Goal: Task Accomplishment & Management: Manage account settings

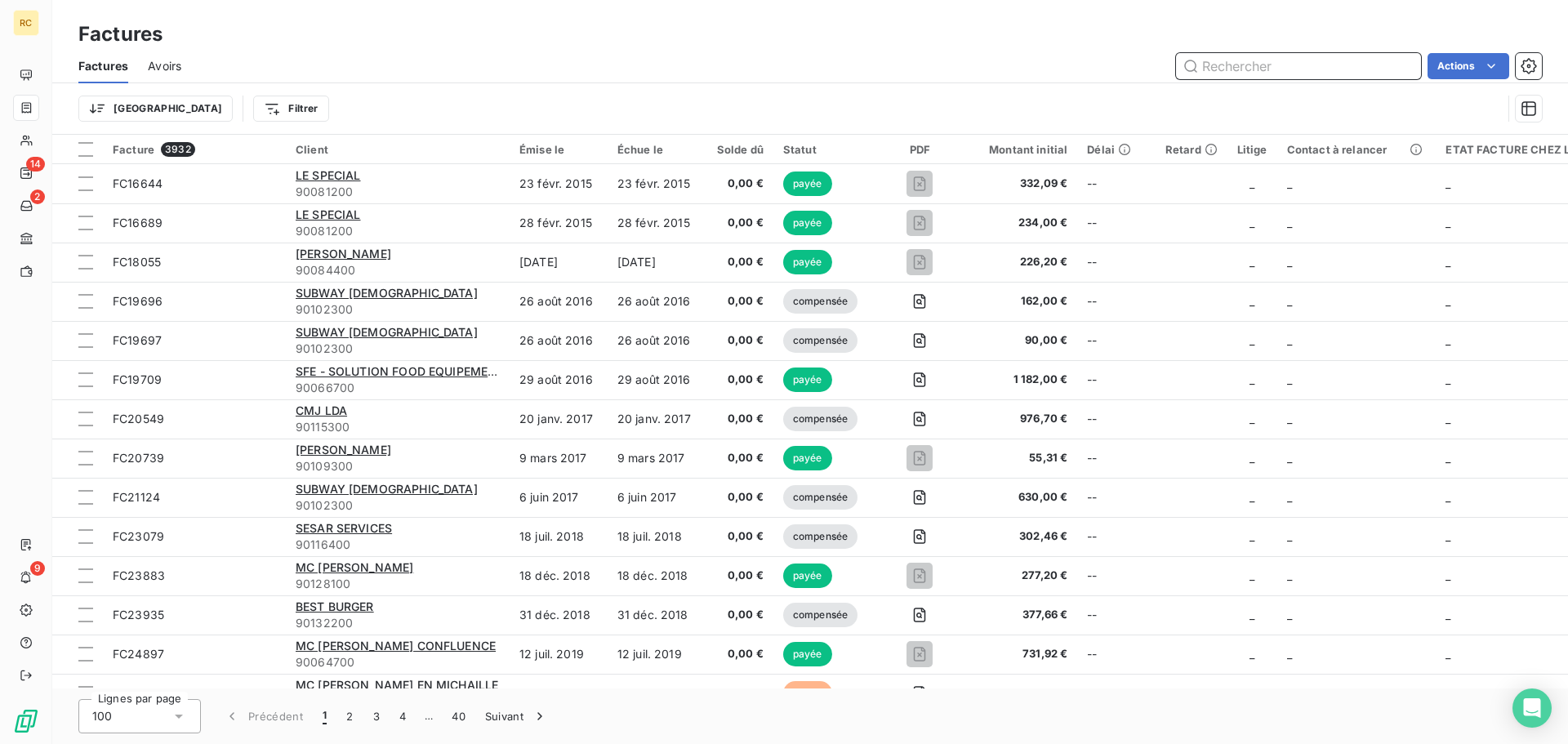
click at [1300, 57] on input "text" at bounding box center [1298, 66] width 245 height 27
paste input "FC38610"
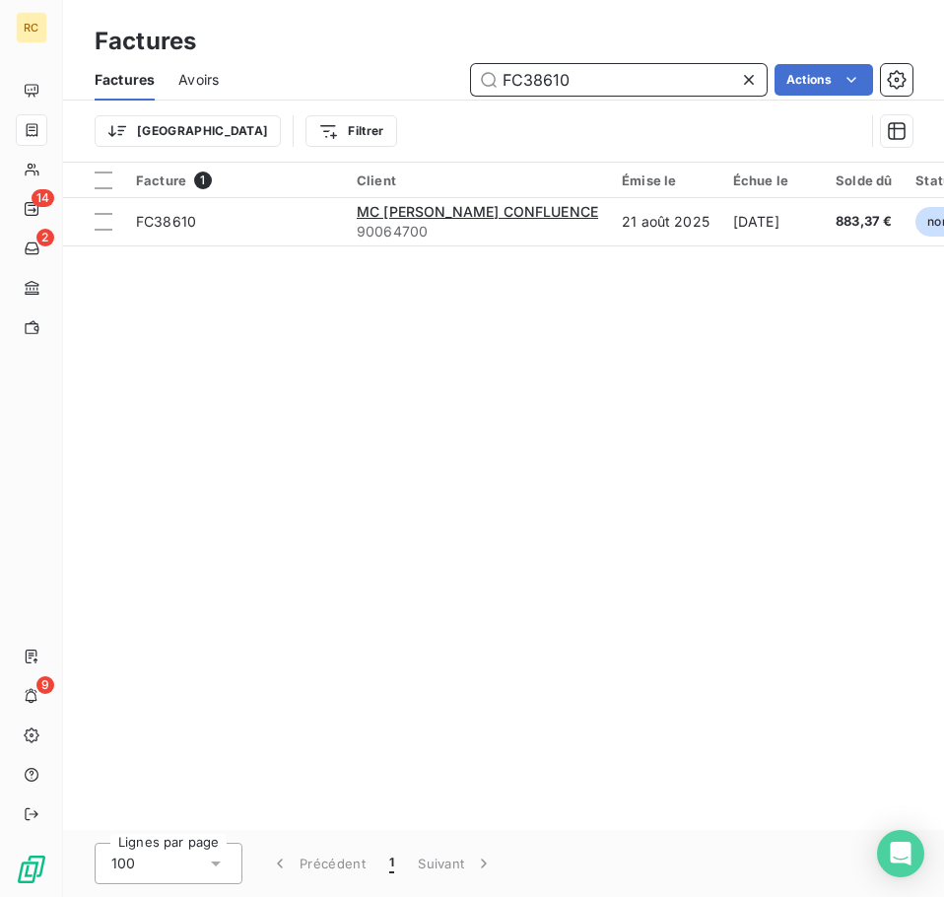
drag, startPoint x: 572, startPoint y: 80, endPoint x: 429, endPoint y: 72, distance: 143.1
click at [429, 72] on div "FC38610 Actions" at bounding box center [577, 80] width 670 height 32
paste input "81"
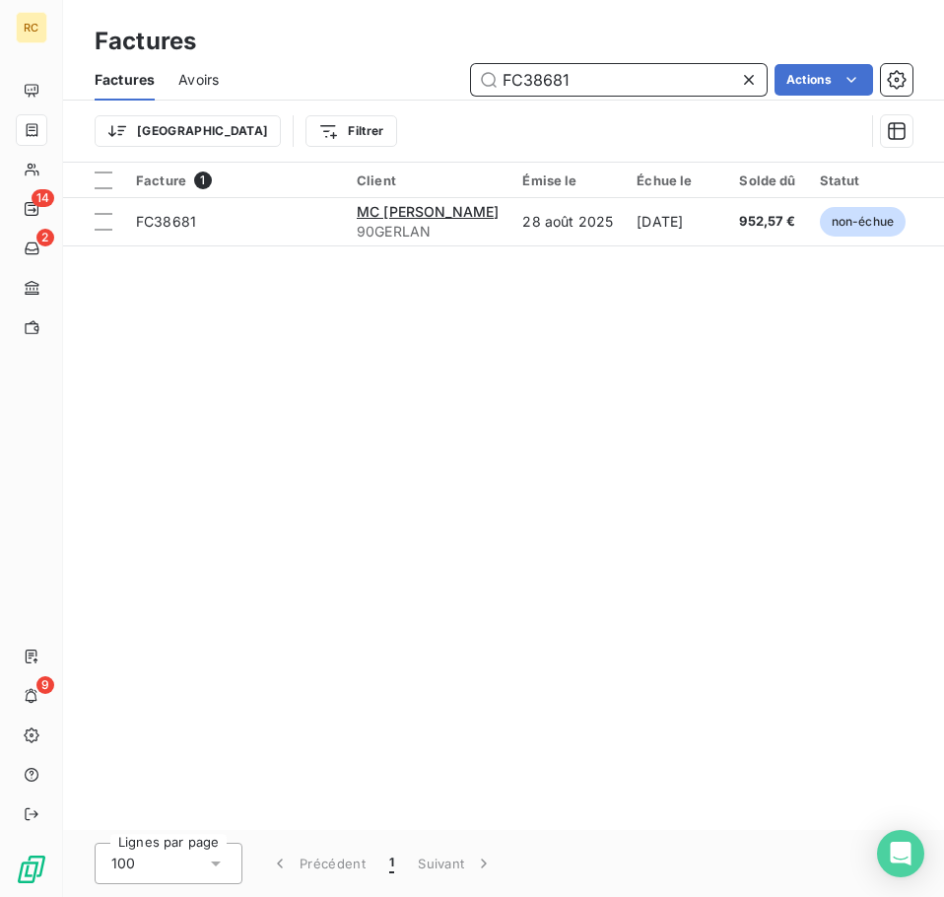
click at [623, 84] on input "FC38681" at bounding box center [619, 80] width 296 height 32
type input "F"
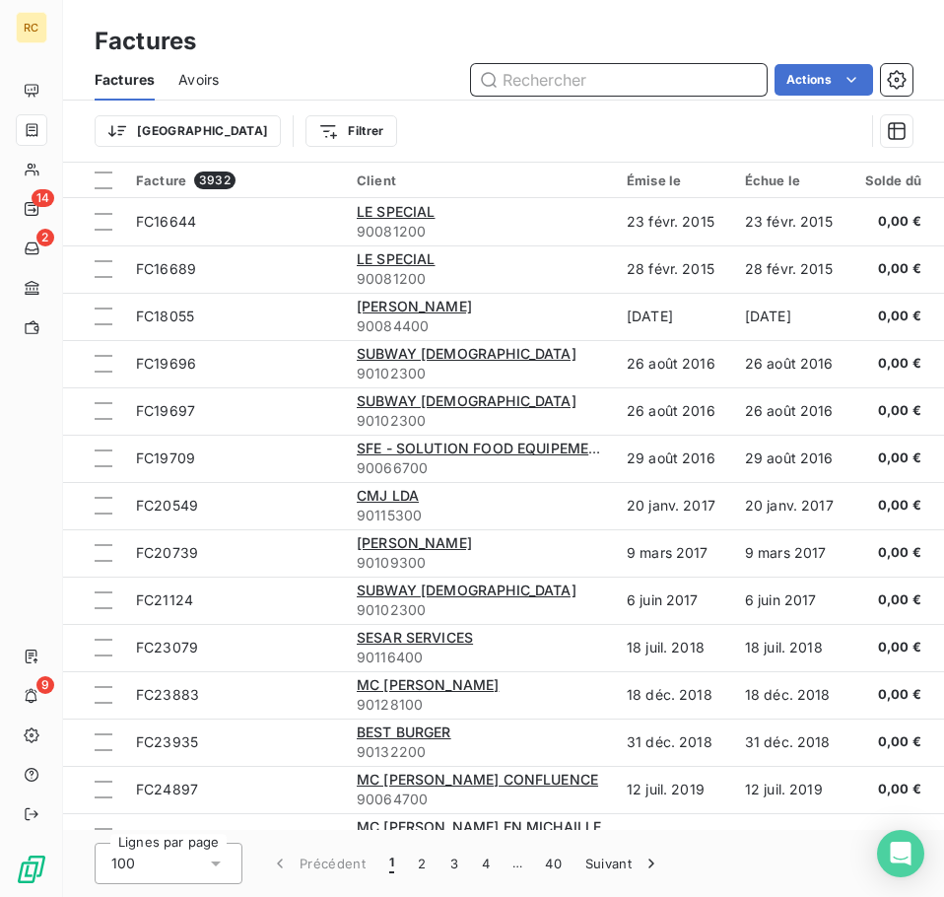
paste input "FC38175"
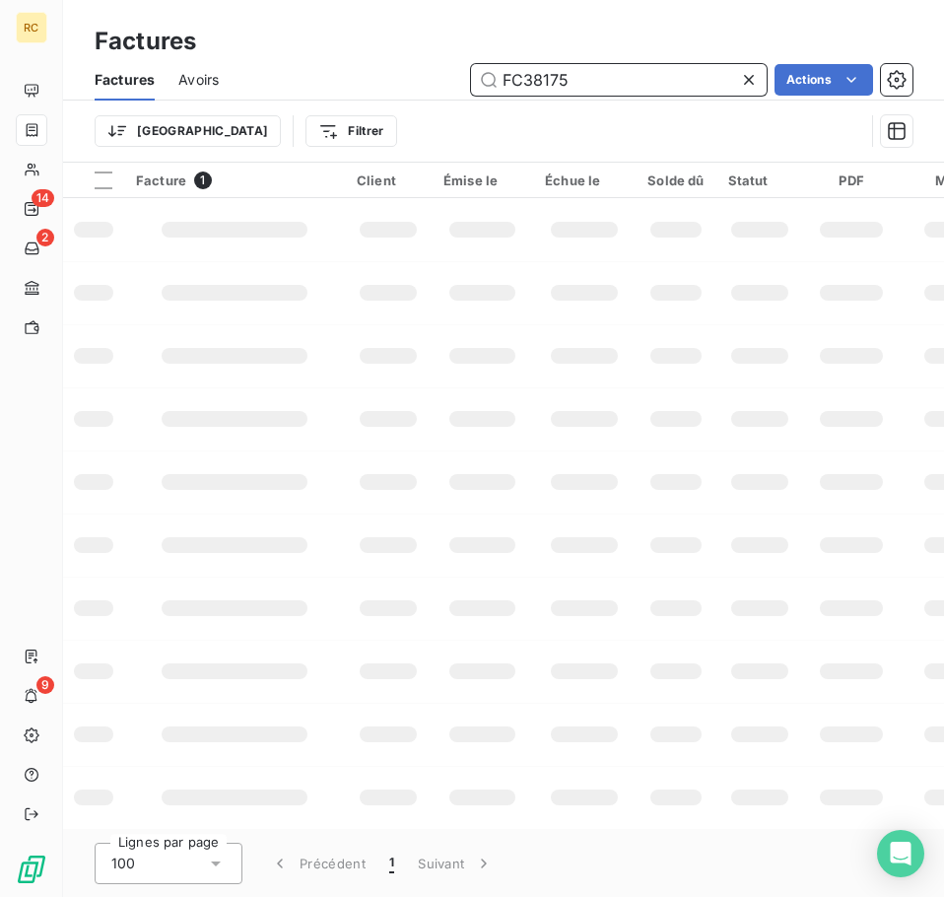
drag, startPoint x: 636, startPoint y: 81, endPoint x: 387, endPoint y: 79, distance: 248.4
click at [387, 79] on div "FC38175 Actions" at bounding box center [577, 80] width 670 height 32
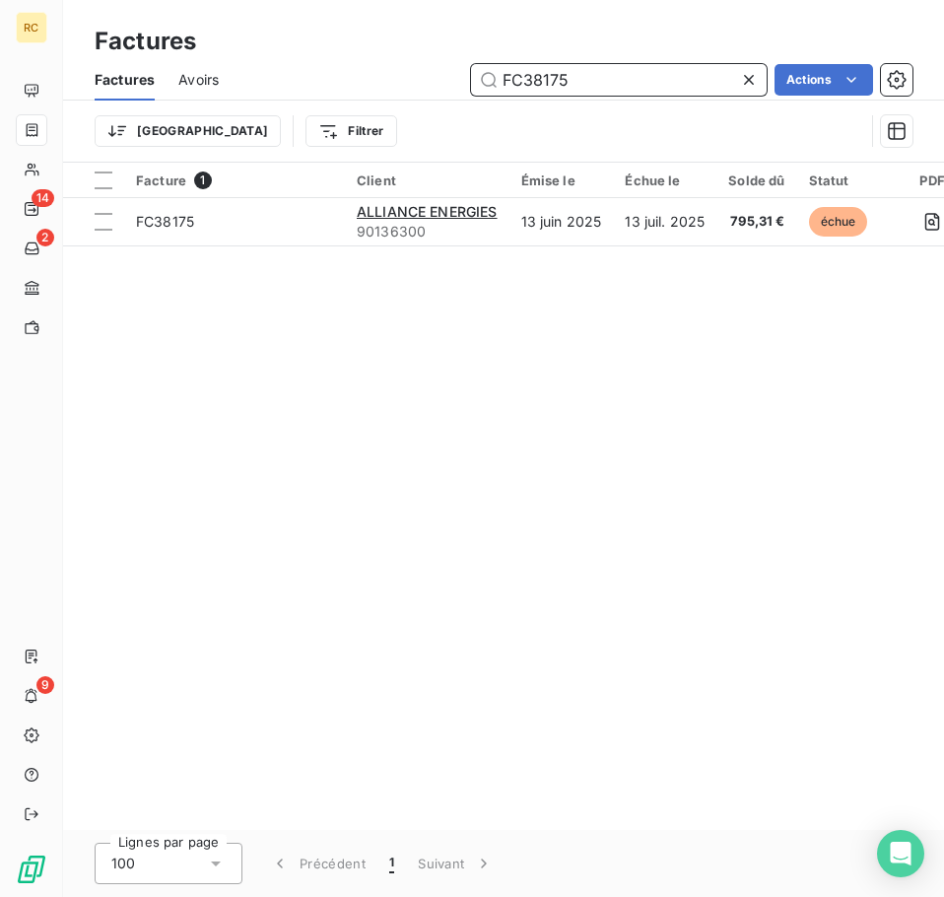
paste input "518"
type input "FC38518"
drag, startPoint x: 580, startPoint y: 75, endPoint x: 461, endPoint y: 51, distance: 120.6
click at [461, 51] on div "Factures Factures Avoirs FC38518 Actions Trier Filtrer" at bounding box center [503, 81] width 881 height 163
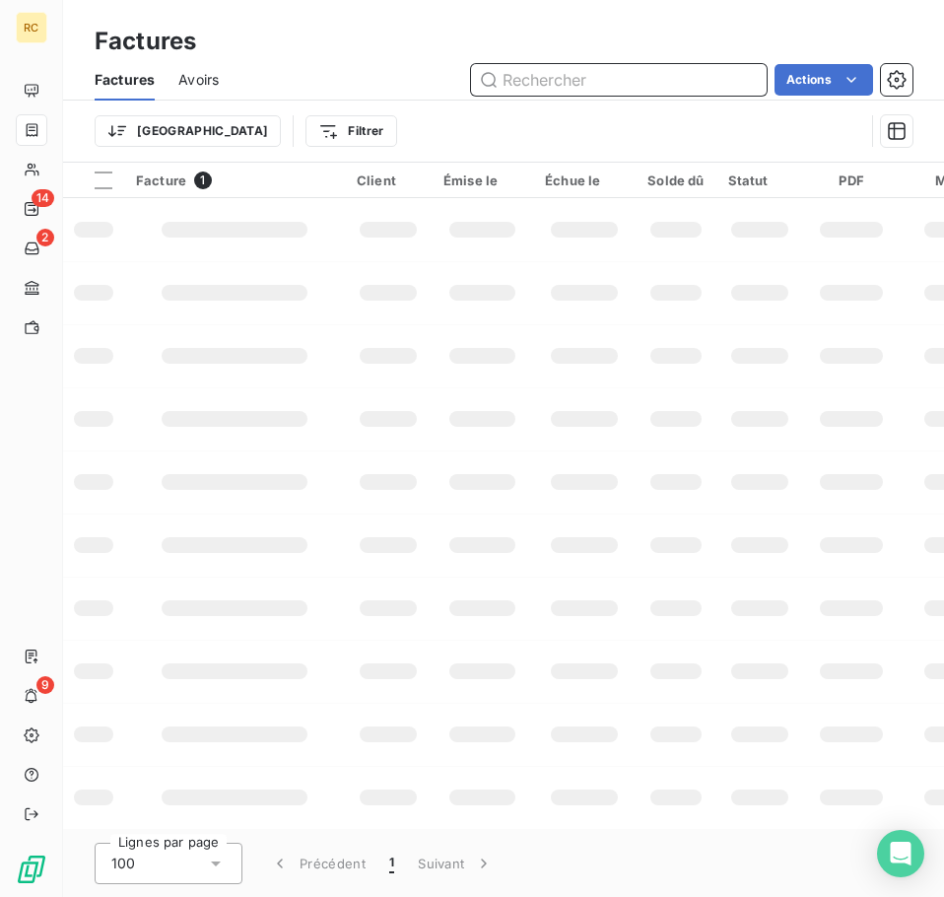
paste input "FC38575"
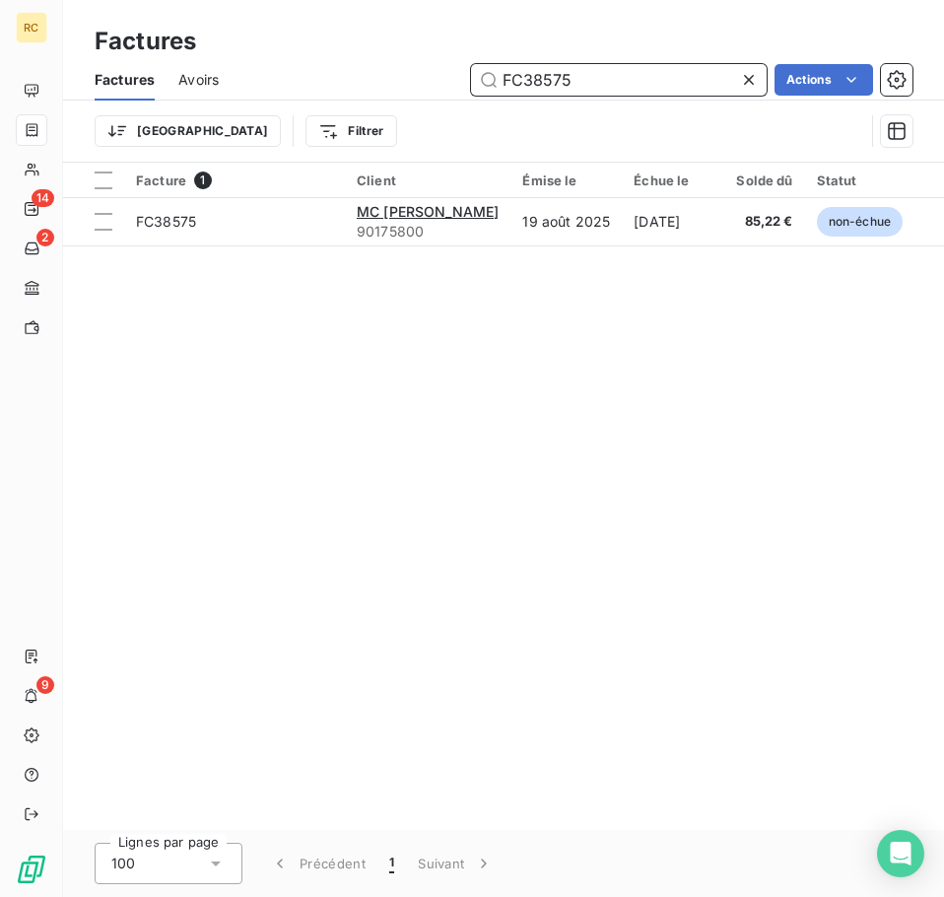
type input "FC38575"
drag, startPoint x: 613, startPoint y: 91, endPoint x: 464, endPoint y: 77, distance: 149.5
click at [464, 77] on div "FC38575 Actions" at bounding box center [577, 80] width 670 height 32
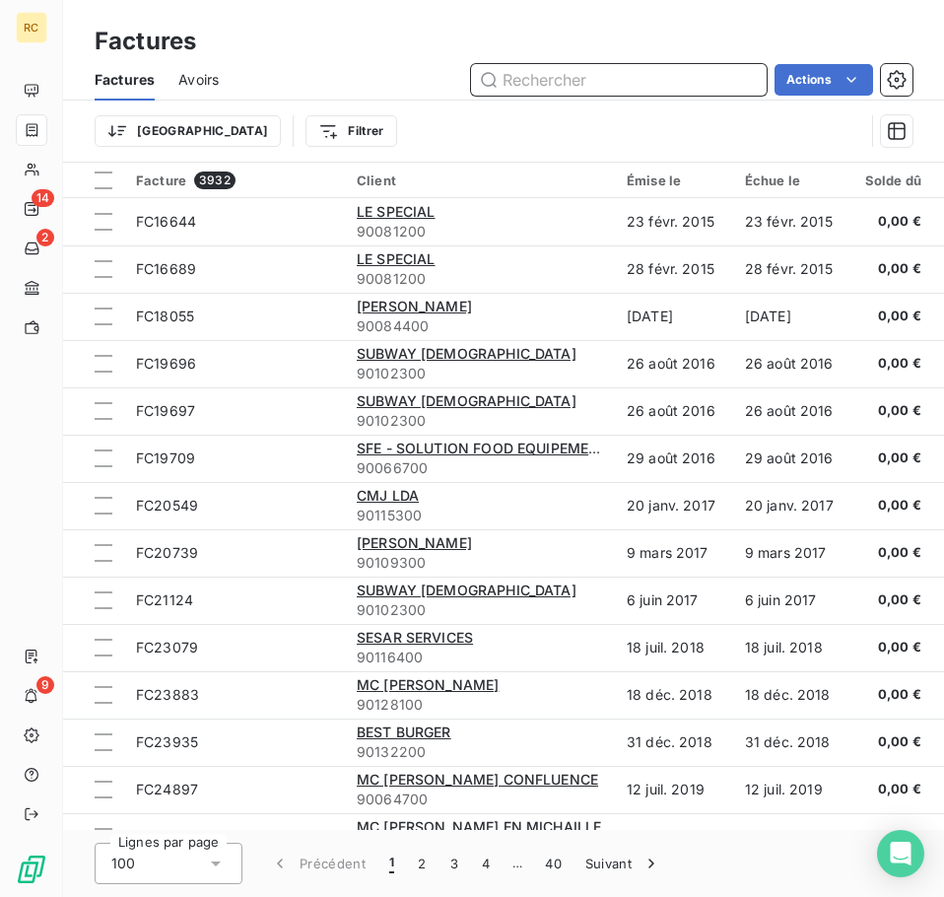
paste input "FC38482"
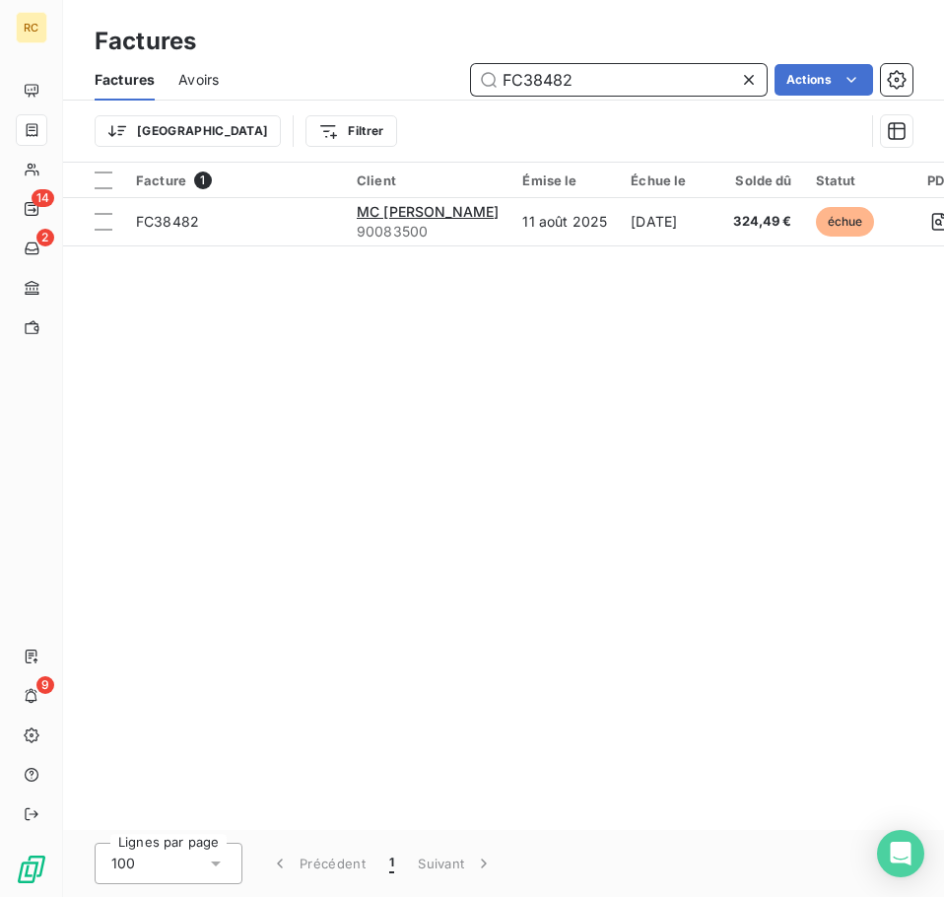
type input "FC38482"
drag, startPoint x: 613, startPoint y: 76, endPoint x: 382, endPoint y: 69, distance: 230.8
click at [382, 69] on div "FC38482 Actions" at bounding box center [577, 80] width 670 height 32
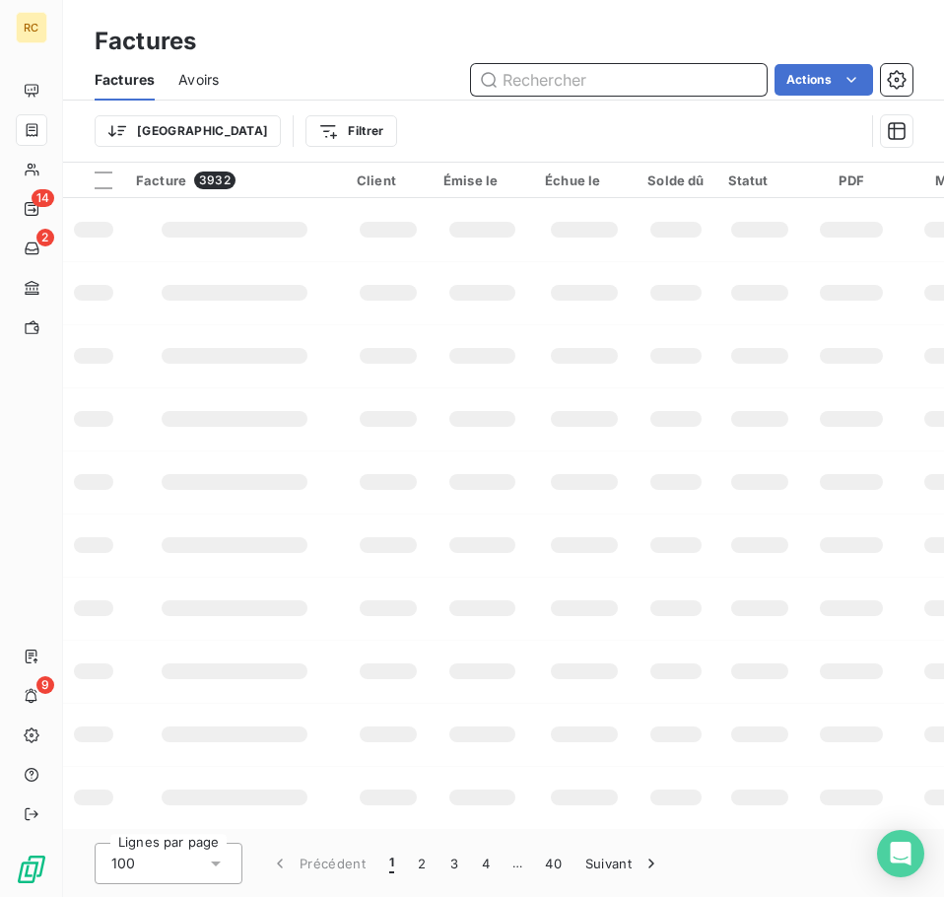
paste input "FC38574"
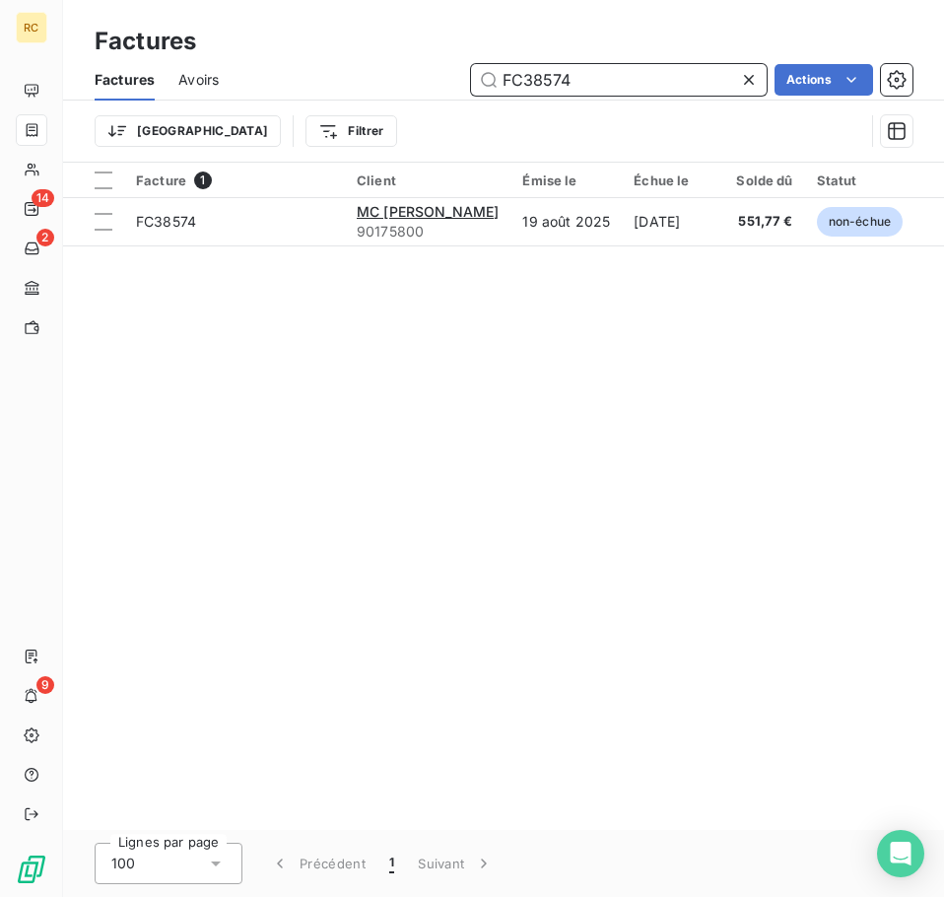
type input "FC38574"
click at [644, 92] on input "FC38574" at bounding box center [619, 80] width 296 height 32
drag, startPoint x: 632, startPoint y: 88, endPoint x: 476, endPoint y: 57, distance: 158.7
click at [476, 57] on div "Factures Factures Avoirs FC38574 Actions Trier Filtrer" at bounding box center [503, 81] width 881 height 163
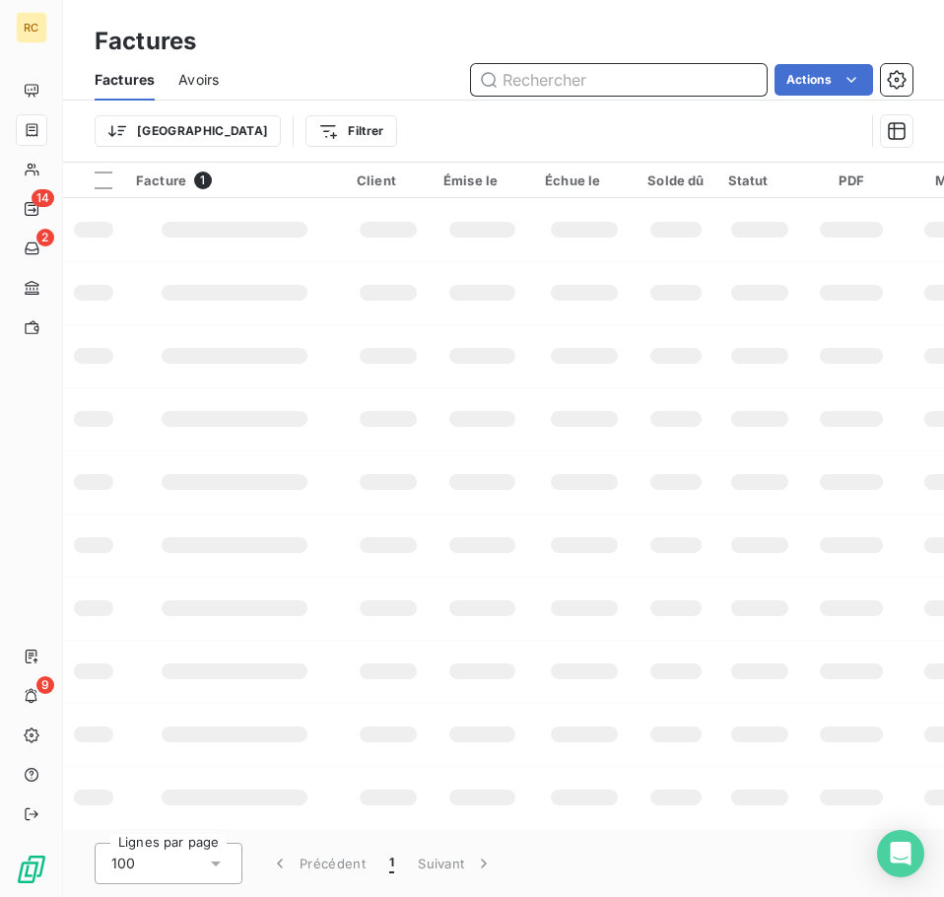
paste input "FC38508"
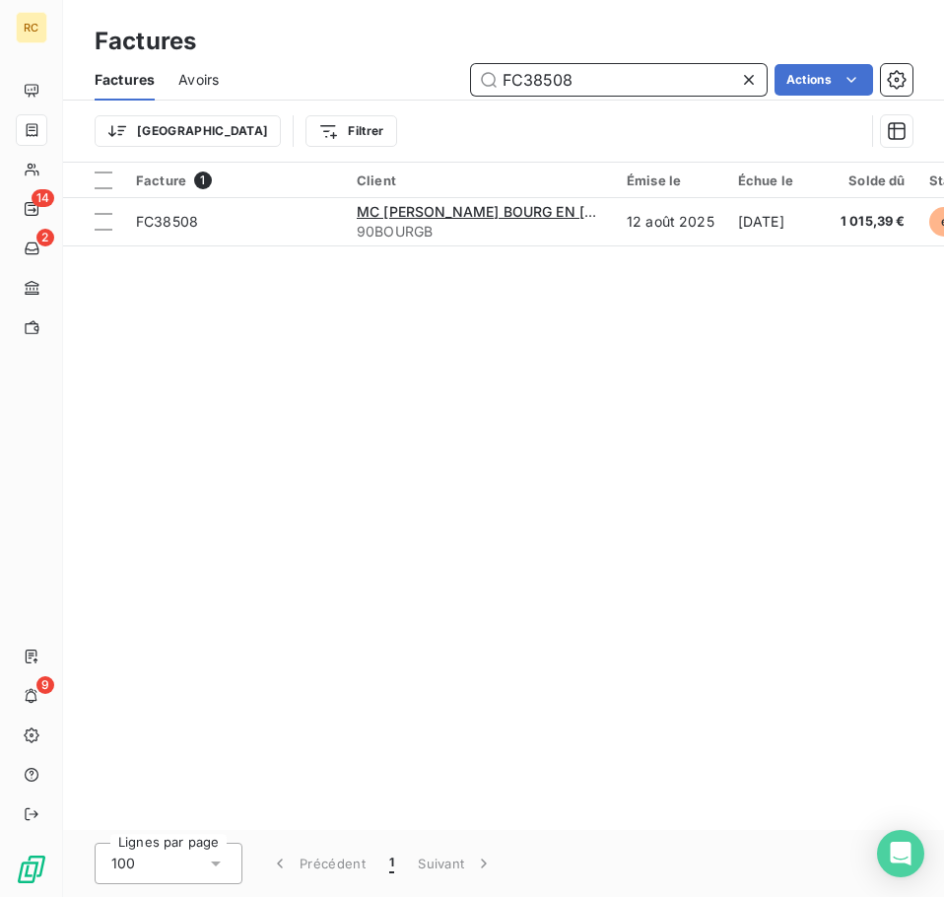
type input "FC38508"
click at [576, 77] on input "FC38508" at bounding box center [619, 80] width 296 height 32
drag, startPoint x: 466, startPoint y: 77, endPoint x: 448, endPoint y: 77, distance: 18.7
click at [448, 77] on div "FC38508 Actions" at bounding box center [577, 80] width 670 height 32
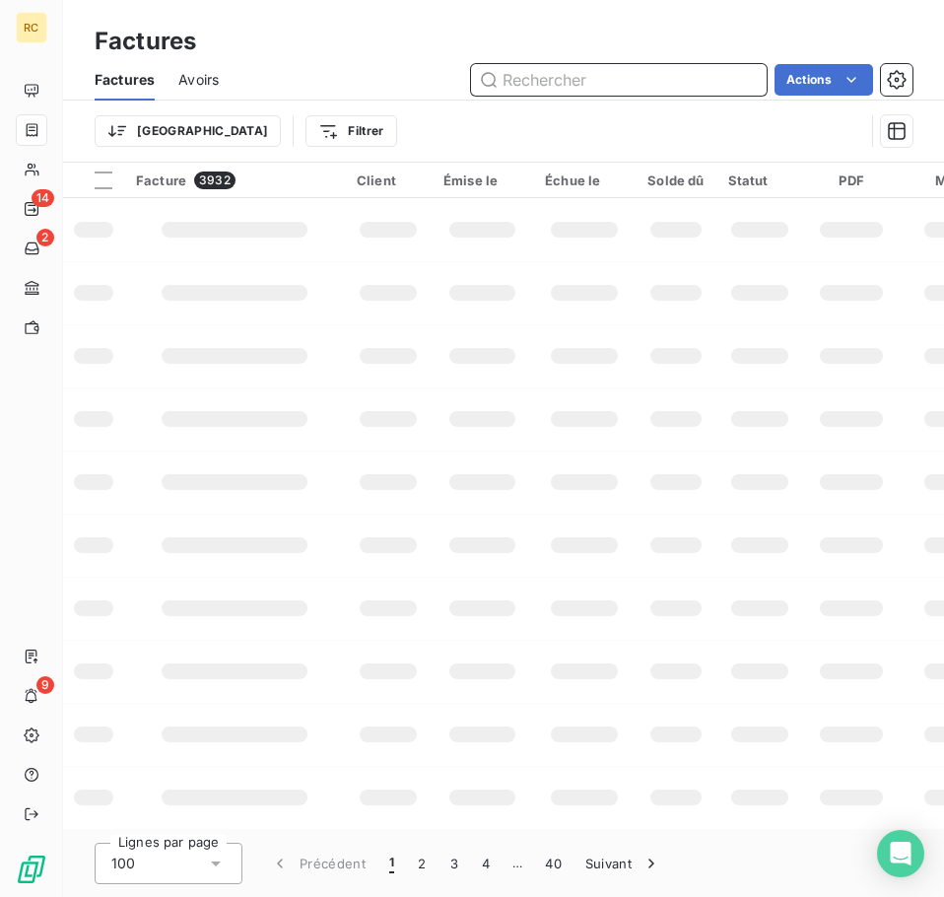
paste input "FC38610"
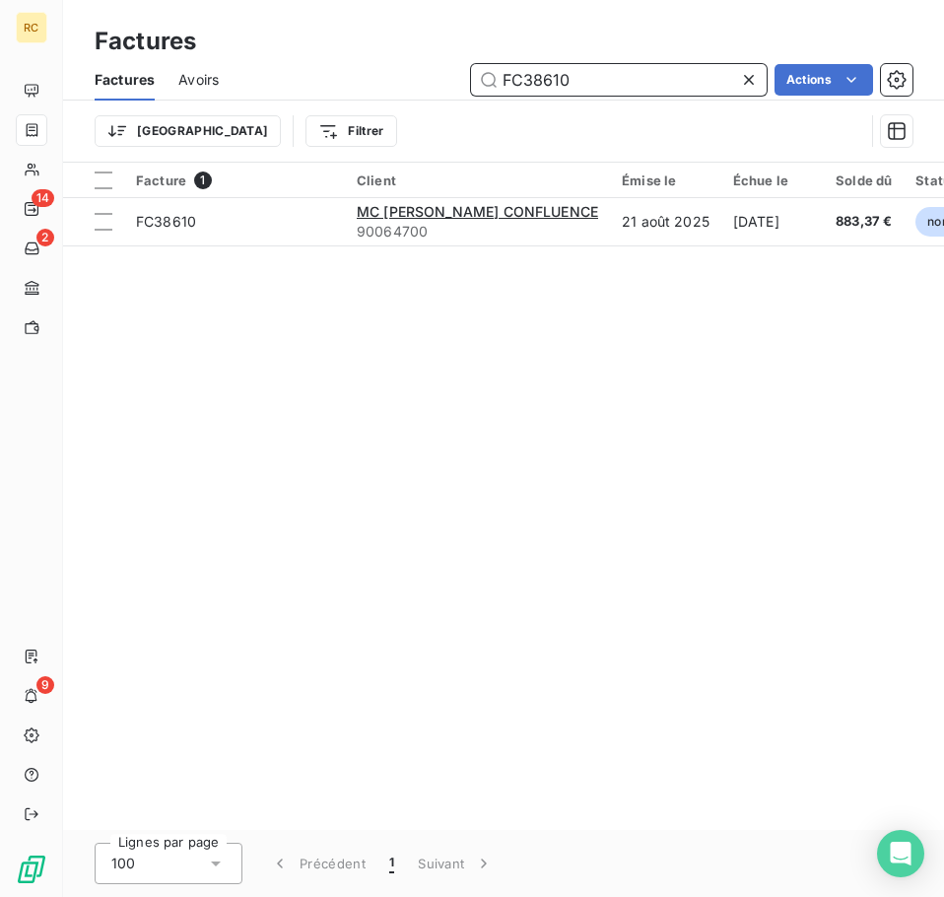
type input "FC38610"
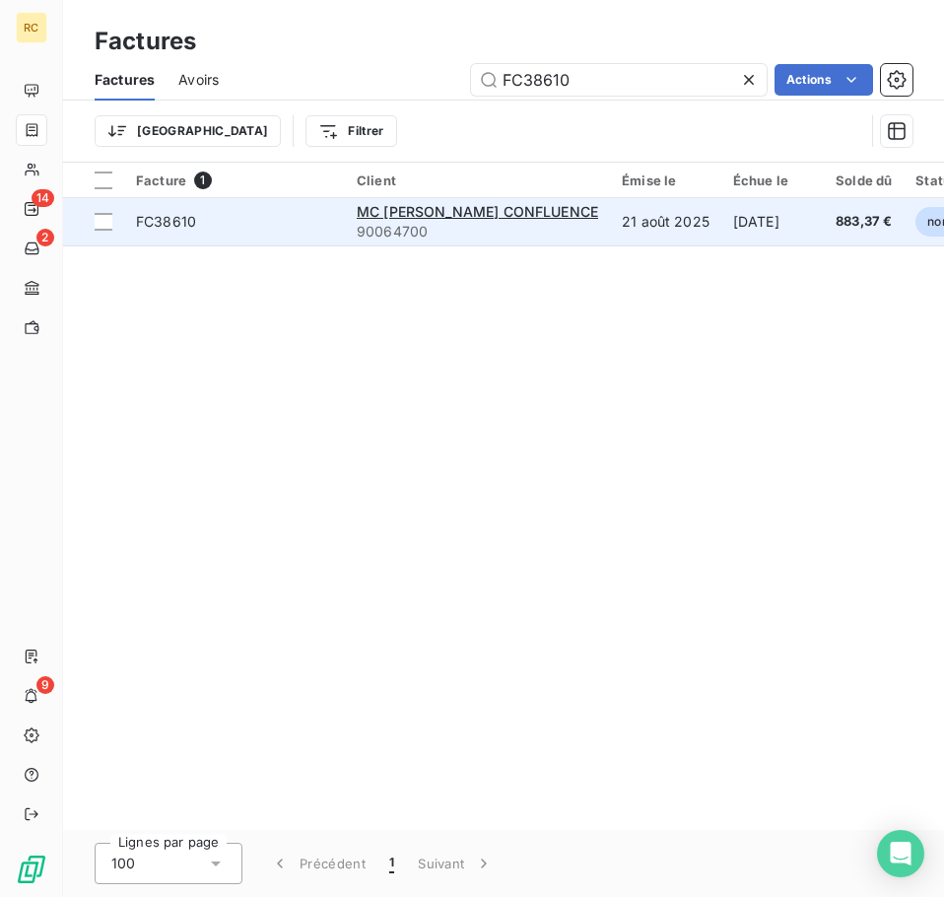
click at [312, 217] on span "FC38610" at bounding box center [234, 222] width 197 height 20
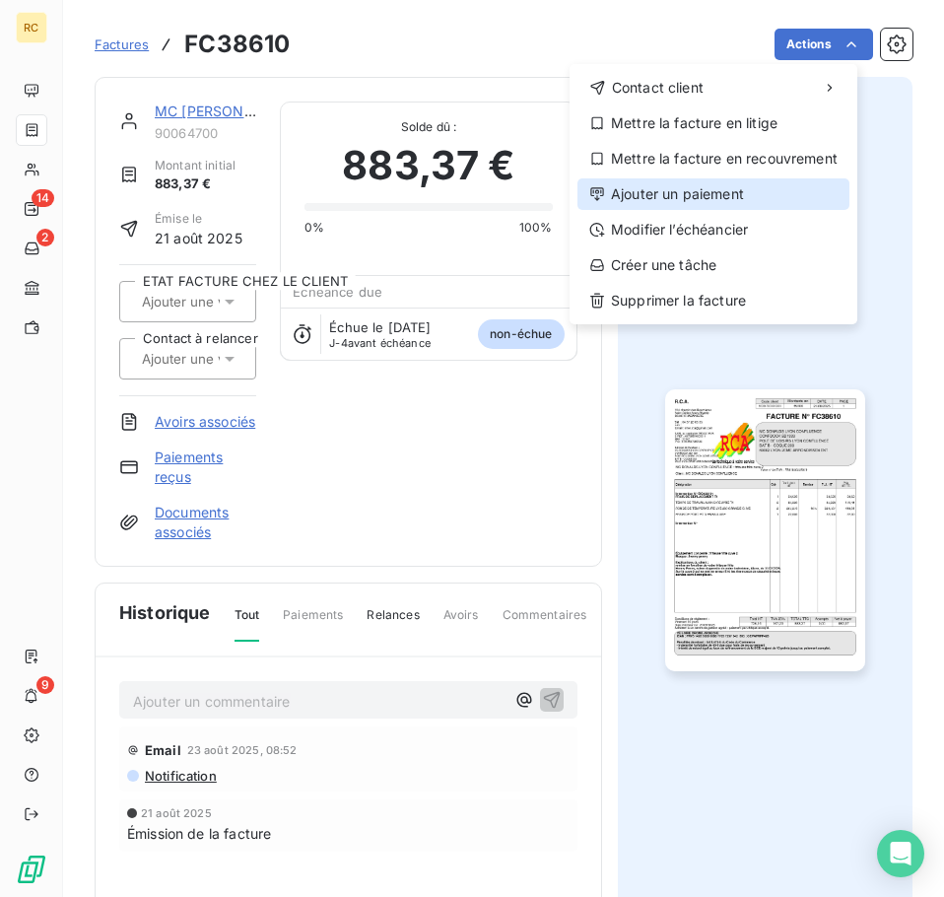
click at [792, 187] on div "Ajouter un paiement" at bounding box center [714, 194] width 272 height 32
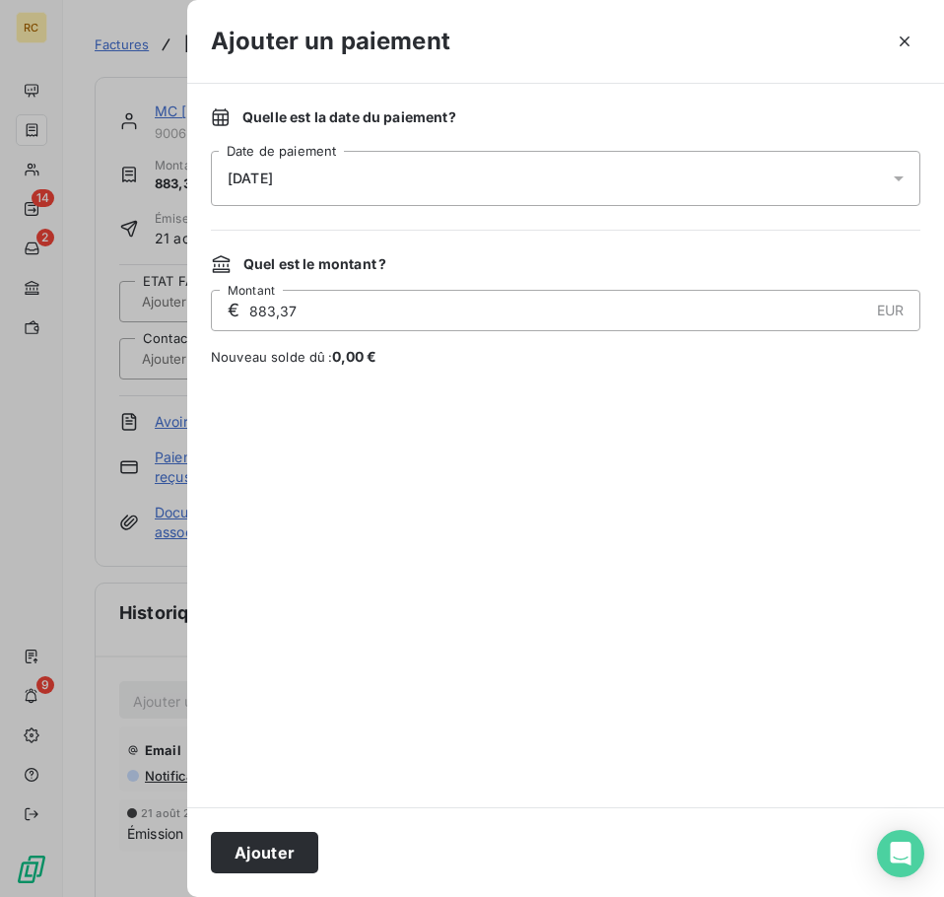
click at [671, 177] on div "[DATE]" at bounding box center [566, 178] width 710 height 55
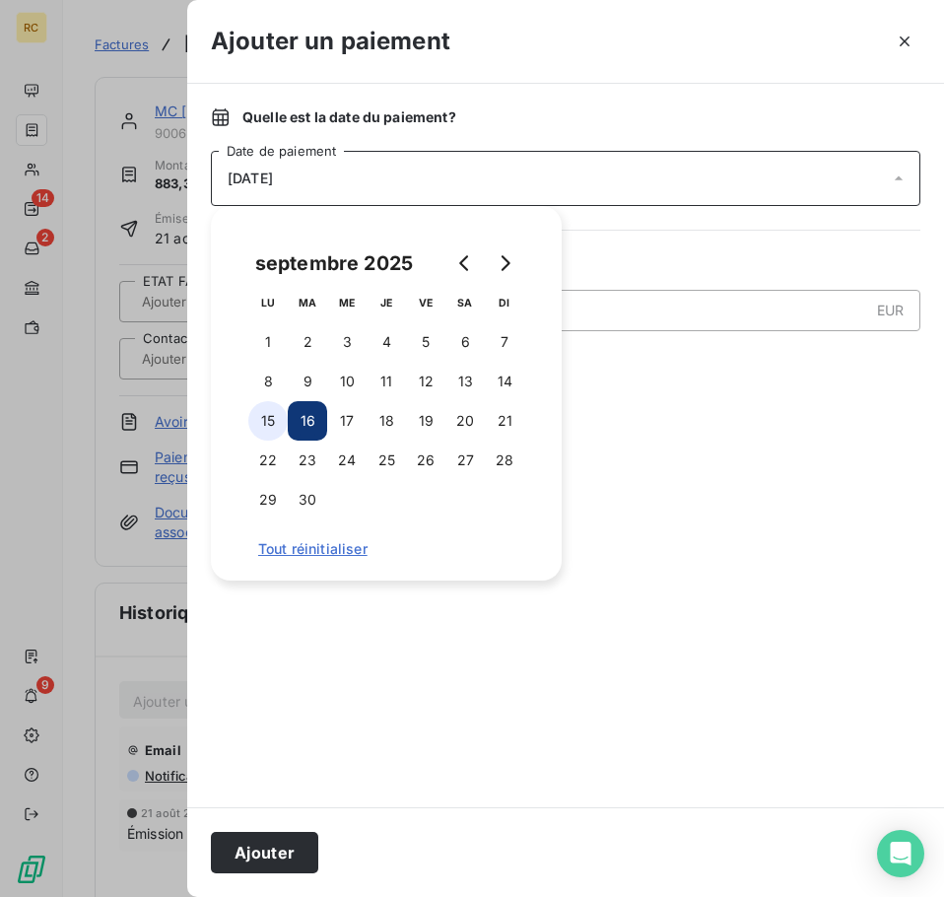
click at [276, 421] on button "15" at bounding box center [267, 420] width 39 height 39
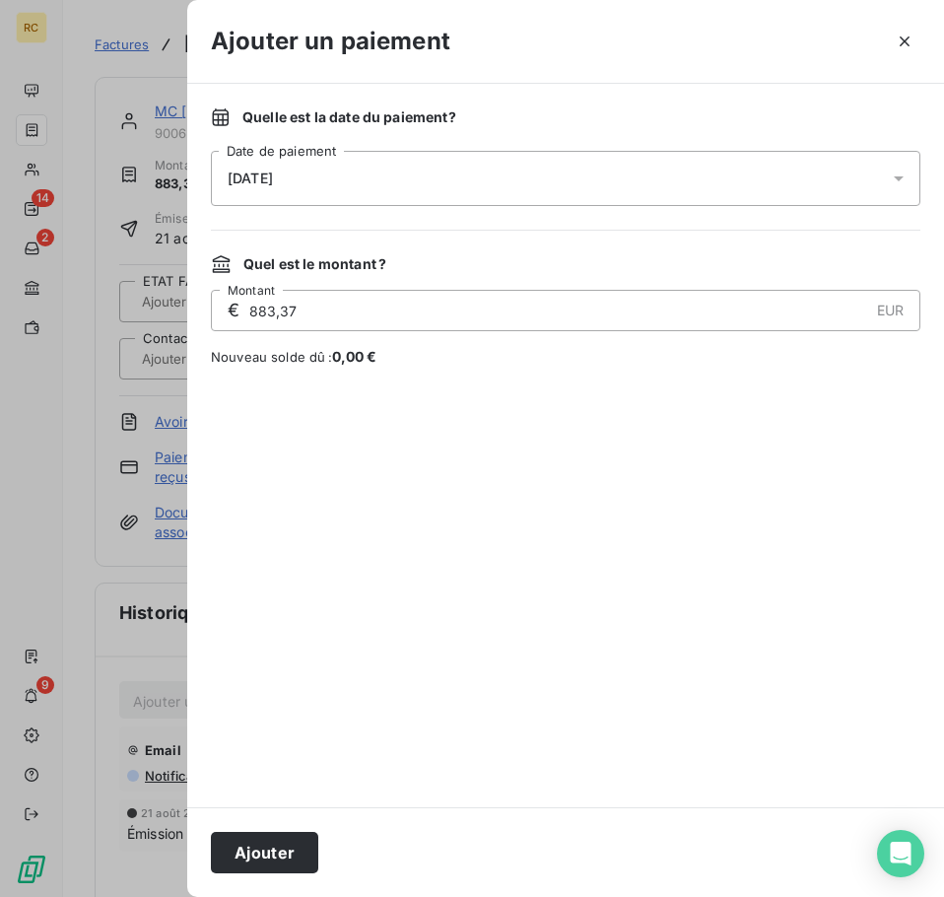
drag, startPoint x: 911, startPoint y: 528, endPoint x: 893, endPoint y: 533, distance: 18.4
click at [907, 530] on div at bounding box center [566, 586] width 710 height 393
click at [265, 845] on button "Ajouter" at bounding box center [264, 852] width 107 height 41
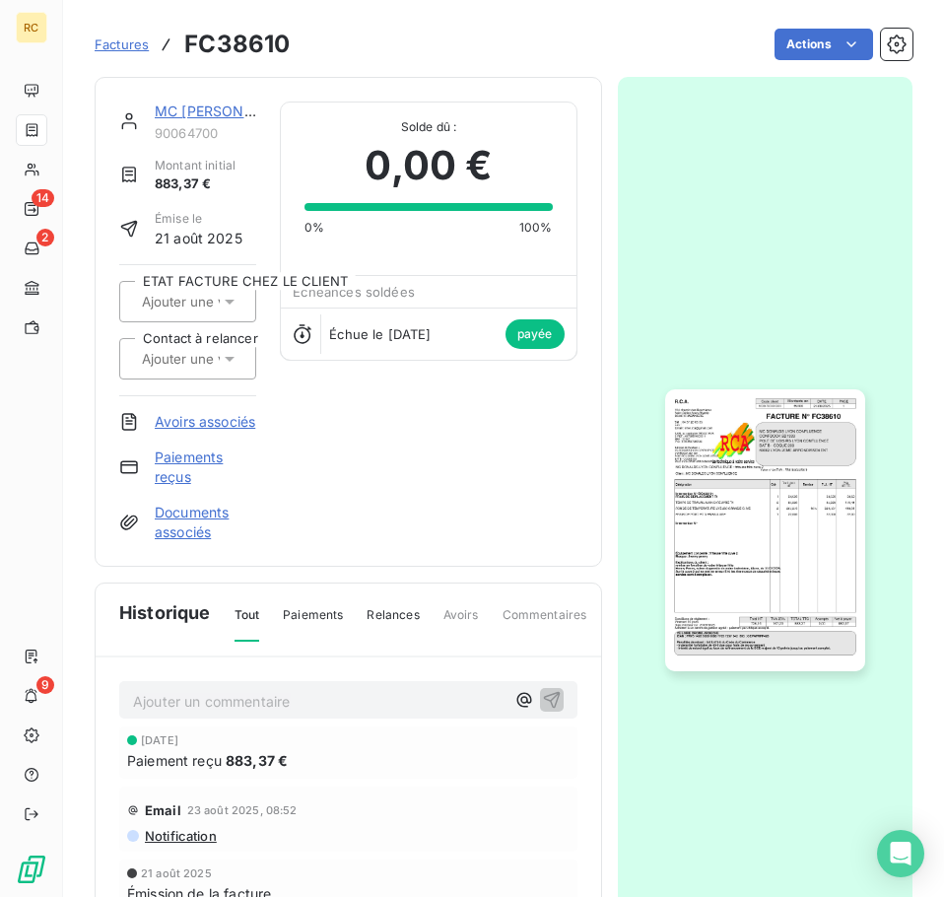
click at [133, 52] on link "Factures" at bounding box center [122, 44] width 54 height 20
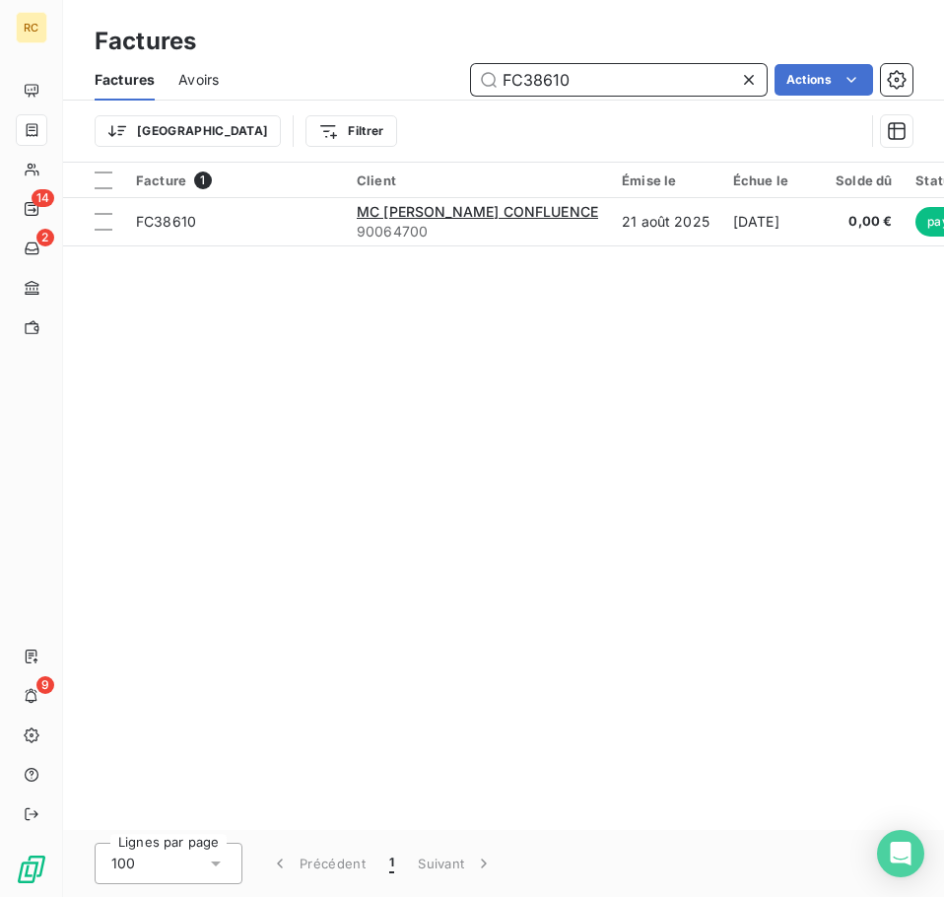
drag, startPoint x: 570, startPoint y: 85, endPoint x: 467, endPoint y: 79, distance: 102.7
click at [467, 79] on div "FC38610 Actions" at bounding box center [577, 80] width 670 height 32
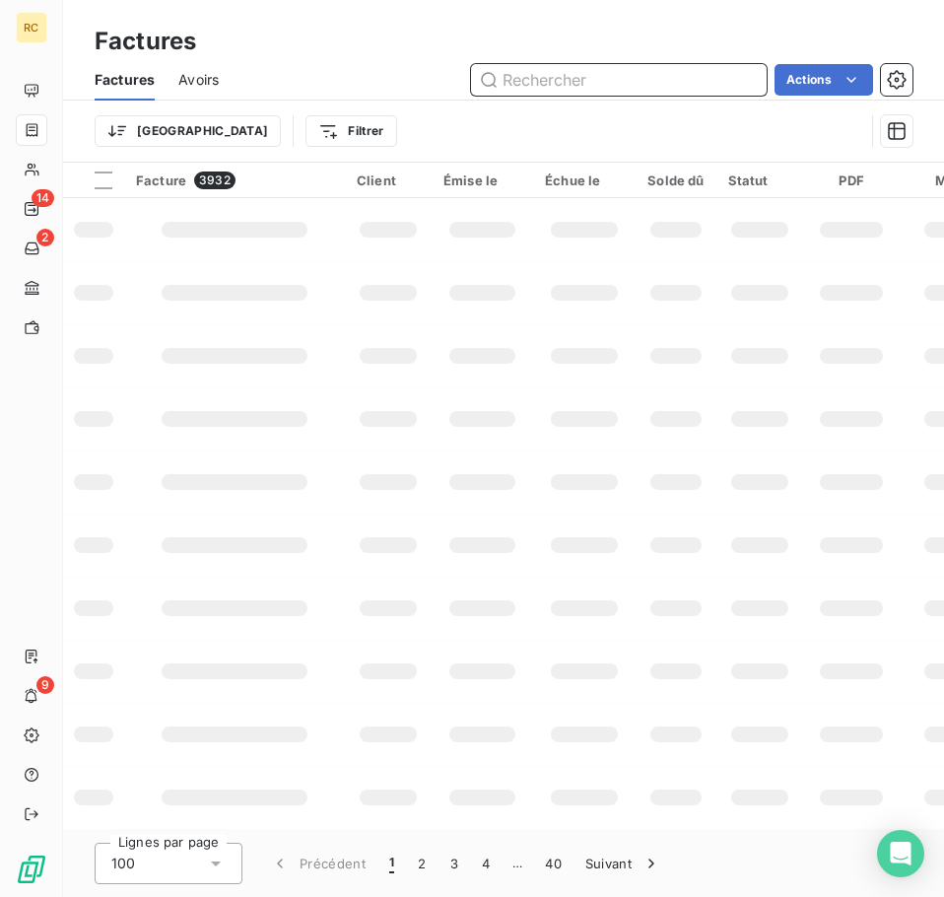
paste input "FC38681"
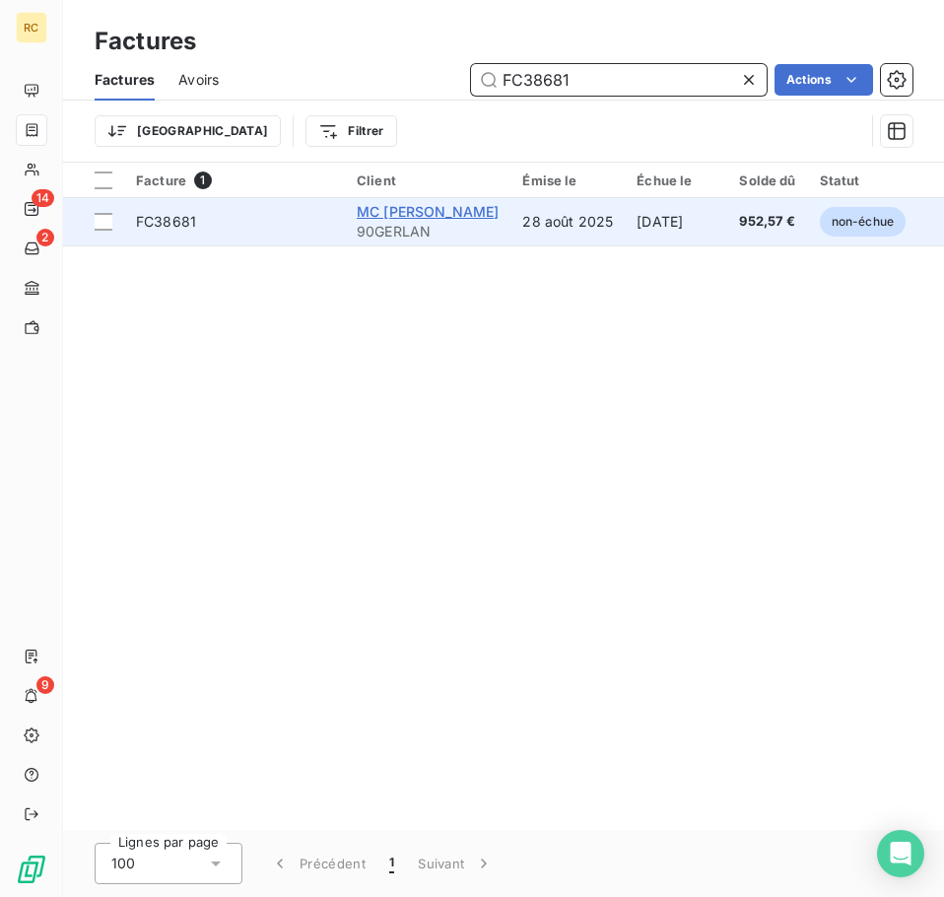
type input "FC38681"
click at [409, 207] on span "MC [PERSON_NAME]" at bounding box center [428, 211] width 142 height 17
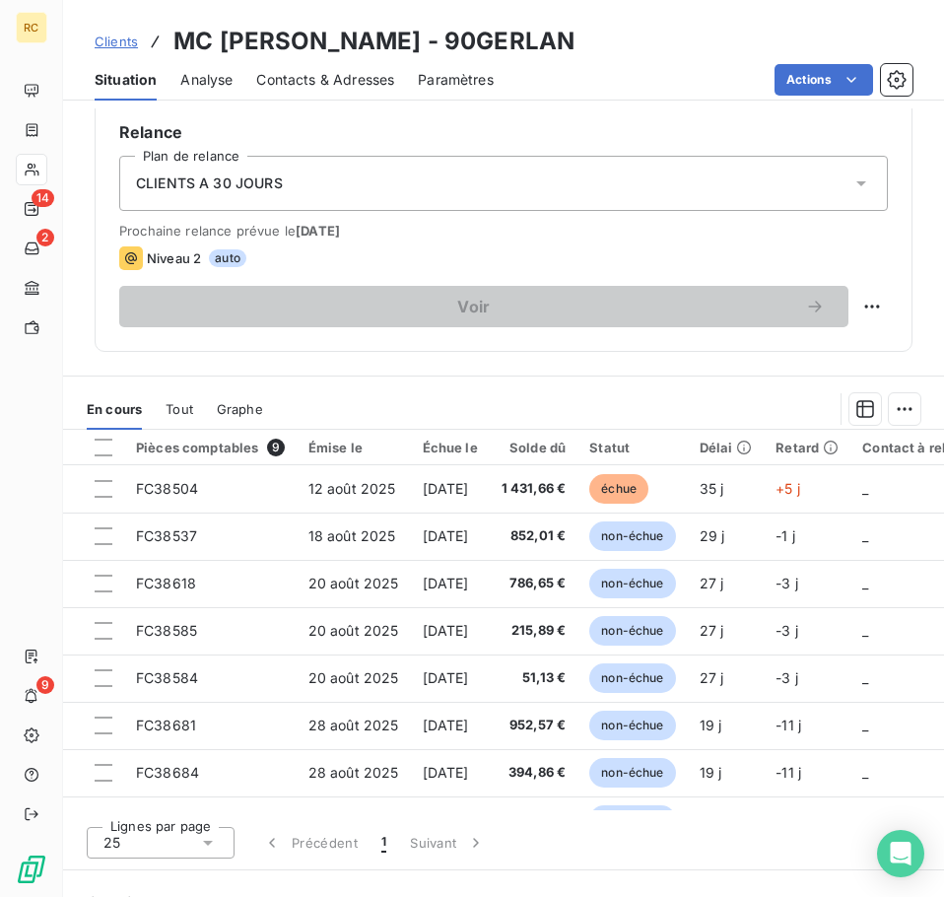
click at [467, 449] on div "Échue le" at bounding box center [450, 448] width 55 height 16
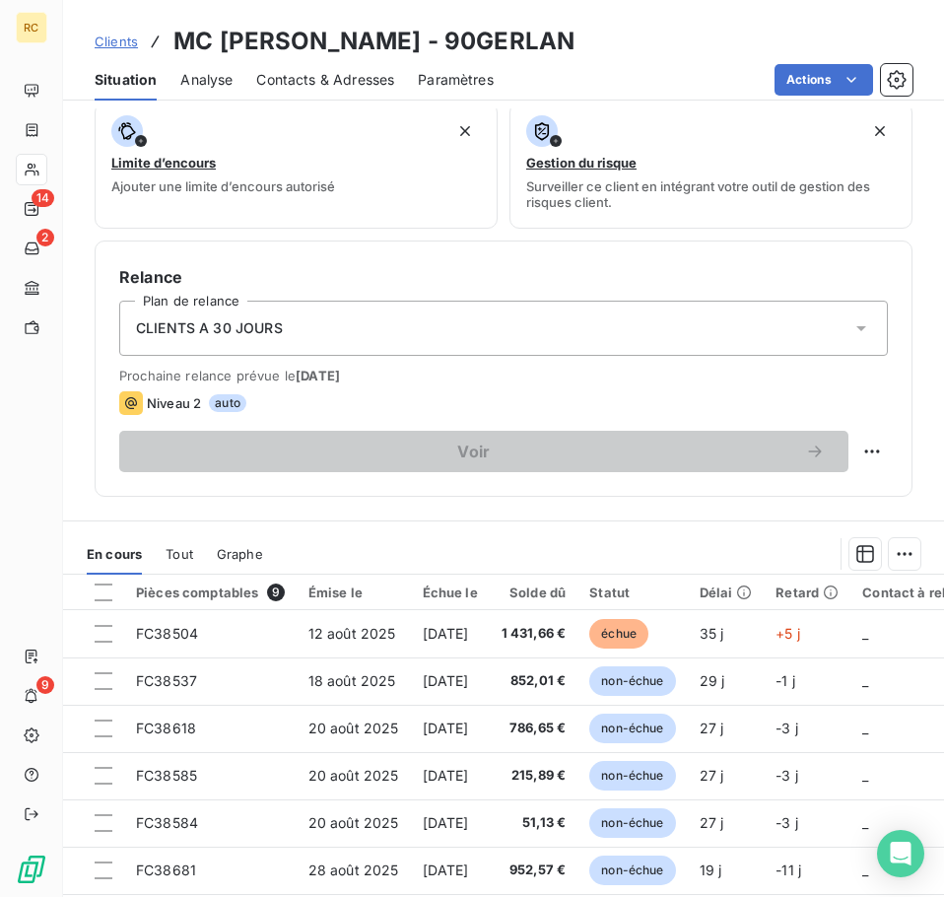
scroll to position [493, 0]
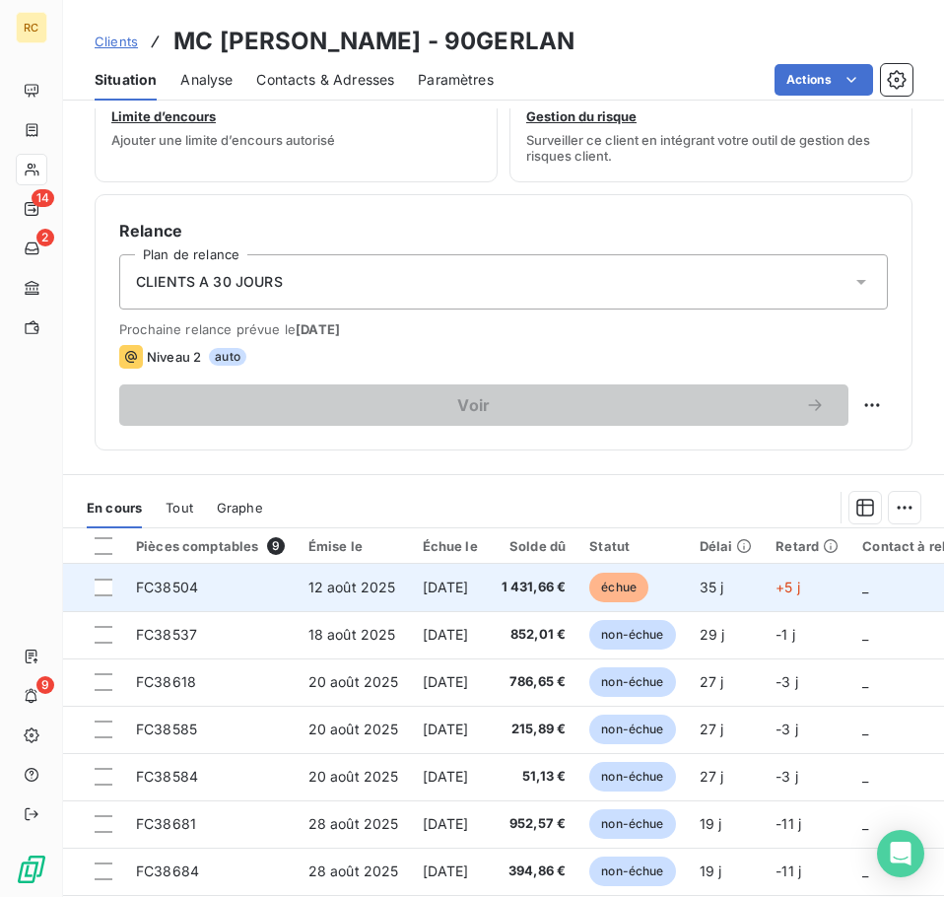
click at [535, 598] on td "1 431,66 €" at bounding box center [534, 587] width 89 height 47
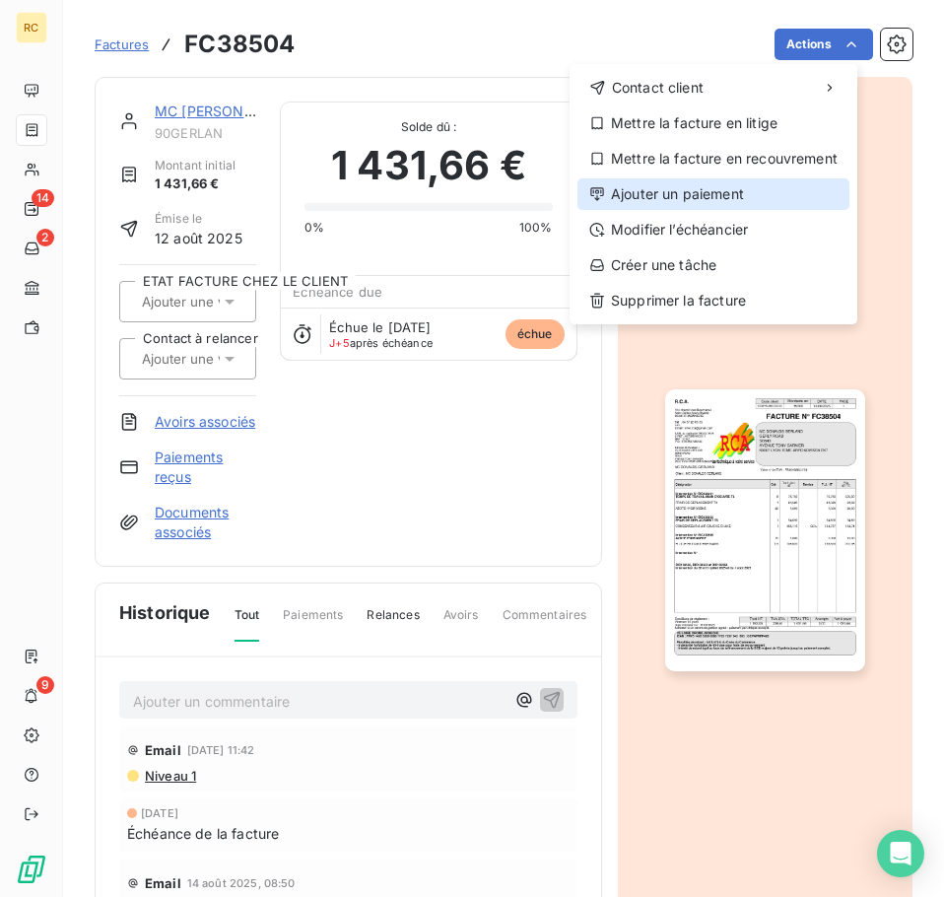
click at [748, 195] on div "Ajouter un paiement" at bounding box center [714, 194] width 272 height 32
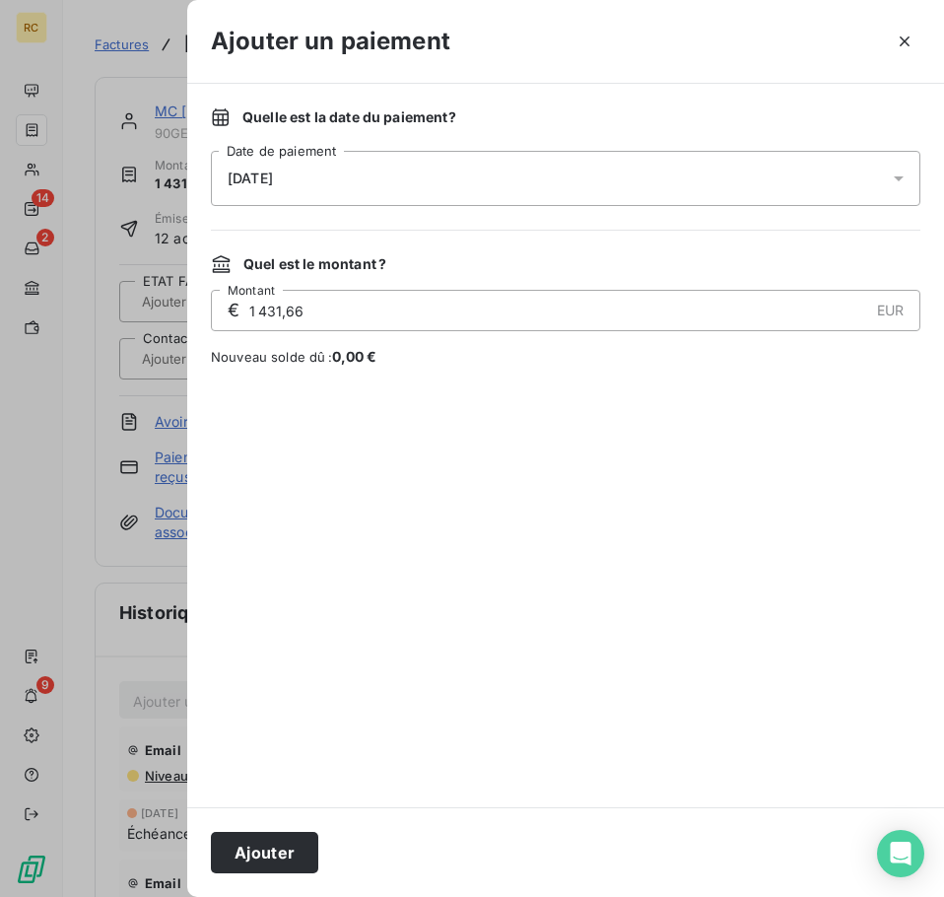
click at [620, 161] on div "[DATE]" at bounding box center [566, 178] width 710 height 55
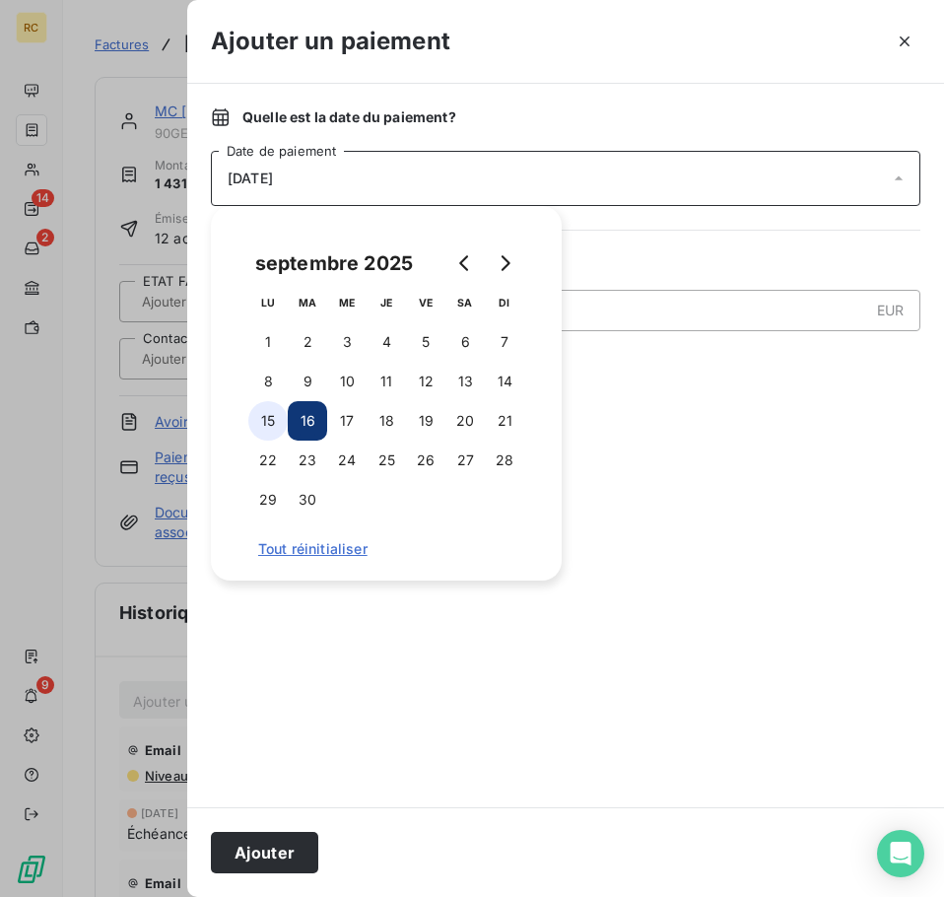
click at [261, 421] on button "15" at bounding box center [267, 420] width 39 height 39
click at [623, 456] on div at bounding box center [566, 586] width 710 height 393
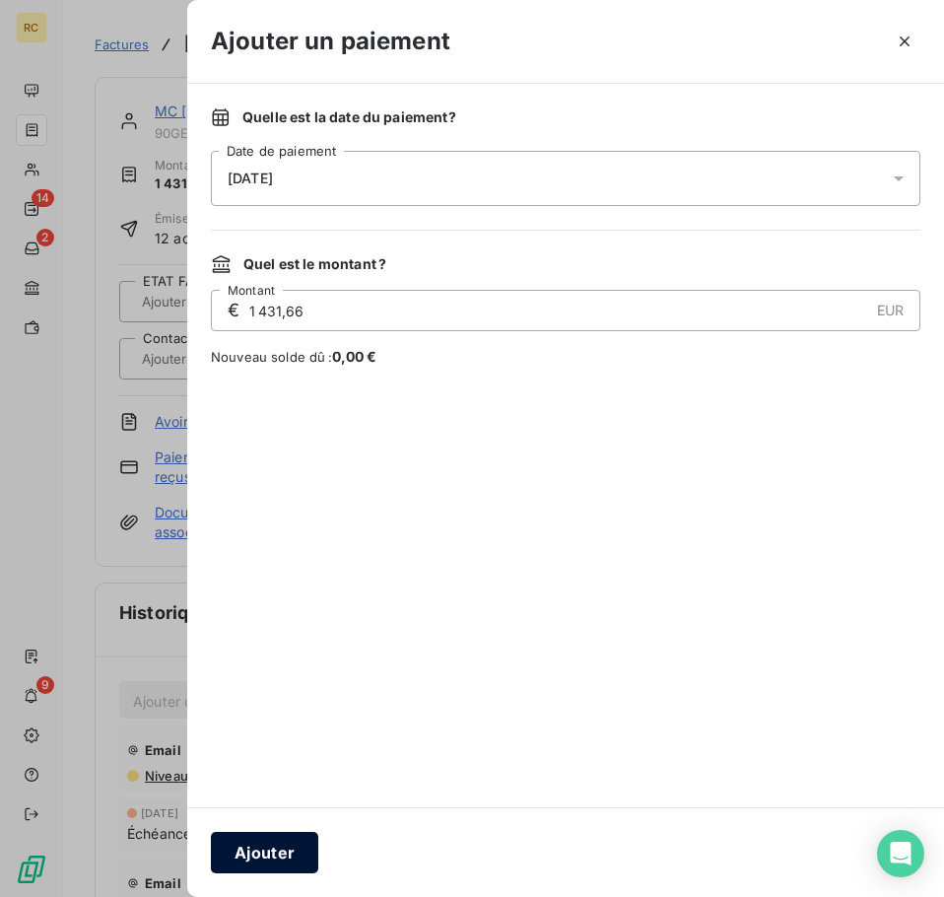
click at [277, 858] on button "Ajouter" at bounding box center [264, 852] width 107 height 41
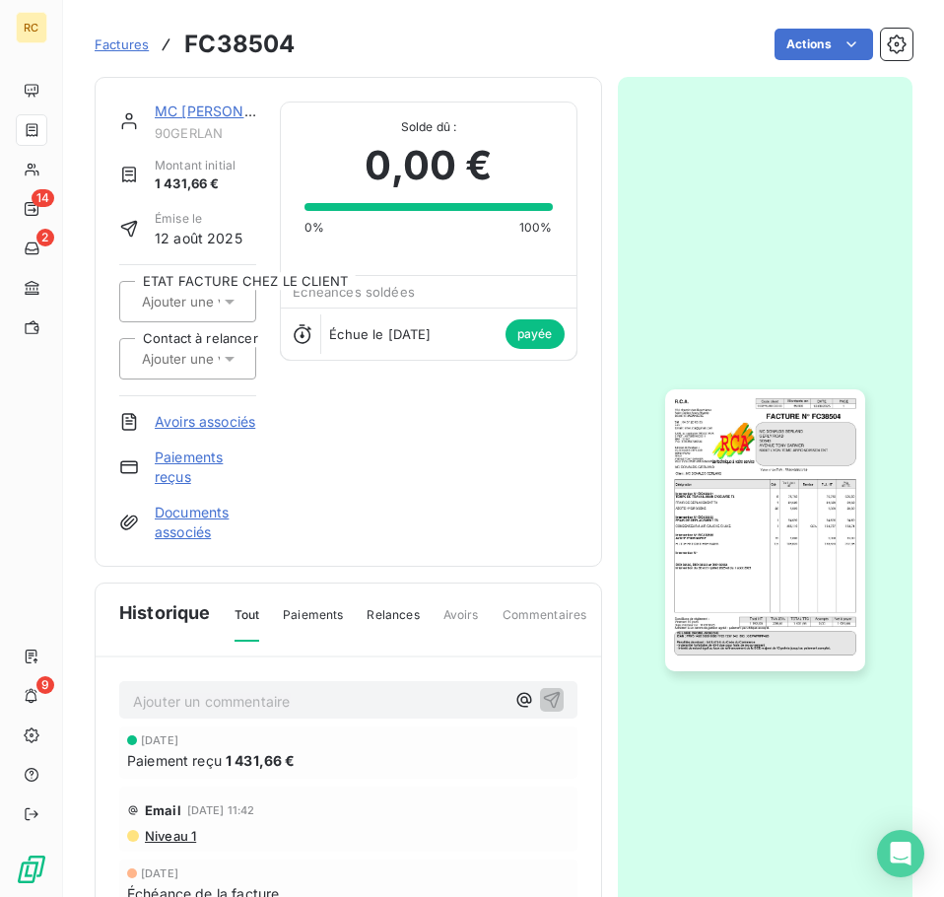
click at [205, 110] on link "MC [PERSON_NAME]" at bounding box center [226, 111] width 142 height 17
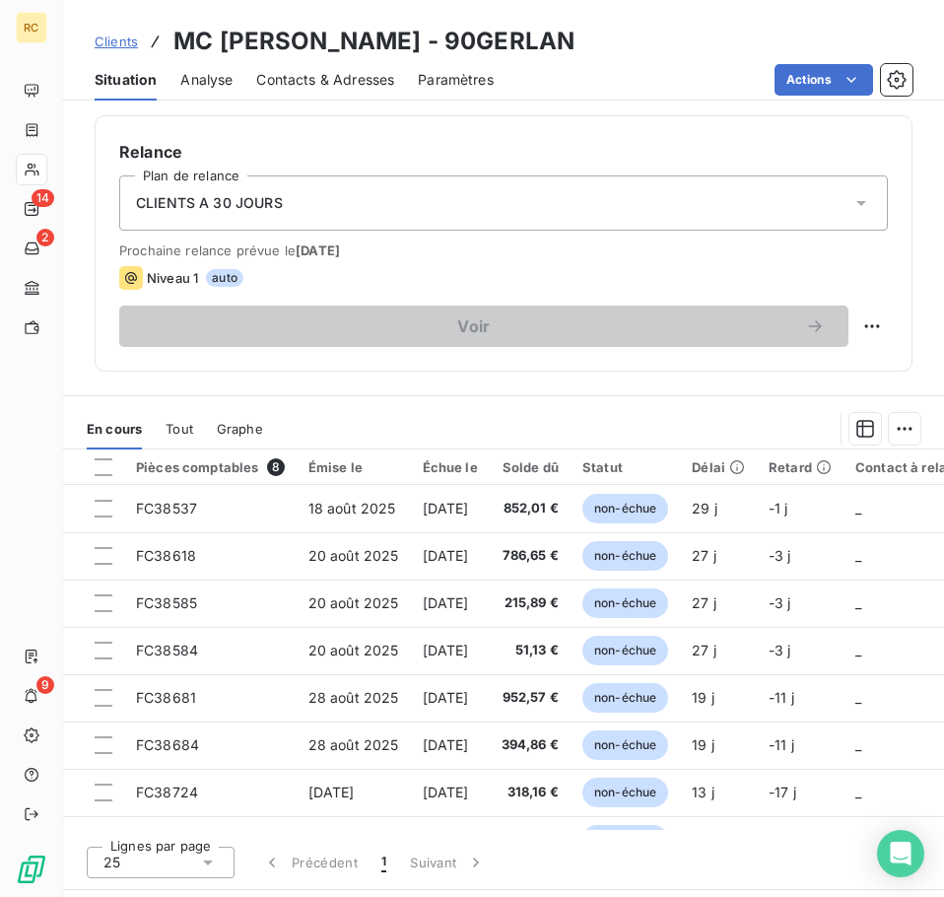
scroll to position [591, 0]
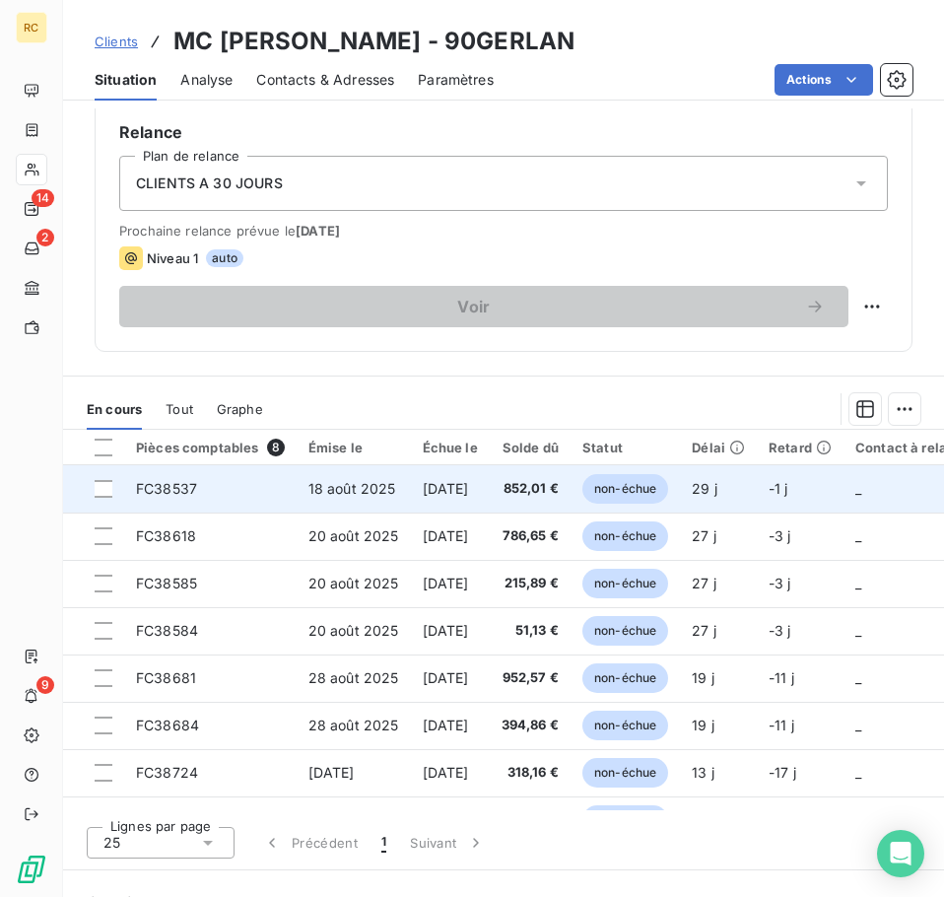
click at [757, 503] on td "29 j" at bounding box center [718, 488] width 77 height 47
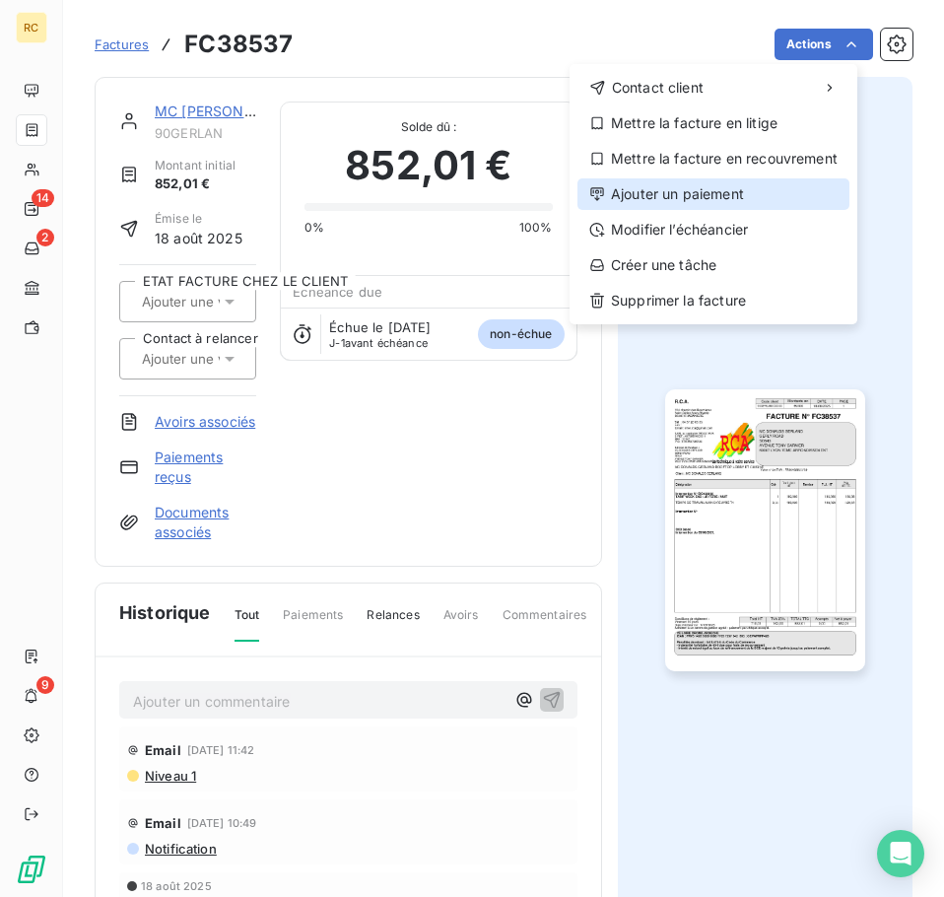
click at [738, 188] on div "Ajouter un paiement" at bounding box center [714, 194] width 272 height 32
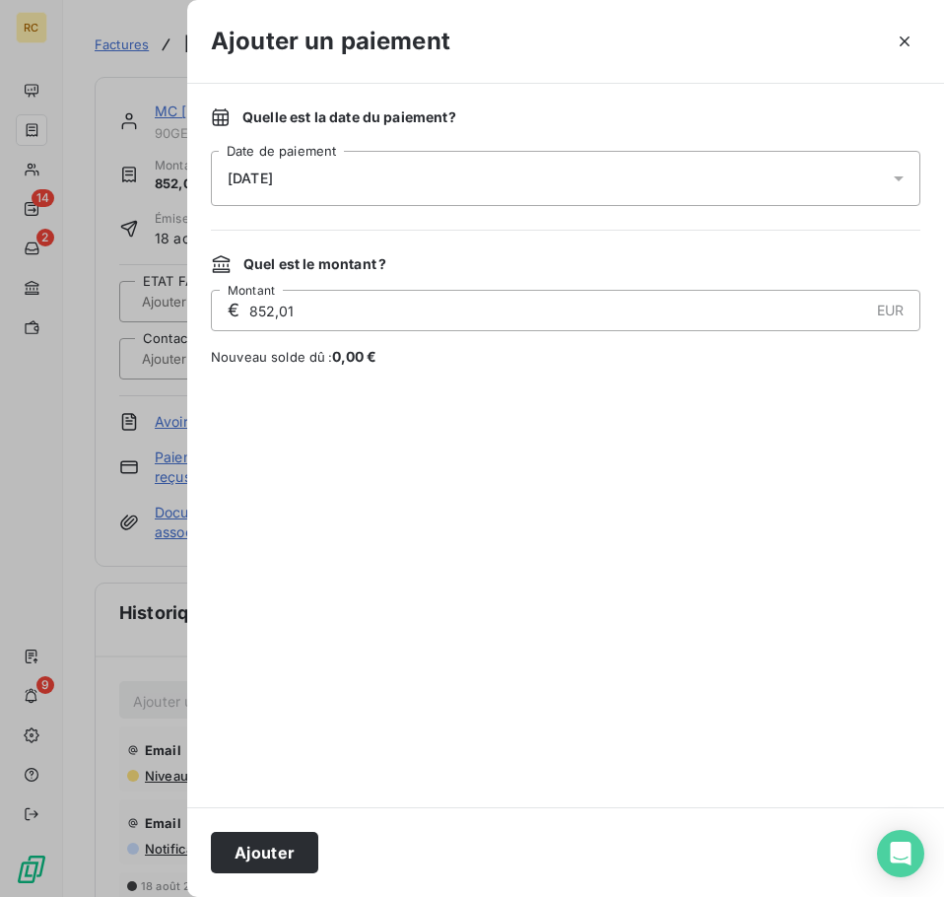
click at [595, 172] on div "[DATE]" at bounding box center [566, 178] width 710 height 55
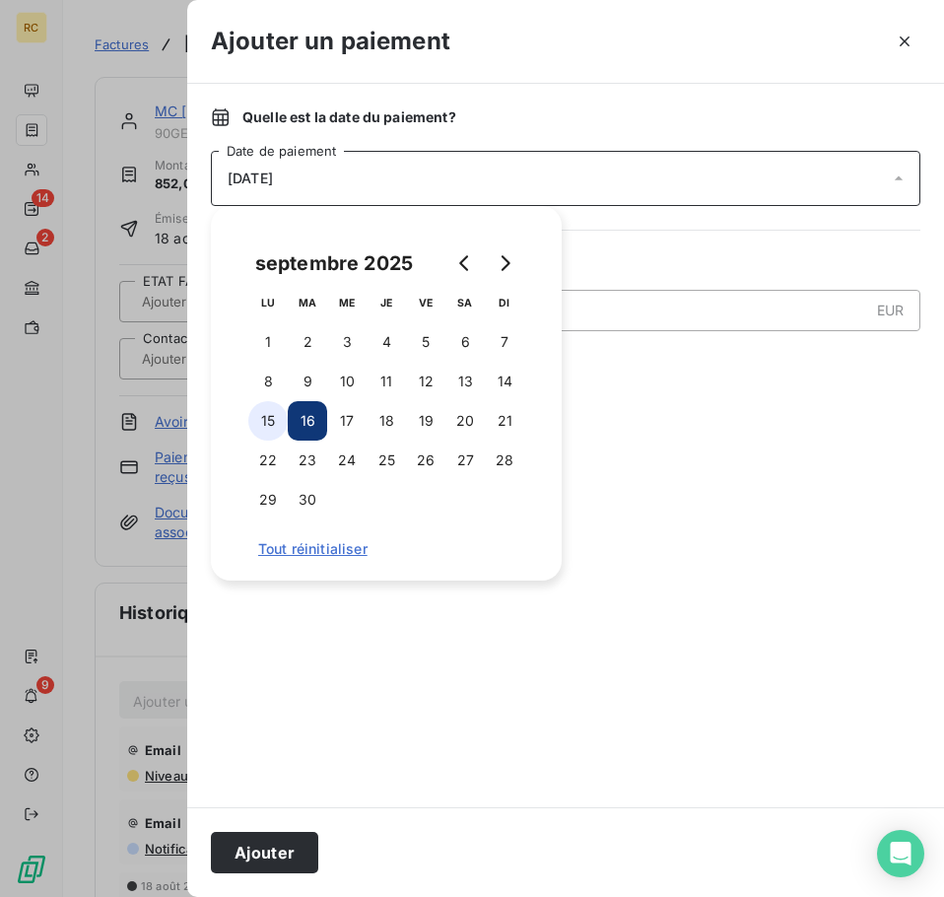
click at [260, 419] on button "15" at bounding box center [267, 420] width 39 height 39
drag, startPoint x: 515, startPoint y: 688, endPoint x: 435, endPoint y: 773, distance: 116.4
click at [515, 690] on div at bounding box center [566, 586] width 710 height 393
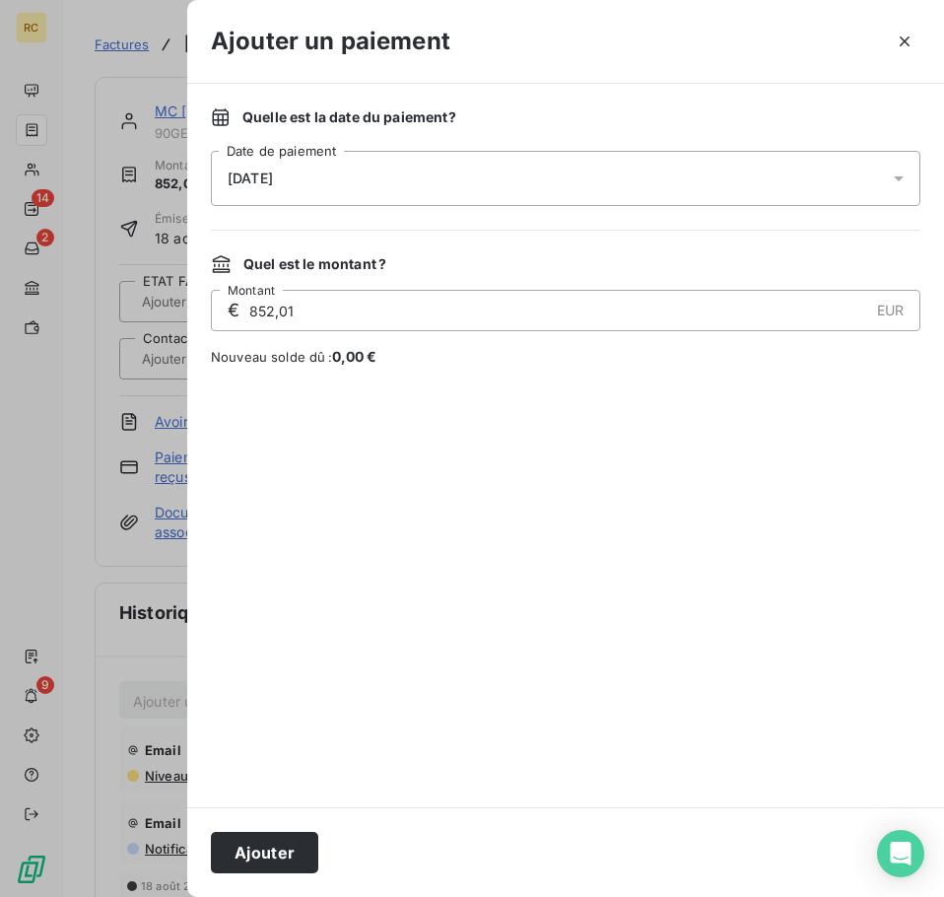
click at [257, 861] on button "Ajouter" at bounding box center [264, 852] width 107 height 41
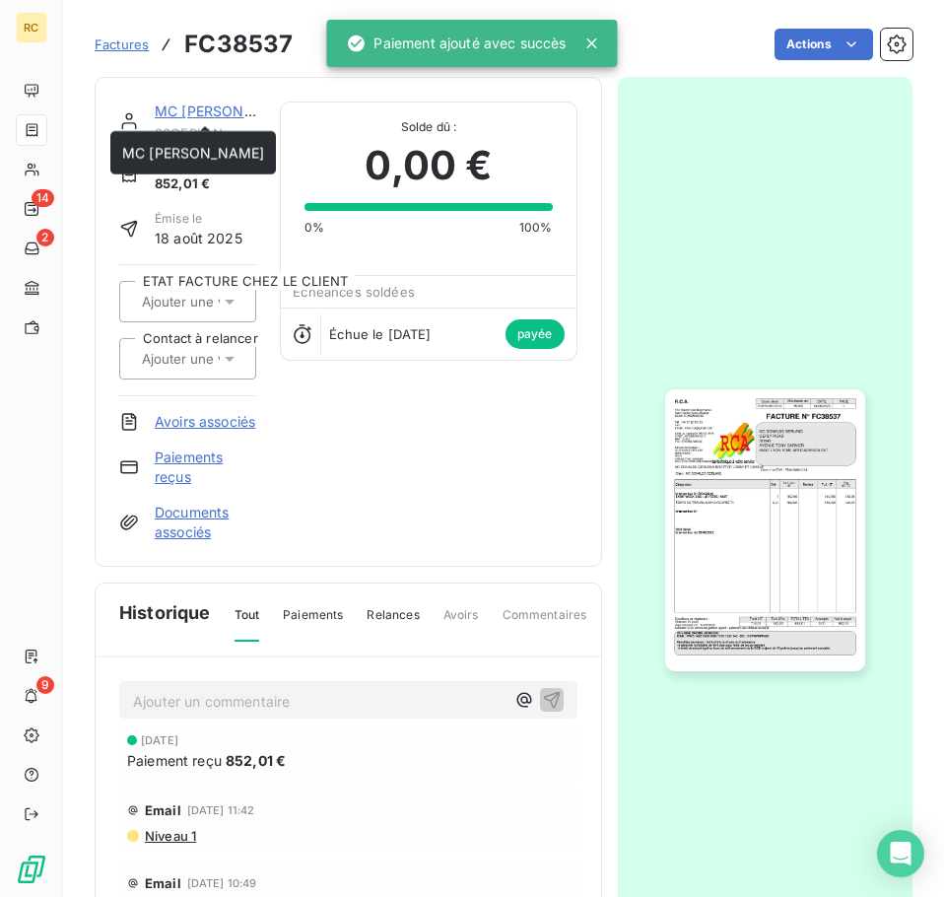
click at [220, 115] on link "MC [PERSON_NAME]" at bounding box center [226, 111] width 142 height 17
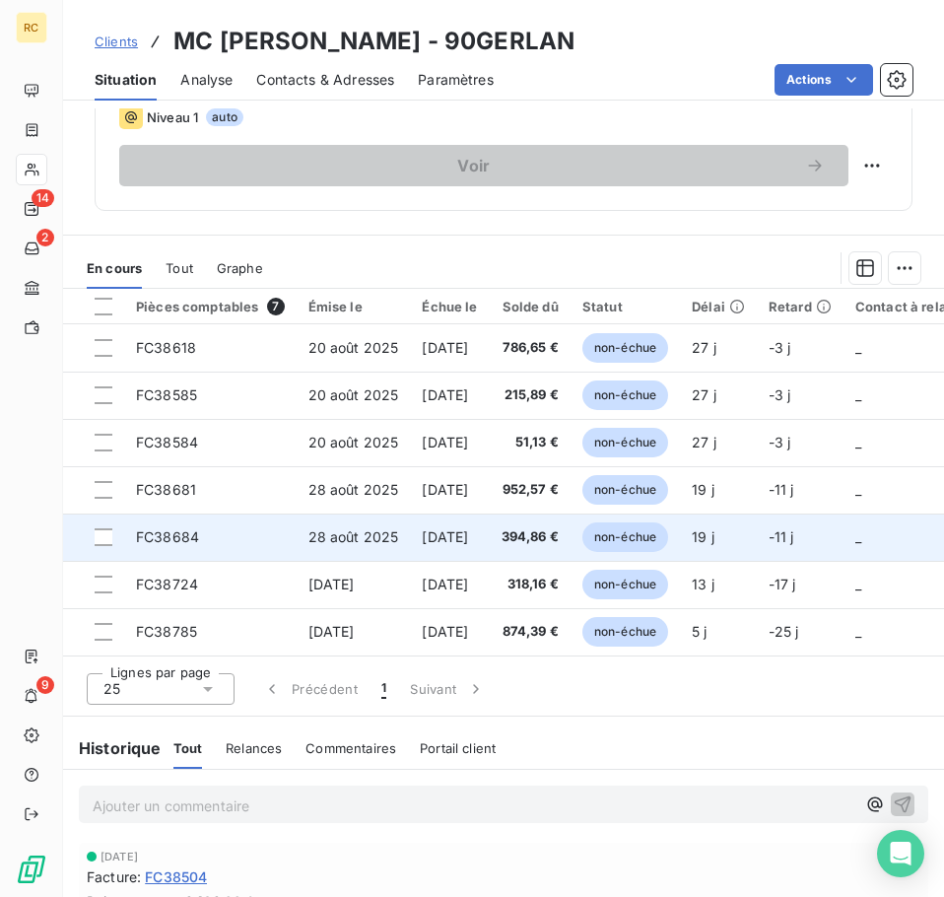
scroll to position [690, 0]
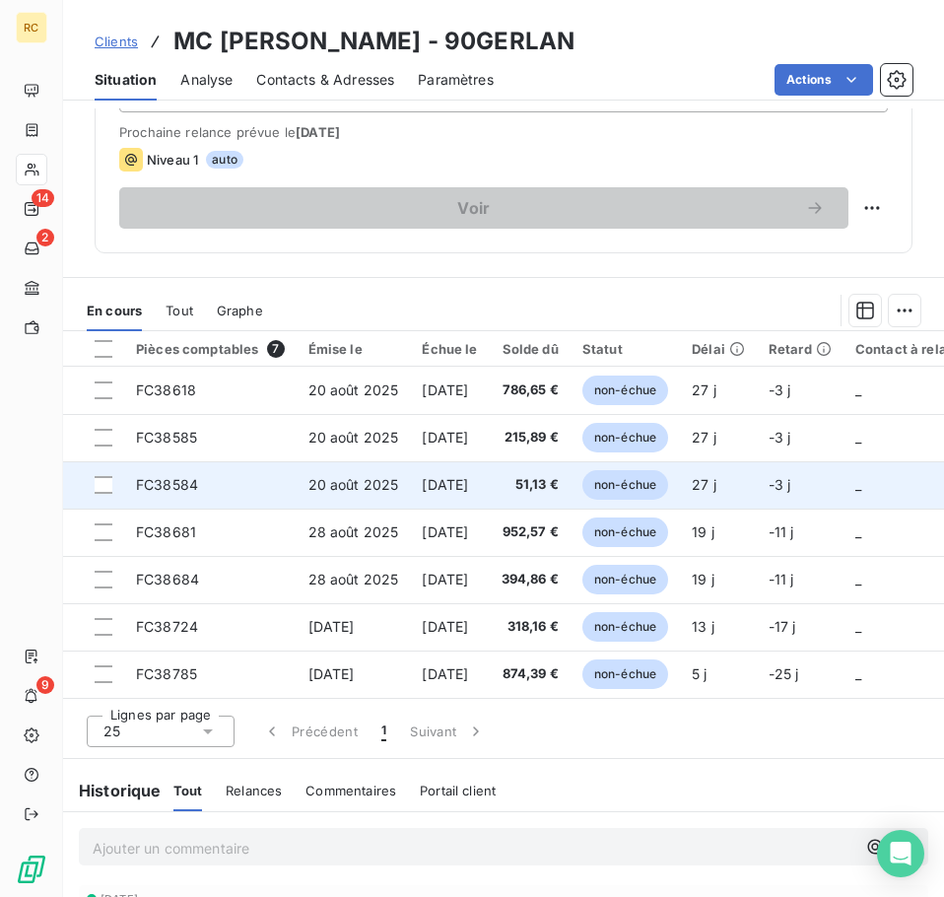
click at [548, 506] on td "51,13 €" at bounding box center [530, 484] width 81 height 47
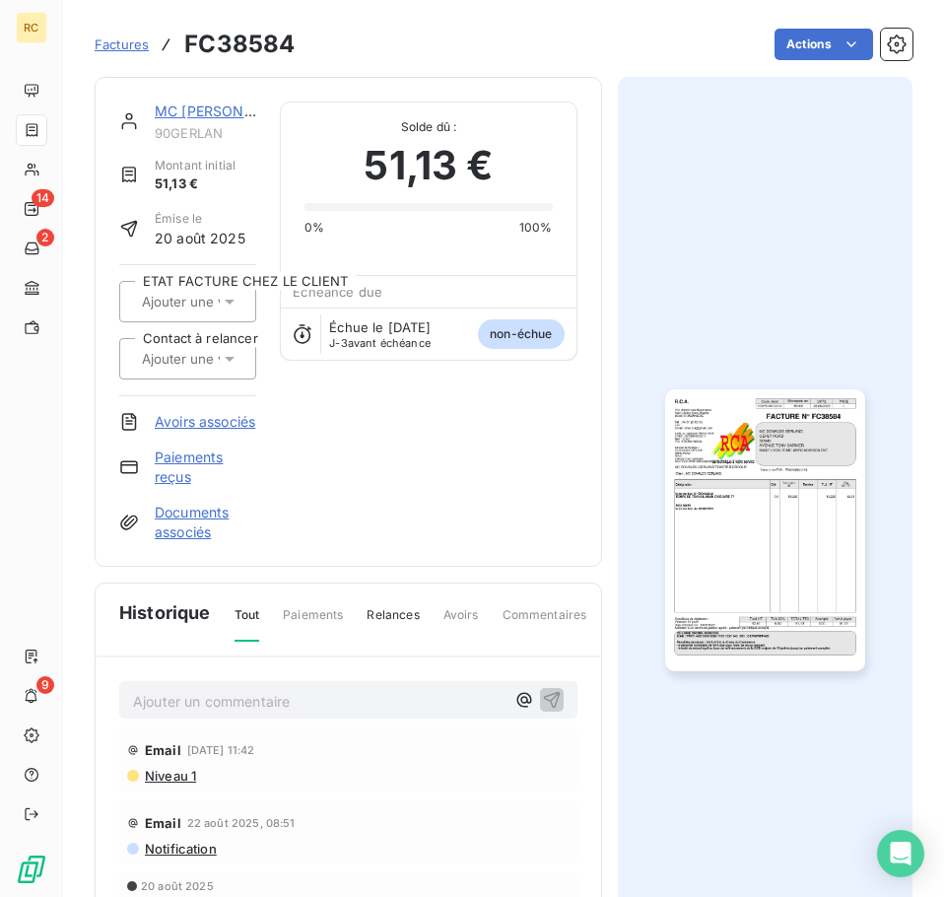
drag, startPoint x: 821, startPoint y: 84, endPoint x: 797, endPoint y: 143, distance: 63.7
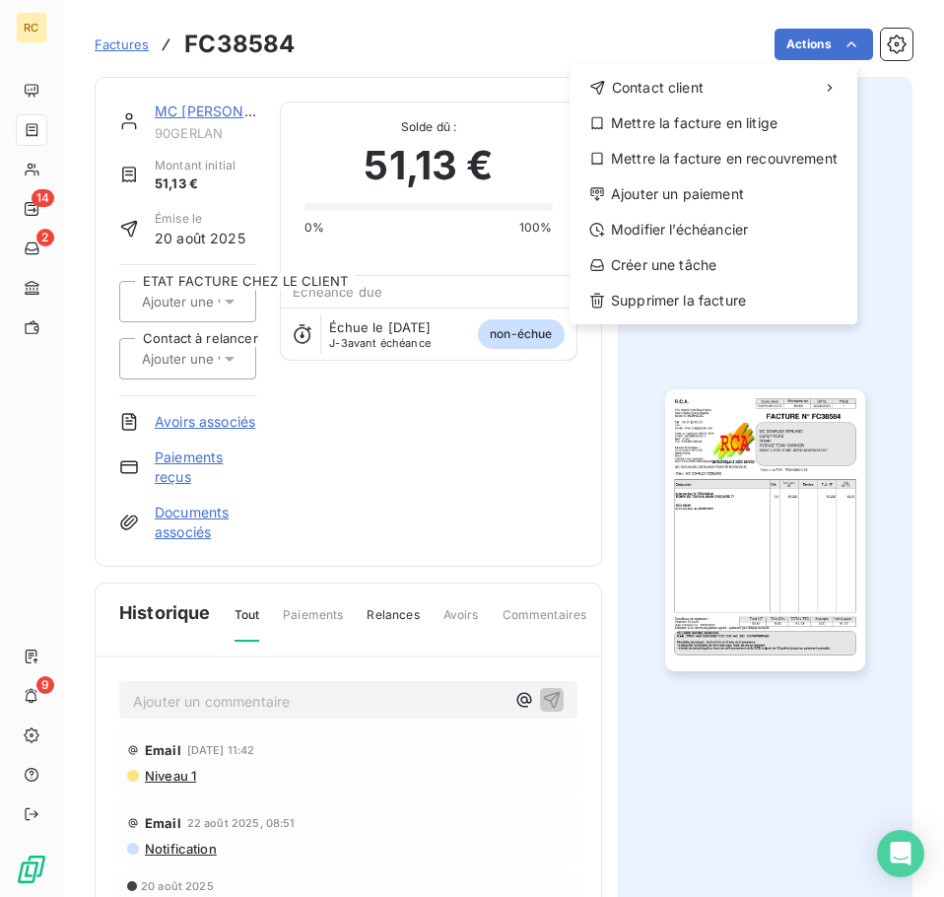
click at [837, 48] on html "RC 14 2 9 Factures FC38584 Actions Contact client Mettre la facture en litige M…" at bounding box center [472, 448] width 944 height 897
click at [743, 181] on div "Ajouter un paiement" at bounding box center [714, 194] width 272 height 32
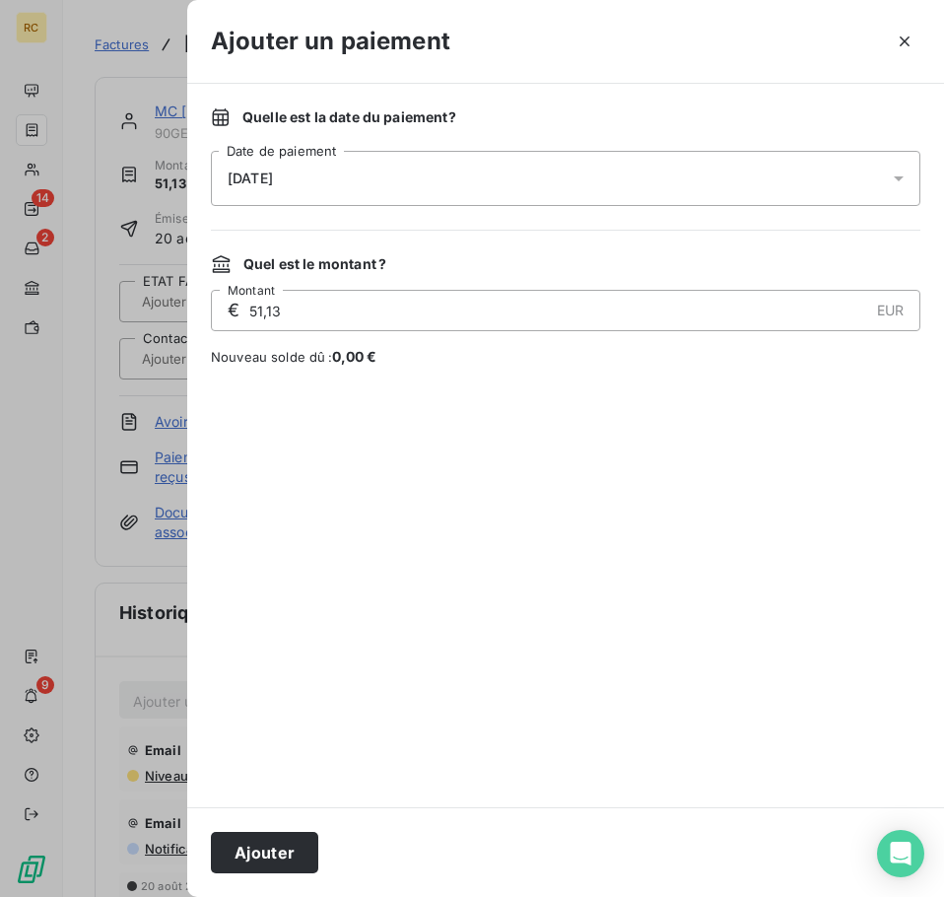
click at [335, 174] on div "[DATE]" at bounding box center [566, 178] width 710 height 55
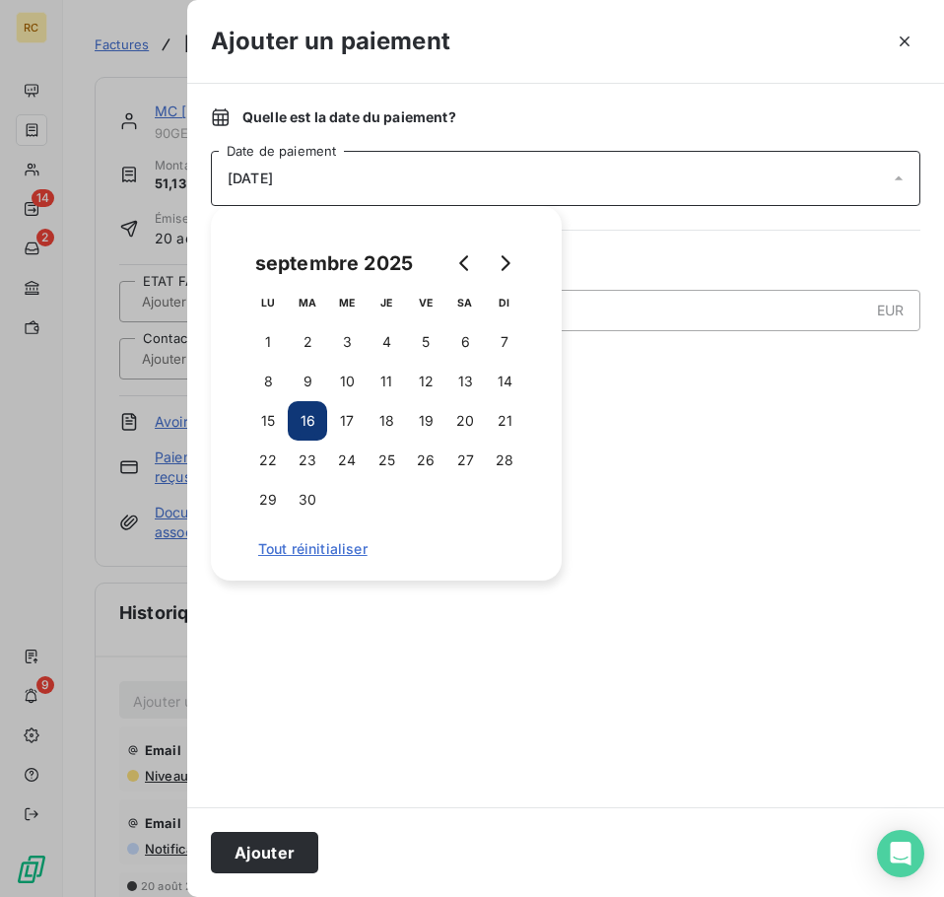
drag, startPoint x: 278, startPoint y: 420, endPoint x: 298, endPoint y: 429, distance: 21.6
click at [278, 421] on button "15" at bounding box center [267, 420] width 39 height 39
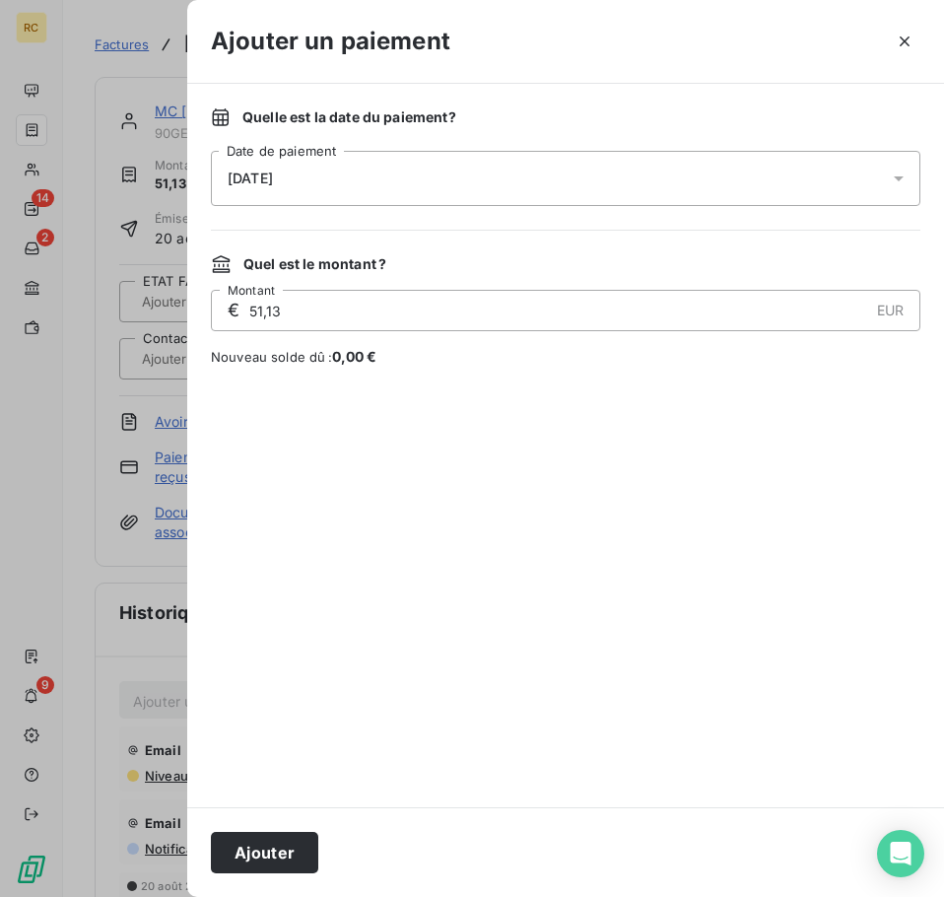
click at [281, 757] on div at bounding box center [566, 586] width 710 height 393
click at [251, 861] on button "Ajouter" at bounding box center [264, 852] width 107 height 41
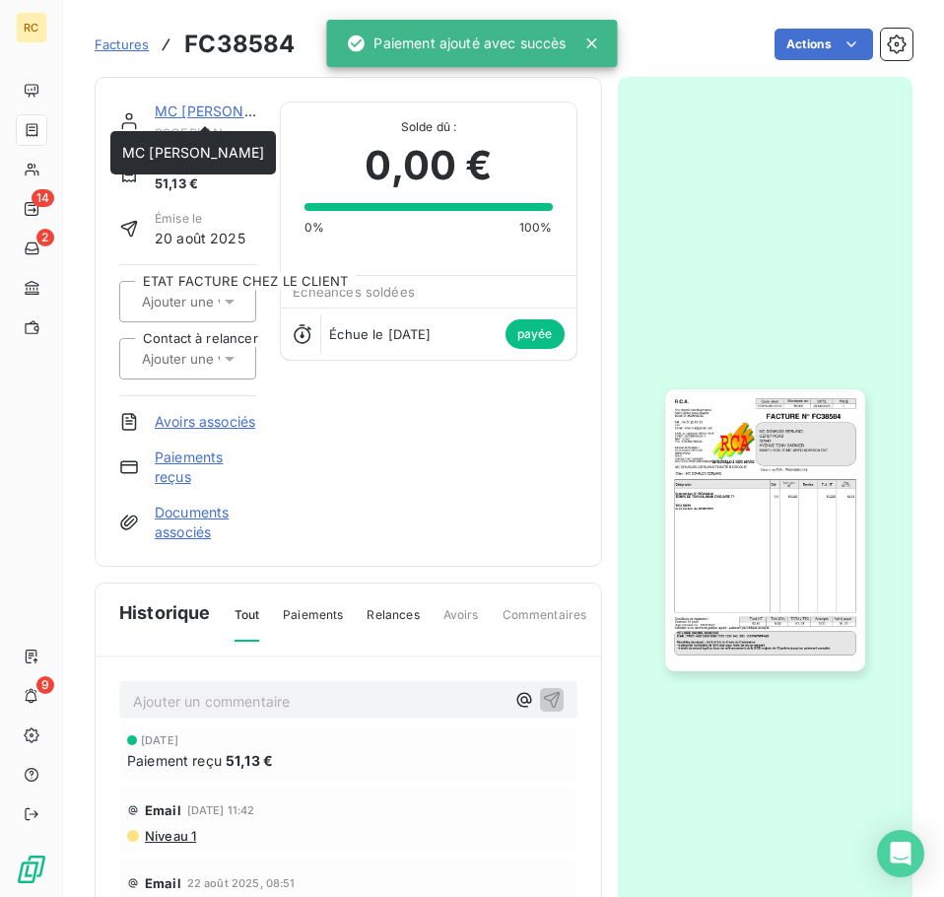
click at [165, 111] on link "MC [PERSON_NAME]" at bounding box center [226, 111] width 142 height 17
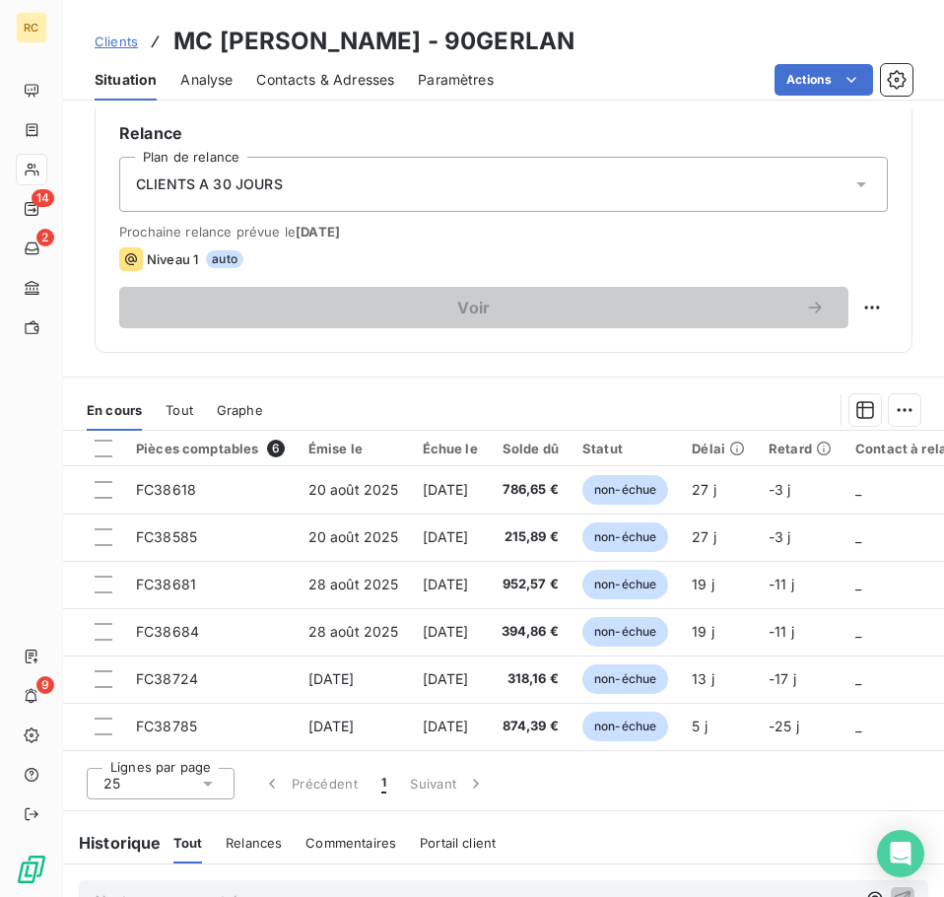
scroll to position [591, 0]
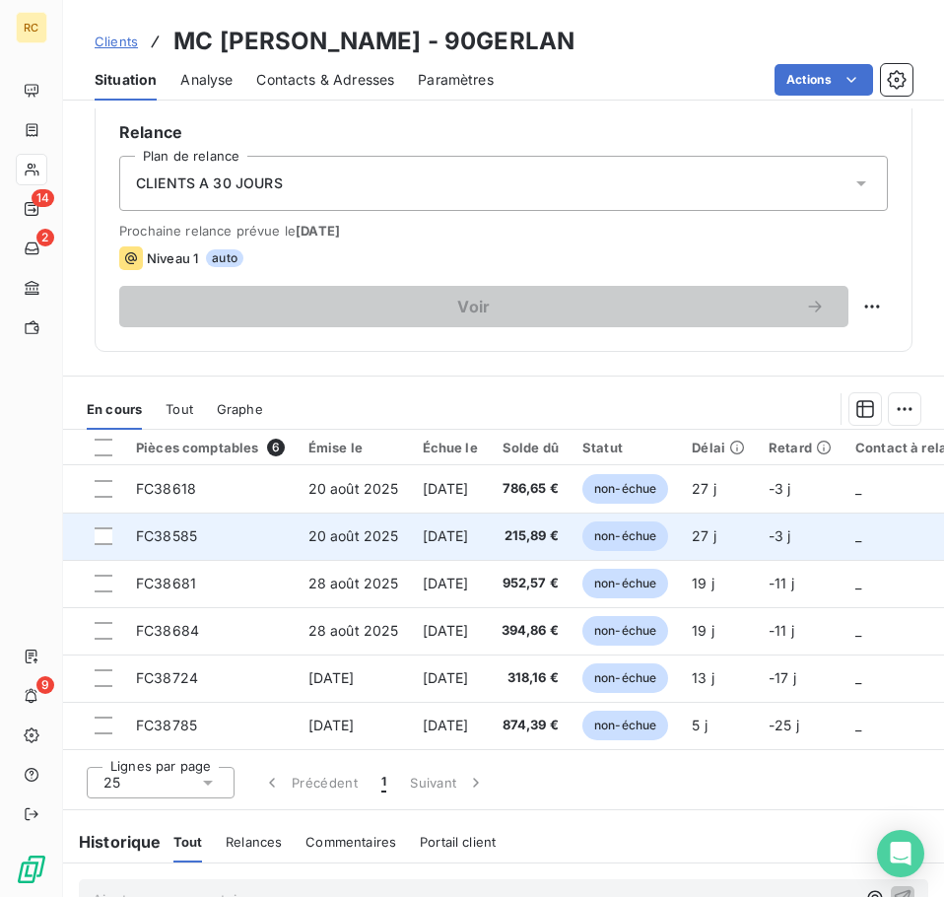
click at [529, 540] on td "215,89 €" at bounding box center [530, 536] width 81 height 47
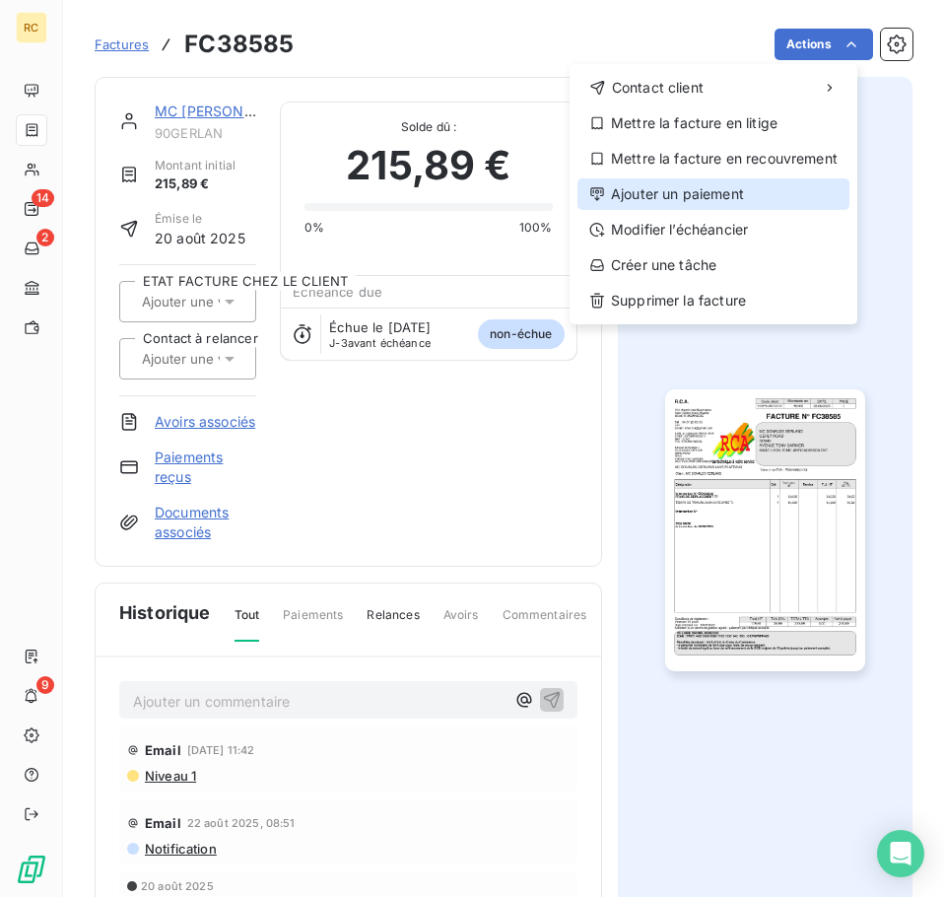
click at [756, 191] on div "Ajouter un paiement" at bounding box center [714, 194] width 272 height 32
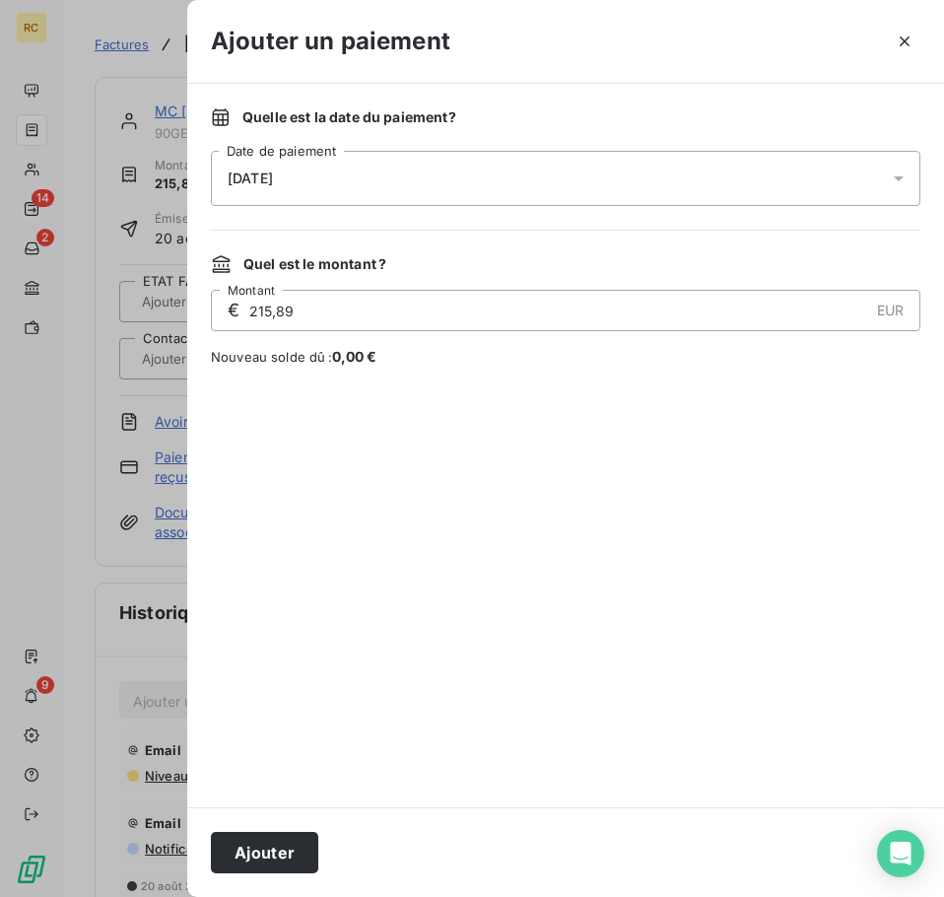
click at [455, 179] on div "[DATE]" at bounding box center [566, 178] width 710 height 55
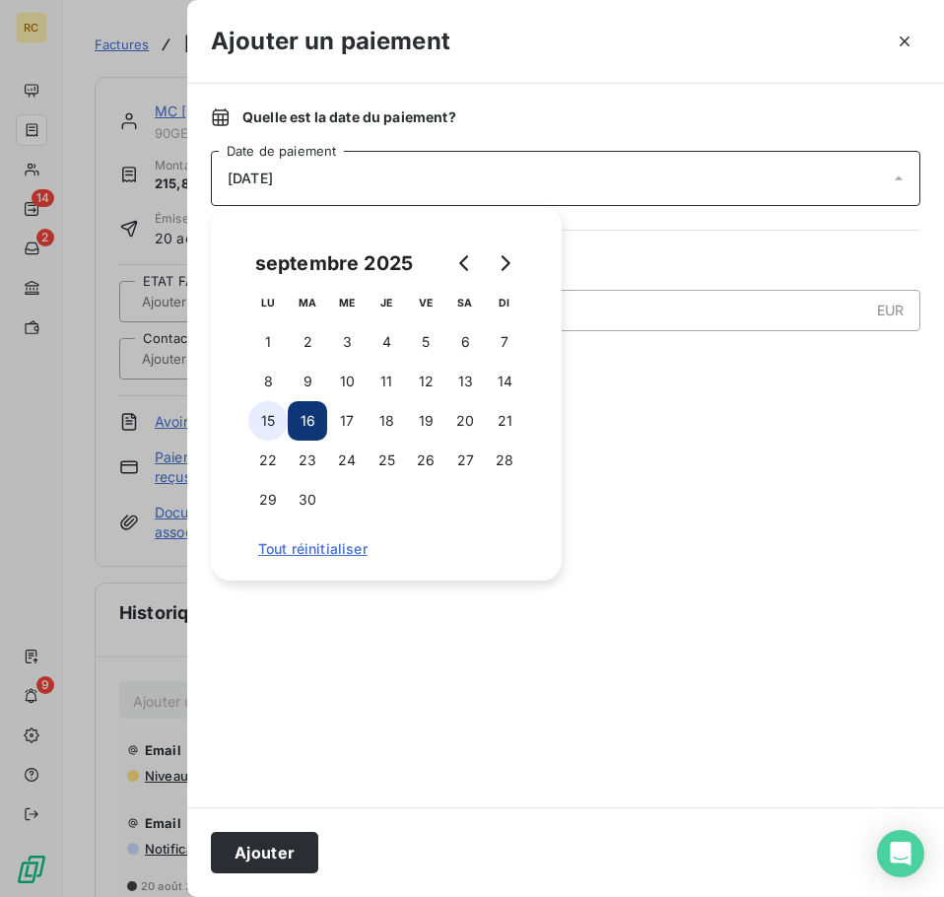
click at [271, 419] on button "15" at bounding box center [267, 420] width 39 height 39
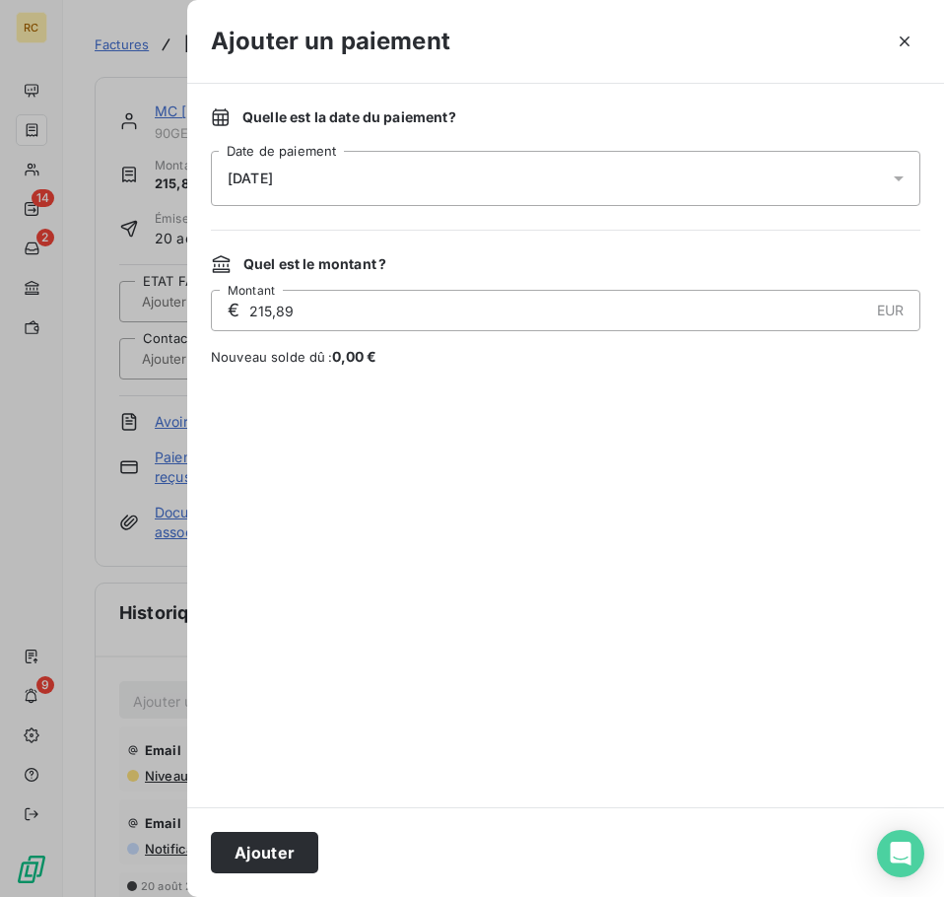
click at [792, 568] on div at bounding box center [566, 586] width 710 height 393
click at [268, 853] on button "Ajouter" at bounding box center [264, 852] width 107 height 41
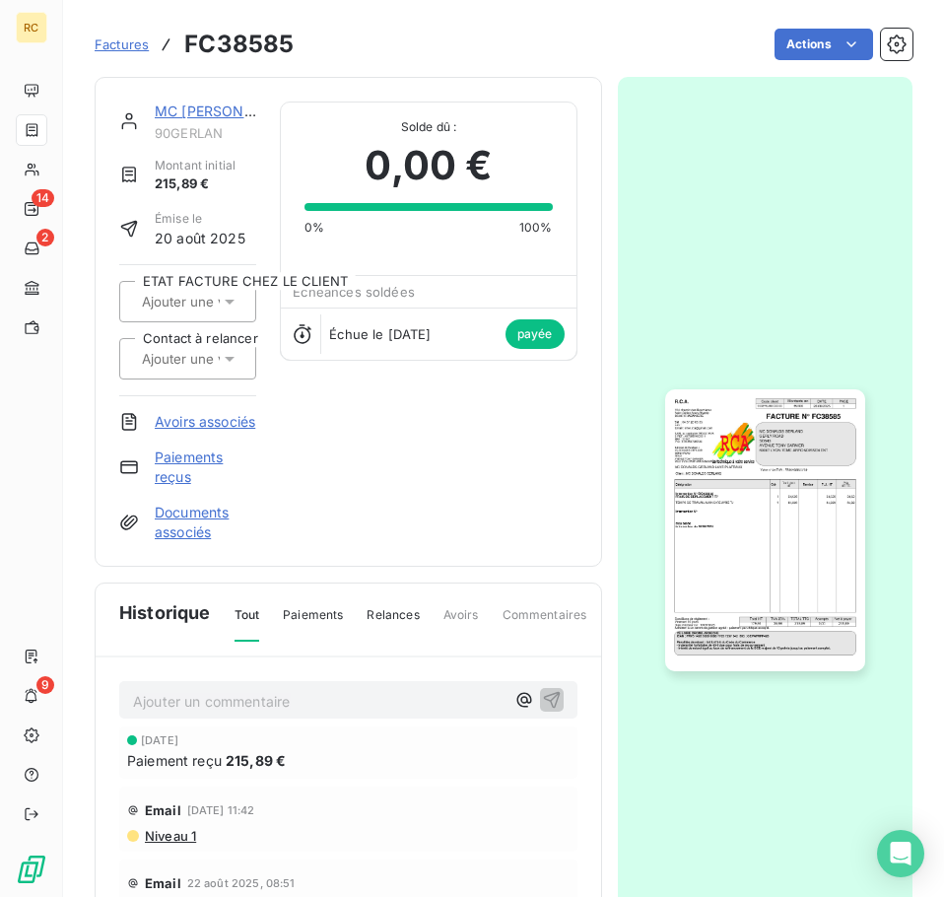
click at [203, 109] on link "MC [PERSON_NAME]" at bounding box center [226, 111] width 142 height 17
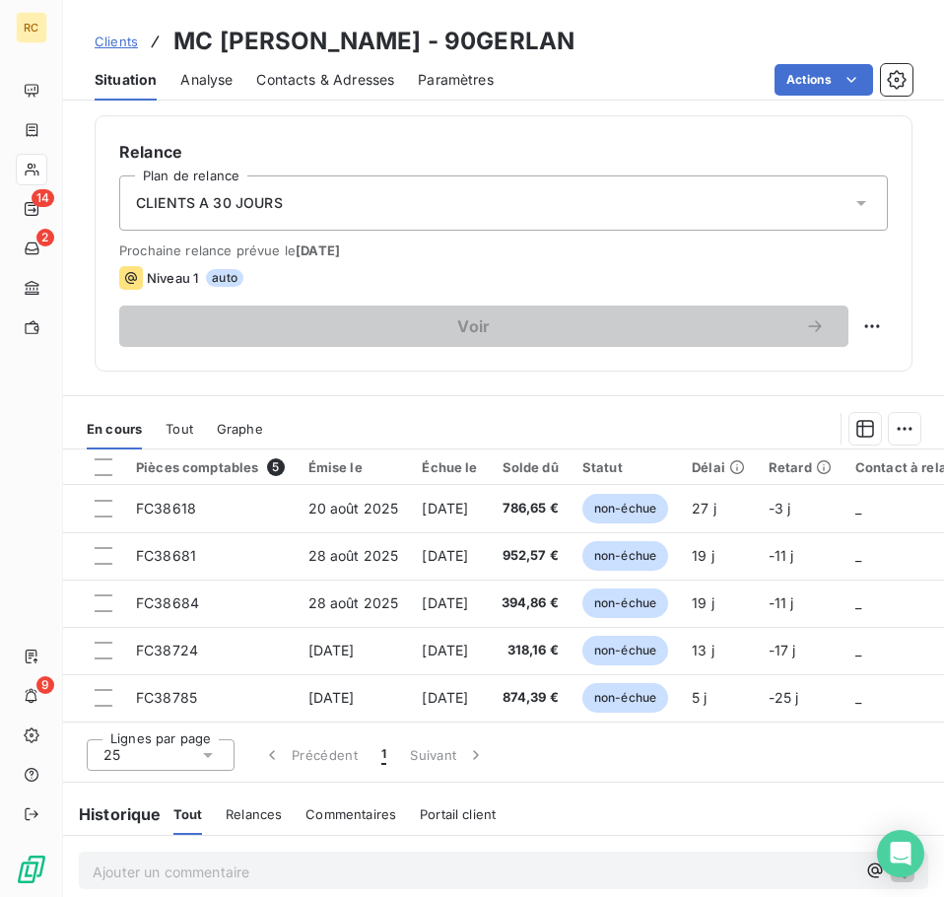
scroll to position [591, 0]
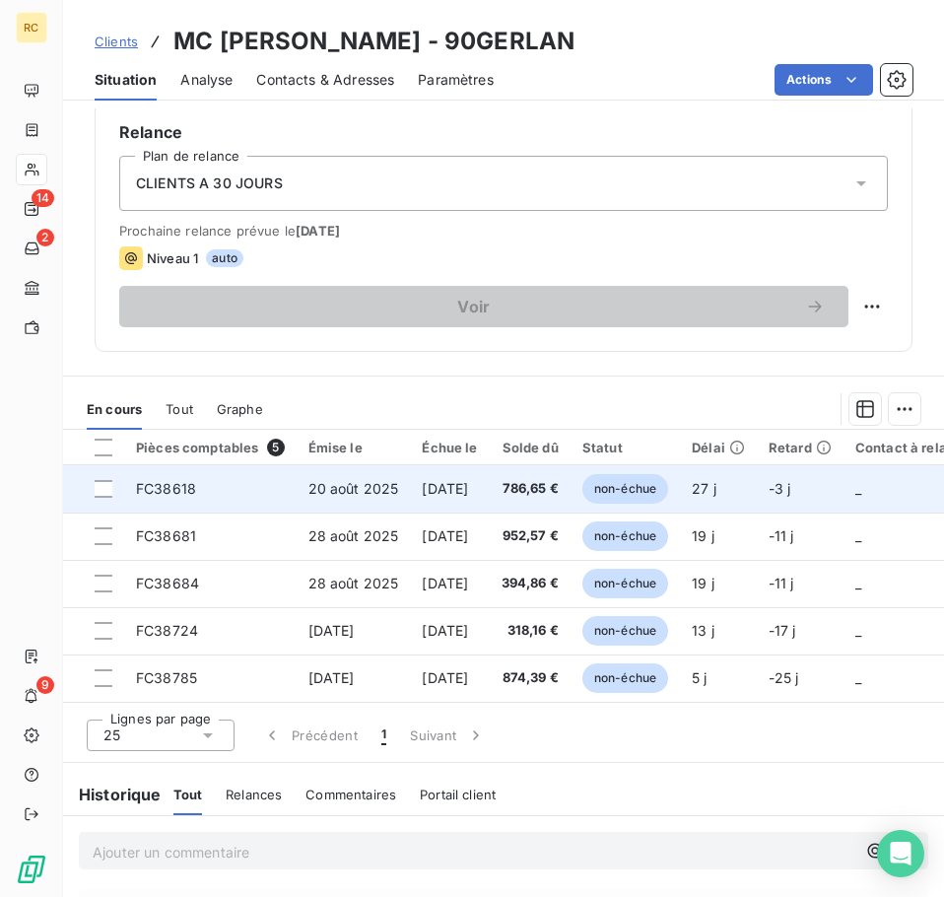
click at [468, 483] on span "[DATE]" at bounding box center [445, 488] width 46 height 17
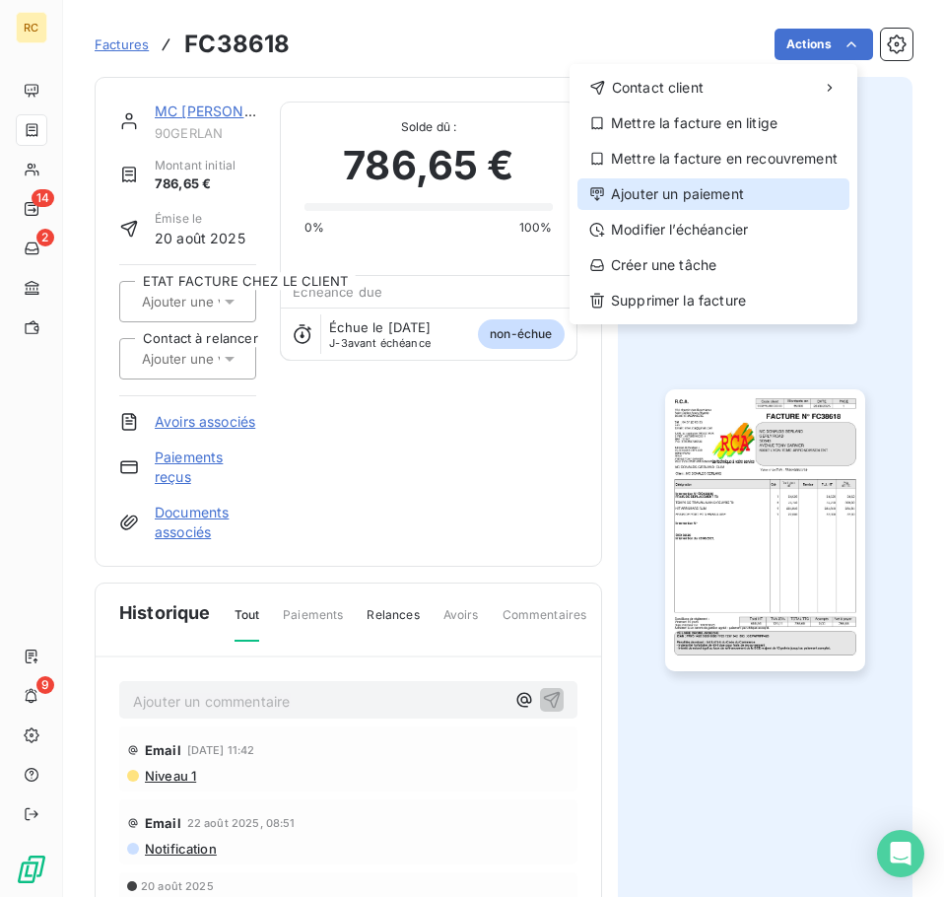
click at [761, 207] on div "Ajouter un paiement" at bounding box center [714, 194] width 272 height 32
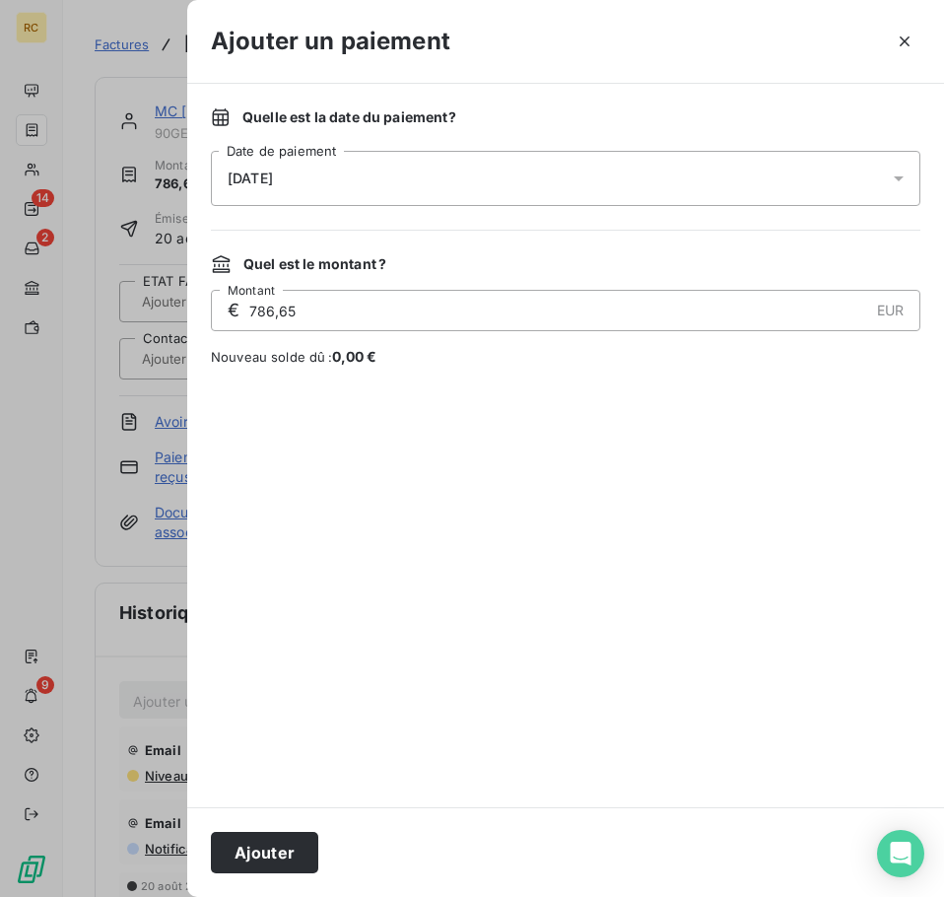
click at [396, 193] on div "[DATE]" at bounding box center [566, 178] width 710 height 55
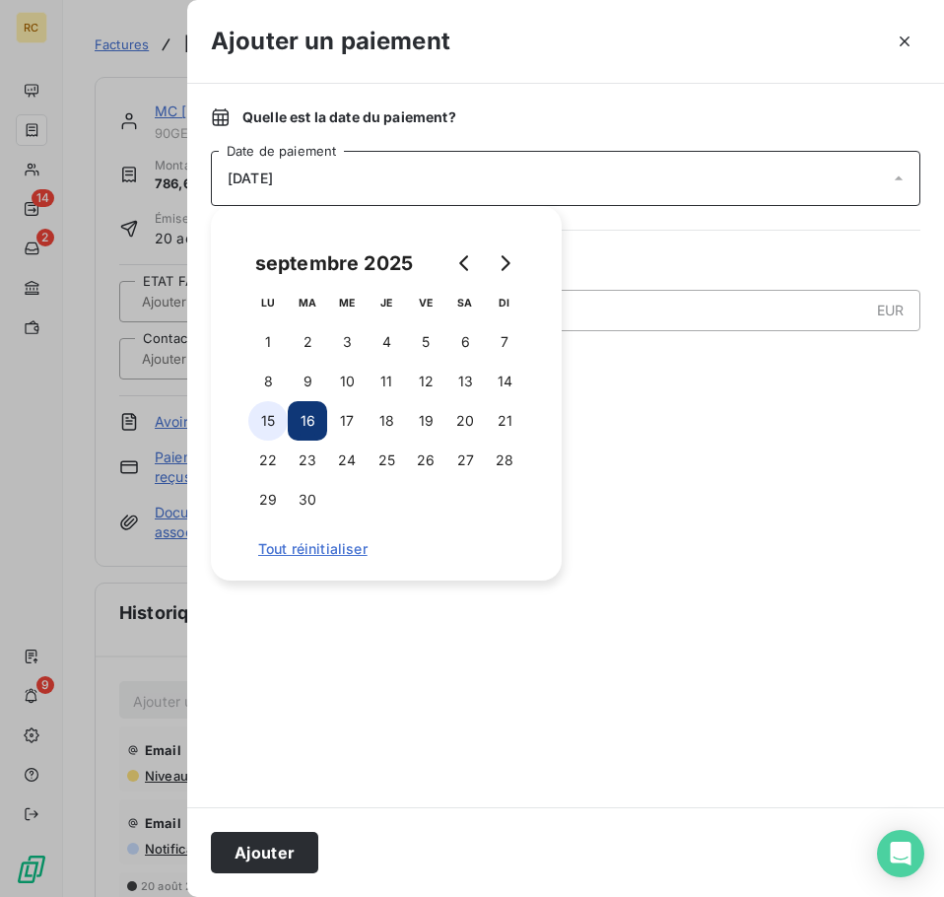
click at [254, 419] on button "15" at bounding box center [267, 420] width 39 height 39
drag, startPoint x: 769, startPoint y: 570, endPoint x: 757, endPoint y: 580, distance: 15.4
click at [768, 570] on div at bounding box center [566, 586] width 710 height 393
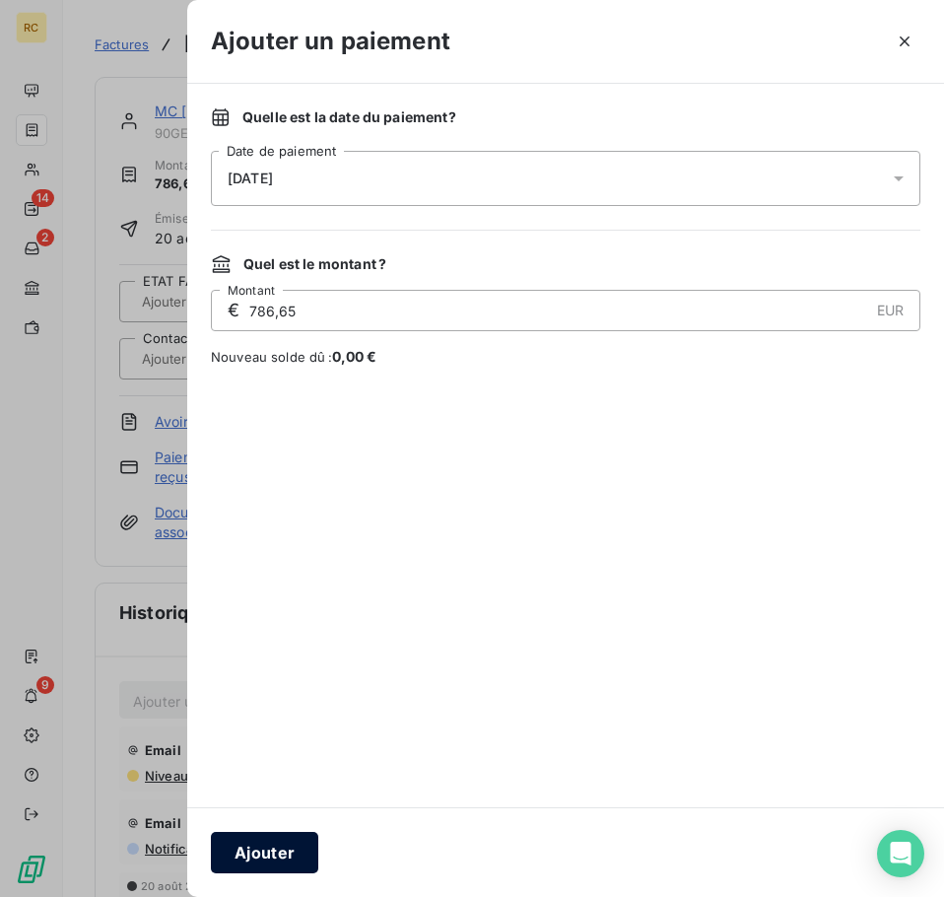
click at [293, 864] on button "Ajouter" at bounding box center [264, 852] width 107 height 41
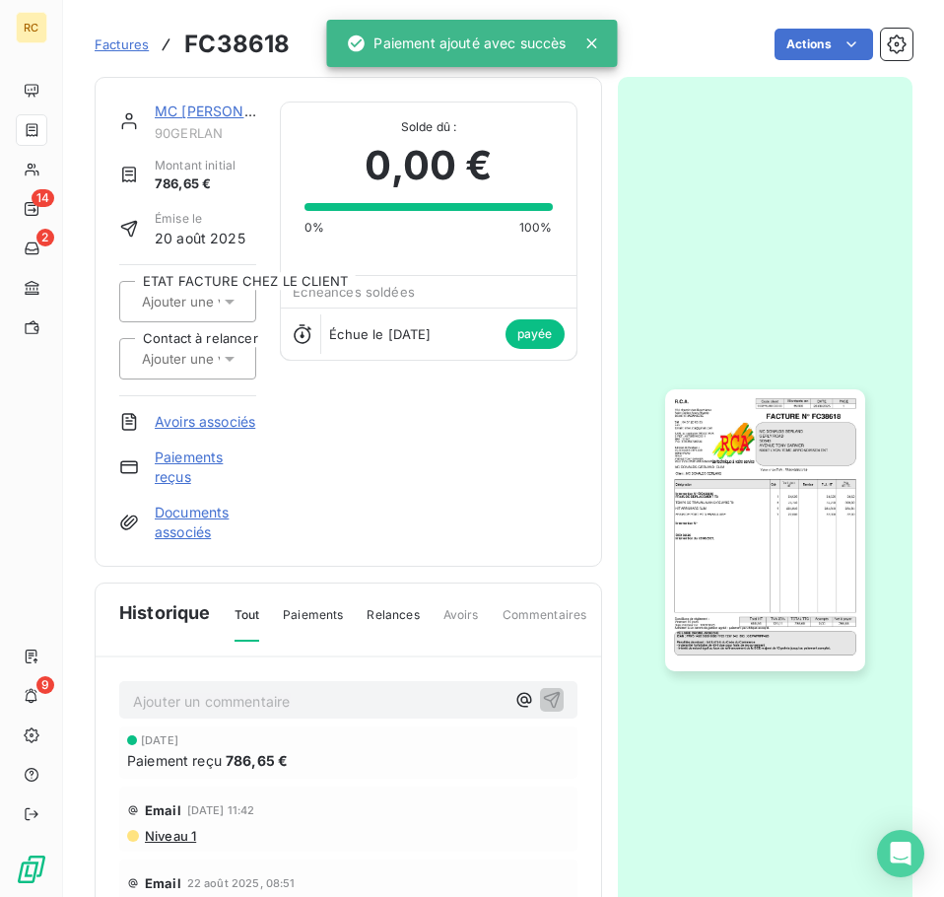
click at [175, 118] on link "MC [PERSON_NAME]" at bounding box center [226, 111] width 142 height 17
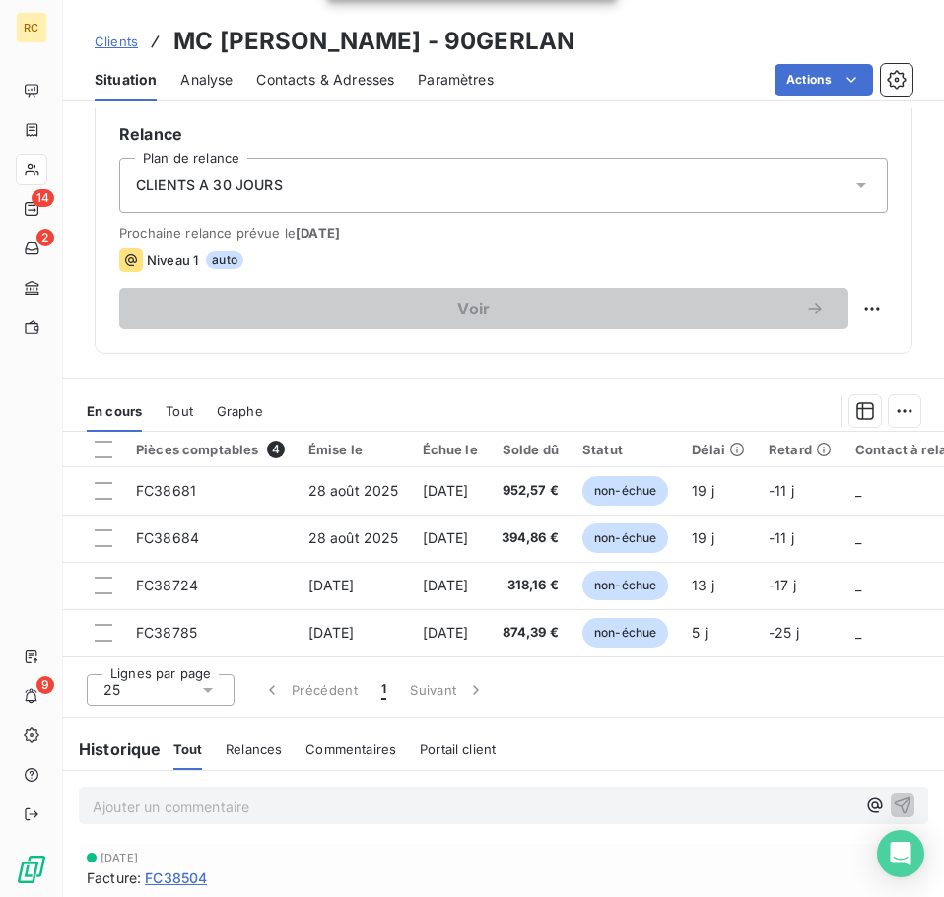
scroll to position [591, 0]
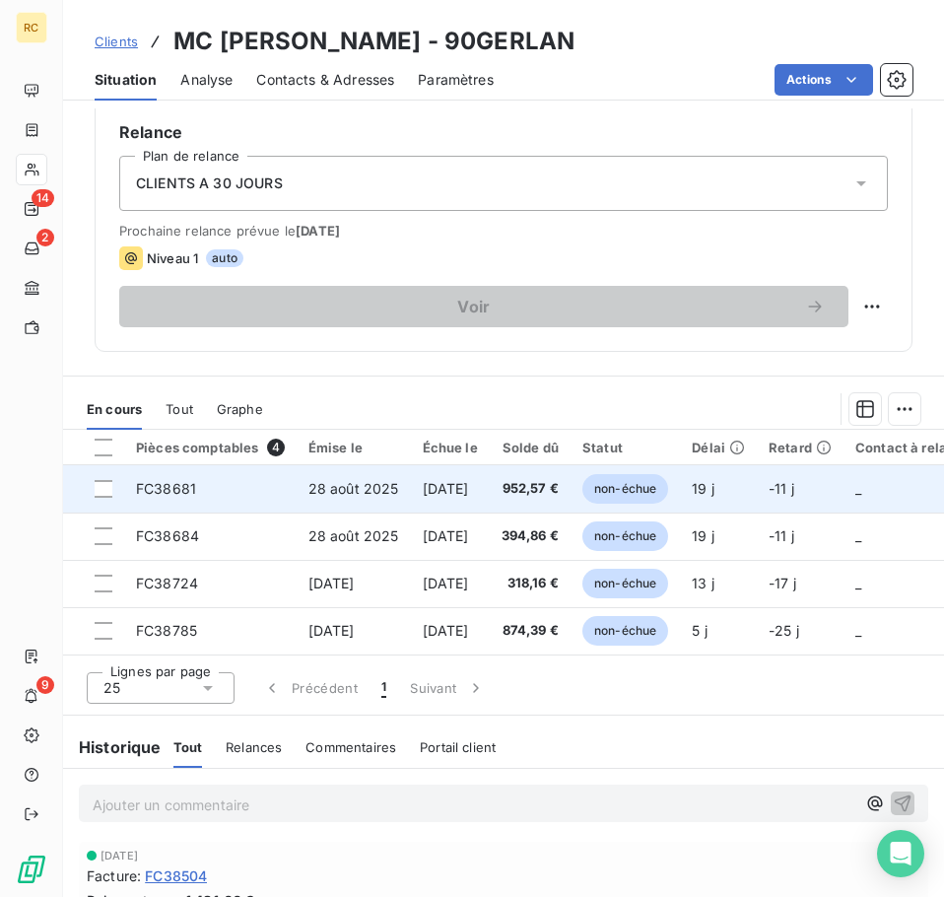
click at [458, 497] on td "[DATE]" at bounding box center [450, 488] width 79 height 47
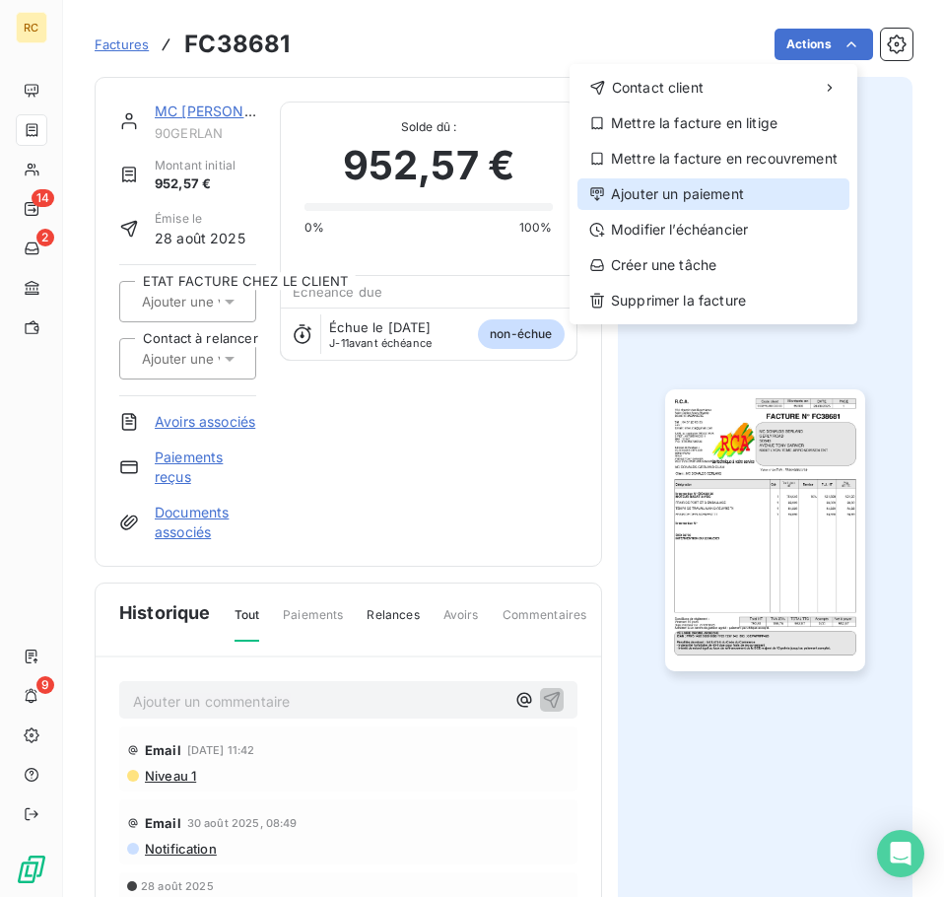
click at [768, 191] on div "Ajouter un paiement" at bounding box center [714, 194] width 272 height 32
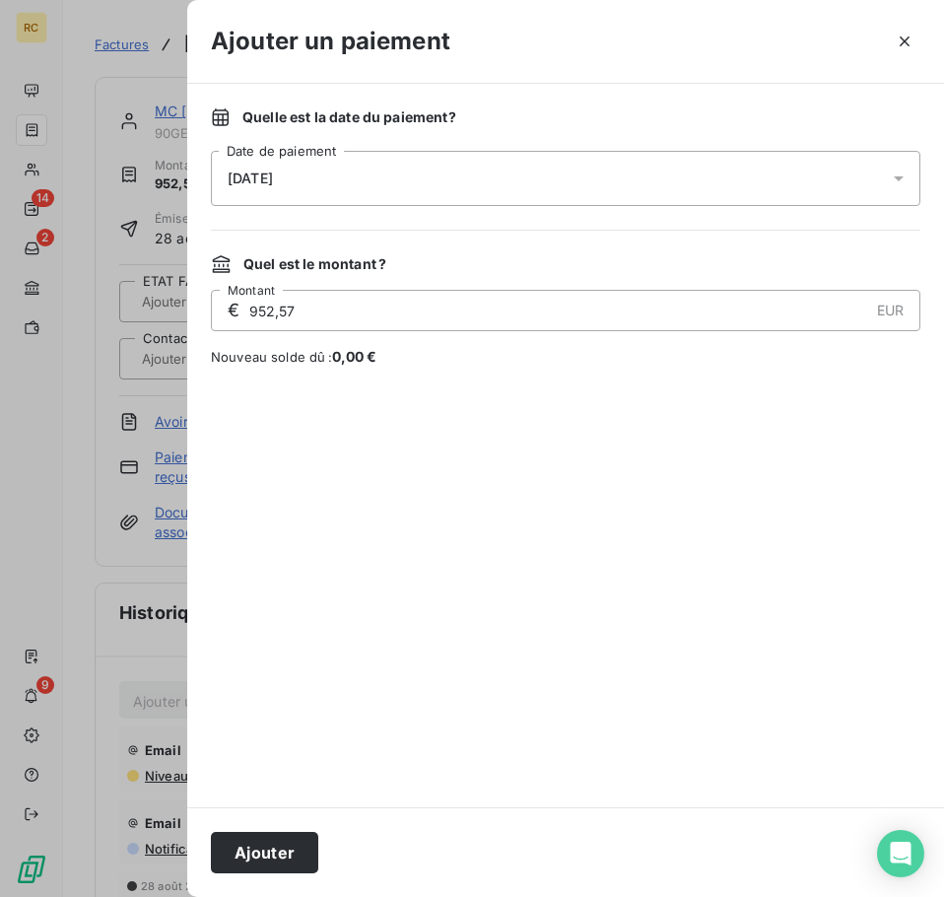
click at [391, 195] on div "[DATE]" at bounding box center [566, 178] width 710 height 55
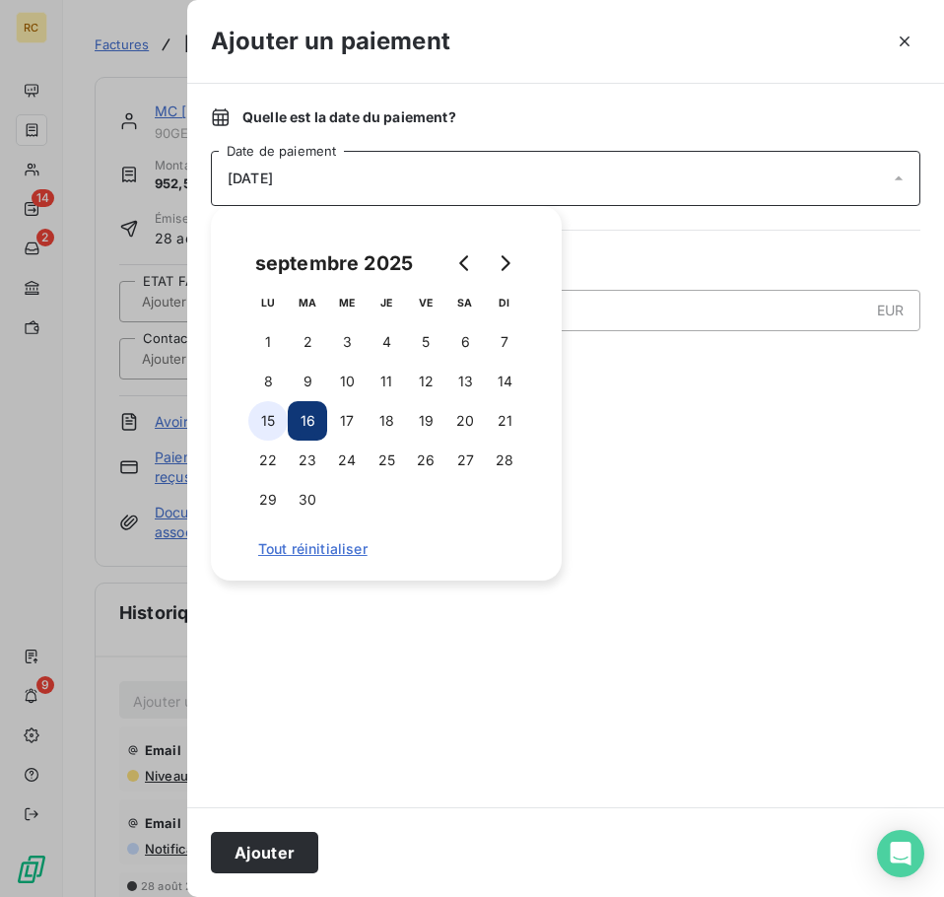
click at [270, 420] on button "15" at bounding box center [267, 420] width 39 height 39
click at [587, 400] on div at bounding box center [566, 586] width 710 height 393
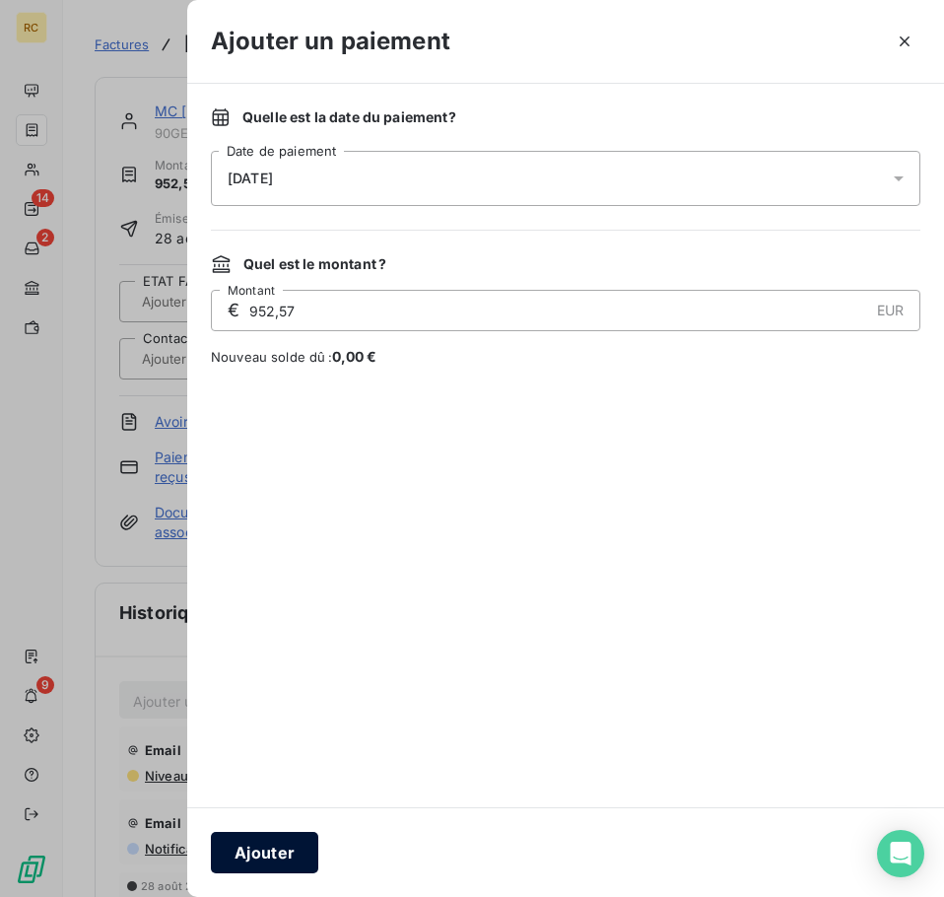
click at [261, 849] on button "Ajouter" at bounding box center [264, 852] width 107 height 41
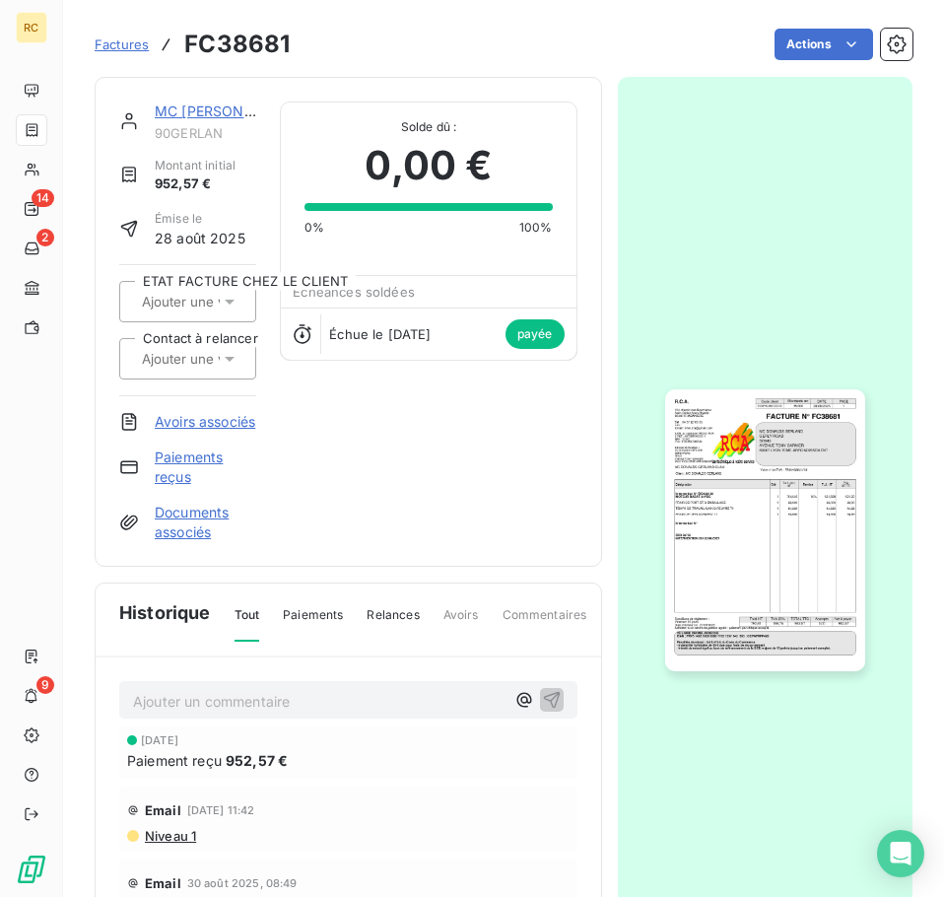
click at [180, 113] on link "MC [PERSON_NAME]" at bounding box center [226, 111] width 142 height 17
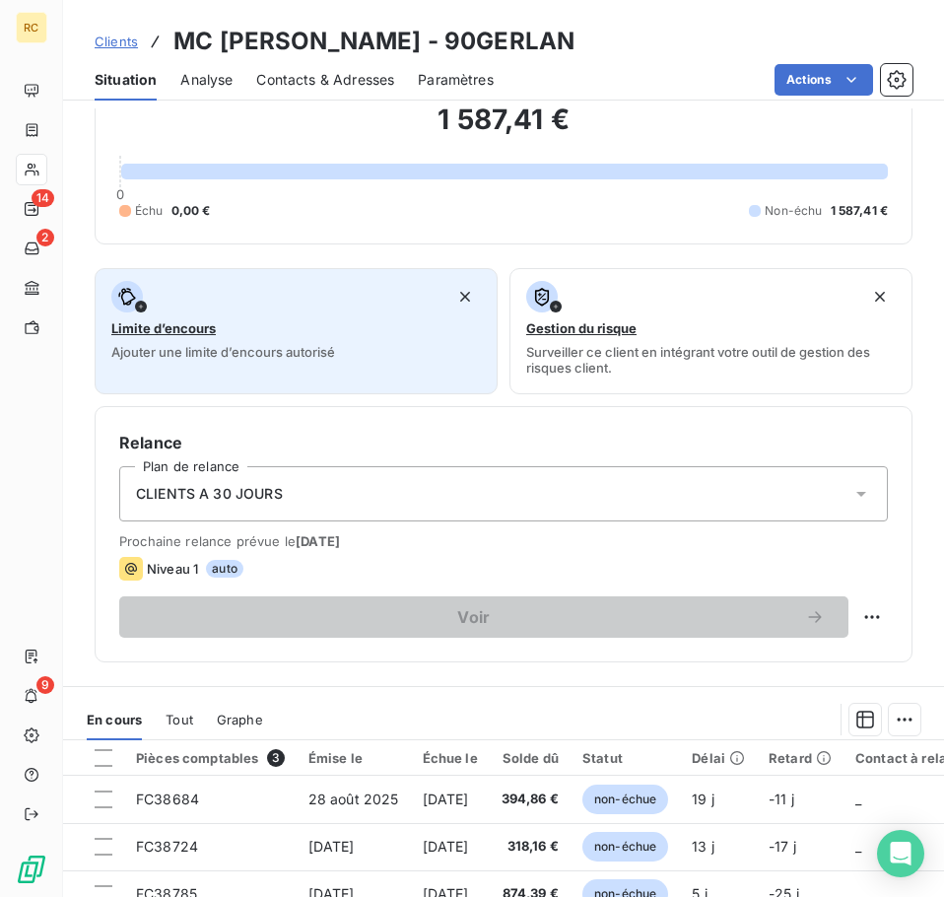
scroll to position [394, 0]
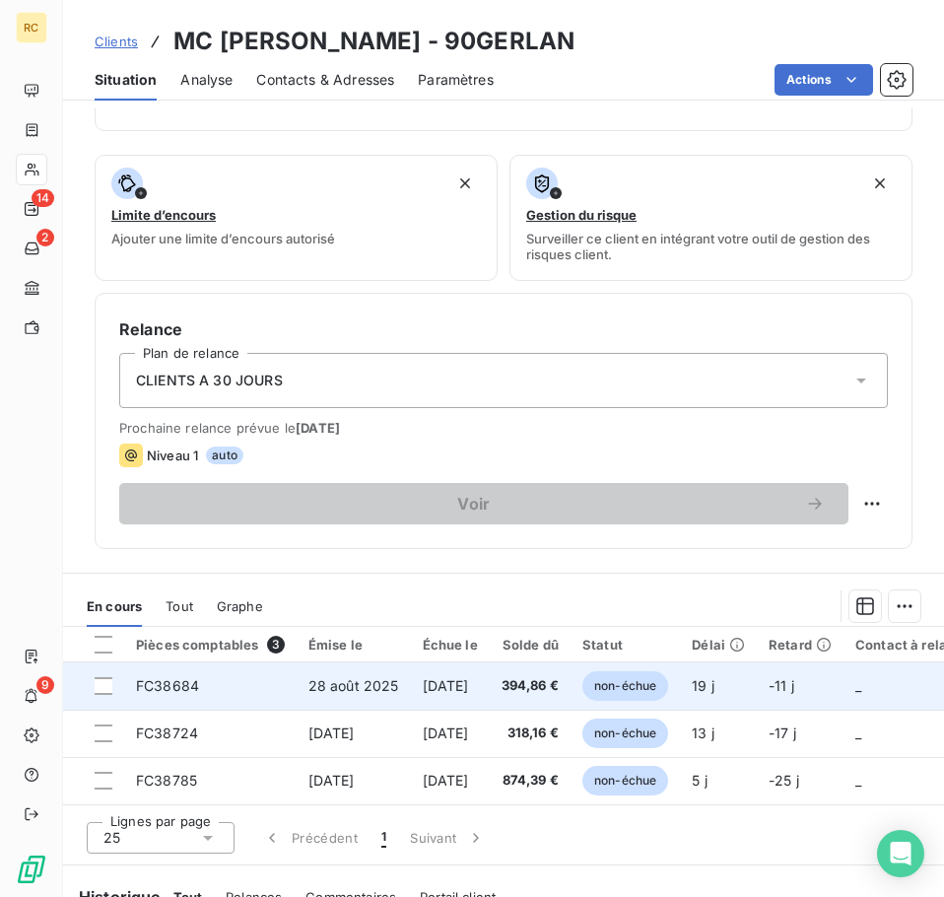
click at [541, 692] on span "394,86 €" at bounding box center [530, 686] width 57 height 20
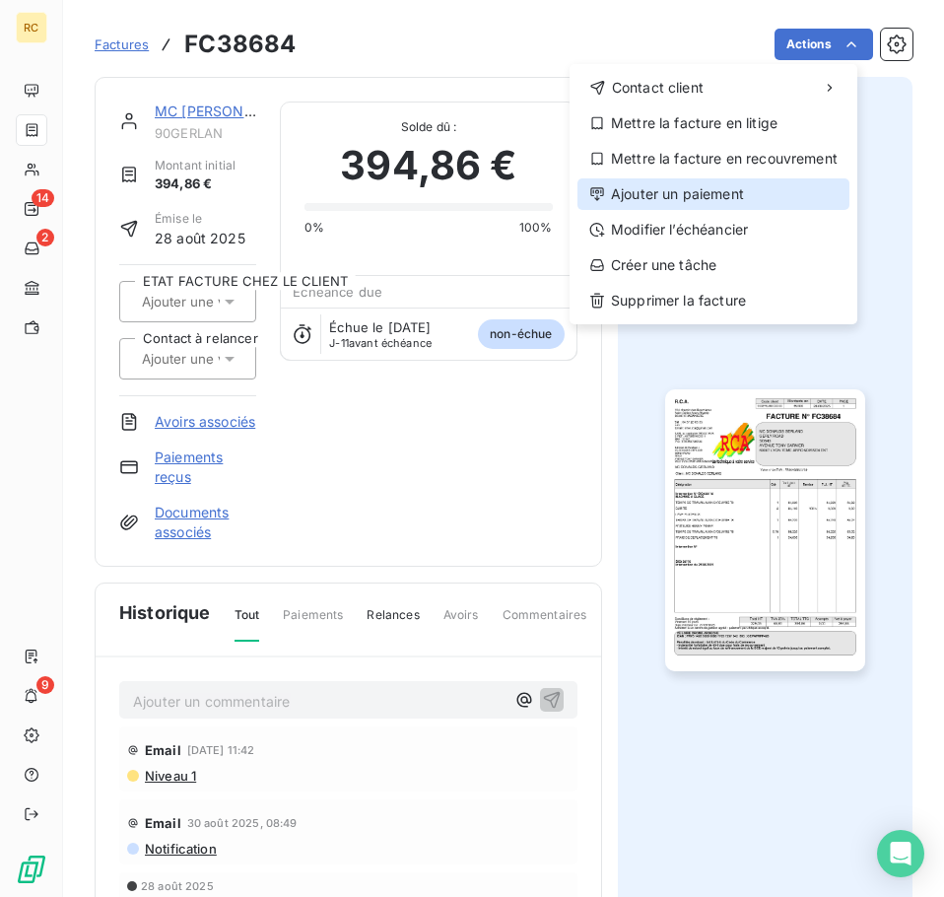
click at [755, 190] on div "Ajouter un paiement" at bounding box center [714, 194] width 272 height 32
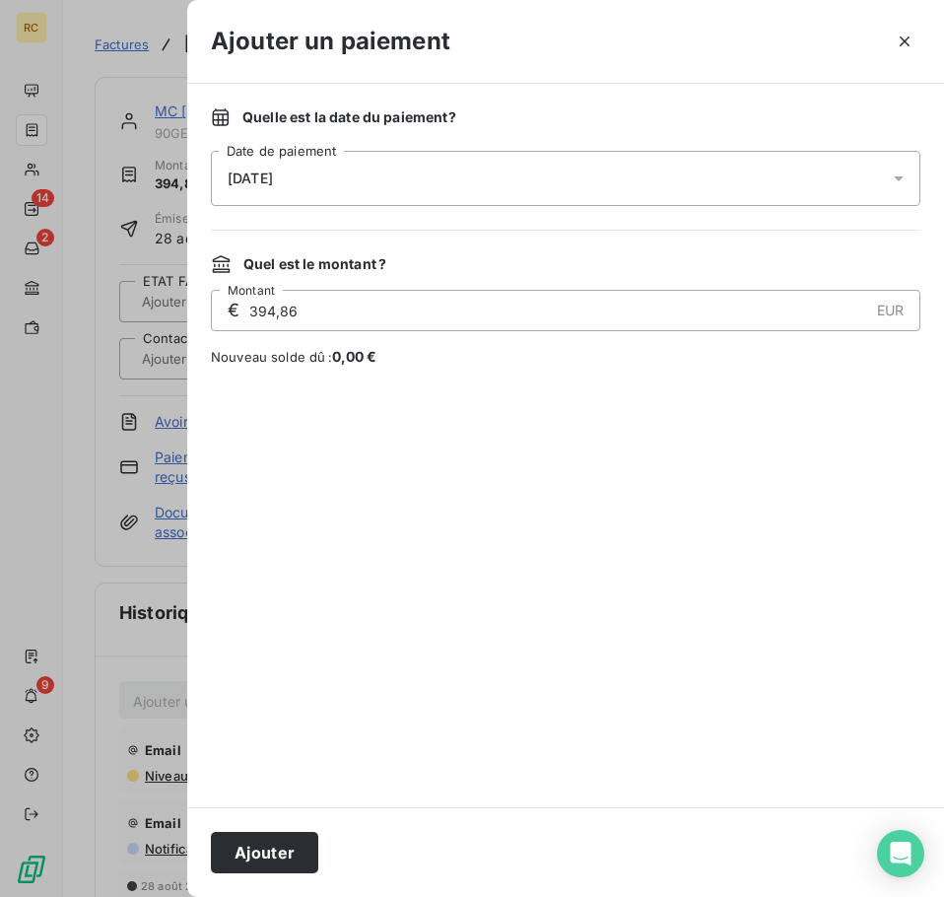
click at [426, 192] on div "[DATE]" at bounding box center [566, 178] width 710 height 55
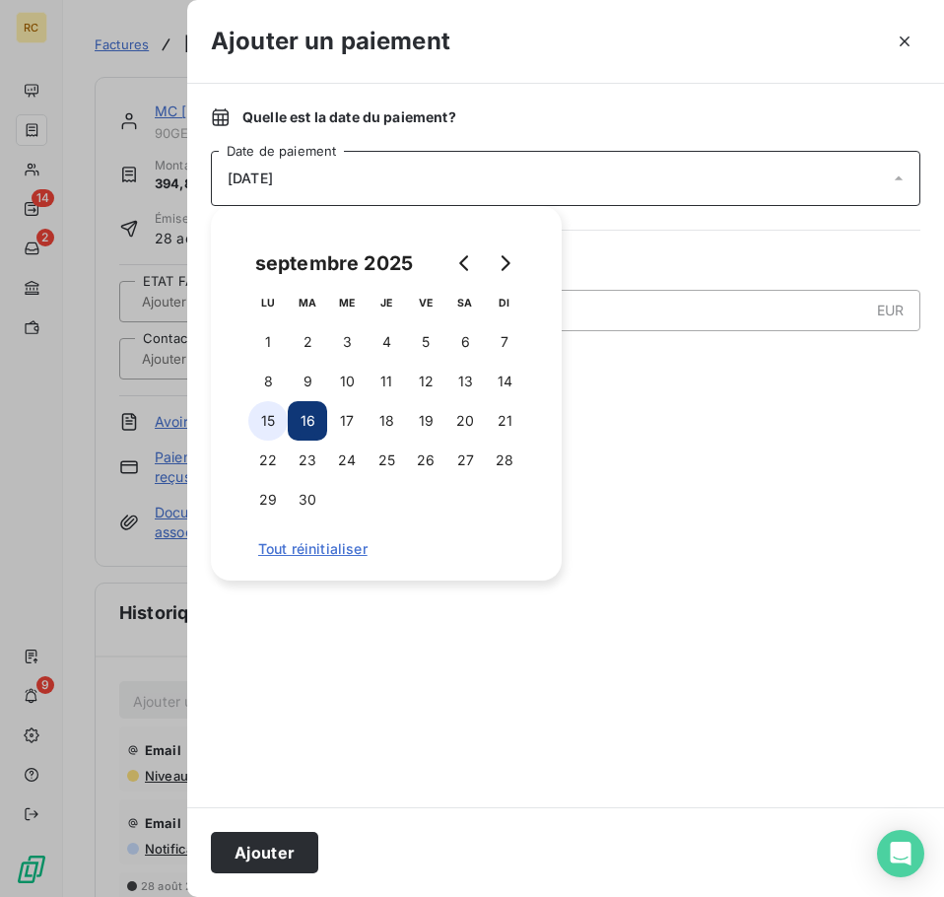
click at [255, 424] on button "15" at bounding box center [267, 420] width 39 height 39
click at [719, 452] on div at bounding box center [566, 586] width 710 height 393
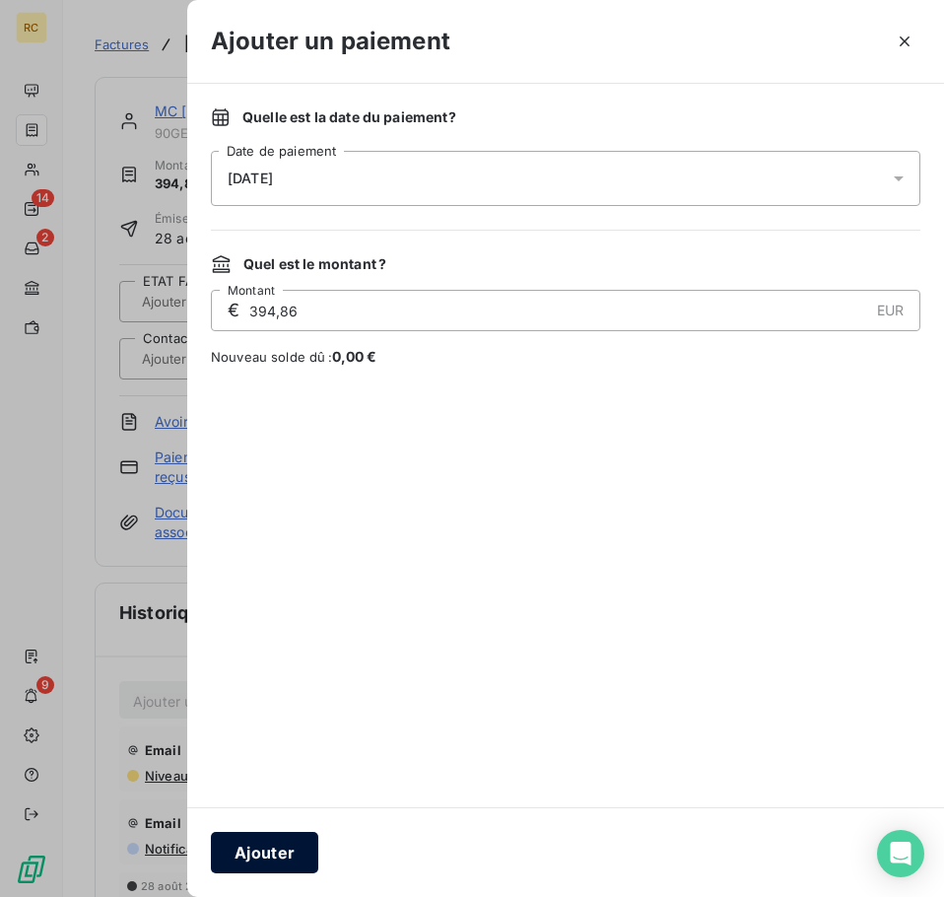
click at [272, 850] on button "Ajouter" at bounding box center [264, 852] width 107 height 41
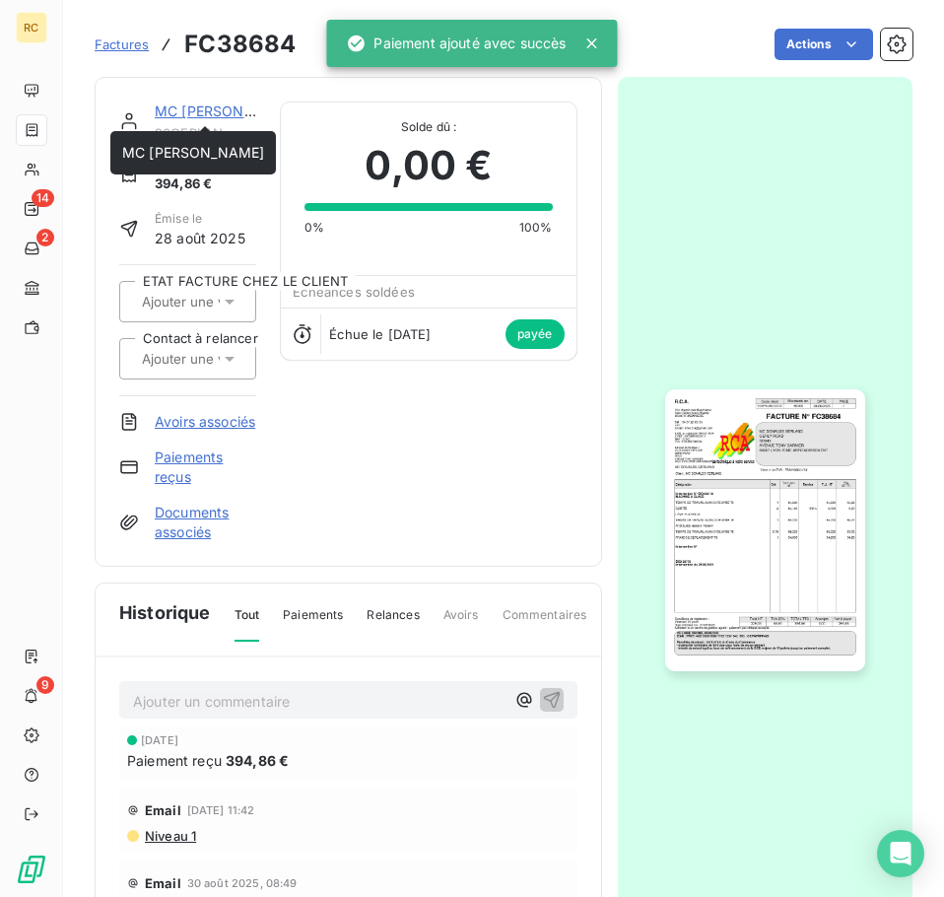
click at [184, 110] on link "MC [PERSON_NAME]" at bounding box center [226, 111] width 142 height 17
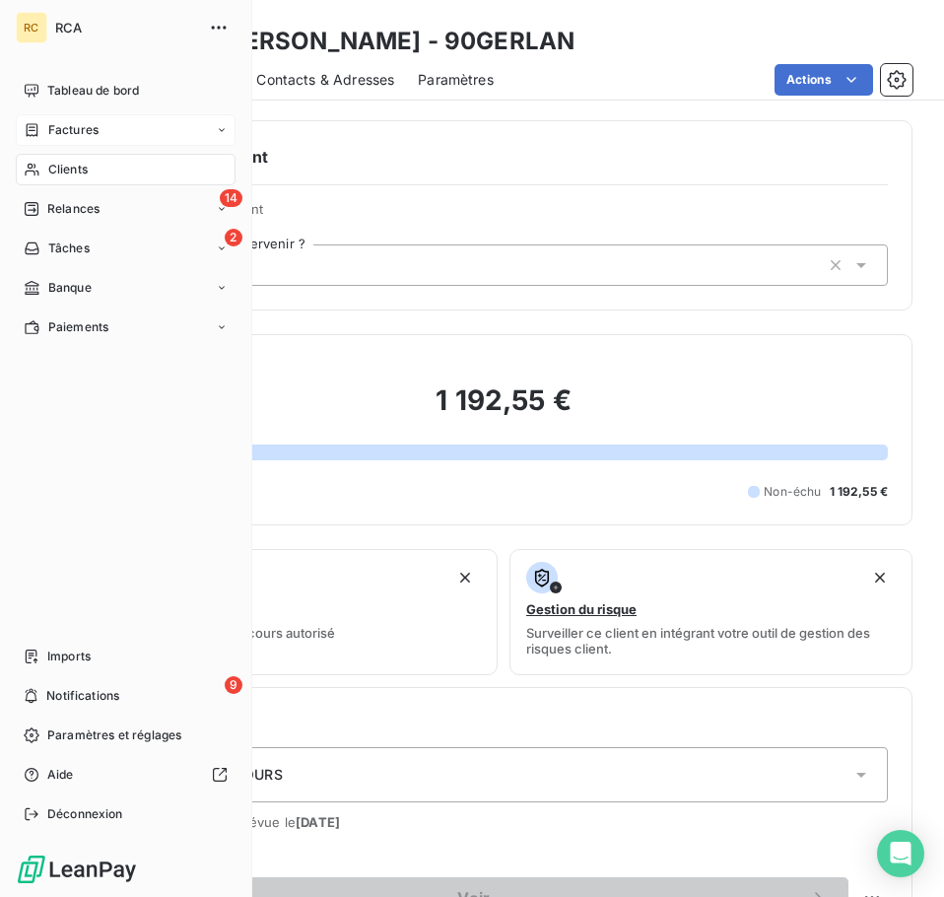
click at [103, 139] on div "Factures" at bounding box center [126, 130] width 220 height 32
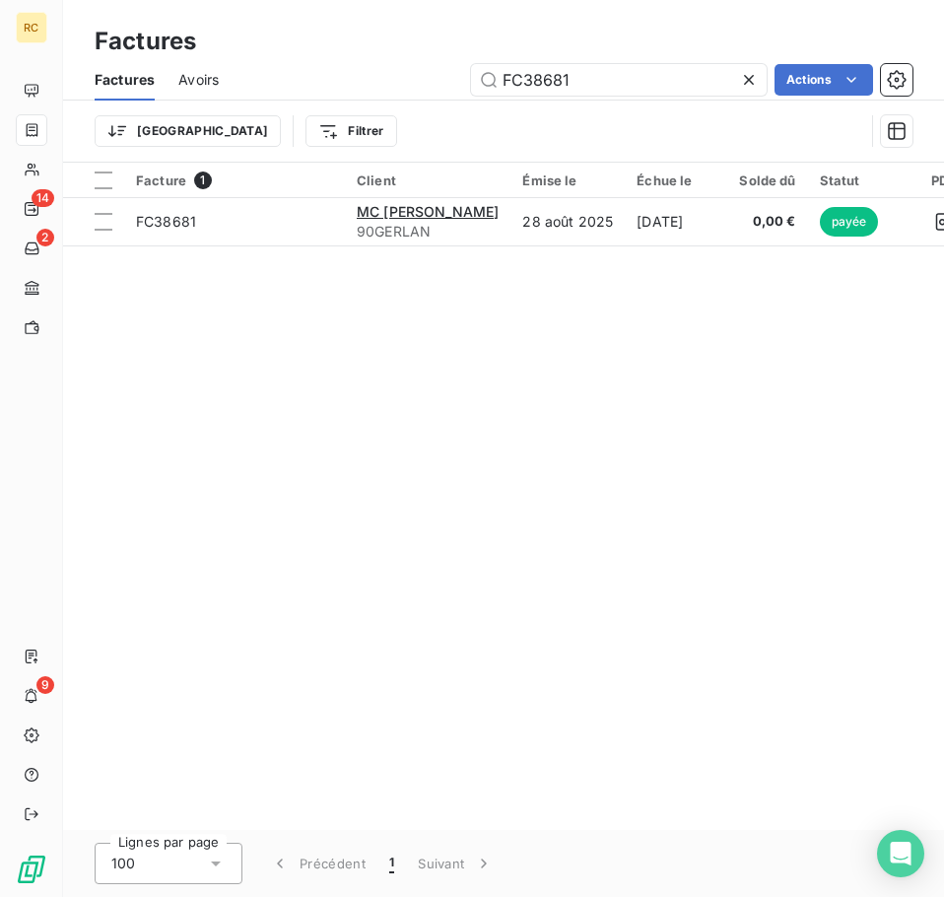
drag, startPoint x: 590, startPoint y: 87, endPoint x: 450, endPoint y: 83, distance: 140.0
click at [450, 83] on div "FC38681 Actions" at bounding box center [577, 80] width 670 height 32
type input "FC38175"
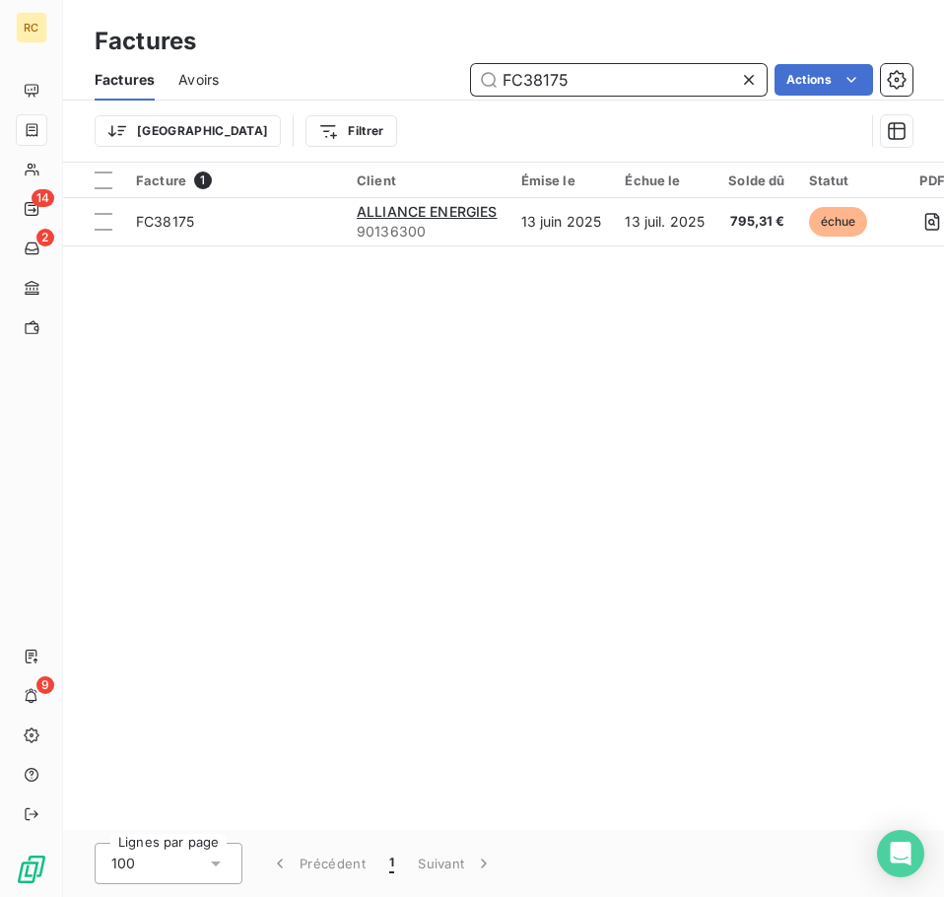
click at [611, 93] on input "FC38175" at bounding box center [619, 80] width 296 height 32
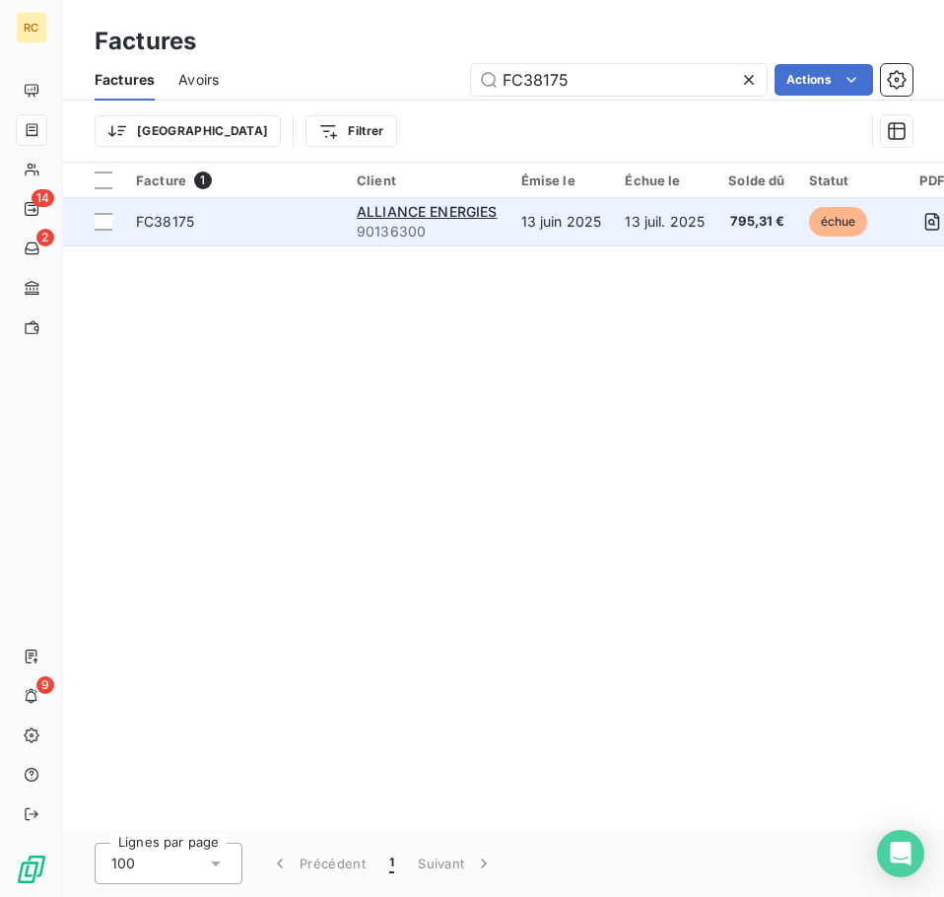
click at [638, 226] on td "13 juil. 2025" at bounding box center [664, 221] width 103 height 47
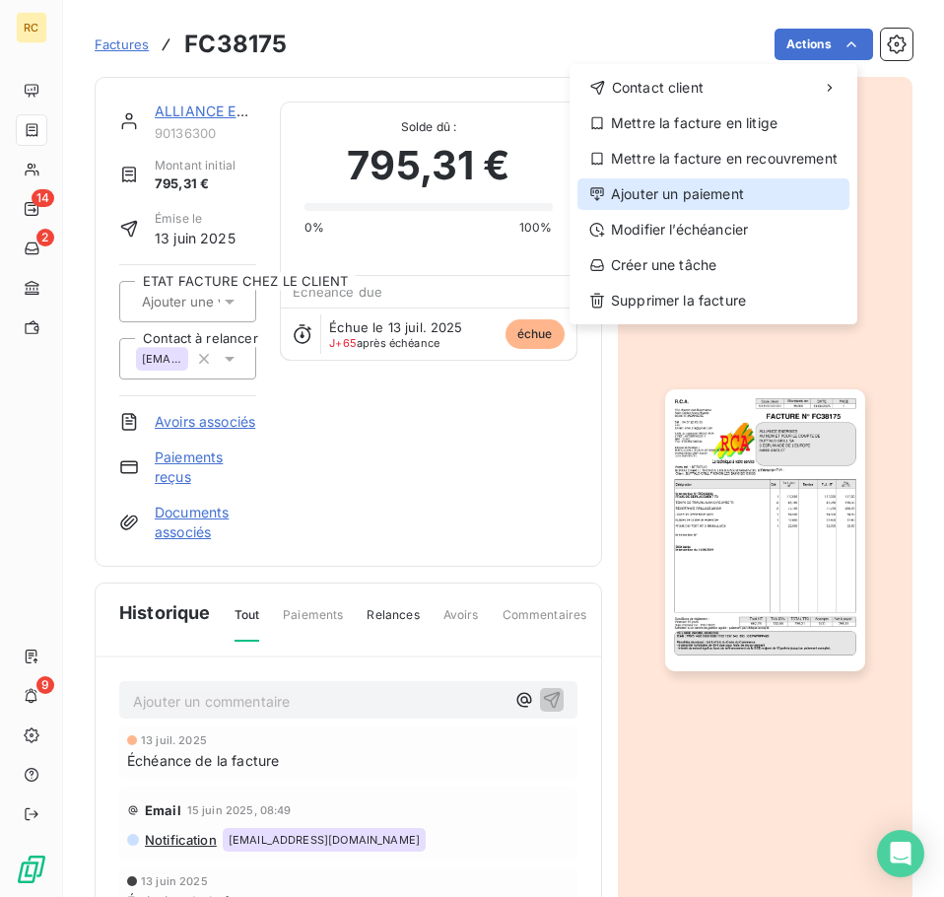
click at [770, 206] on div "Ajouter un paiement" at bounding box center [714, 194] width 272 height 32
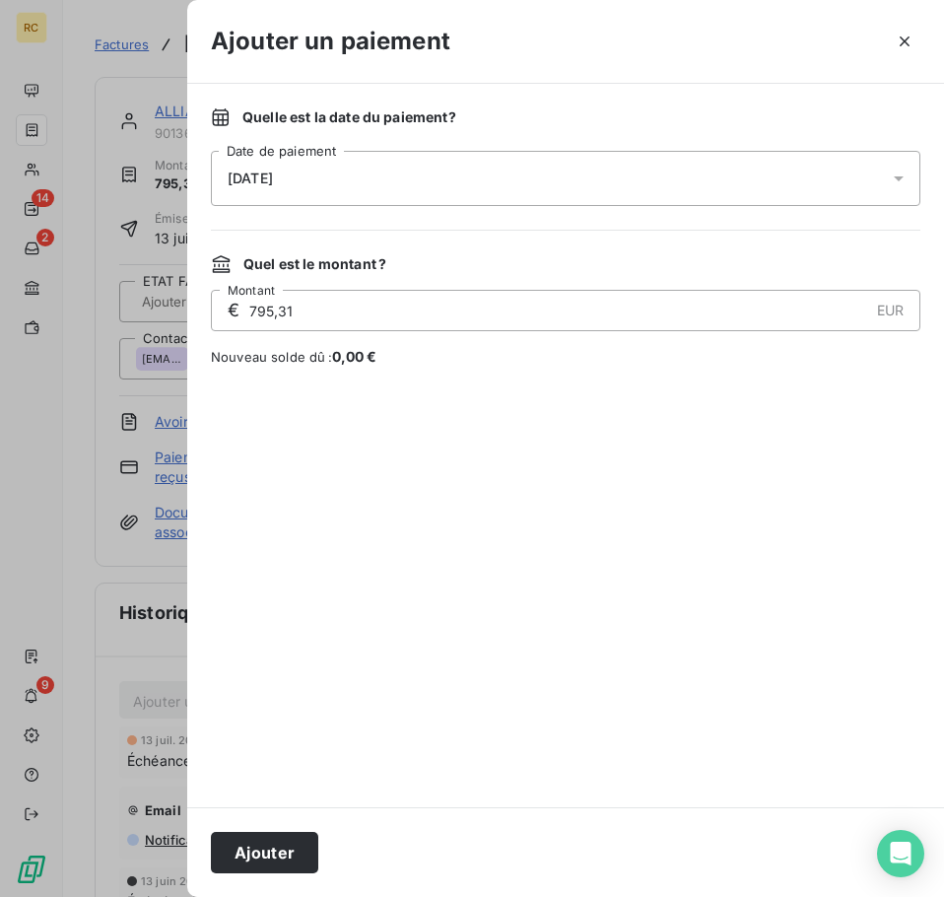
click at [643, 174] on div "[DATE]" at bounding box center [566, 178] width 710 height 55
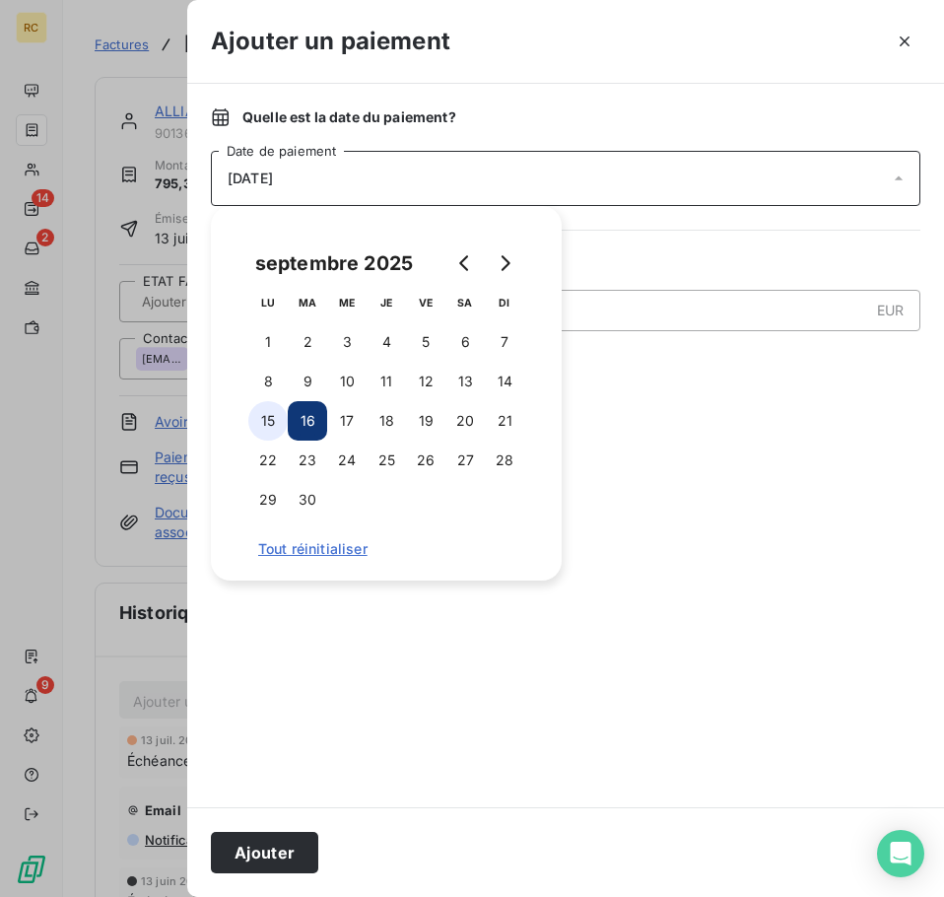
click at [283, 433] on button "15" at bounding box center [267, 420] width 39 height 39
click at [744, 586] on div at bounding box center [566, 586] width 710 height 393
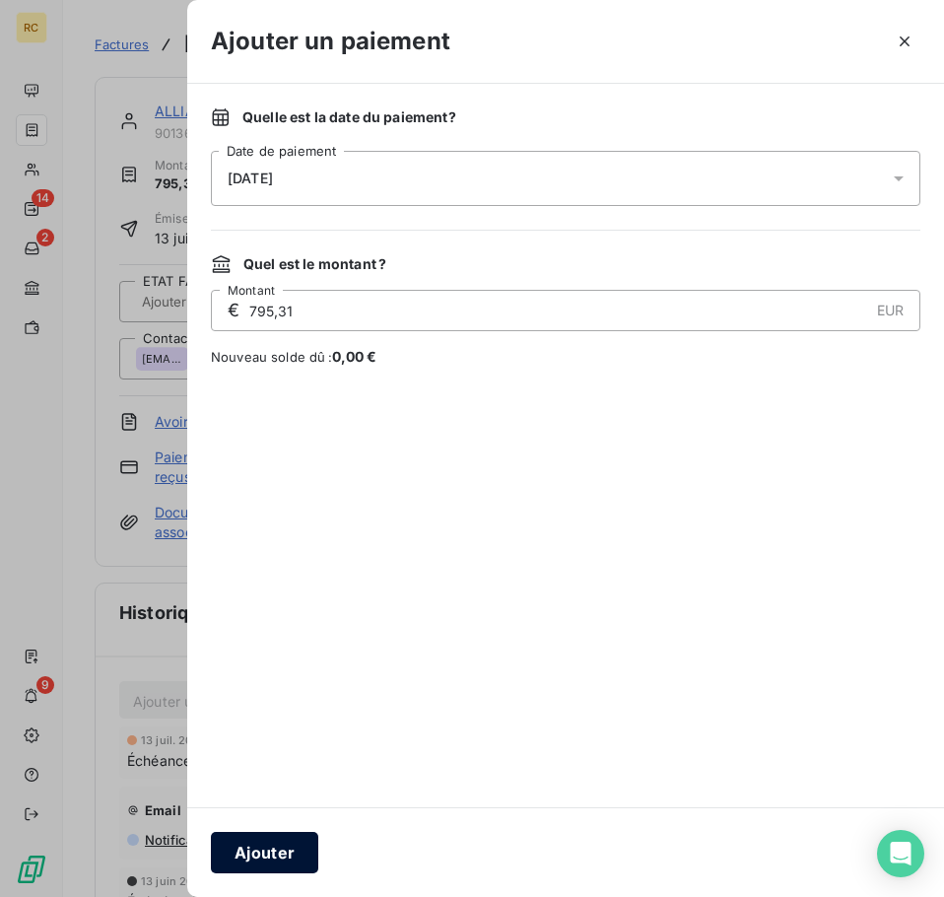
click at [241, 850] on button "Ajouter" at bounding box center [264, 852] width 107 height 41
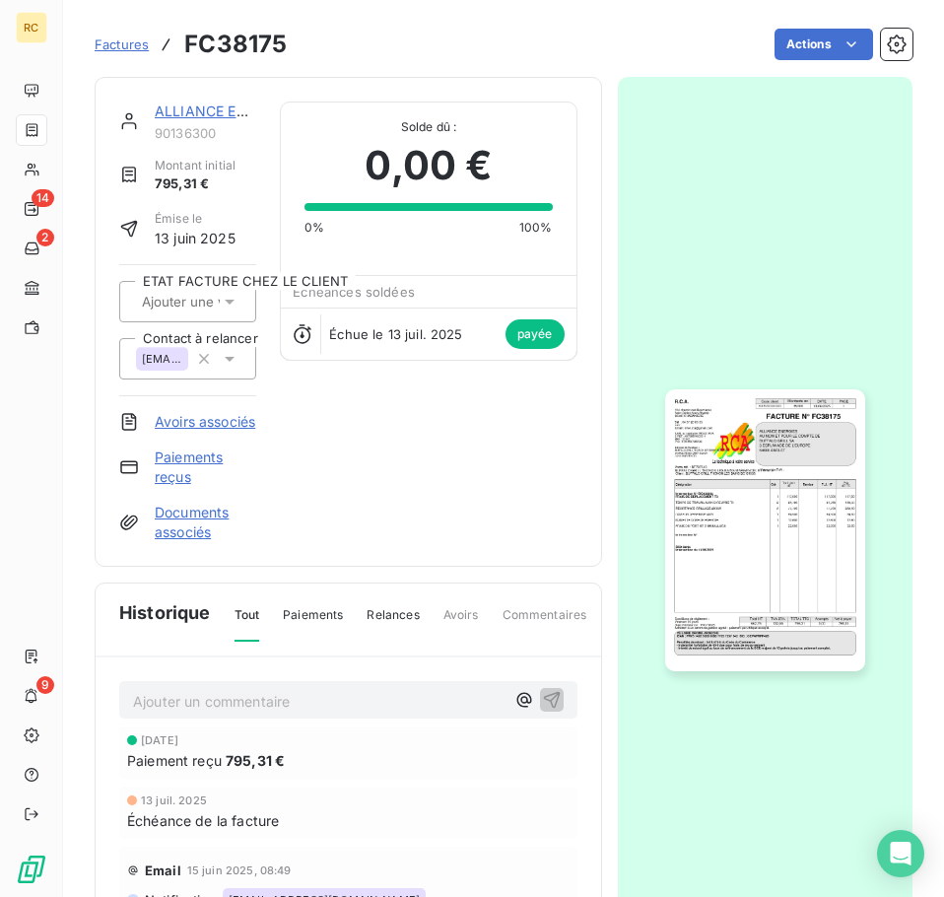
click at [128, 44] on span "Factures" at bounding box center [122, 44] width 54 height 16
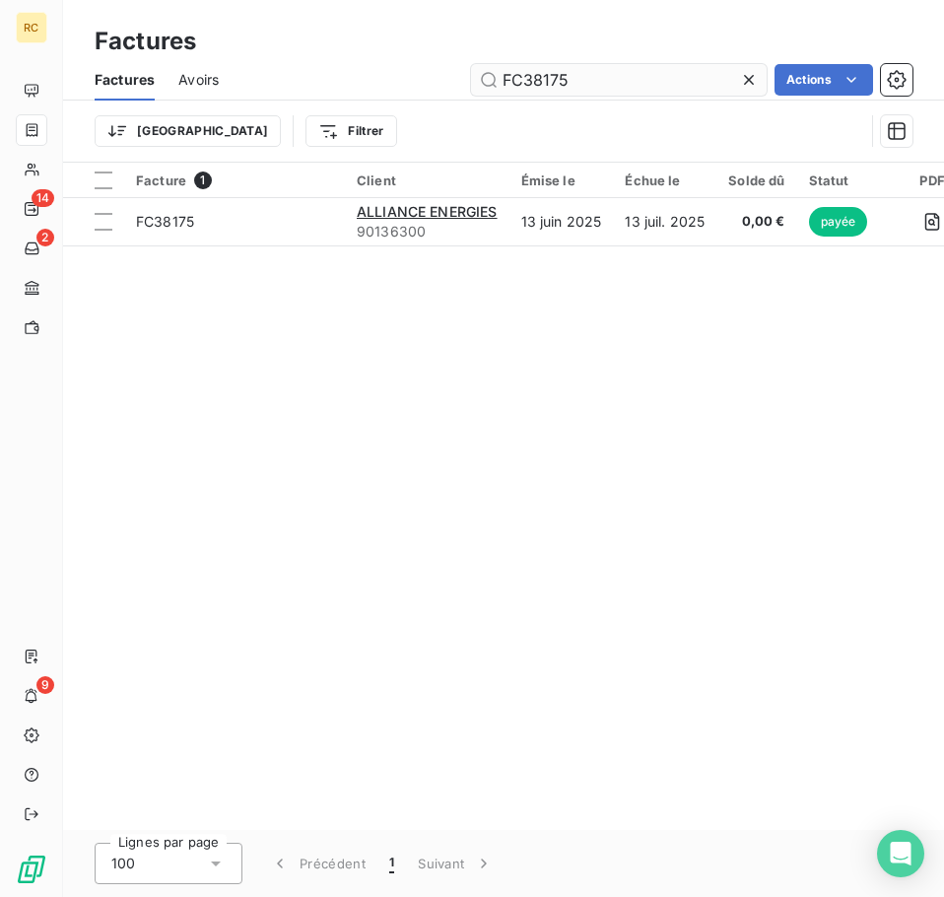
click at [570, 82] on input "FC38175" at bounding box center [619, 80] width 296 height 32
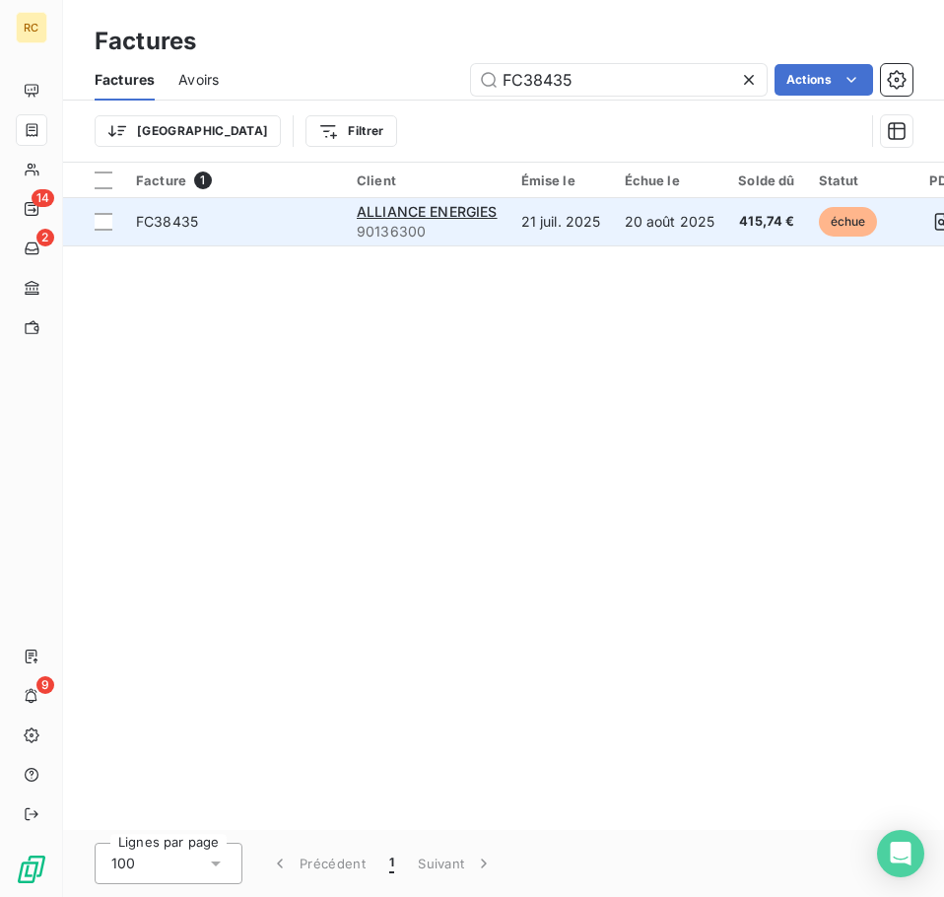
type input "FC38435"
click at [523, 215] on td "21 juil. 2025" at bounding box center [561, 221] width 103 height 47
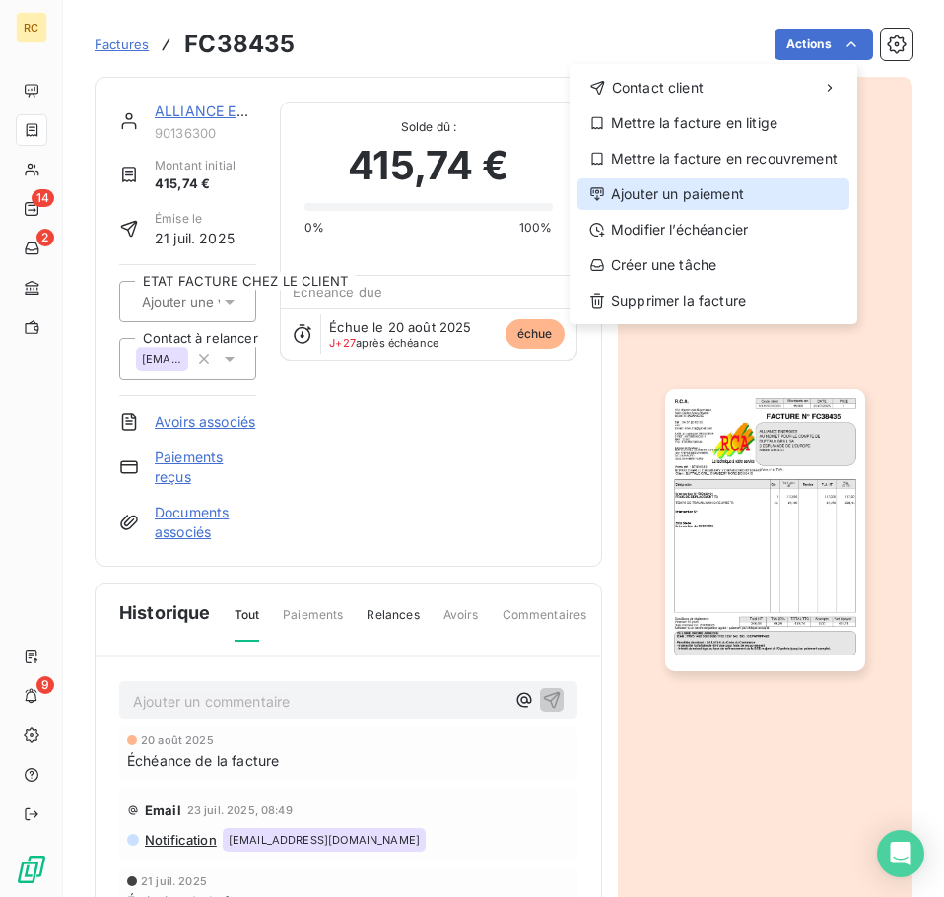
click at [769, 201] on div "Ajouter un paiement" at bounding box center [714, 194] width 272 height 32
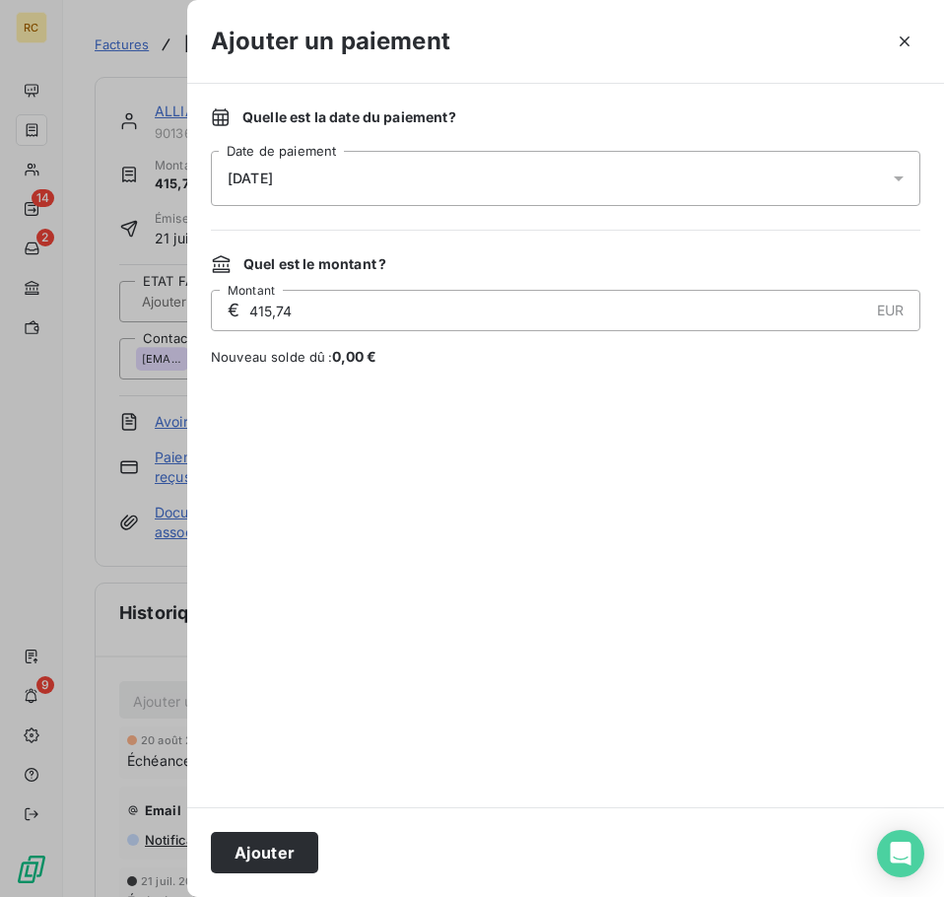
click at [346, 189] on div "[DATE]" at bounding box center [566, 178] width 710 height 55
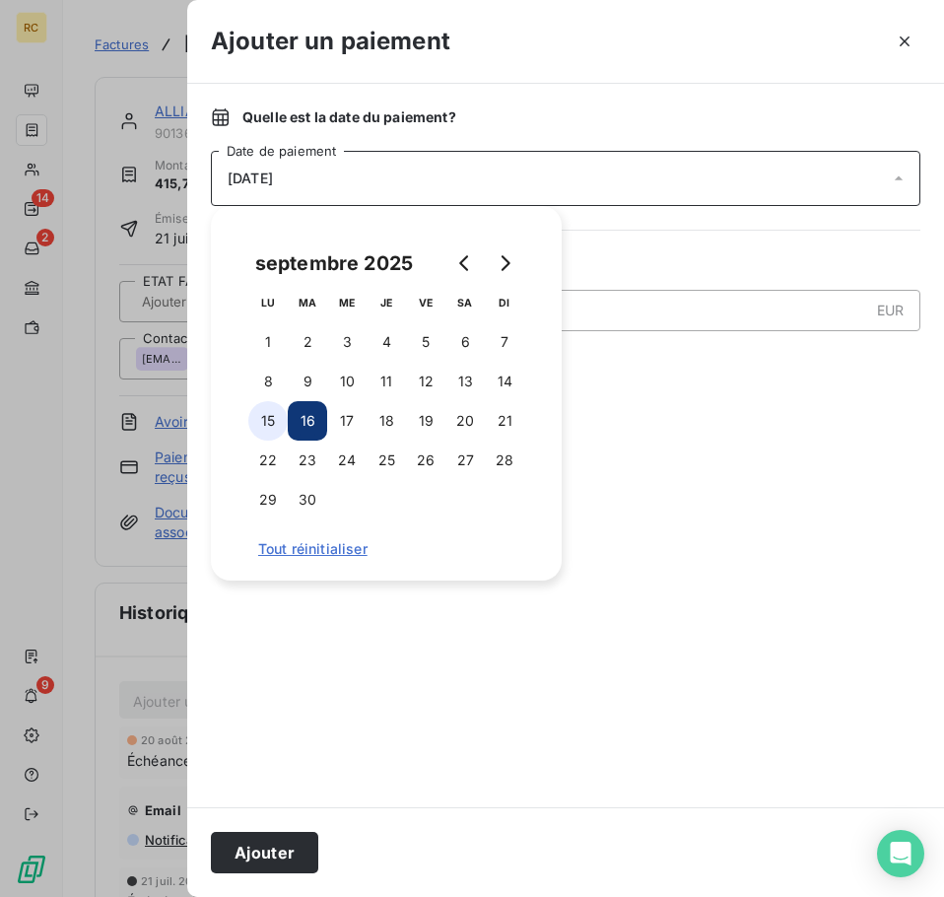
click at [266, 419] on button "15" at bounding box center [267, 420] width 39 height 39
click at [699, 445] on div at bounding box center [566, 586] width 710 height 393
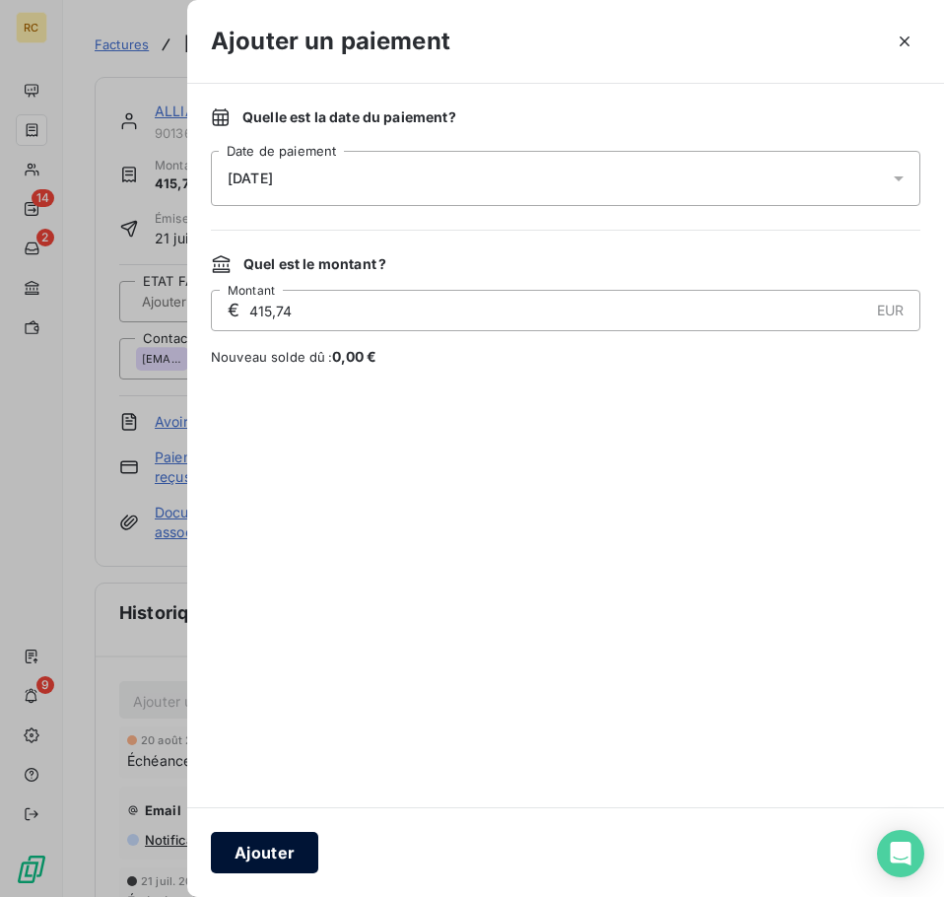
click at [281, 865] on button "Ajouter" at bounding box center [264, 852] width 107 height 41
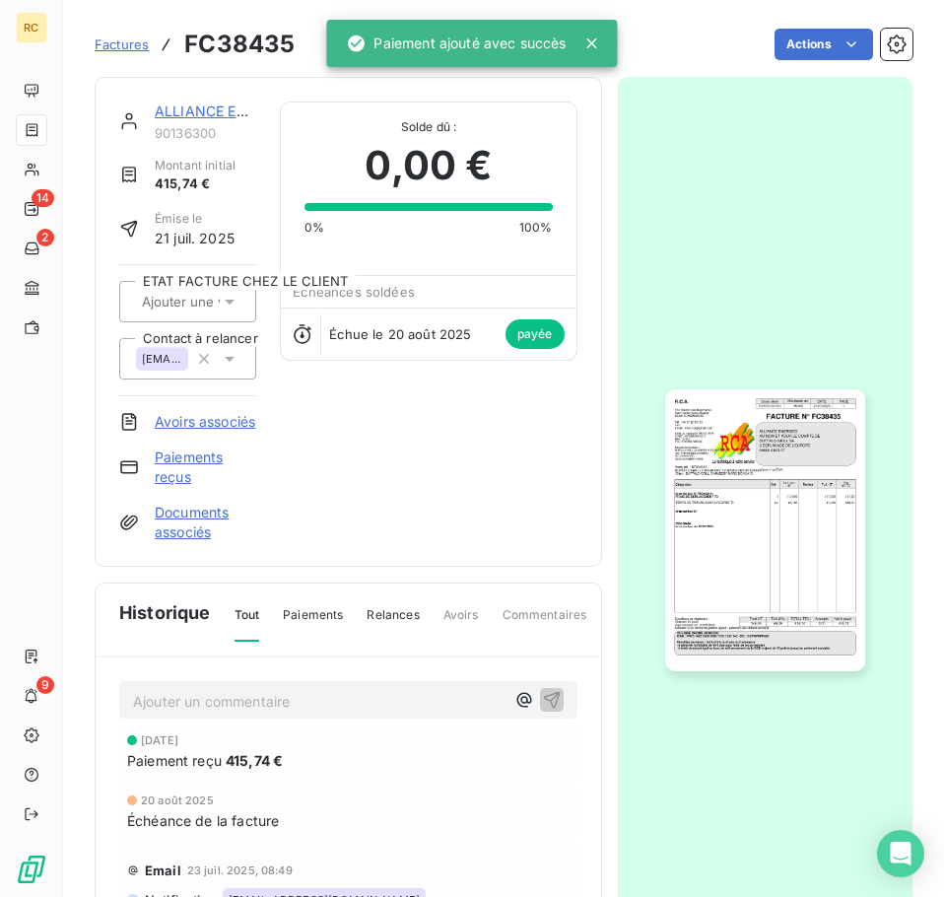
click at [144, 44] on span "Factures" at bounding box center [122, 44] width 54 height 16
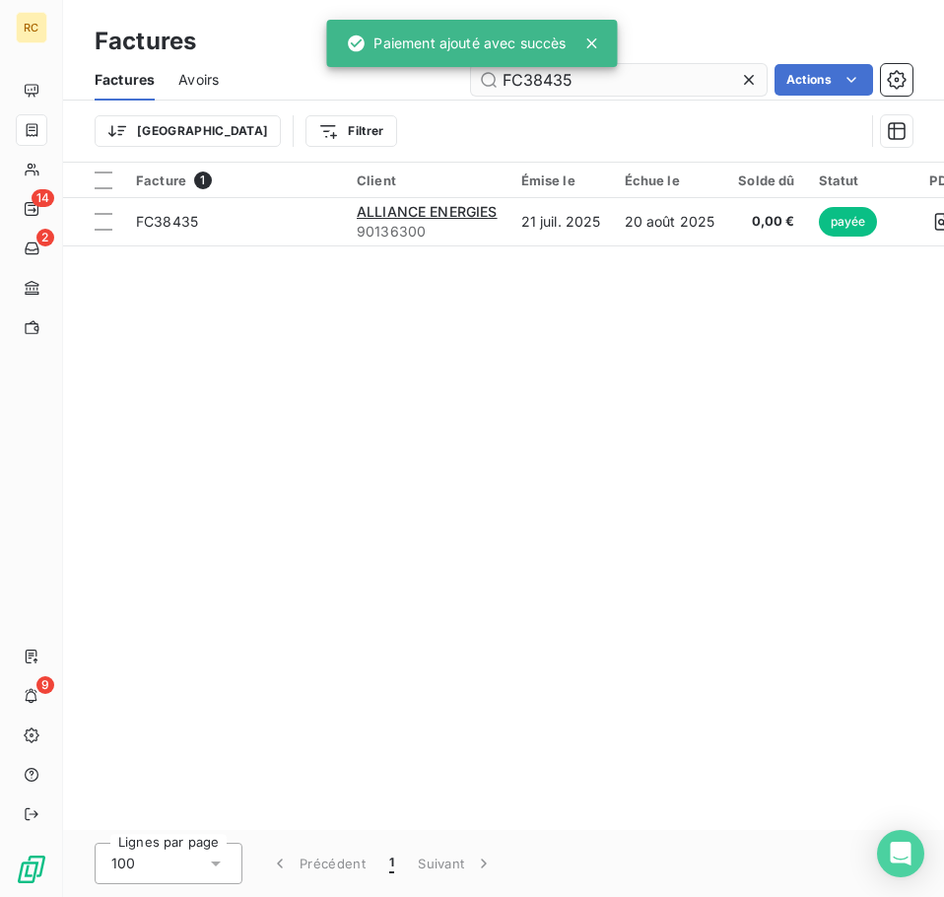
click at [617, 83] on input "FC38435" at bounding box center [619, 80] width 296 height 32
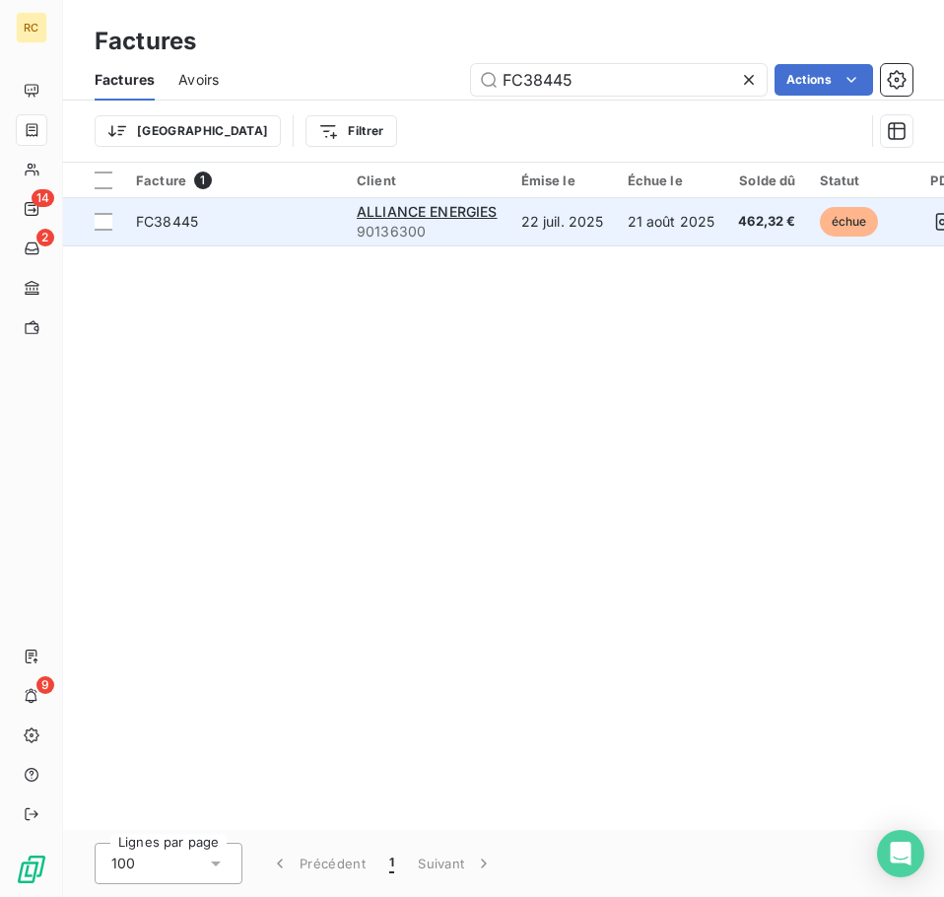
type input "FC38445"
click at [649, 230] on td "21 août 2025" at bounding box center [671, 221] width 111 height 47
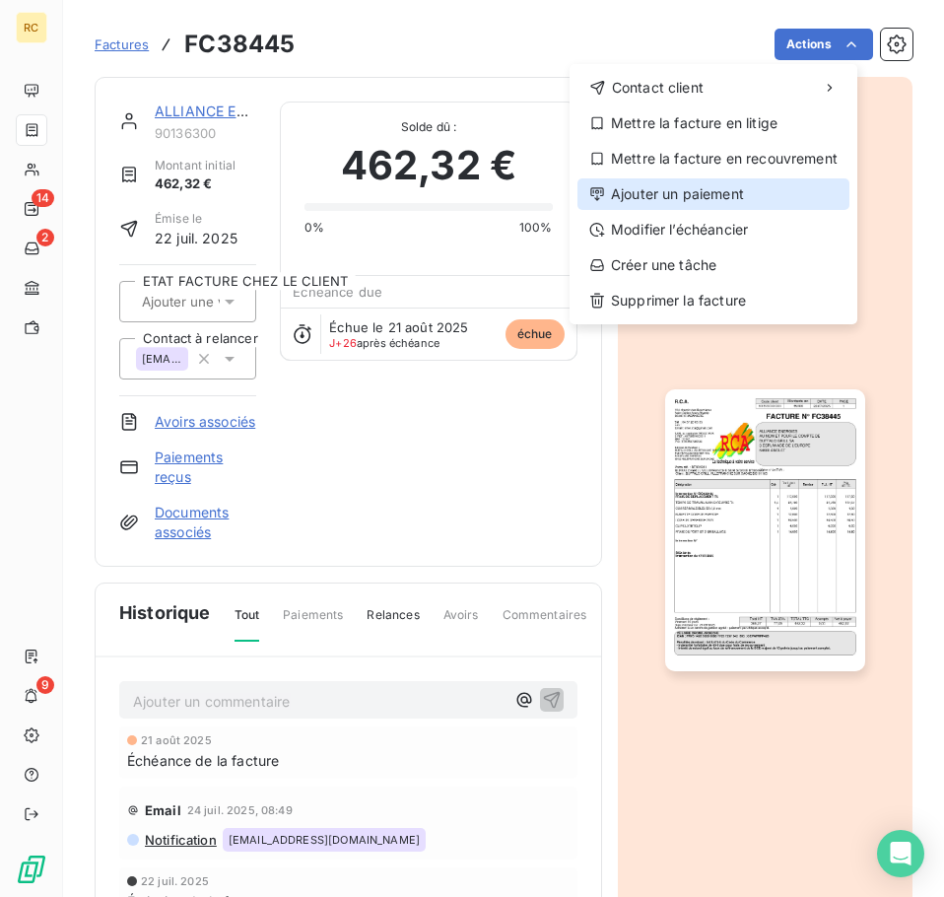
click at [731, 192] on div "Ajouter un paiement" at bounding box center [714, 194] width 272 height 32
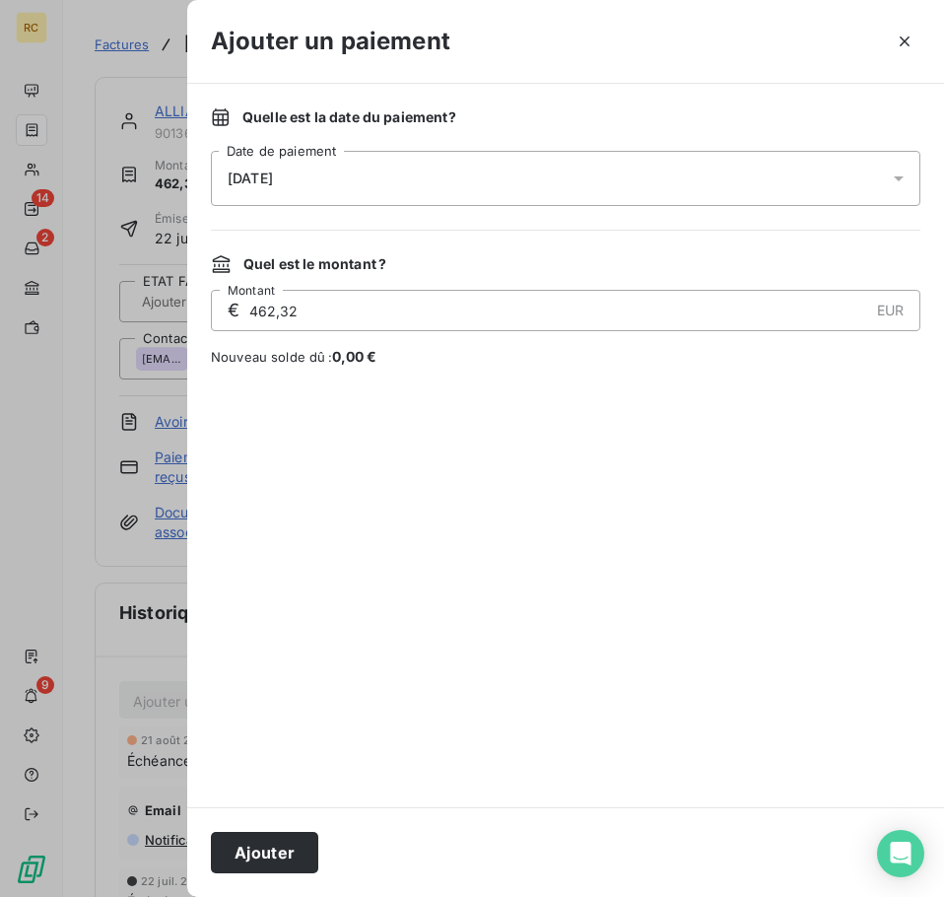
click at [586, 176] on div "[DATE]" at bounding box center [566, 178] width 710 height 55
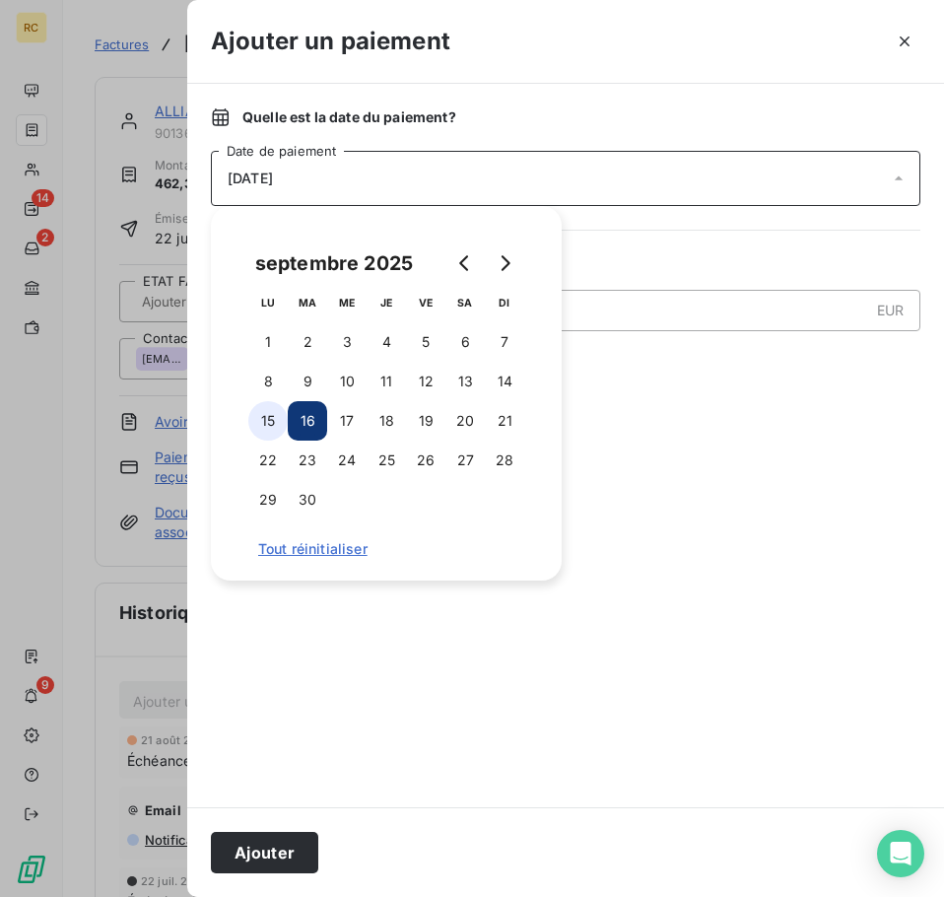
click at [255, 419] on button "15" at bounding box center [267, 420] width 39 height 39
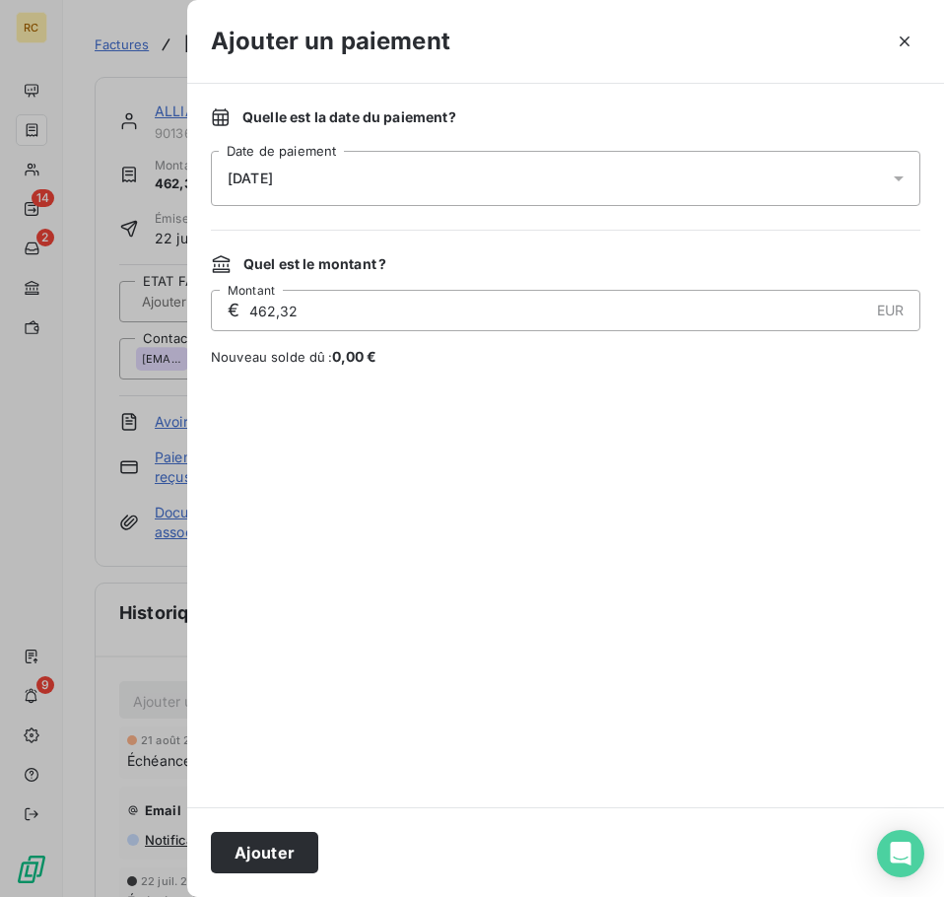
click at [704, 469] on div at bounding box center [566, 586] width 710 height 393
click at [291, 857] on button "Ajouter" at bounding box center [264, 852] width 107 height 41
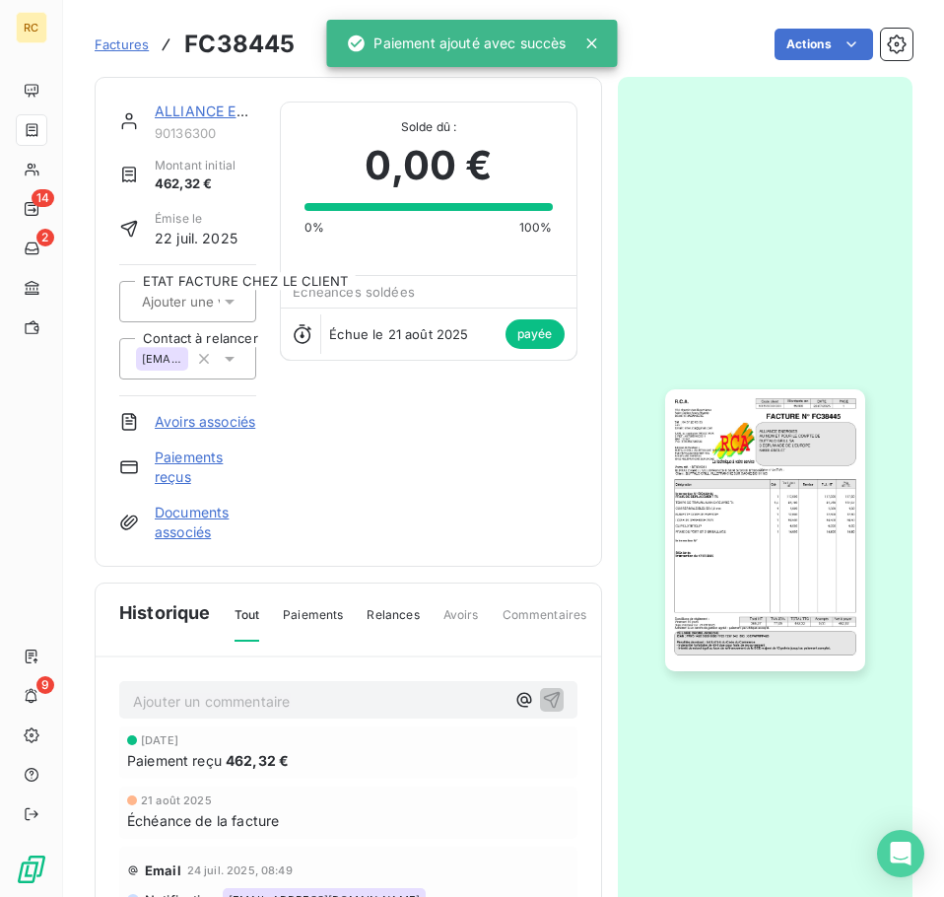
click at [123, 44] on span "Factures" at bounding box center [122, 44] width 54 height 16
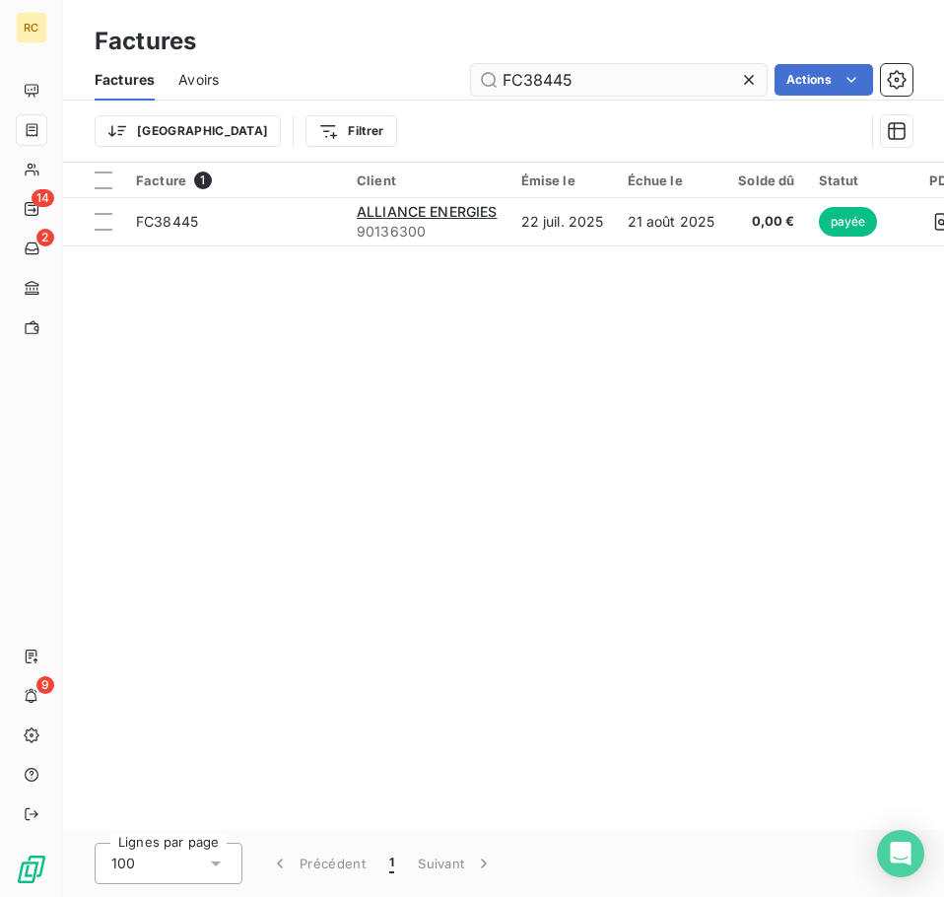
click at [598, 85] on input "FC38445" at bounding box center [619, 80] width 296 height 32
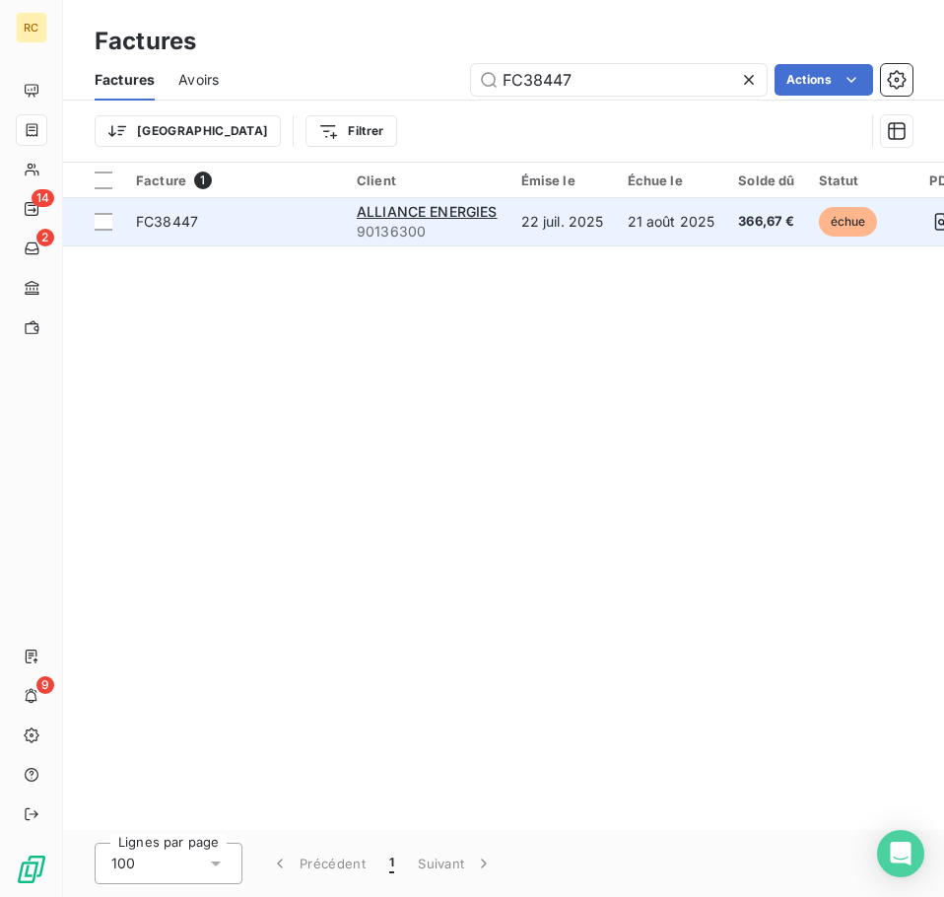
type input "FC38447"
click at [648, 226] on td "21 août 2025" at bounding box center [671, 221] width 111 height 47
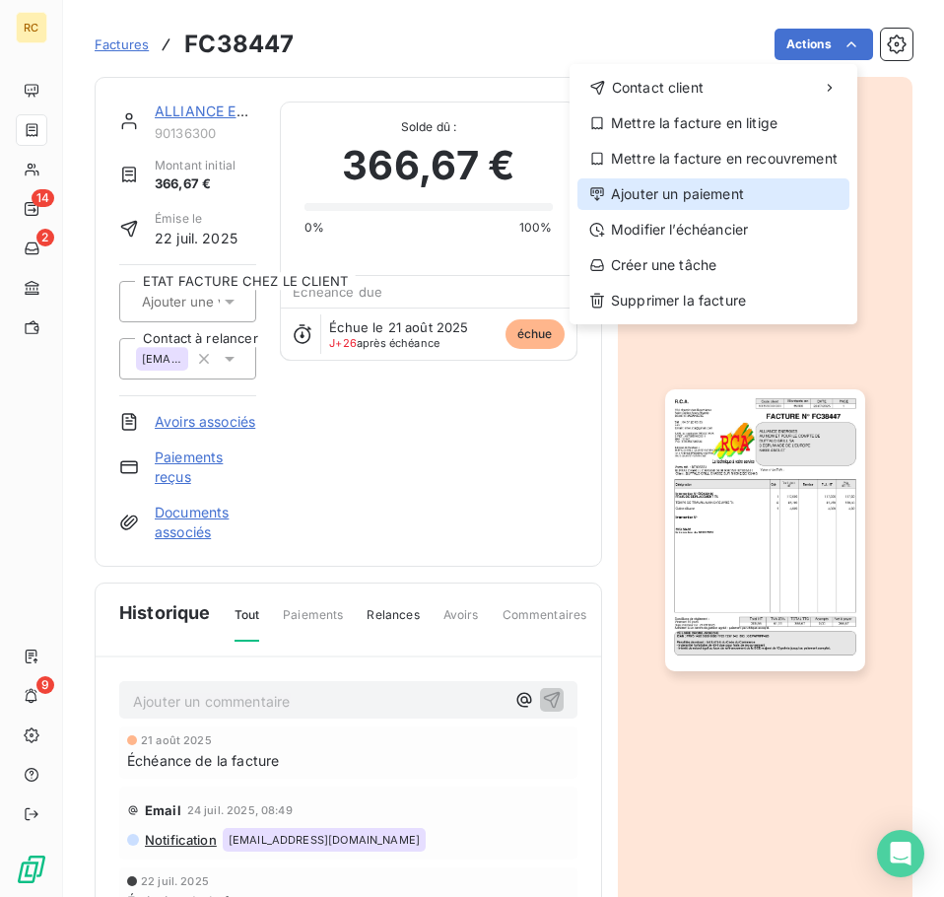
click at [769, 181] on div "Ajouter un paiement" at bounding box center [714, 194] width 272 height 32
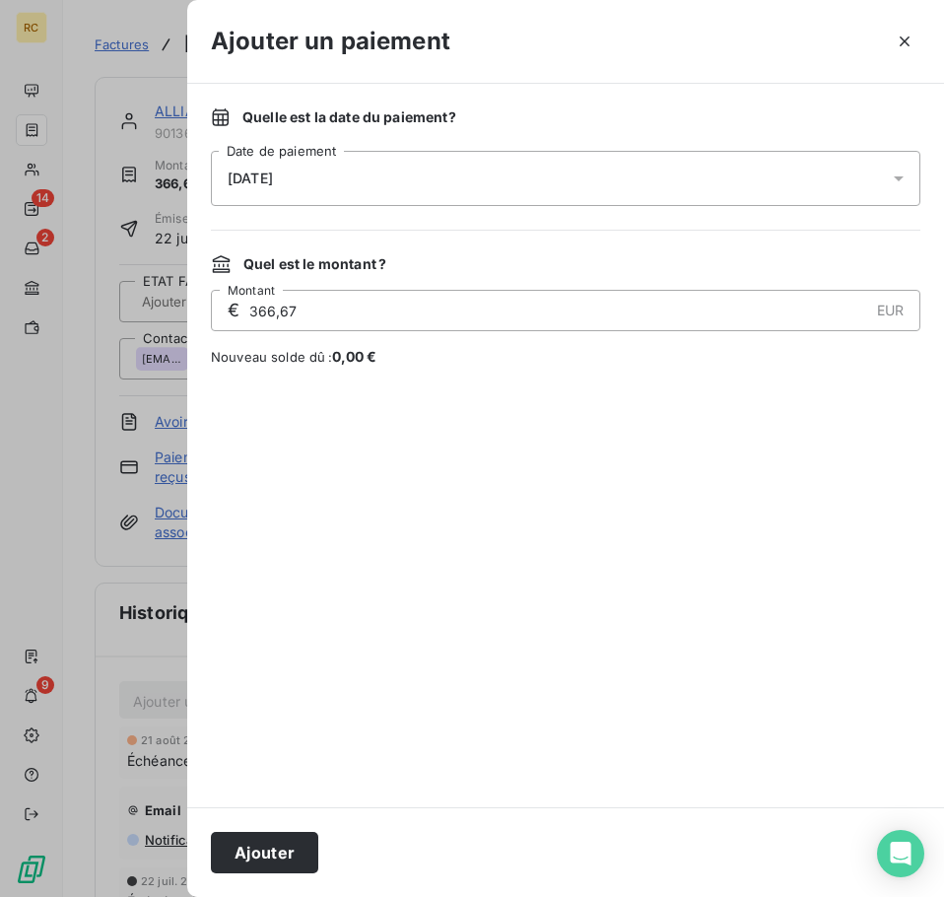
click at [437, 187] on div "[DATE]" at bounding box center [566, 178] width 710 height 55
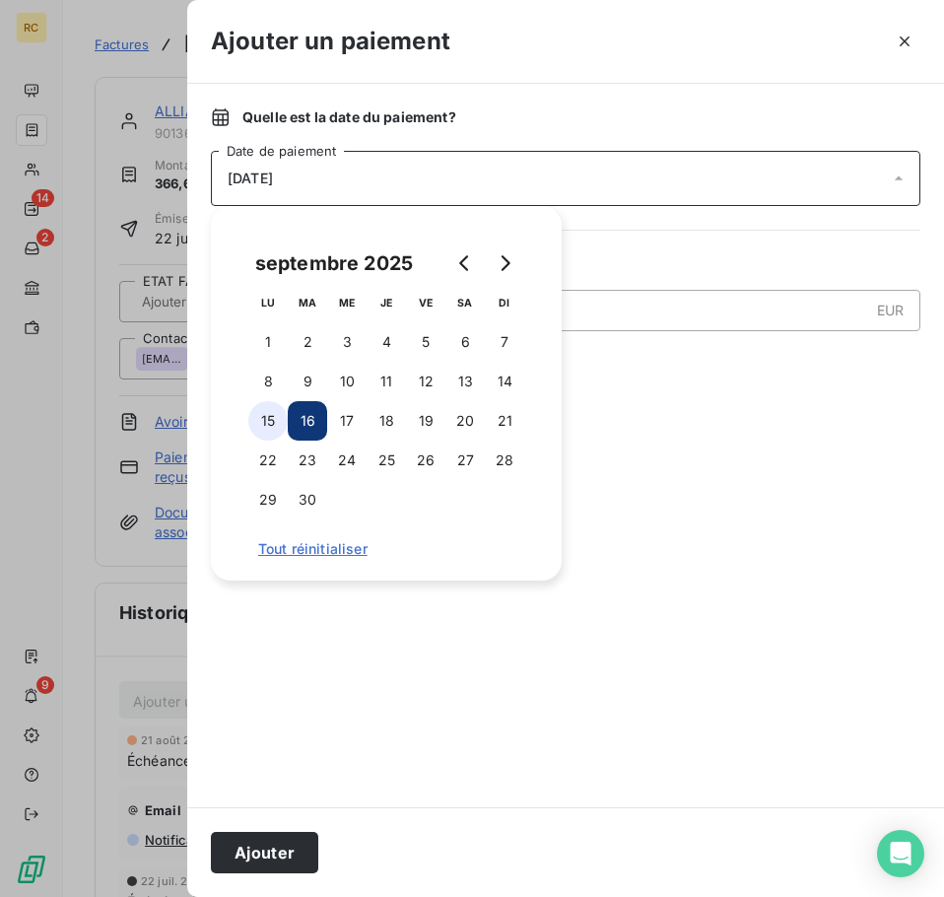
click at [250, 417] on button "15" at bounding box center [267, 420] width 39 height 39
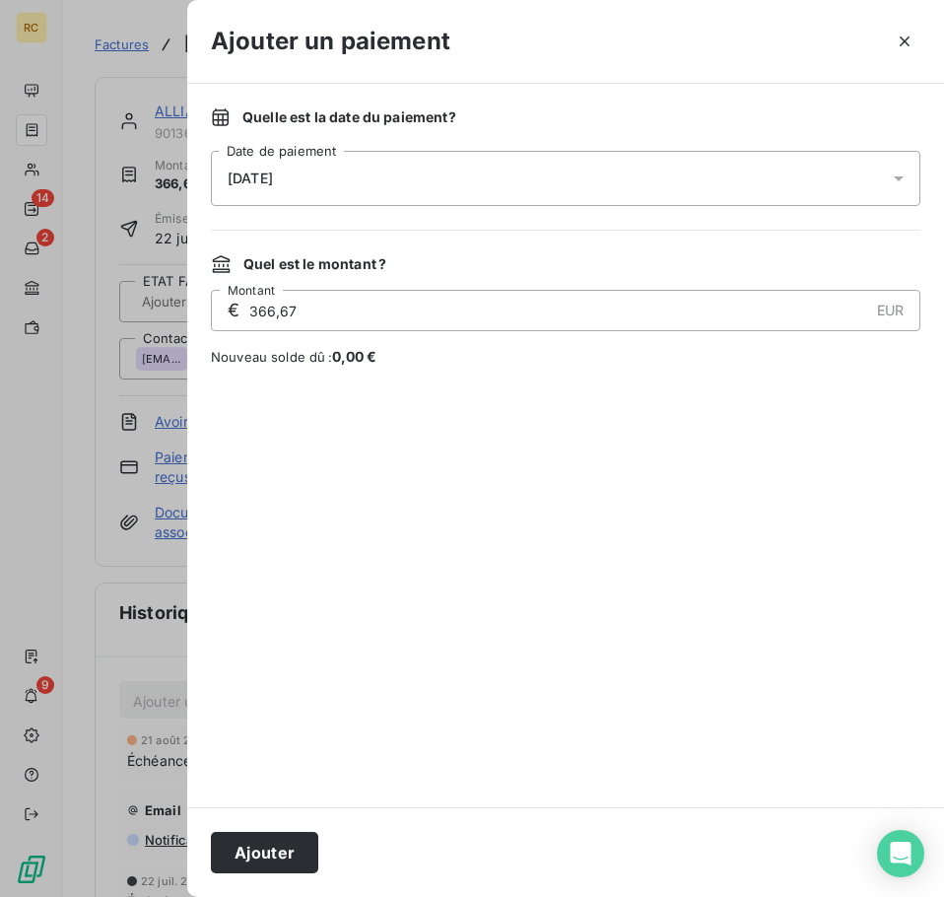
click at [744, 467] on div at bounding box center [566, 586] width 710 height 393
click at [271, 841] on button "Ajouter" at bounding box center [264, 852] width 107 height 41
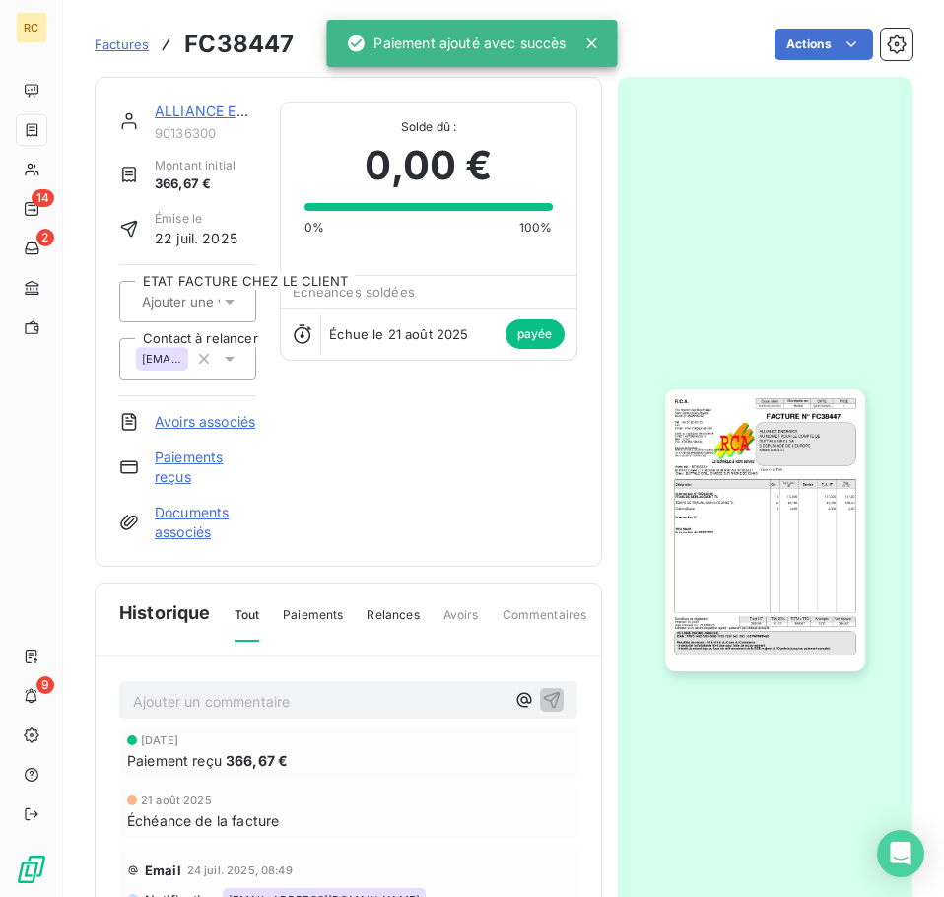
click at [137, 50] on span "Factures" at bounding box center [122, 44] width 54 height 16
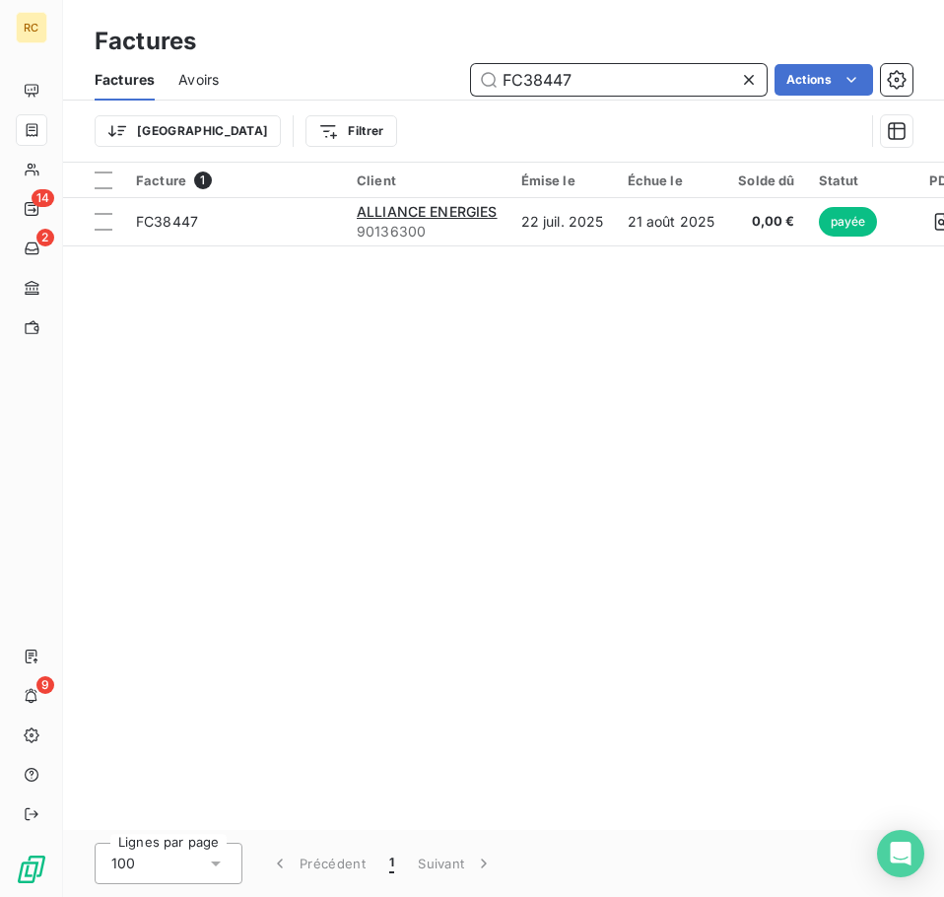
click at [610, 86] on input "FC38447" at bounding box center [619, 80] width 296 height 32
type input "FC38518"
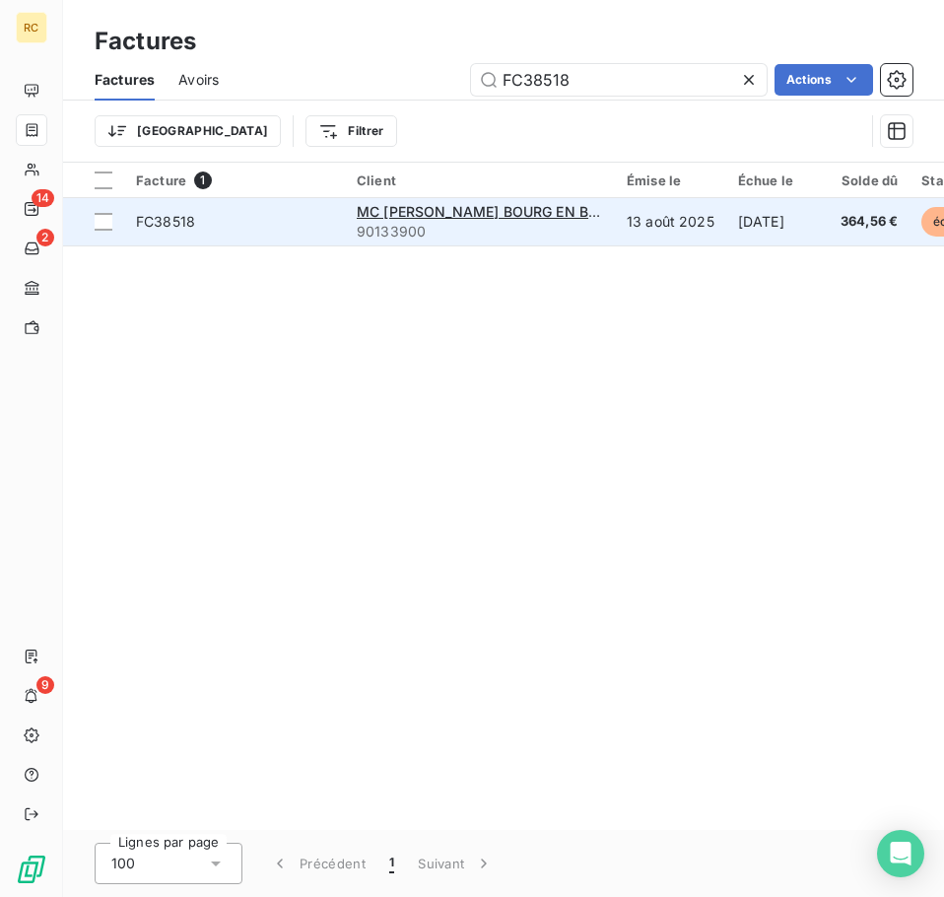
click at [794, 234] on td "[DATE]" at bounding box center [777, 221] width 103 height 47
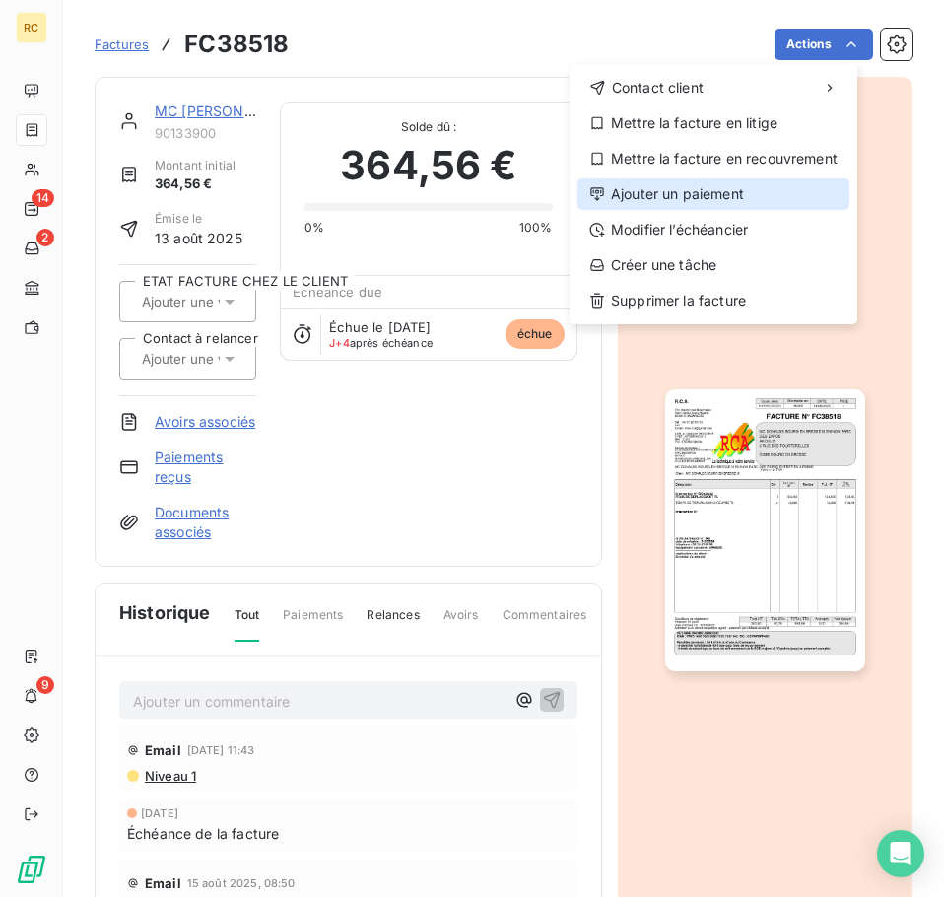
click at [756, 197] on div "Ajouter un paiement" at bounding box center [714, 194] width 272 height 32
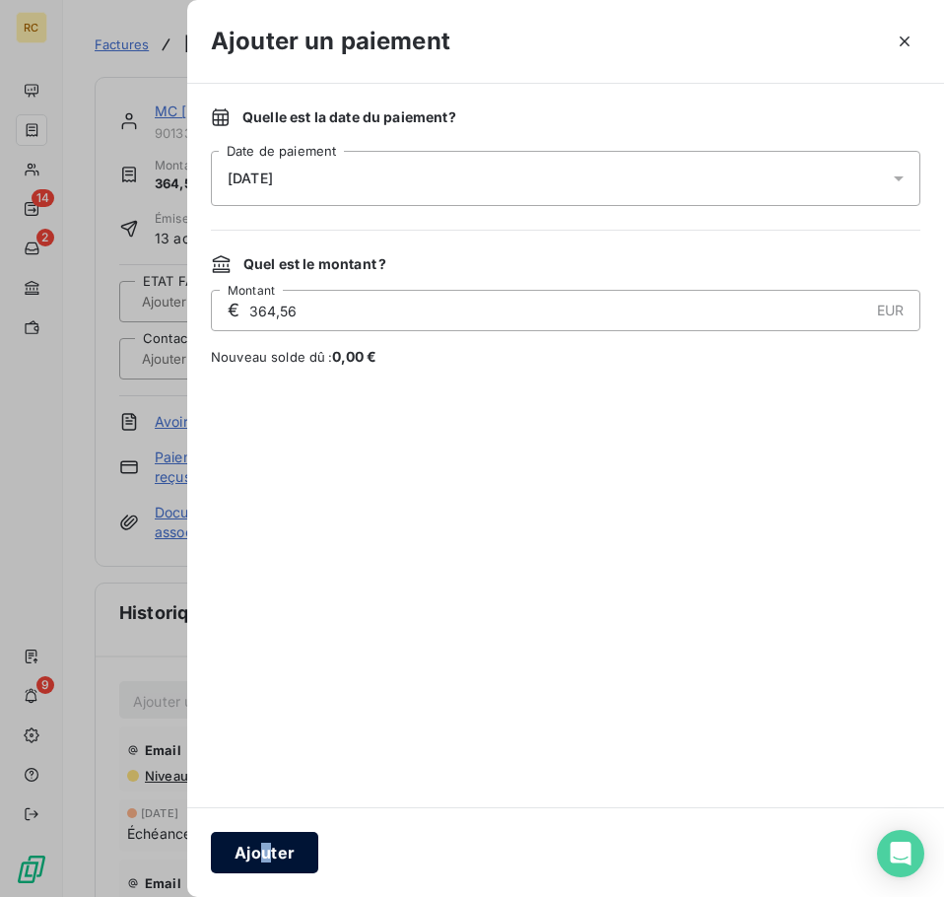
click at [265, 842] on div "Ajouter" at bounding box center [565, 852] width 757 height 90
click at [265, 843] on button "Ajouter" at bounding box center [264, 852] width 107 height 41
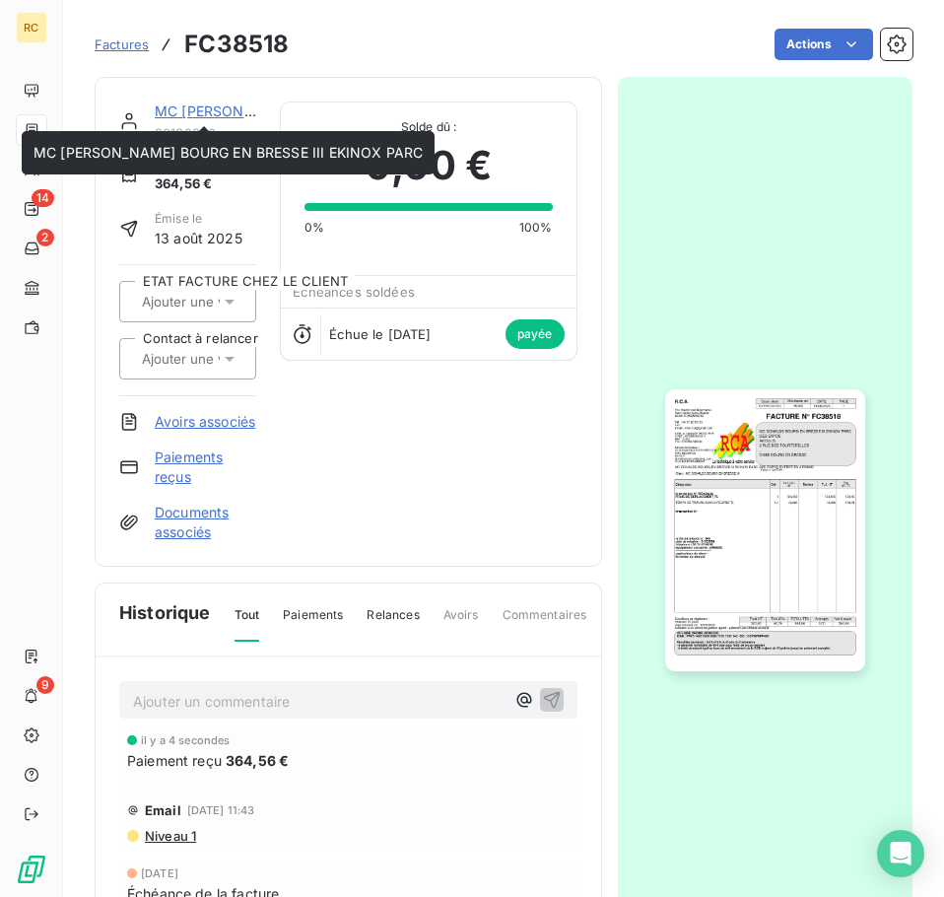
click at [197, 116] on link "MC [PERSON_NAME] BOURG EN BRESSE III EKINOX PARC" at bounding box center [349, 111] width 389 height 17
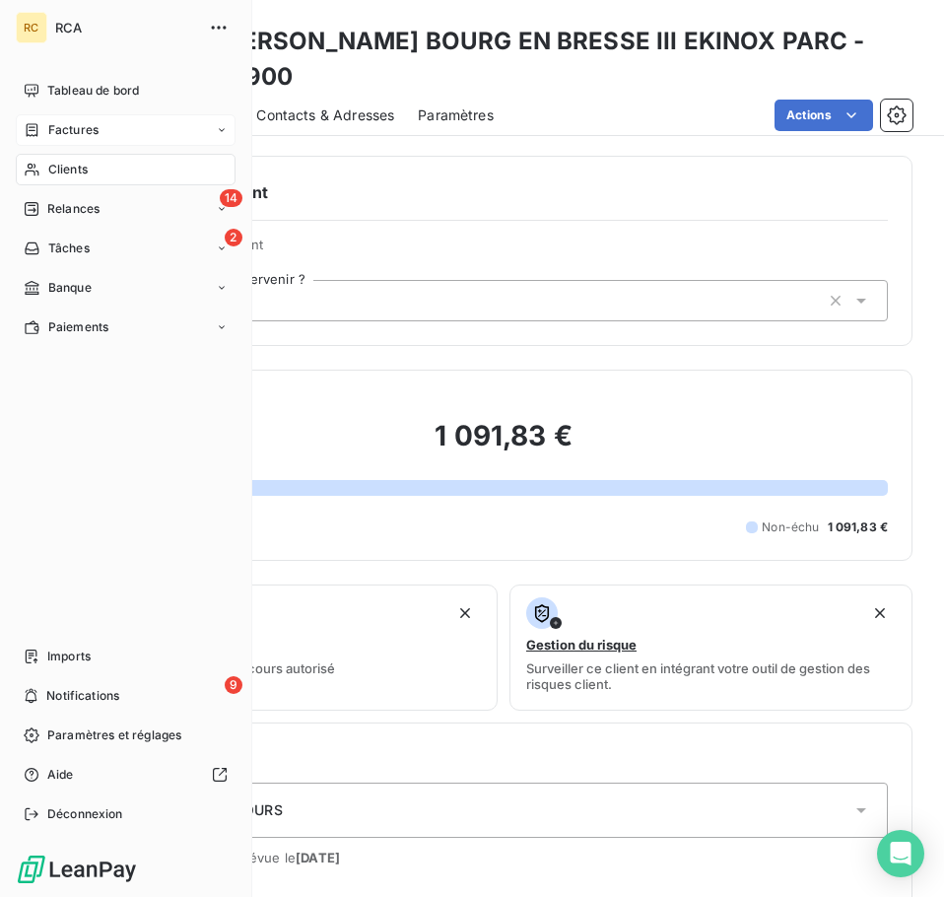
drag, startPoint x: 44, startPoint y: 126, endPoint x: 61, endPoint y: 127, distance: 16.8
click at [44, 126] on div "Factures" at bounding box center [61, 130] width 75 height 18
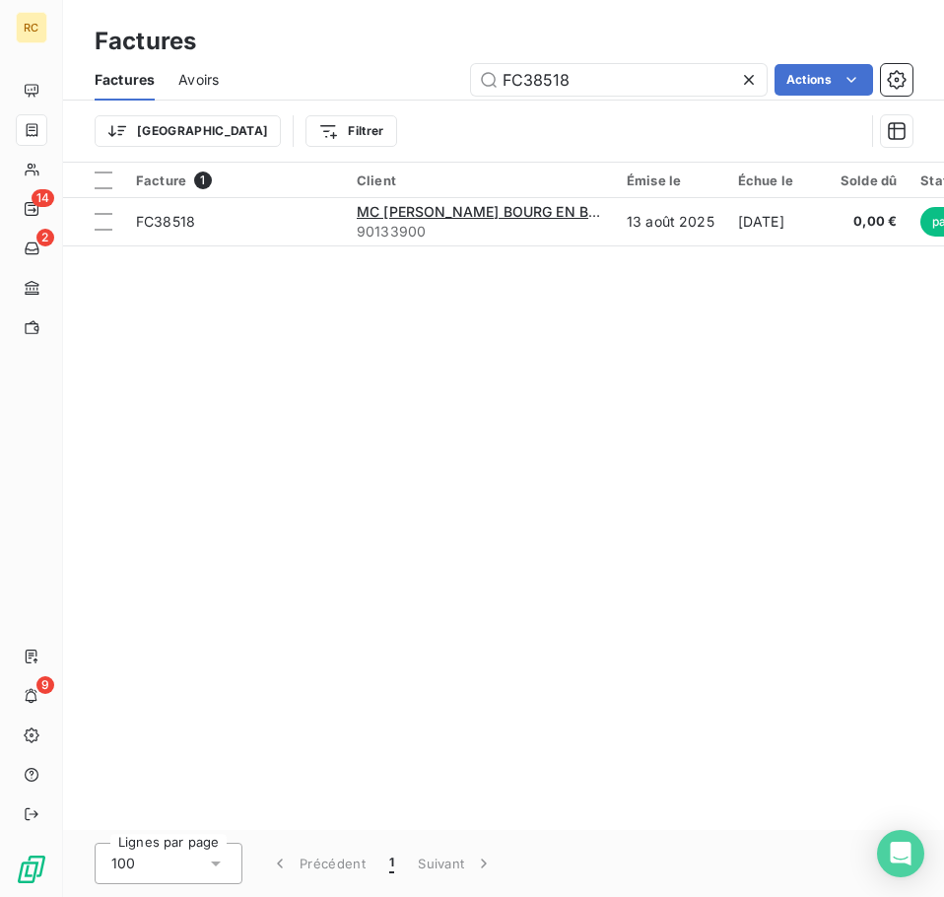
drag, startPoint x: 579, startPoint y: 72, endPoint x: 429, endPoint y: 55, distance: 150.8
click at [424, 57] on div "Factures Factures Avoirs FC38518 Actions Trier Filtrer" at bounding box center [503, 81] width 881 height 163
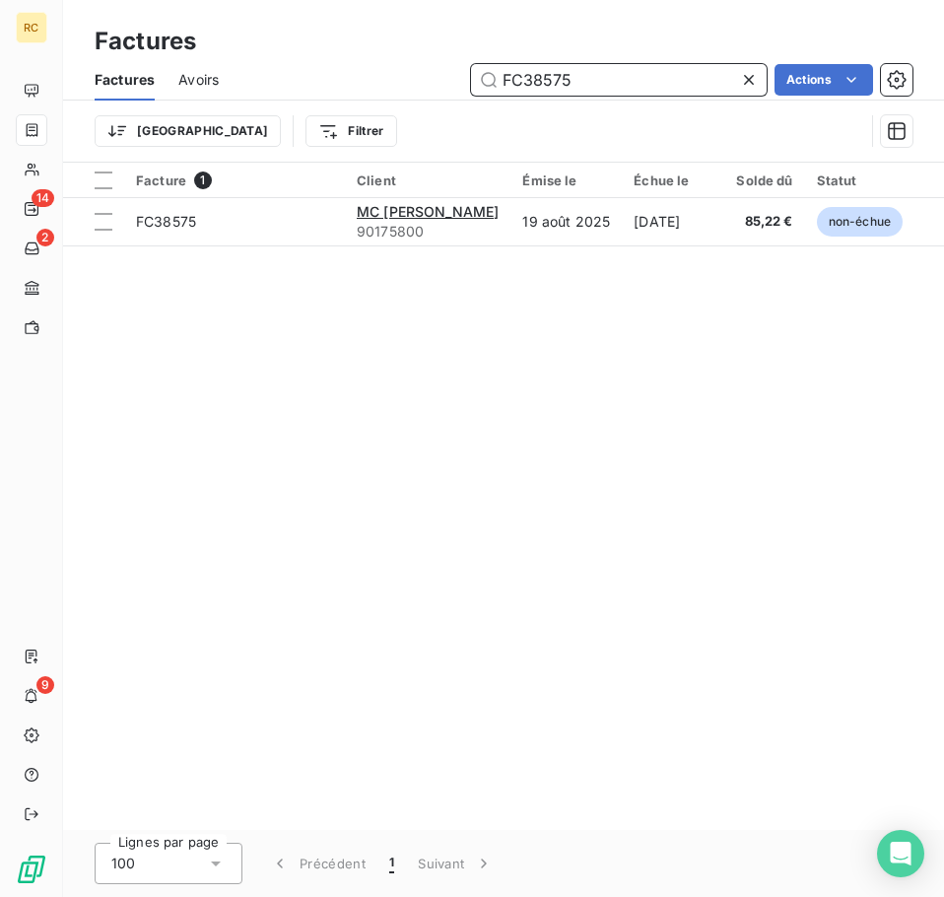
click at [574, 77] on input "FC38575" at bounding box center [619, 80] width 296 height 32
click at [599, 75] on input "FC38462" at bounding box center [619, 80] width 296 height 32
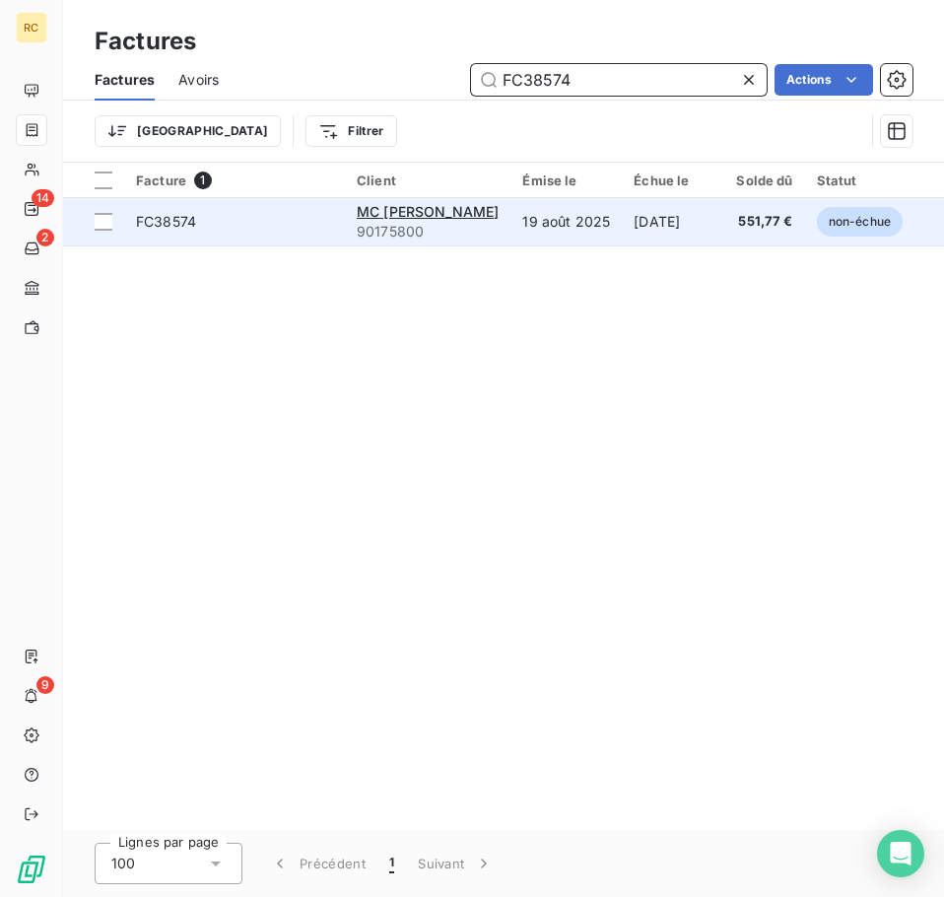
type input "FC38574"
click at [588, 228] on td "19 août 2025" at bounding box center [566, 221] width 111 height 47
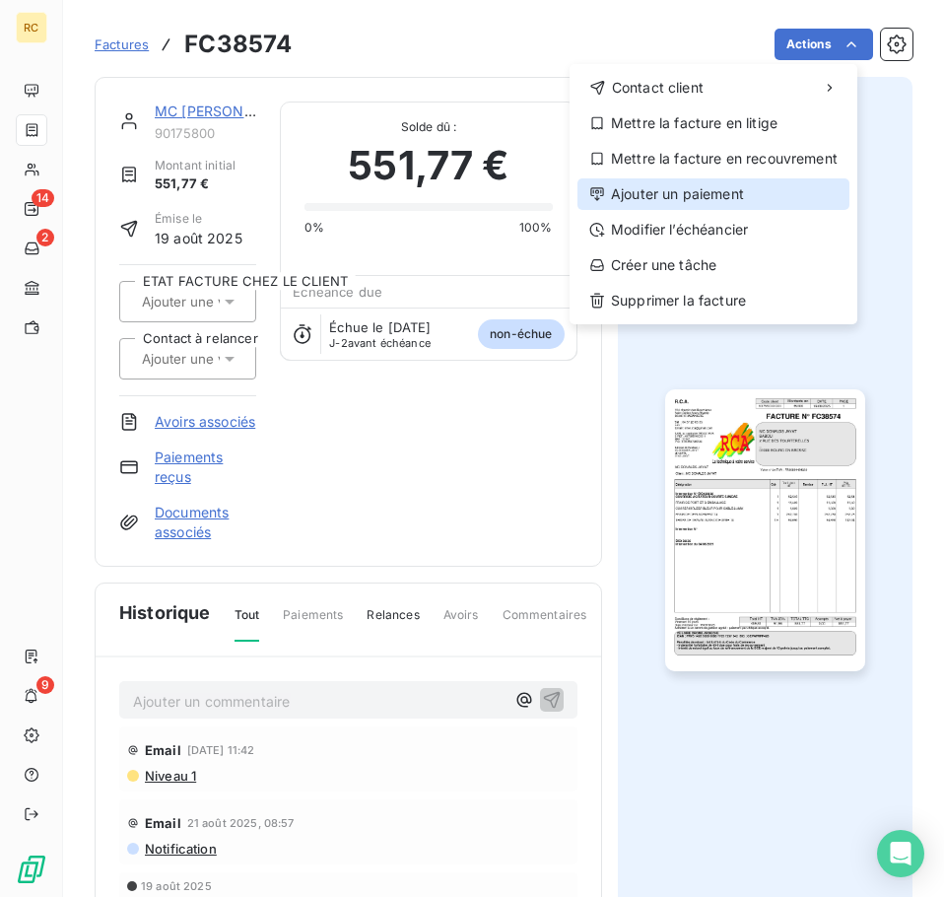
click at [707, 190] on div "Ajouter un paiement" at bounding box center [714, 194] width 272 height 32
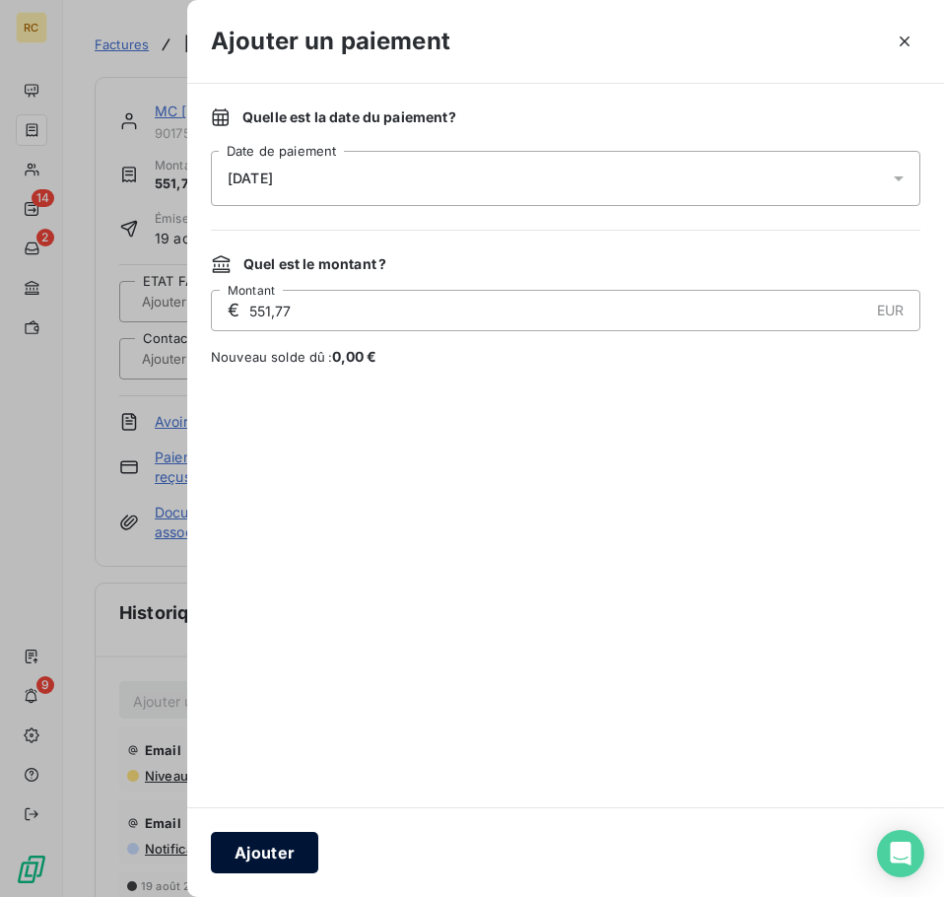
click at [249, 855] on button "Ajouter" at bounding box center [264, 852] width 107 height 41
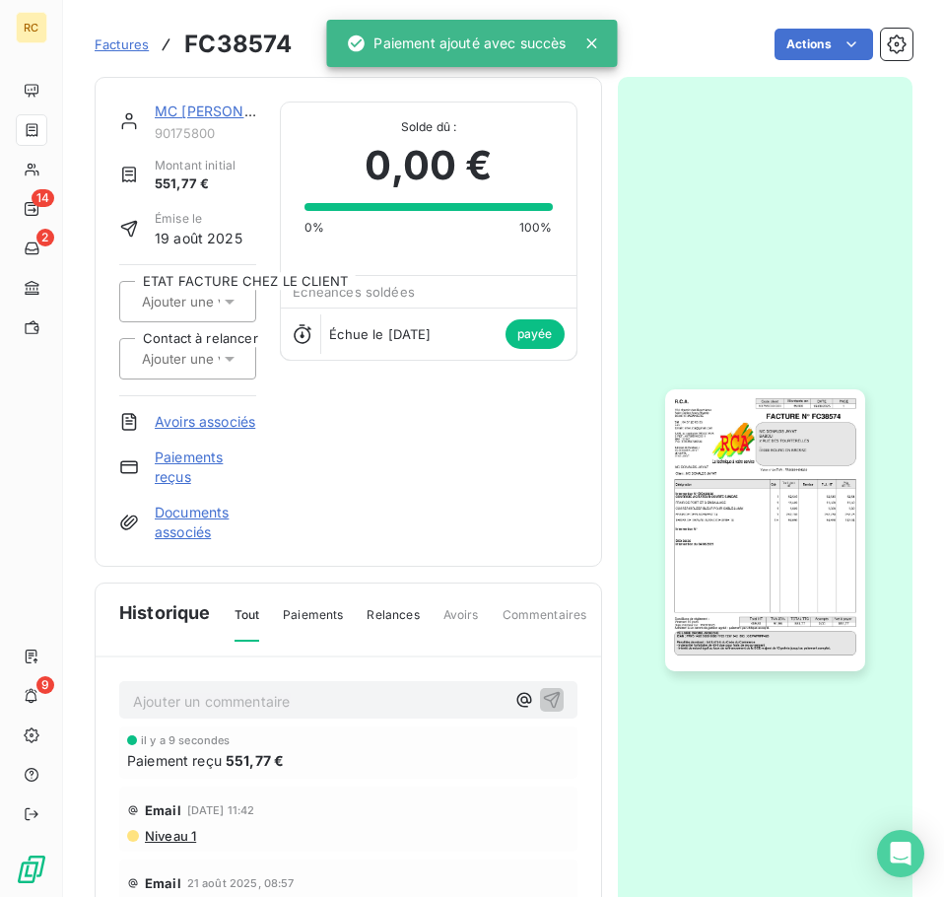
click at [192, 112] on link "MC [PERSON_NAME]" at bounding box center [226, 111] width 142 height 17
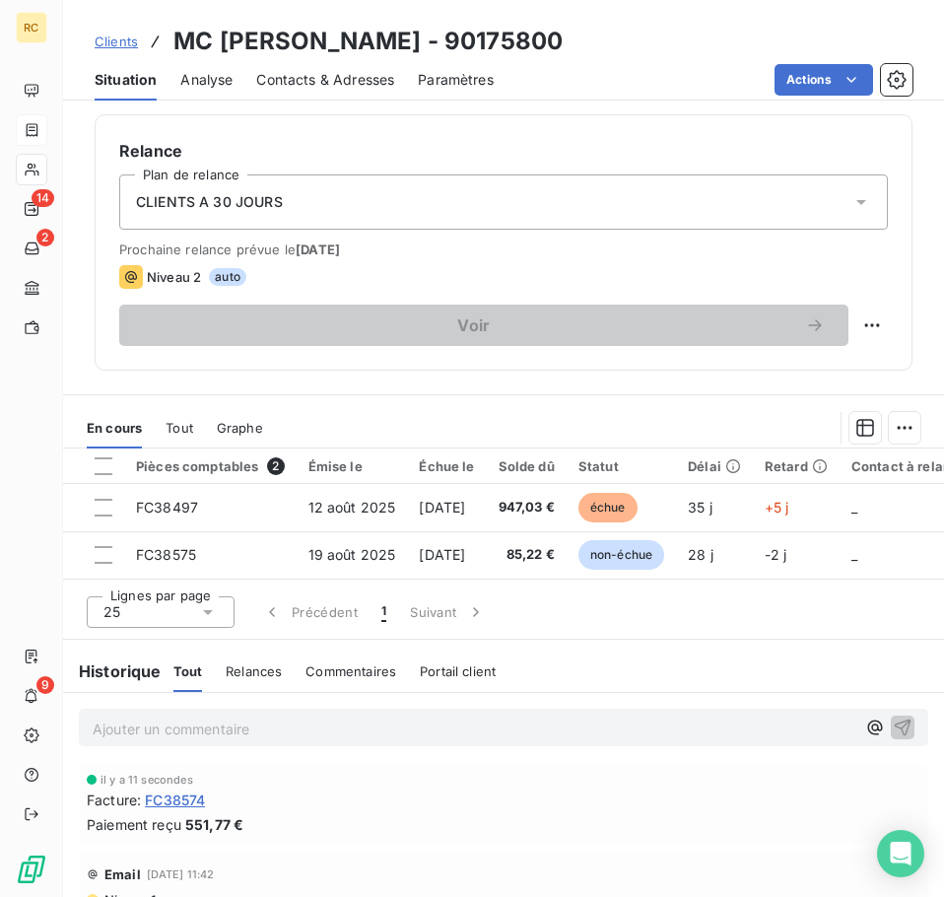
scroll to position [591, 0]
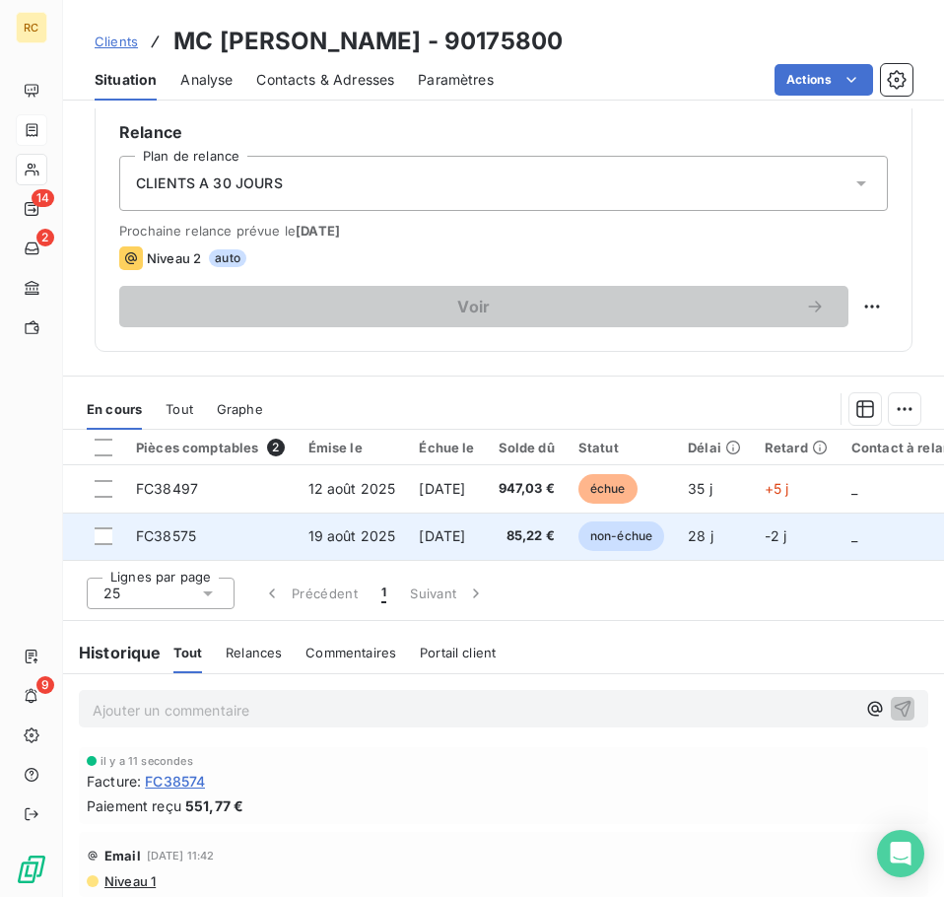
click at [459, 519] on td "[DATE]" at bounding box center [446, 536] width 79 height 47
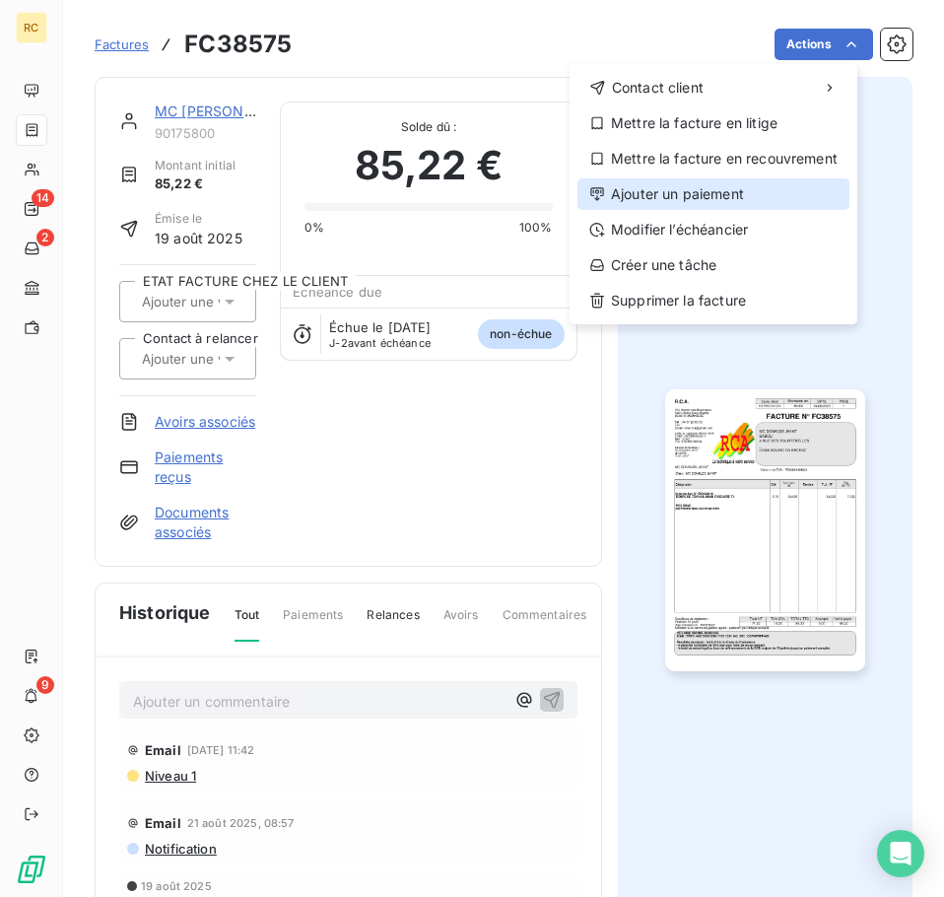
click at [785, 180] on div "Ajouter un paiement" at bounding box center [714, 194] width 272 height 32
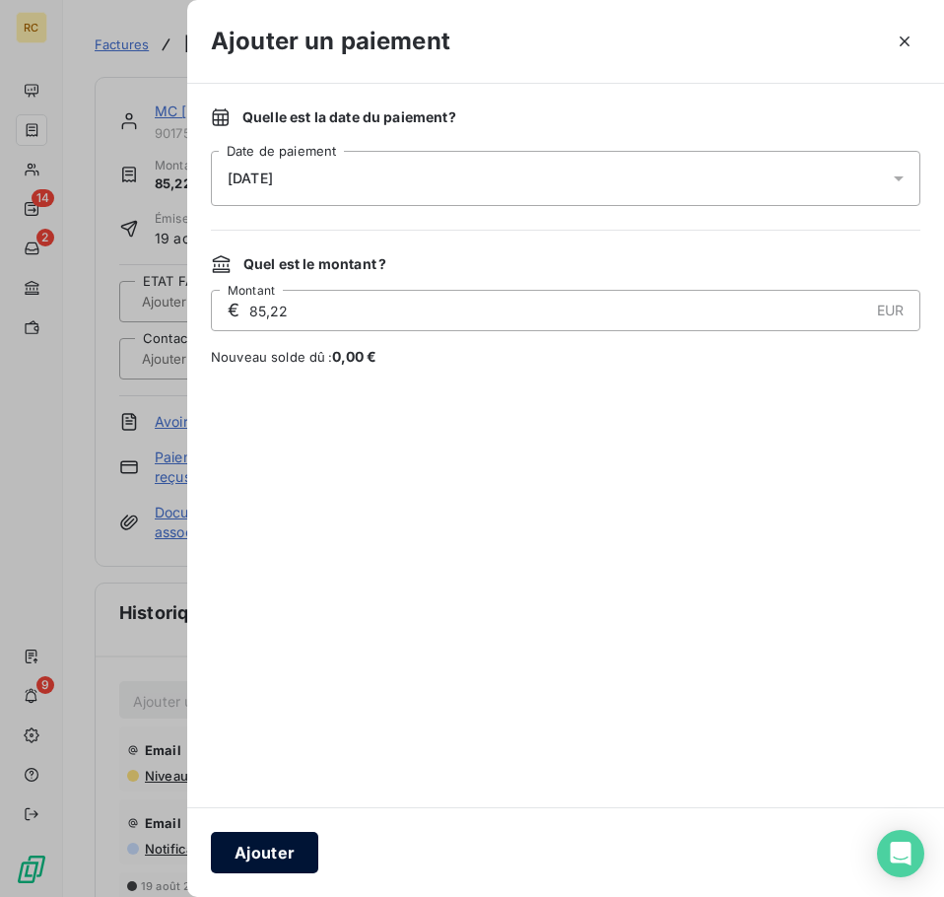
click at [270, 859] on button "Ajouter" at bounding box center [264, 852] width 107 height 41
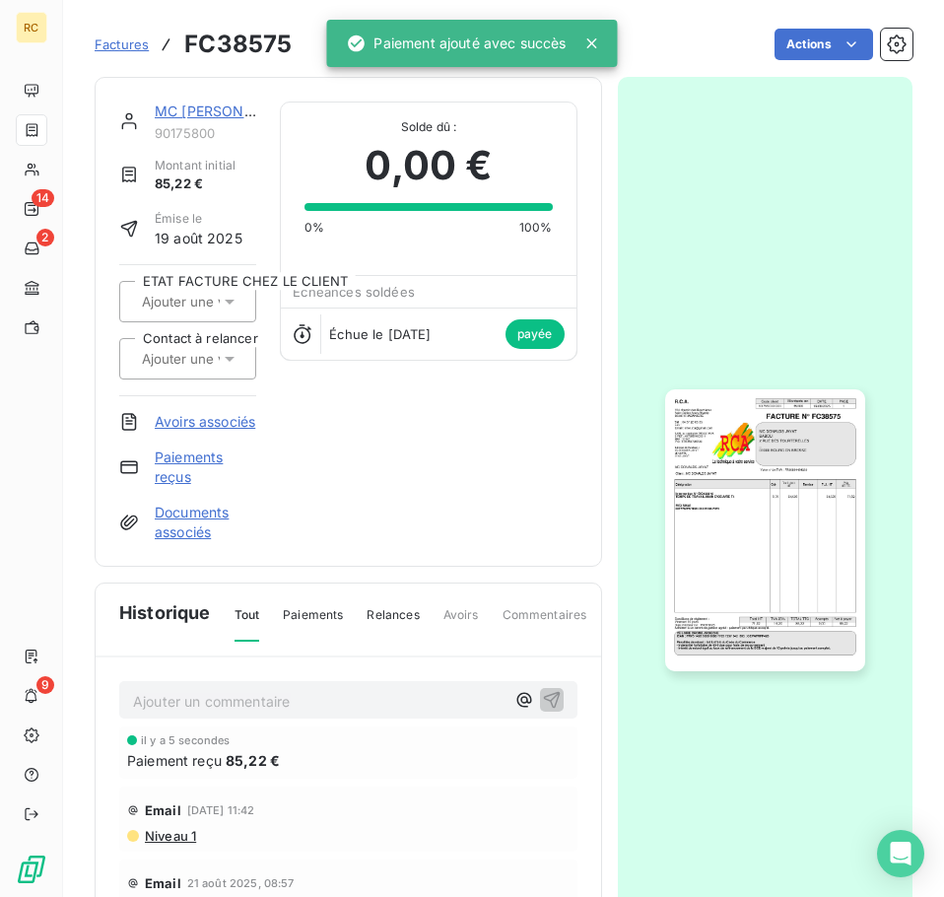
click at [103, 45] on span "Factures" at bounding box center [122, 44] width 54 height 16
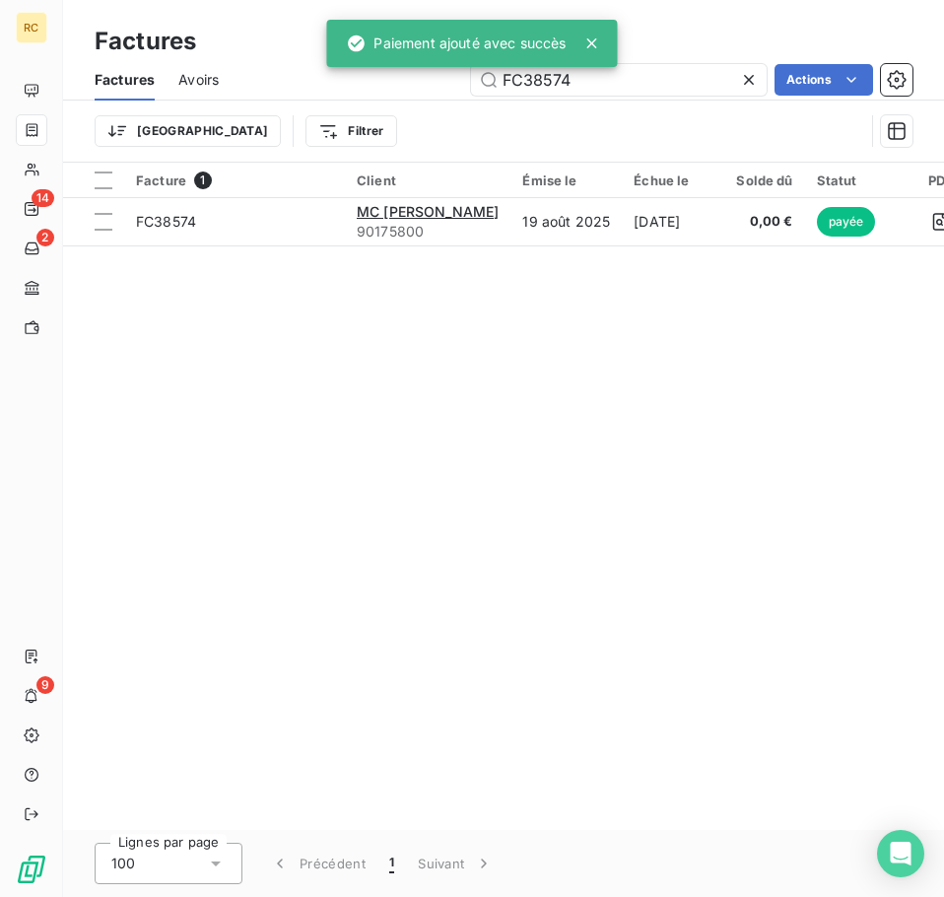
drag, startPoint x: 621, startPoint y: 79, endPoint x: 403, endPoint y: 69, distance: 218.1
click at [405, 69] on div "RC 14 2 9 Factures Factures Avoirs FC38574 Actions Trier Filtrer Facture 1 Clie…" at bounding box center [472, 448] width 944 height 897
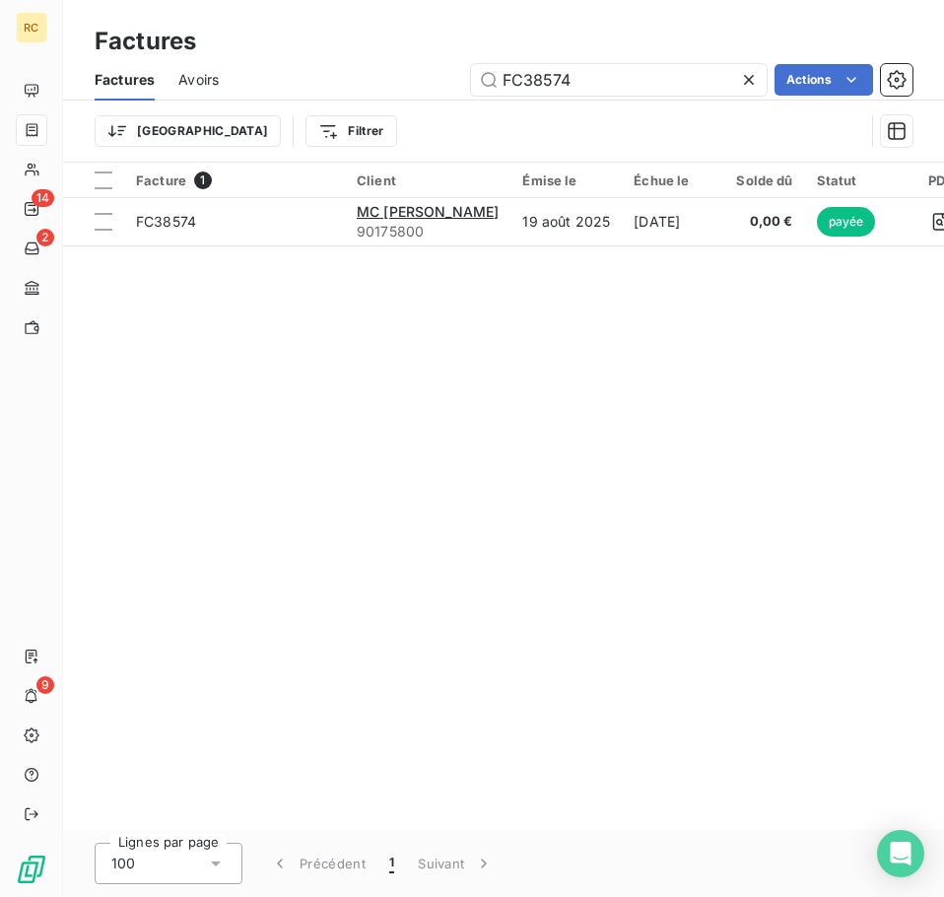
click at [750, 77] on icon at bounding box center [749, 80] width 10 height 10
click at [628, 69] on input "text" at bounding box center [619, 80] width 296 height 32
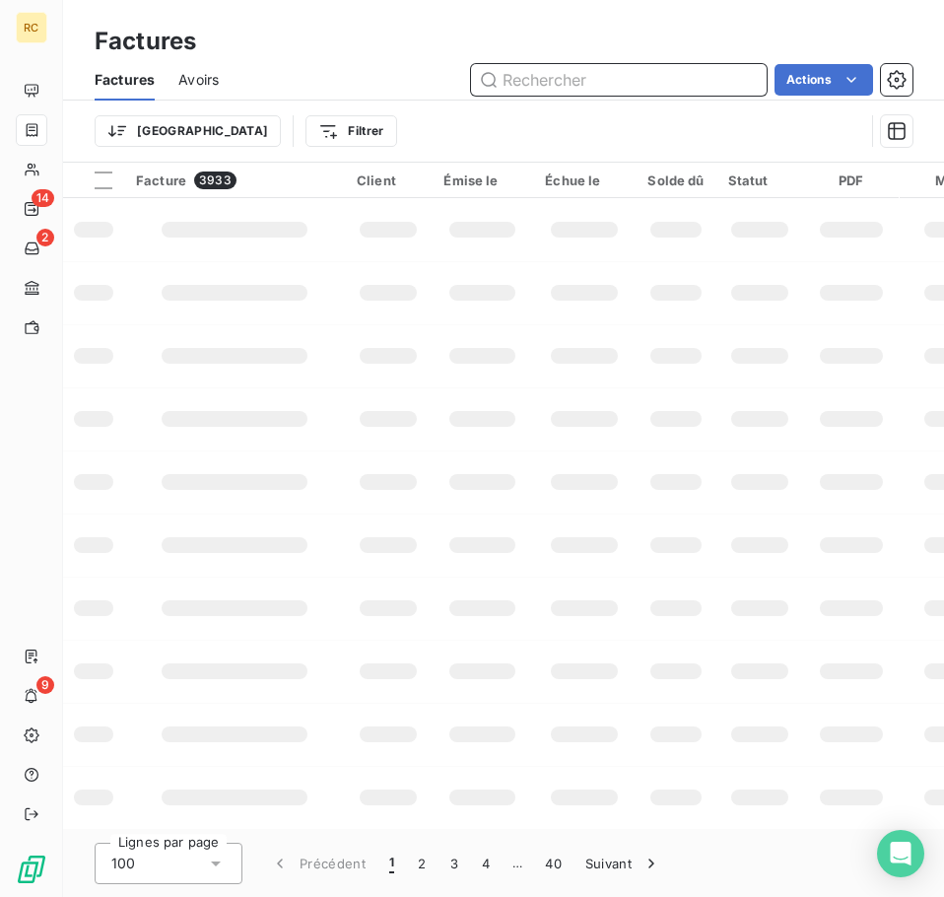
paste input "FC38482"
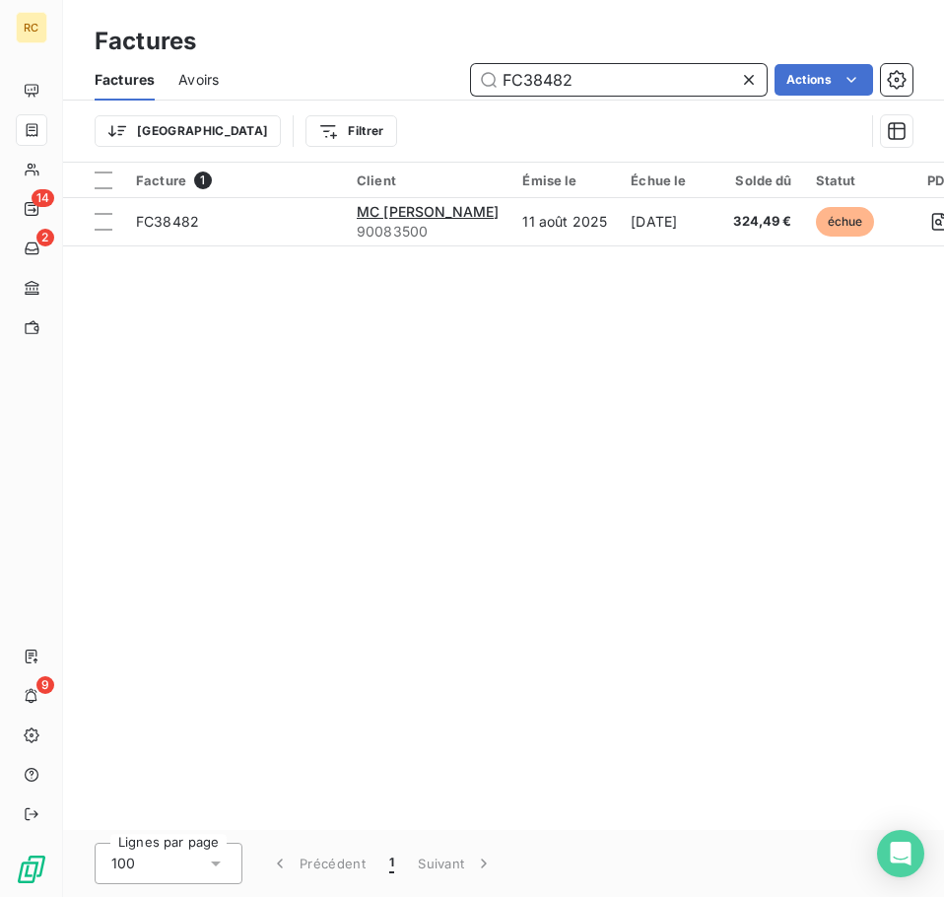
type input "FC38482"
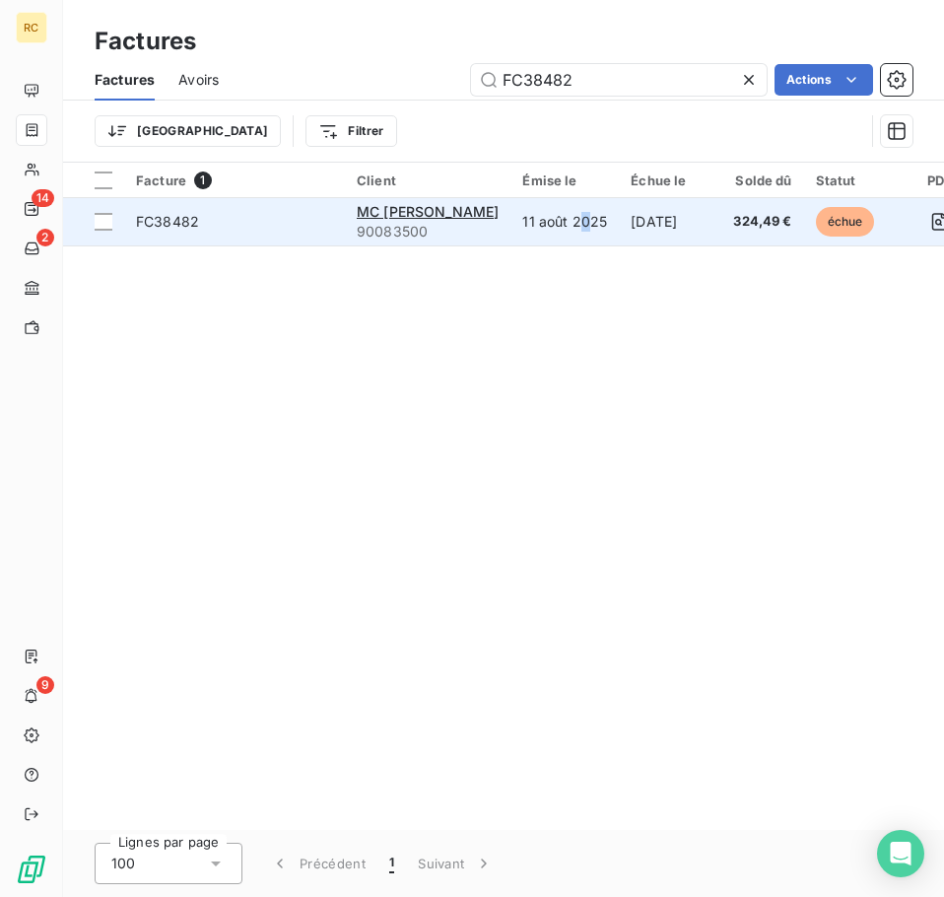
click at [612, 234] on td "11 août 2025" at bounding box center [565, 221] width 108 height 47
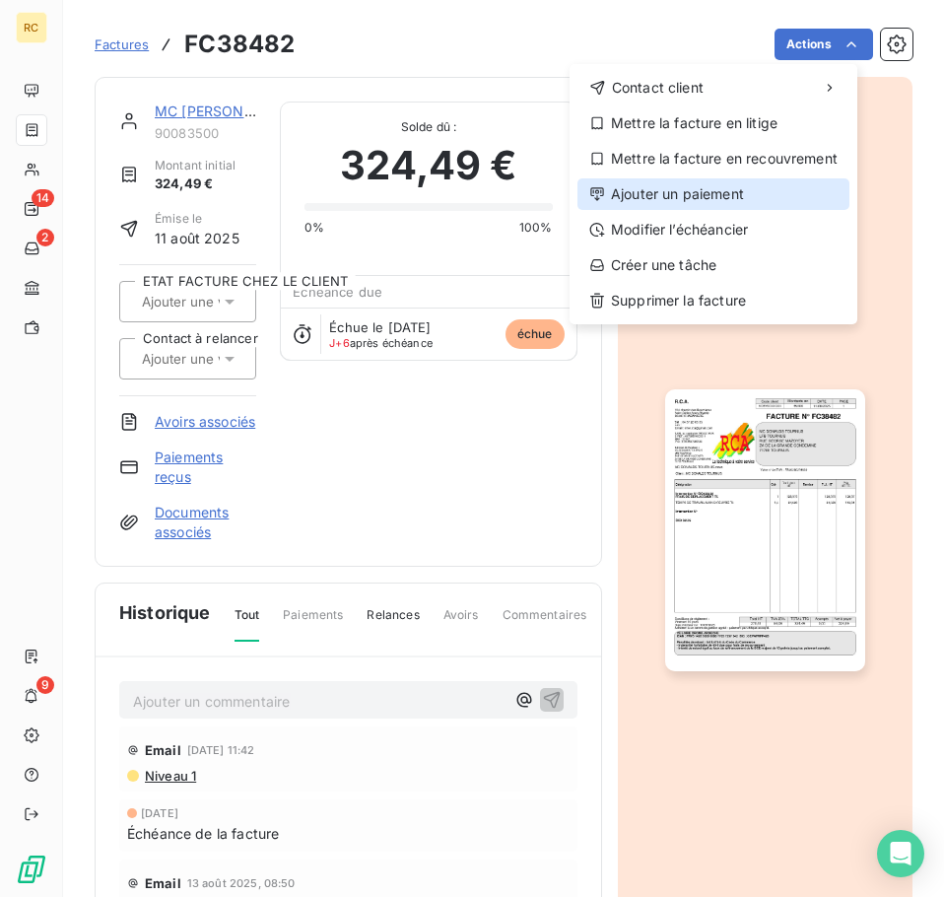
click at [731, 201] on div "Ajouter un paiement" at bounding box center [714, 194] width 272 height 32
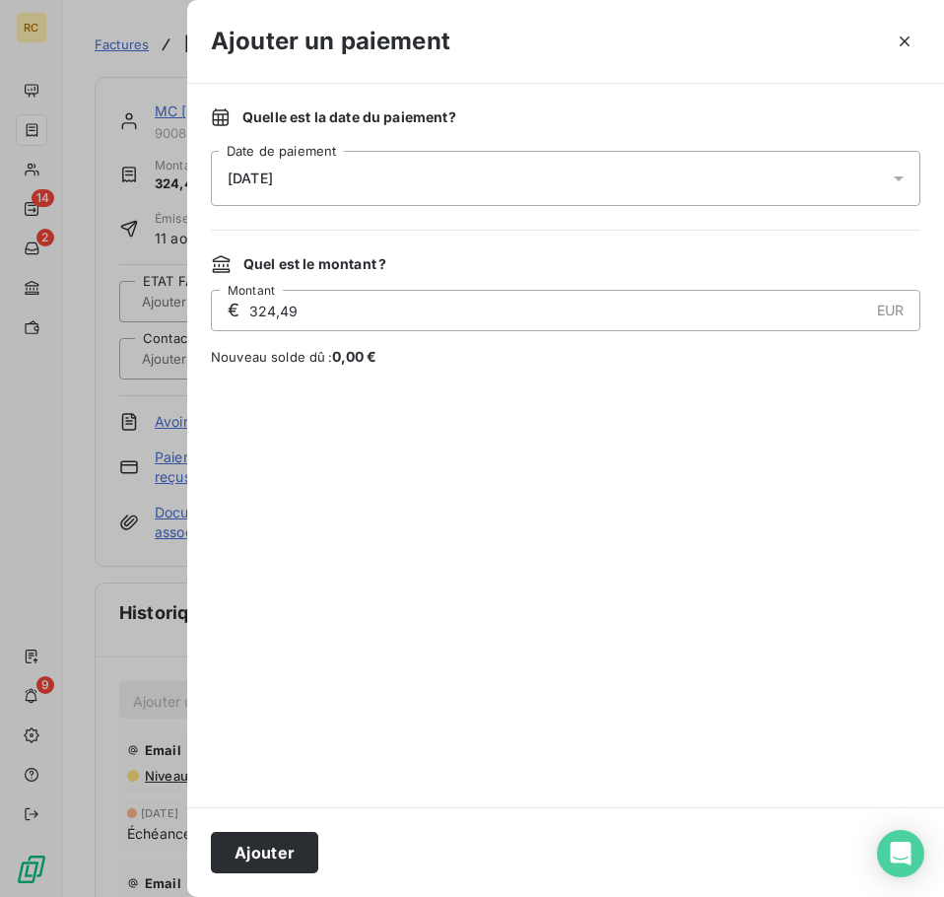
click at [516, 156] on div "[DATE]" at bounding box center [566, 178] width 710 height 55
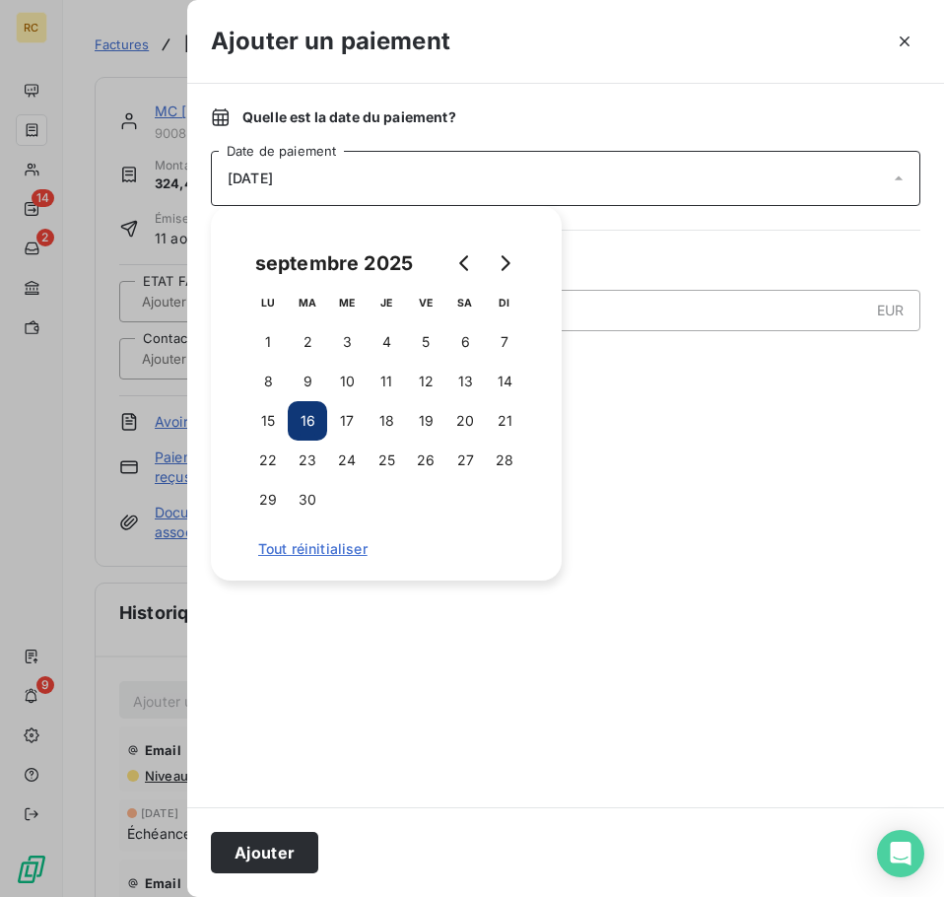
click at [315, 419] on button "16" at bounding box center [307, 420] width 39 height 39
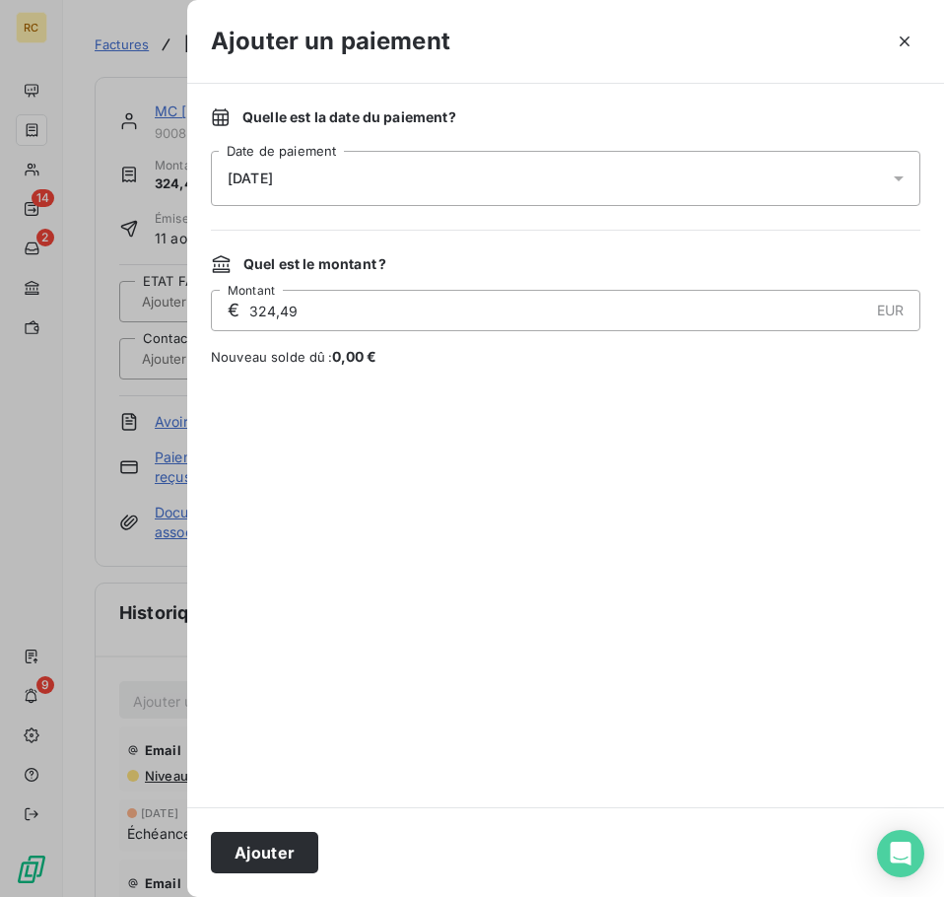
click at [421, 701] on div at bounding box center [566, 586] width 710 height 393
click at [295, 847] on button "Ajouter" at bounding box center [264, 852] width 107 height 41
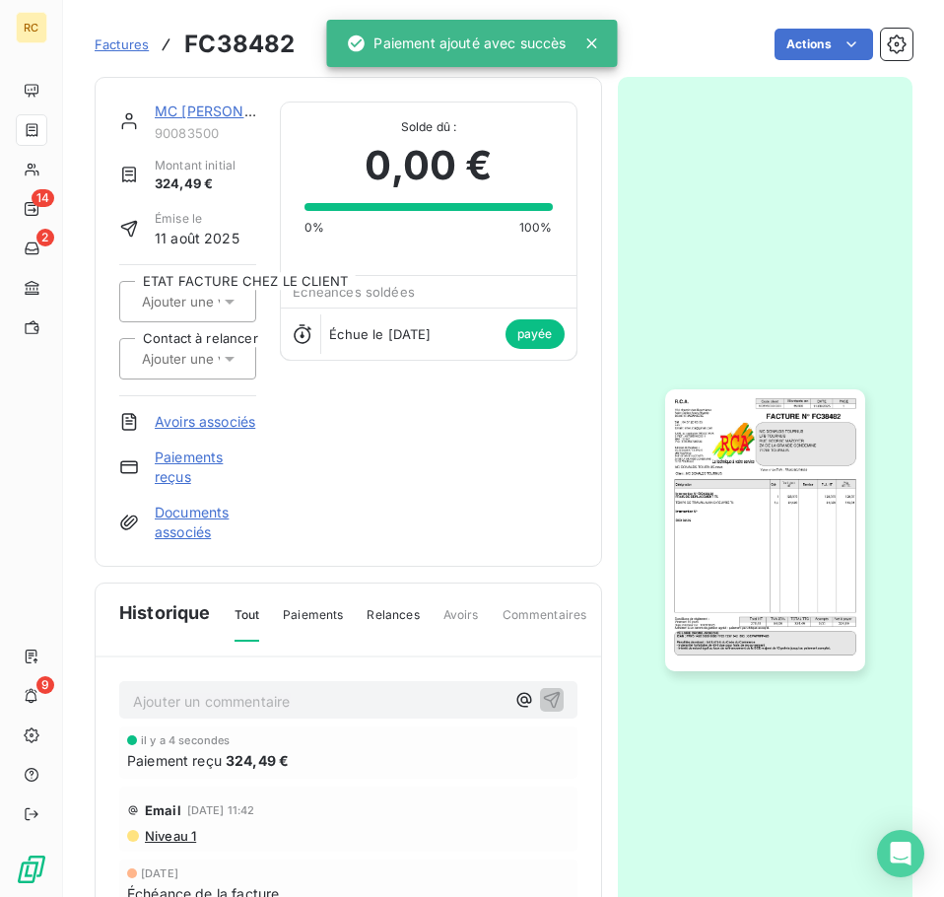
click at [136, 45] on span "Factures" at bounding box center [122, 44] width 54 height 16
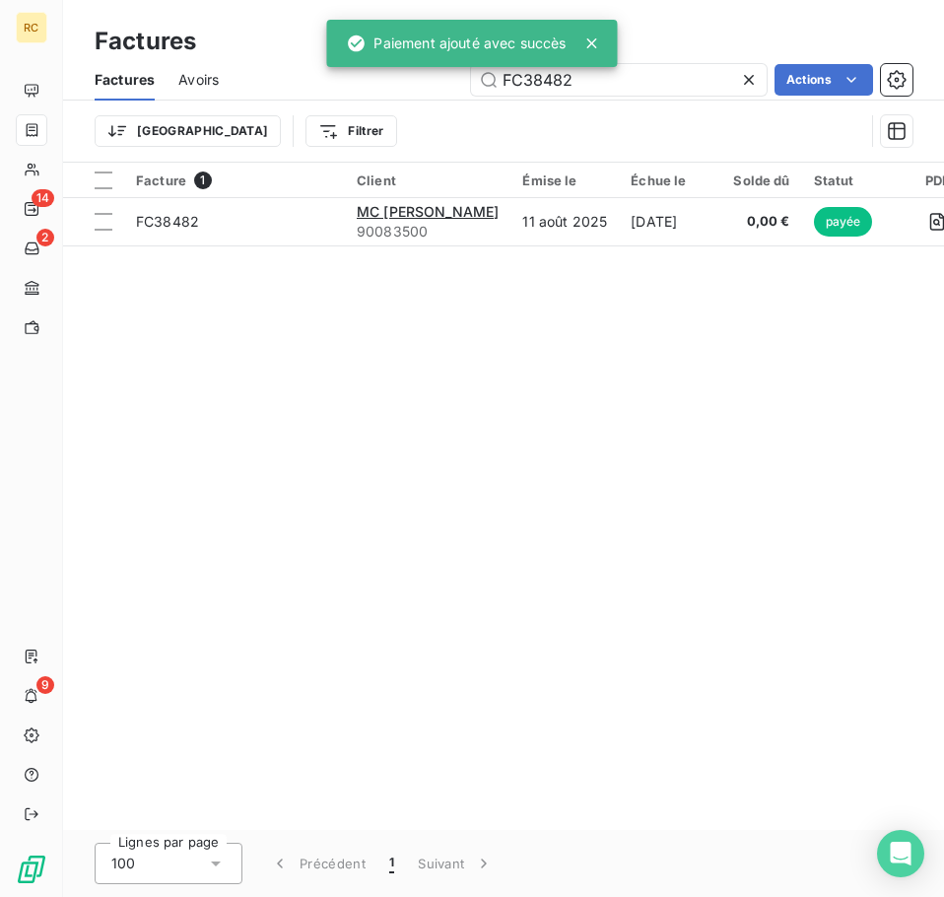
drag, startPoint x: 635, startPoint y: 93, endPoint x: 477, endPoint y: 73, distance: 158.9
click at [477, 73] on div "RC 14 2 9 Factures Factures Avoirs FC38482 Actions Trier Filtrer Facture 1 Clie…" at bounding box center [472, 448] width 944 height 897
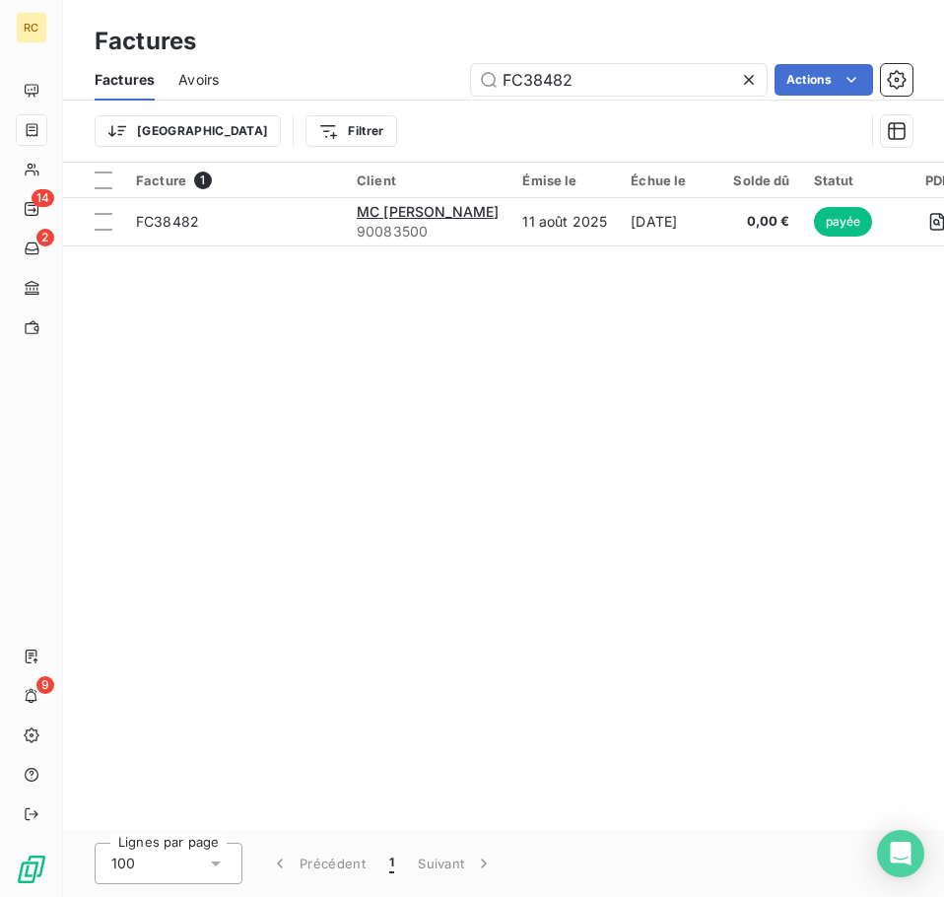
click at [748, 81] on icon at bounding box center [749, 80] width 20 height 20
click at [604, 86] on input "text" at bounding box center [619, 80] width 296 height 32
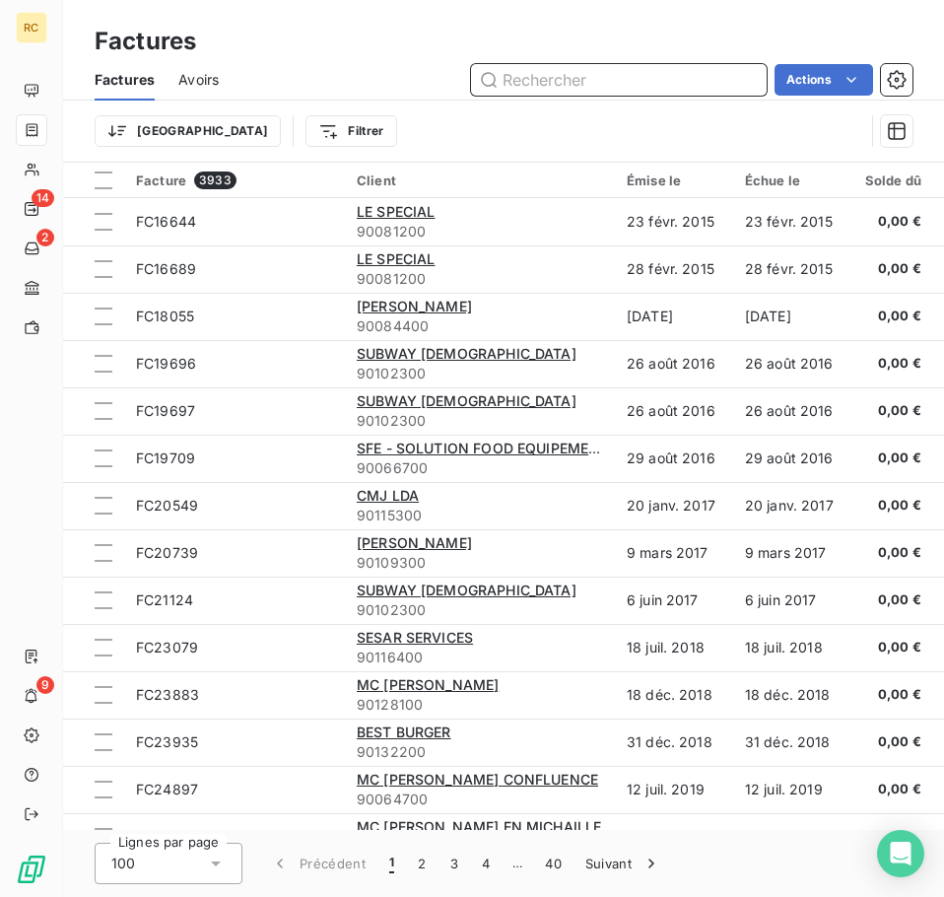
paste input "FC38508"
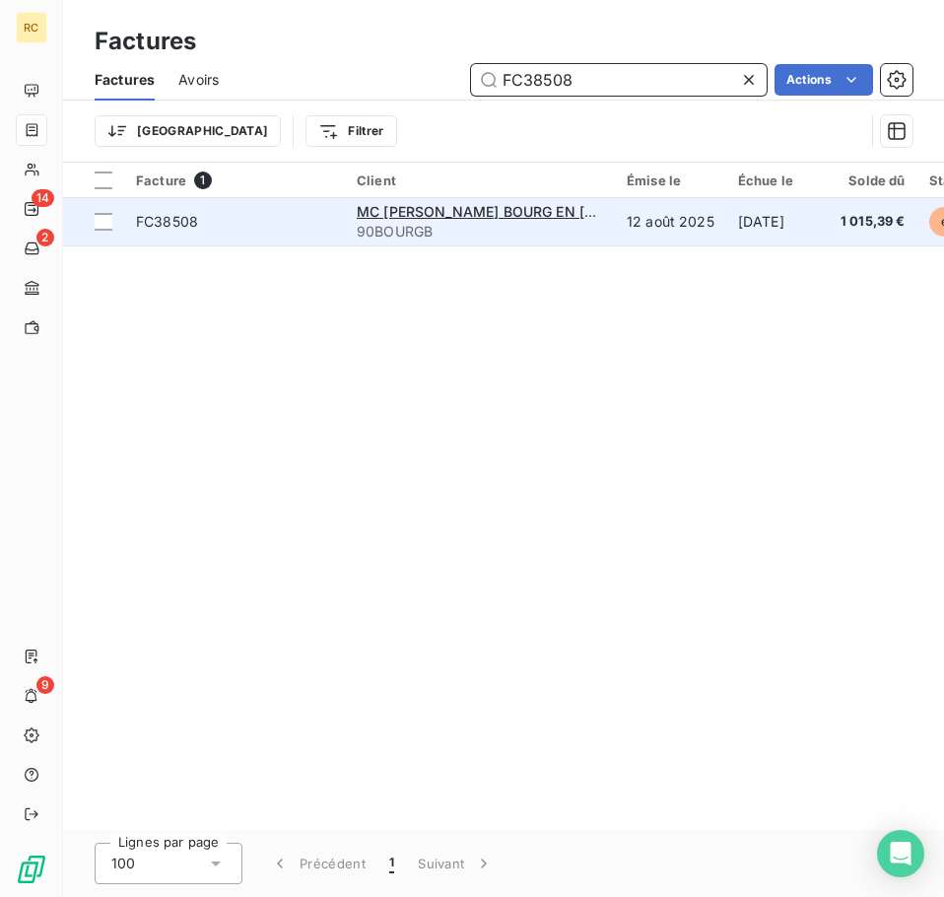
type input "FC38508"
click at [661, 232] on td "12 août 2025" at bounding box center [670, 221] width 111 height 47
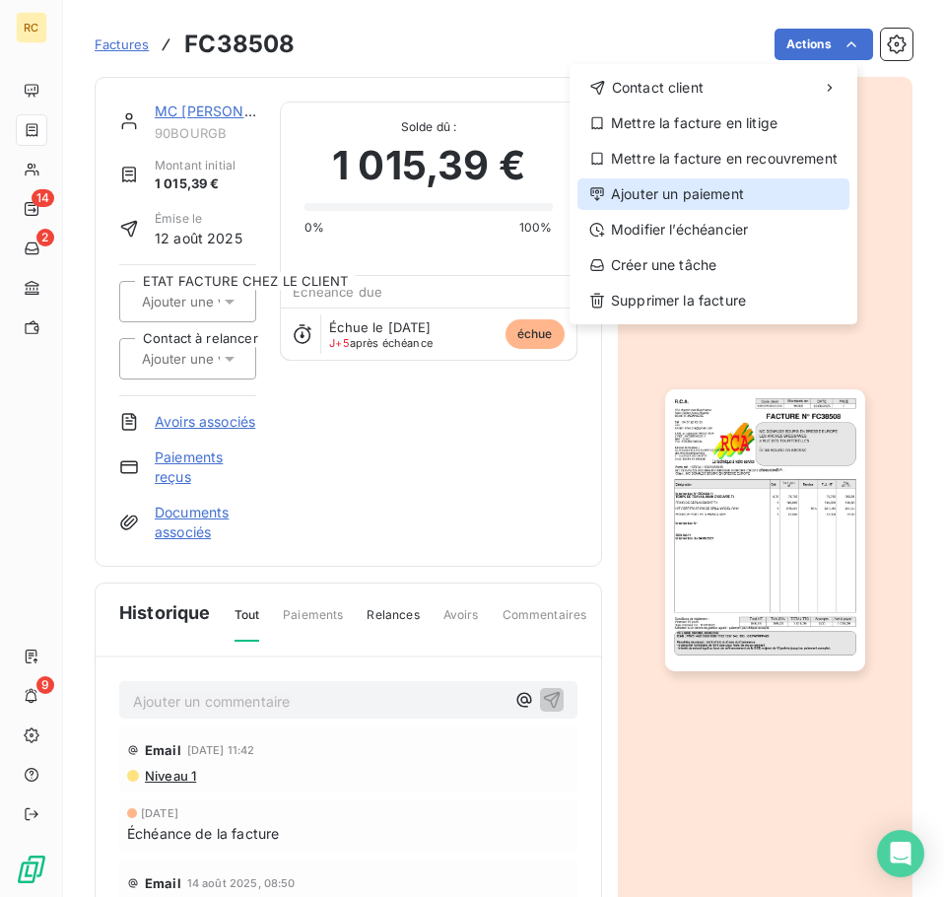
click at [716, 183] on div "Ajouter un paiement" at bounding box center [714, 194] width 272 height 32
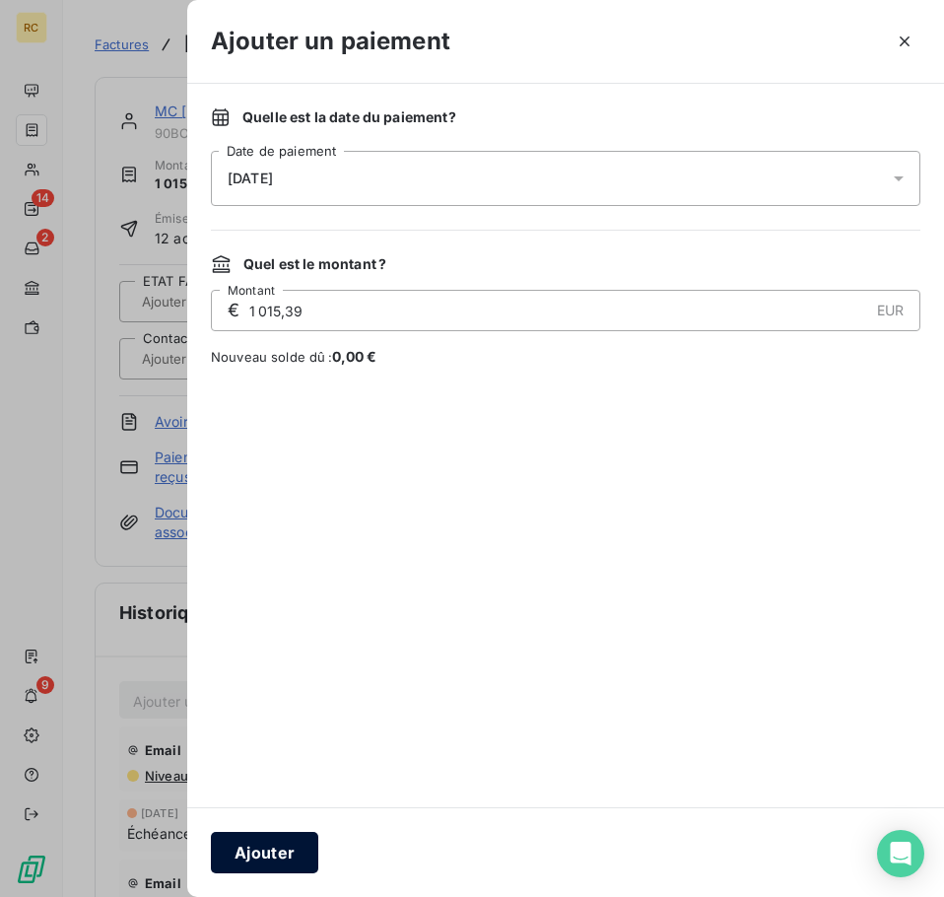
click at [259, 840] on button "Ajouter" at bounding box center [264, 852] width 107 height 41
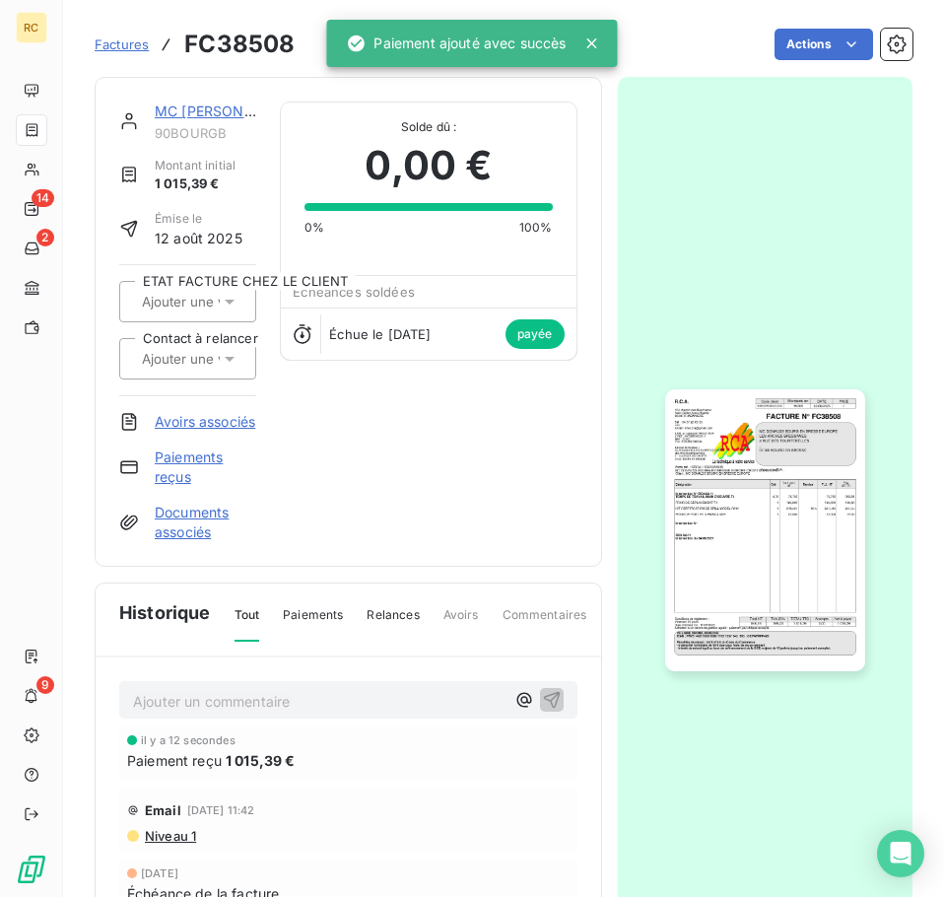
click at [221, 115] on link "MC [PERSON_NAME] BOURG EN [GEOGRAPHIC_DATA] [GEOGRAPHIC_DATA]" at bounding box center [412, 111] width 514 height 17
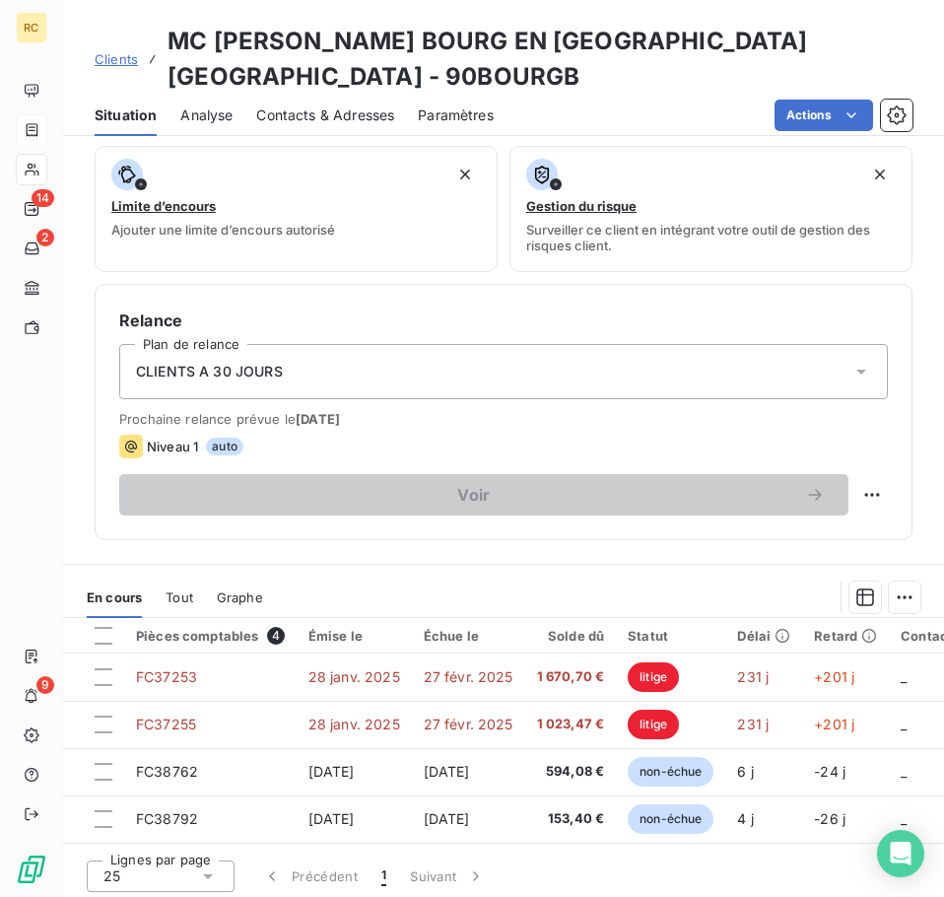
scroll to position [394, 0]
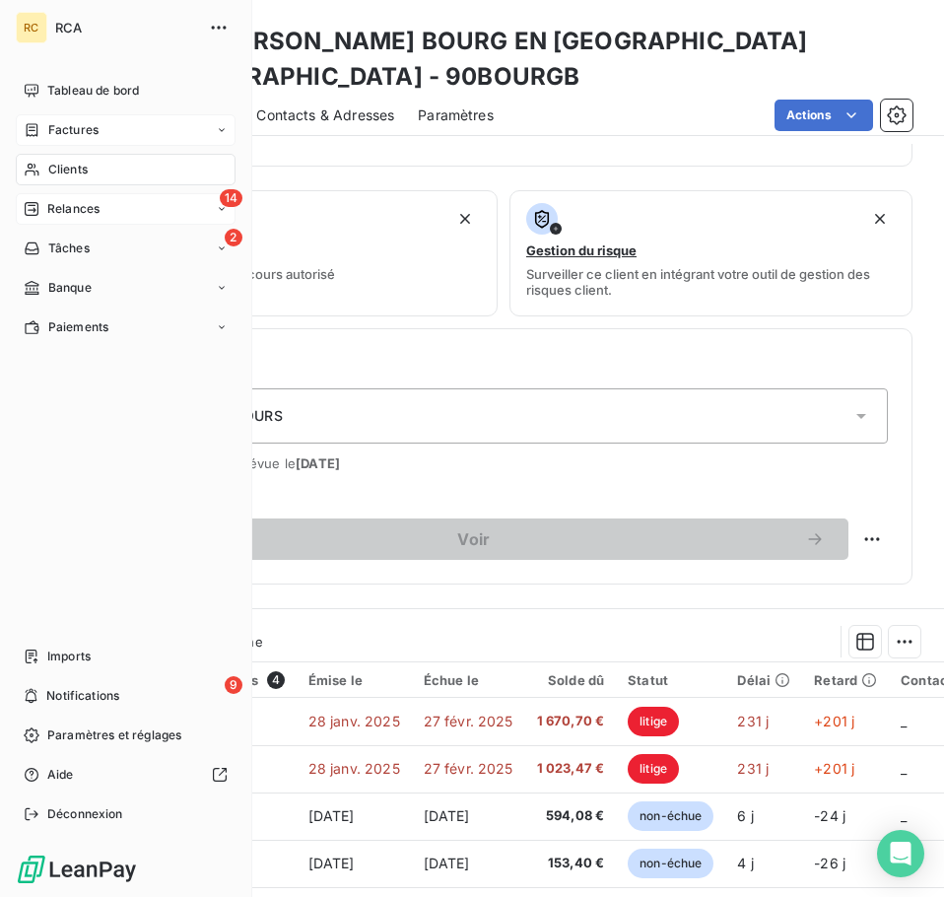
click at [74, 199] on div "14 Relances" at bounding box center [126, 209] width 220 height 32
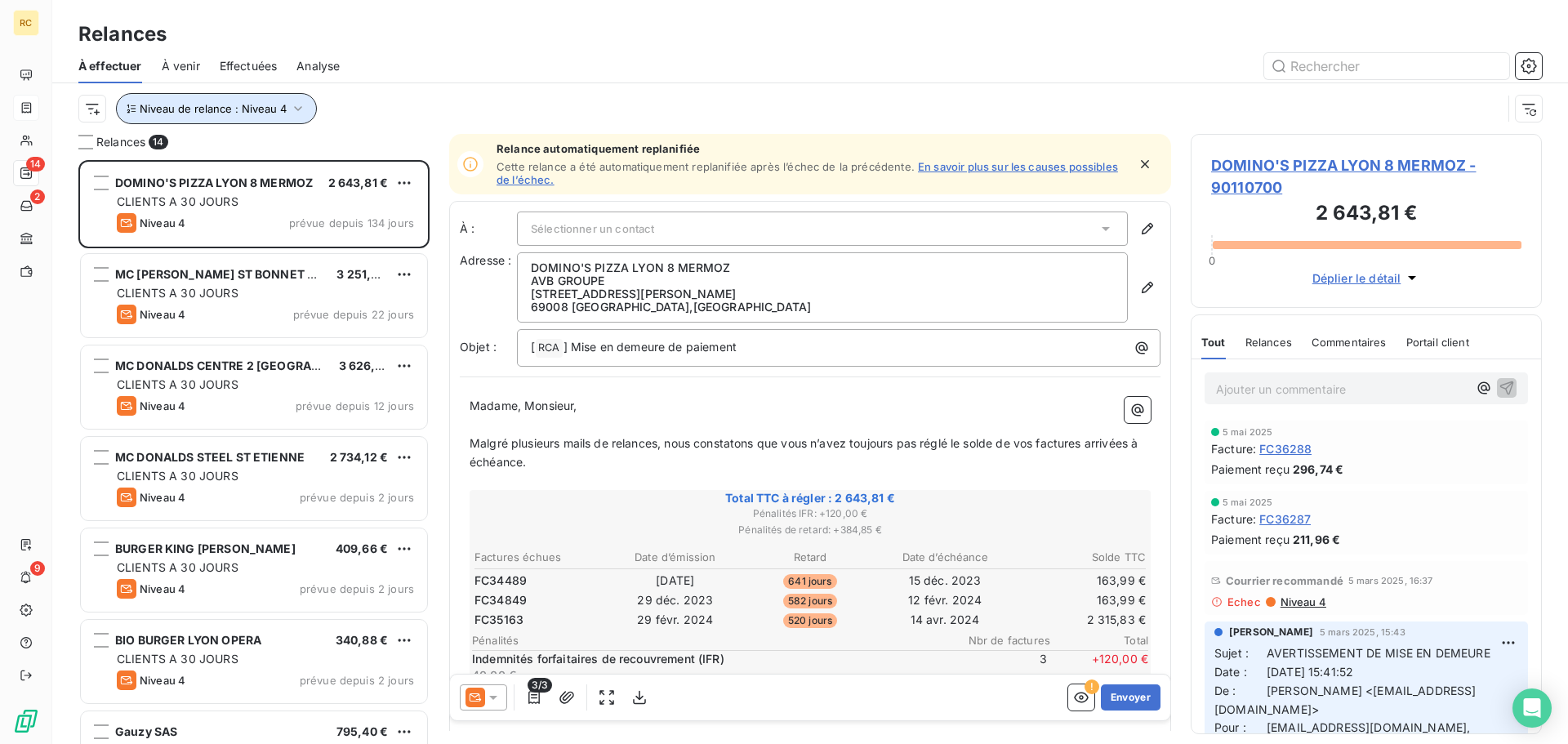
click at [193, 118] on button "Niveau de relance : Niveau 4" at bounding box center [216, 108] width 200 height 31
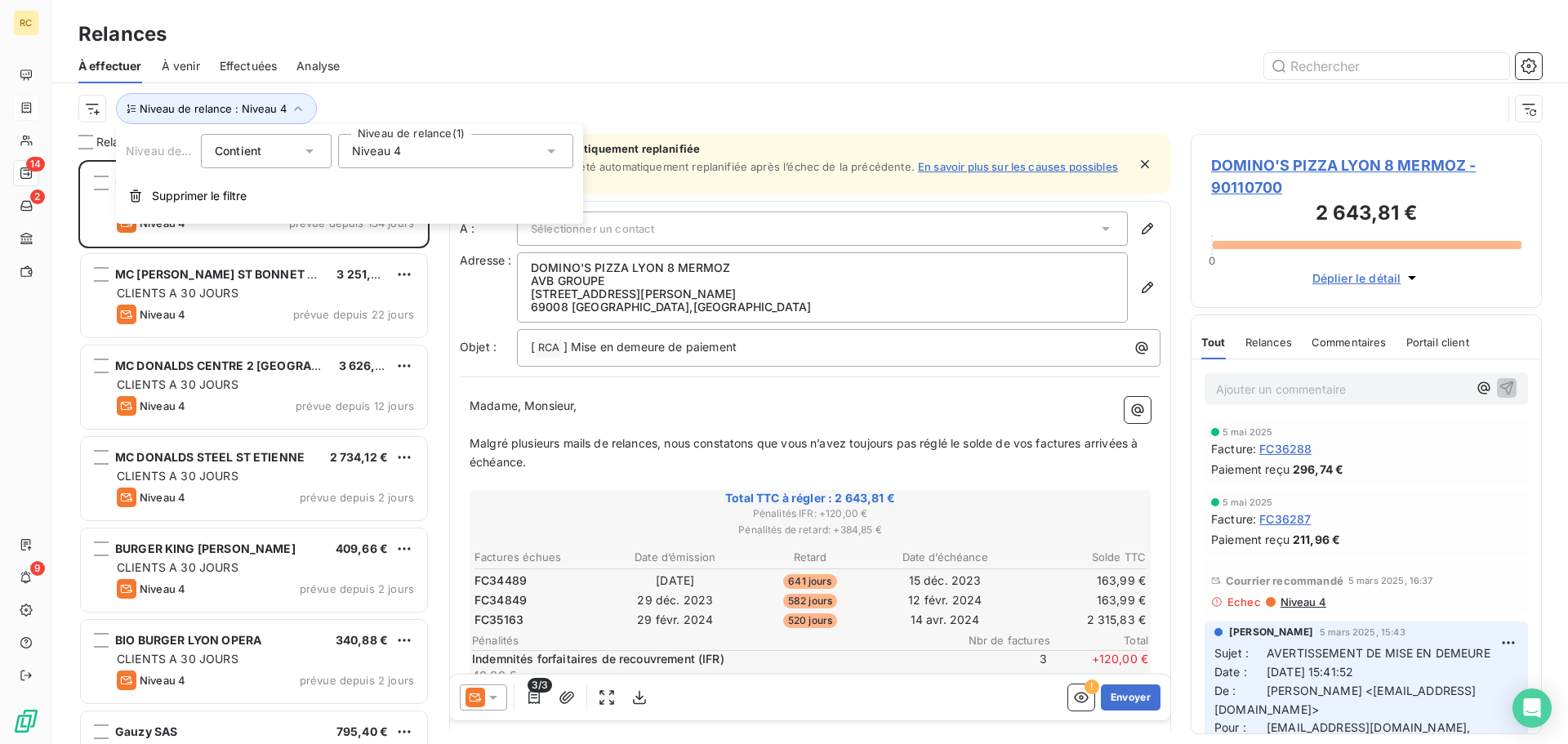
click at [372, 155] on span "Niveau 4" at bounding box center [376, 151] width 49 height 17
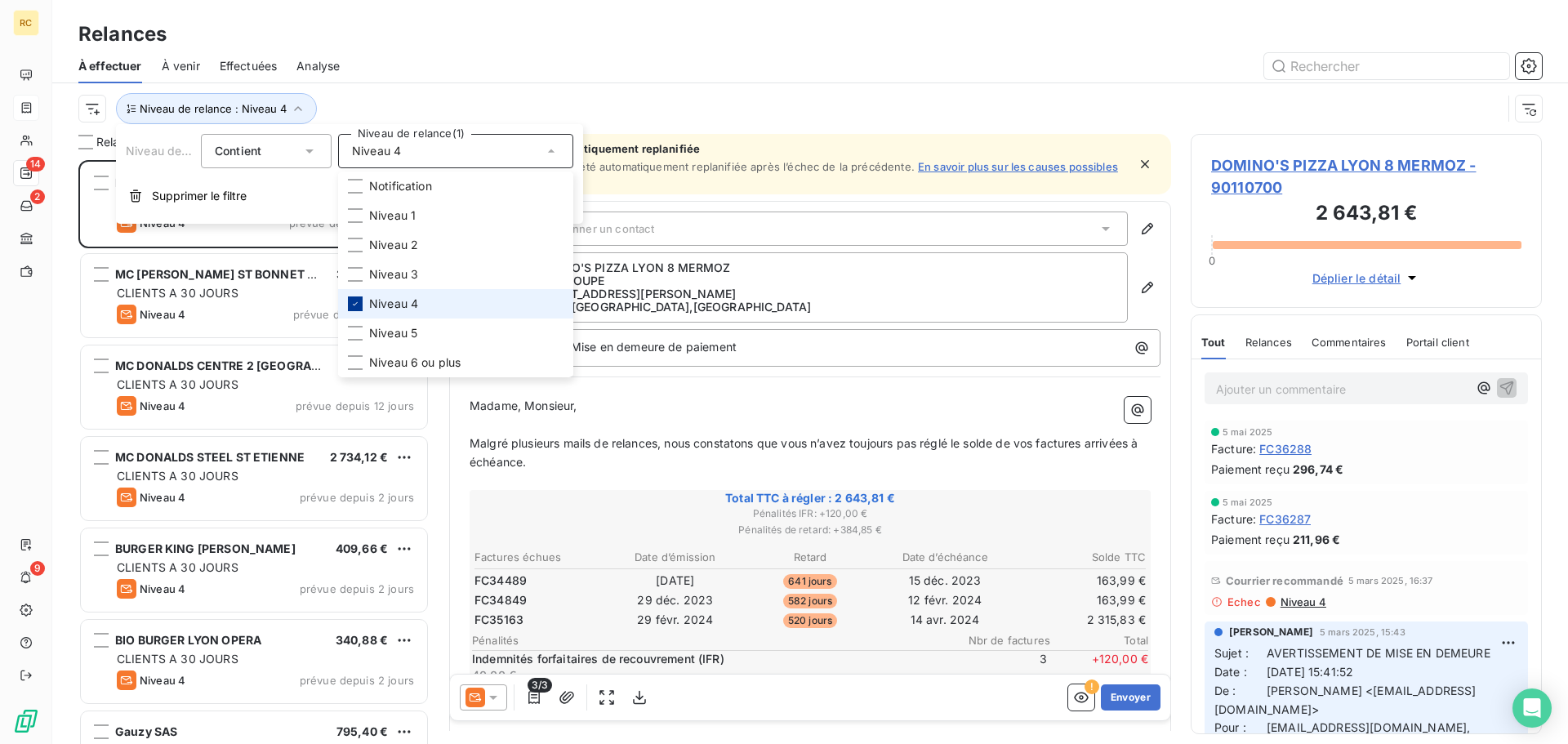
click at [354, 305] on icon at bounding box center [355, 304] width 5 height 3
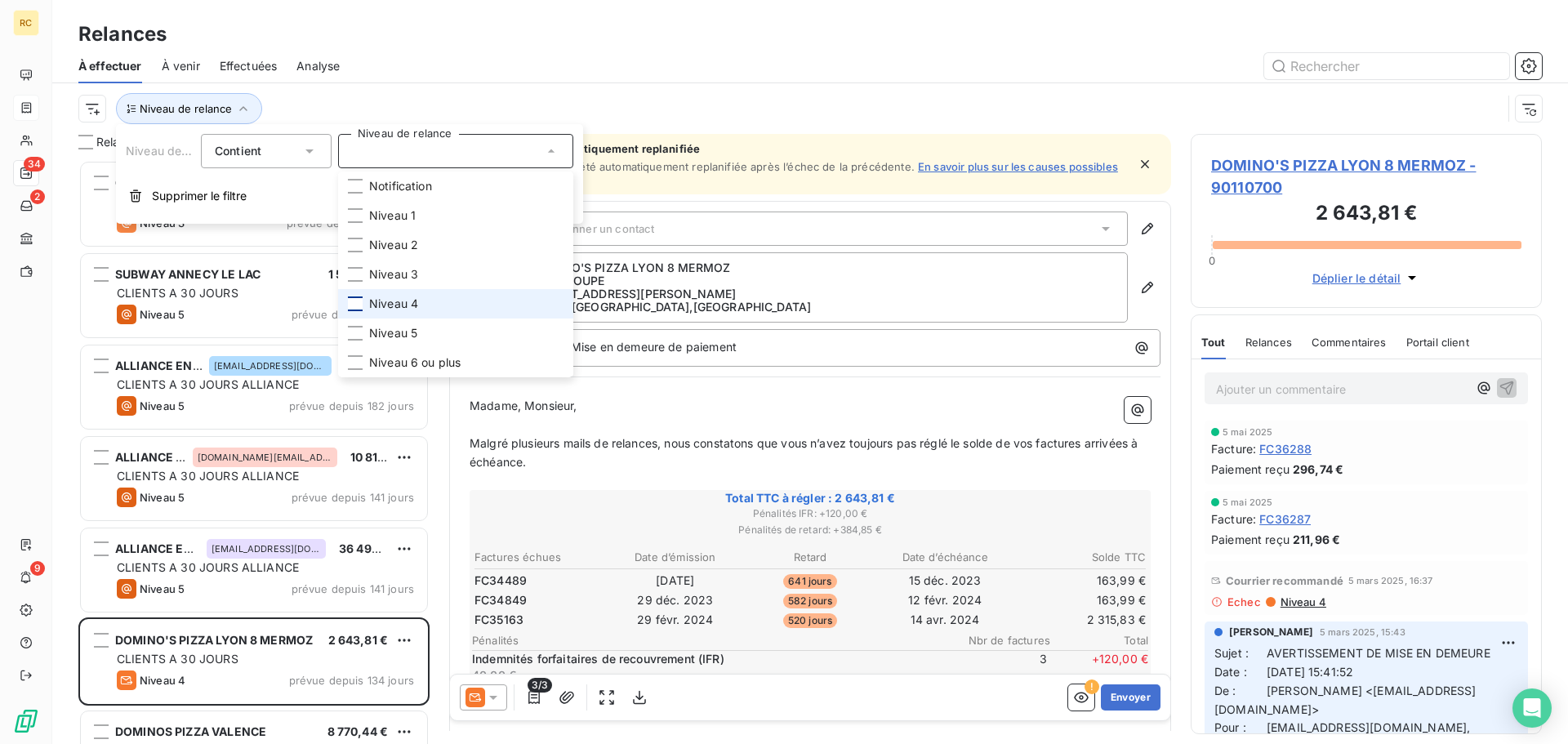
scroll to position [572, 339]
click at [365, 102] on div "Niveau de relance" at bounding box center [790, 108] width 1423 height 31
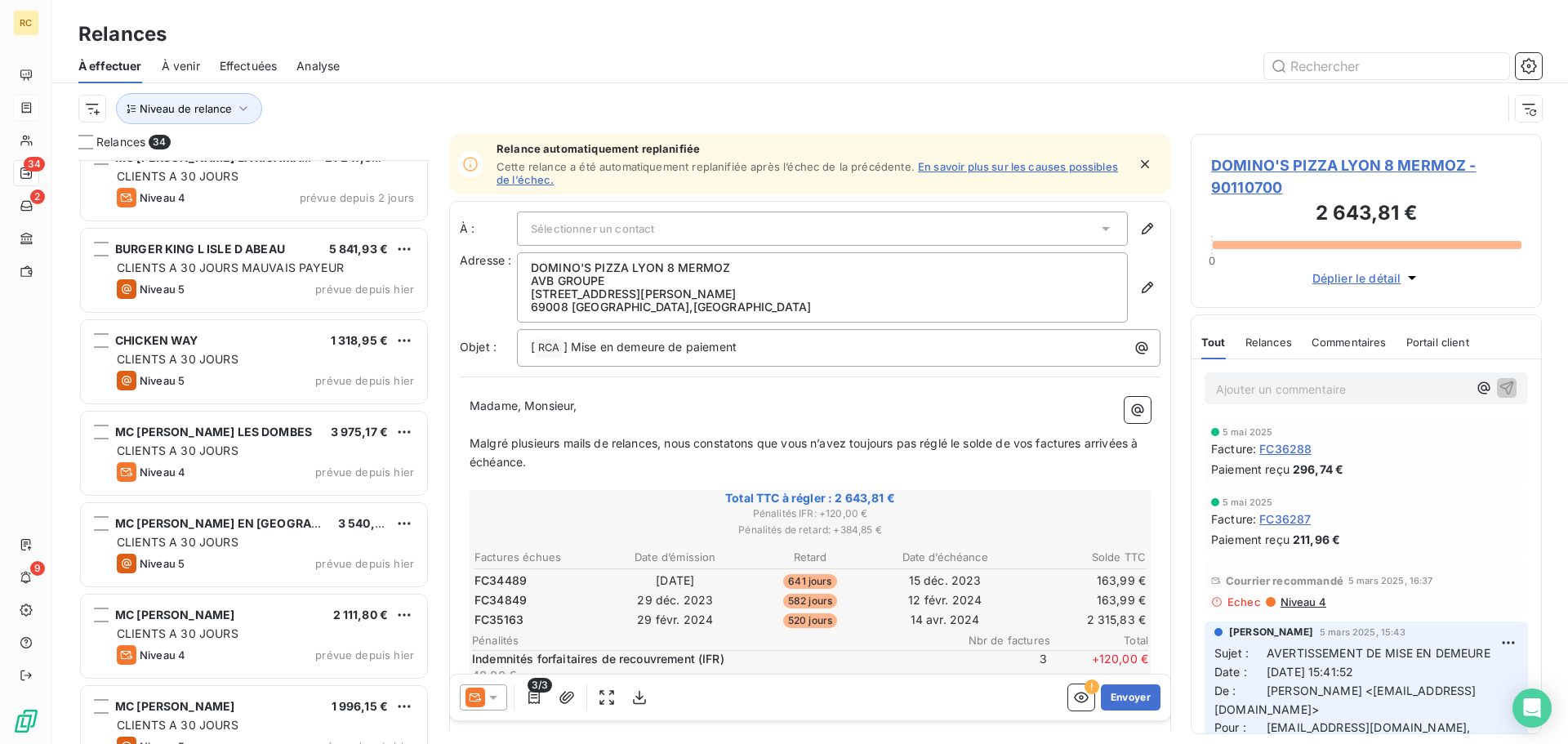
scroll to position [2527, 0]
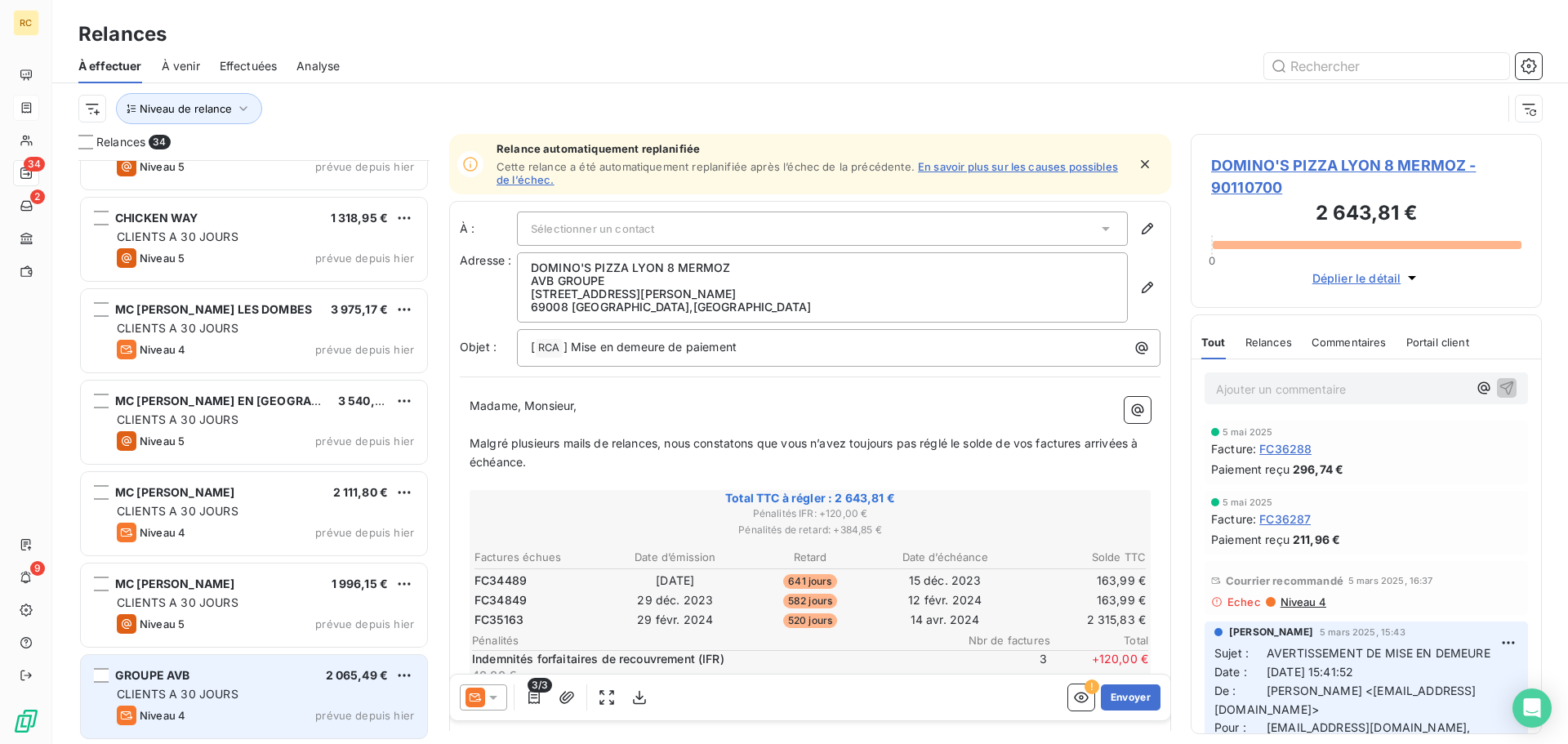
click at [257, 667] on div "GROUPE AVB 2 065,49 € CLIENTS A 30 JOURS Niveau 4 prévue depuis [DATE]" at bounding box center [254, 697] width 346 height 84
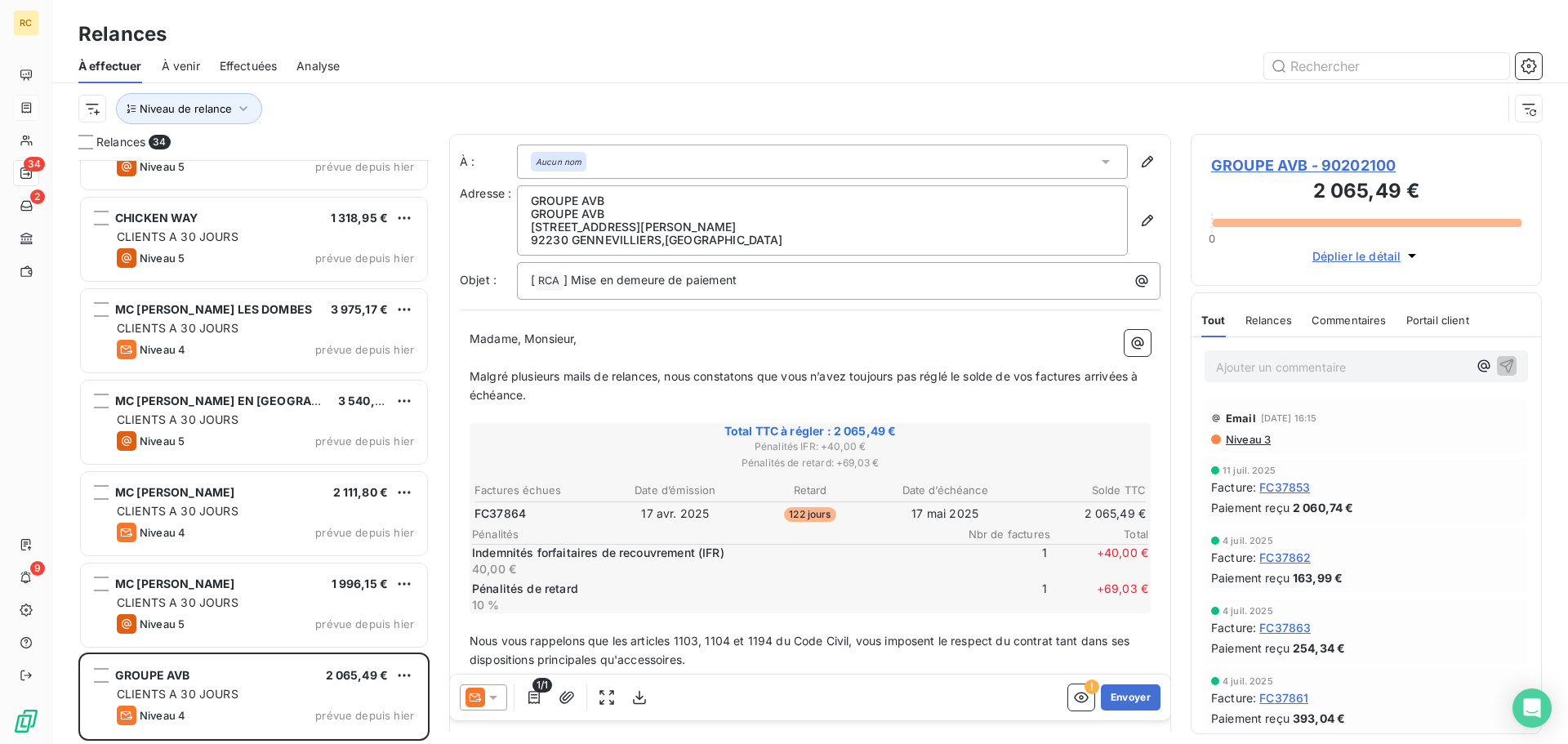
click at [1272, 321] on span "Relances" at bounding box center [1268, 321] width 46 height 13
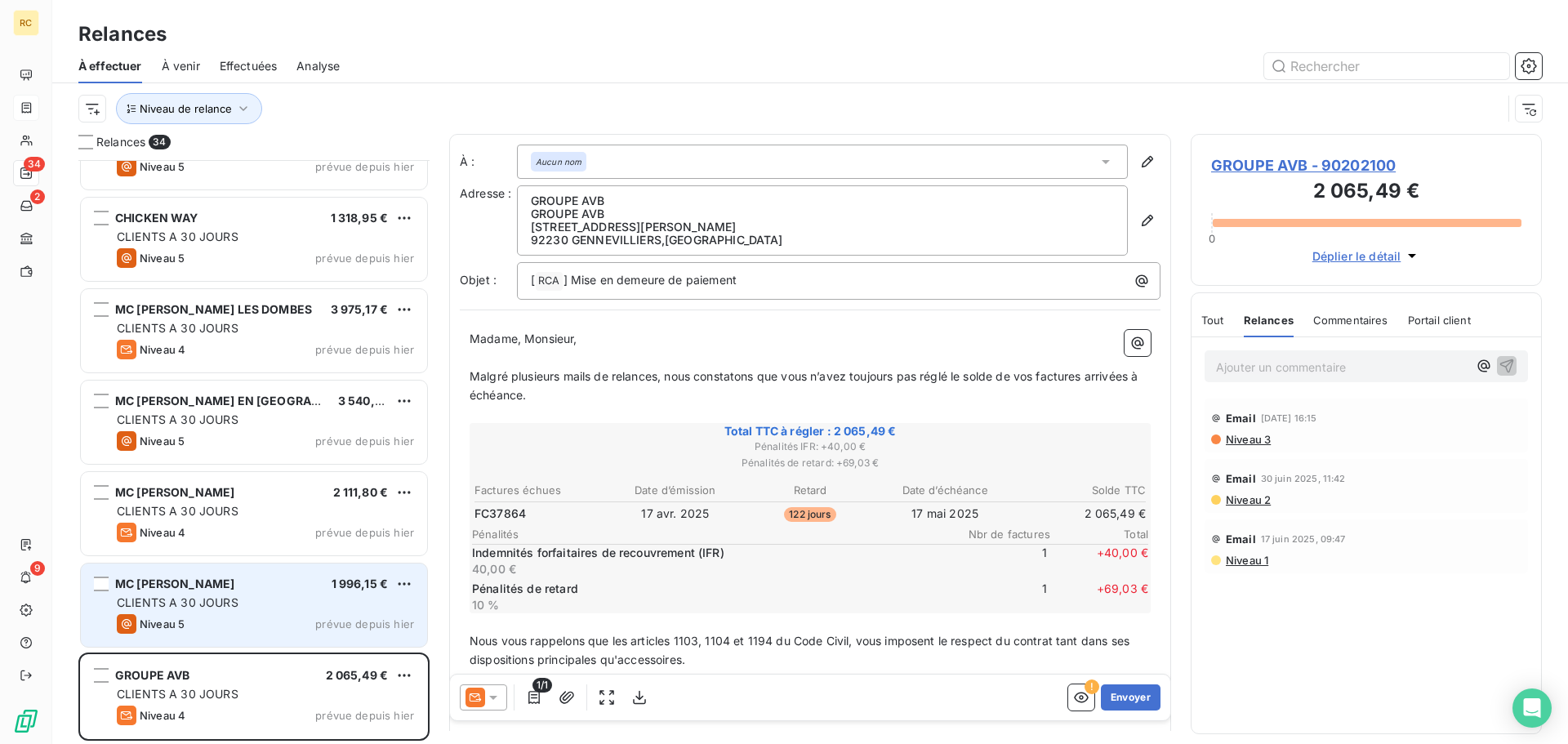
click at [263, 599] on div "CLIENTS A 30 JOURS" at bounding box center [265, 603] width 297 height 17
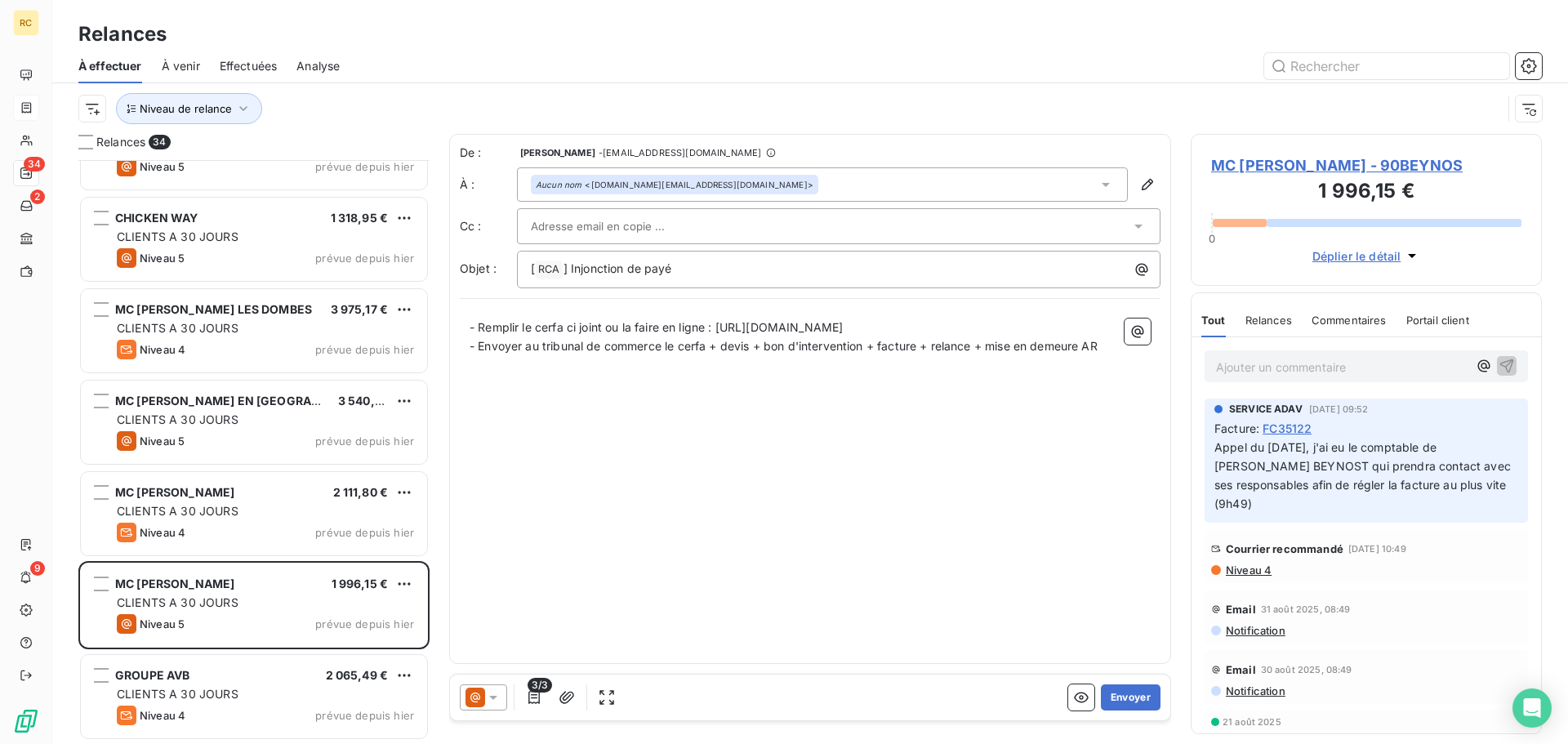
click at [1275, 316] on span "Relances" at bounding box center [1268, 321] width 46 height 13
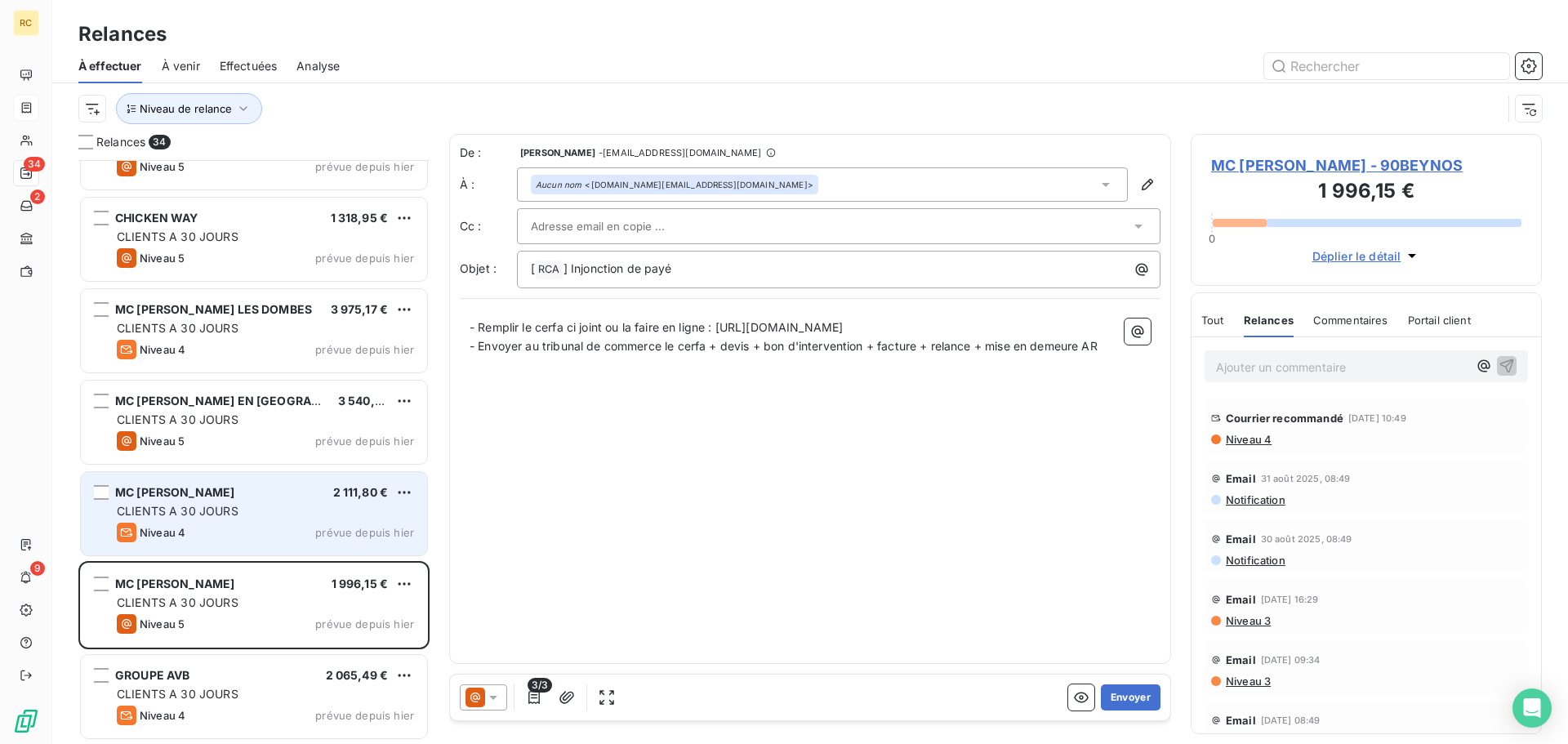
click at [143, 518] on div "CLIENTS A 30 JOURS" at bounding box center [265, 511] width 297 height 17
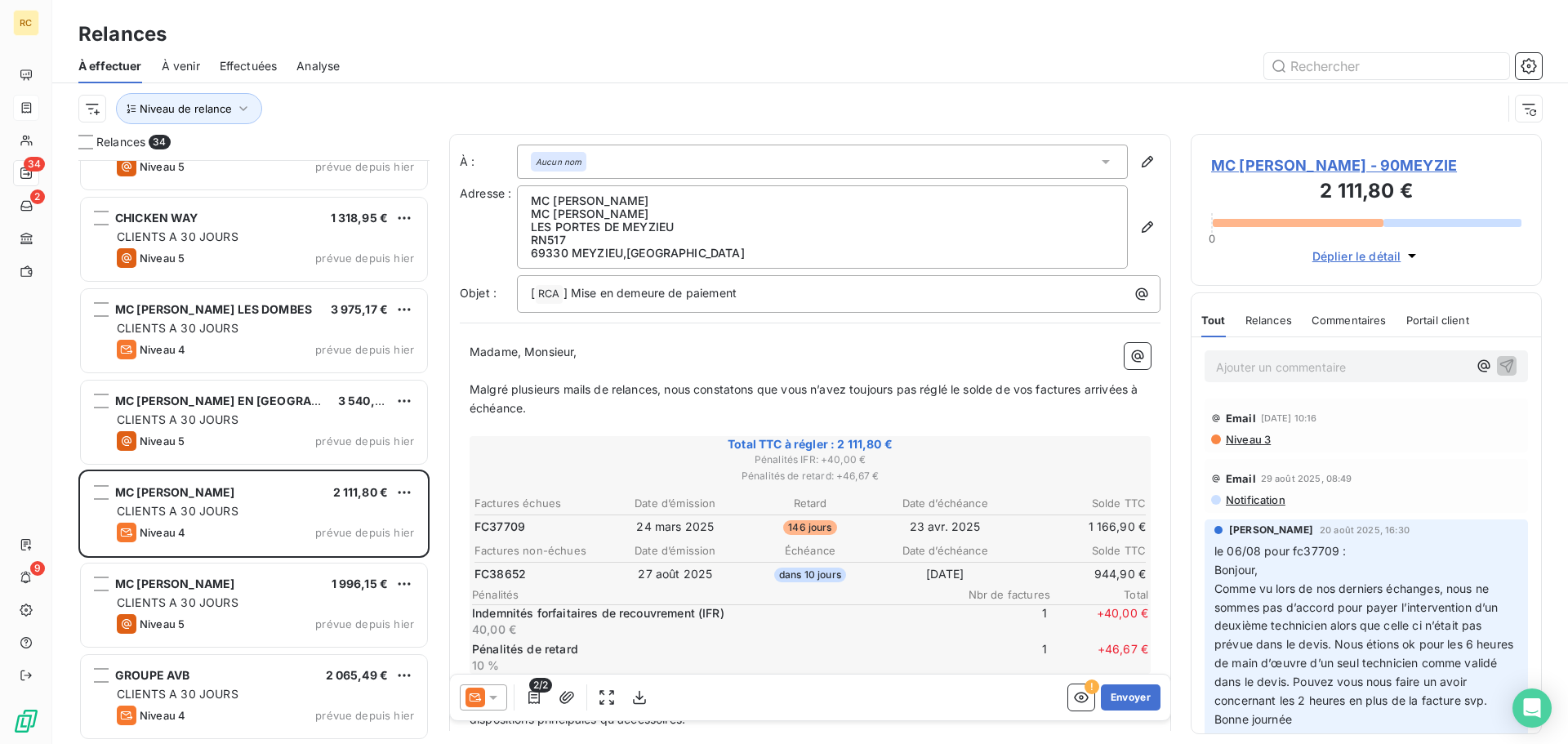
click at [1276, 318] on span "Relances" at bounding box center [1268, 321] width 46 height 13
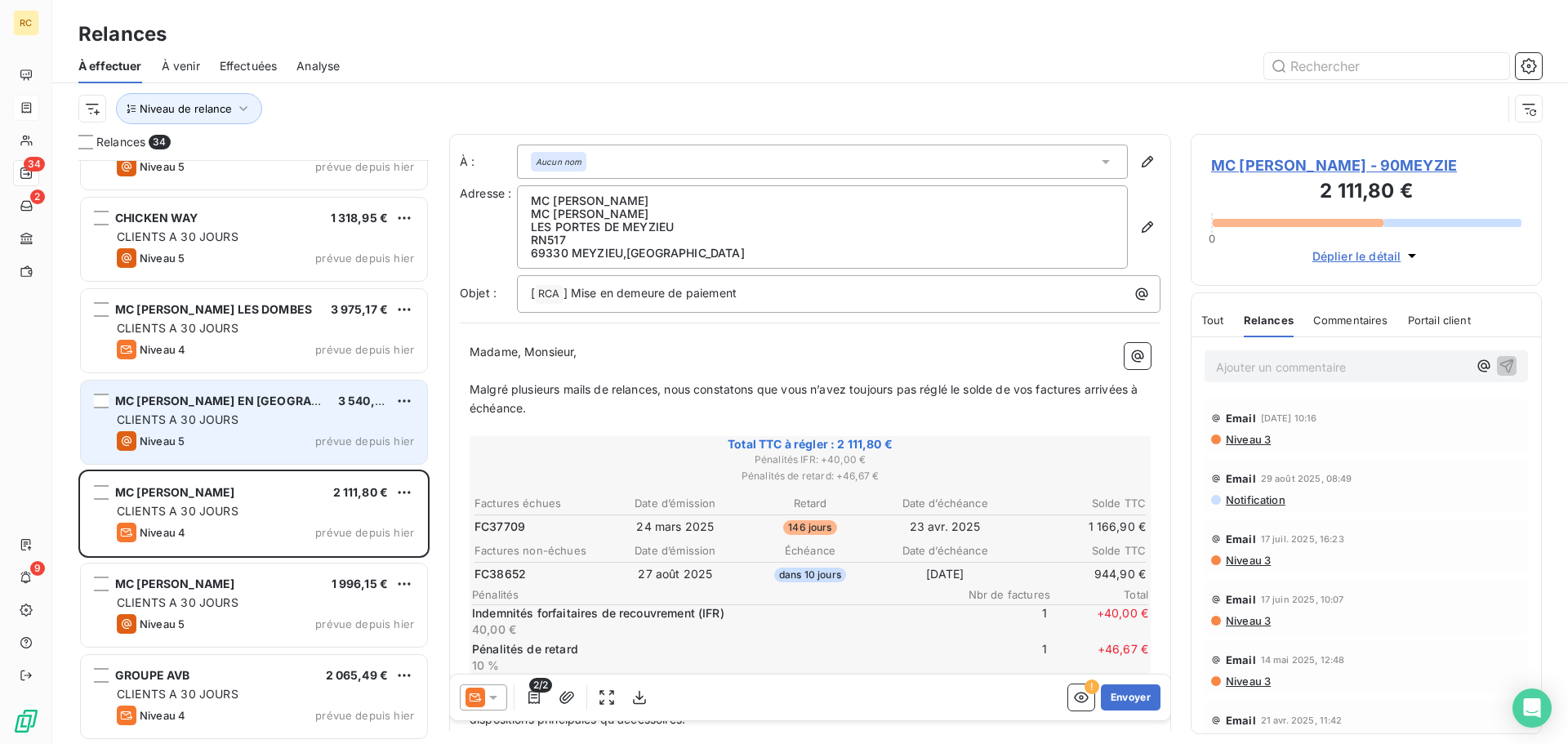
click at [299, 431] on div "Niveau 5 prévue depuis hier" at bounding box center [265, 441] width 297 height 20
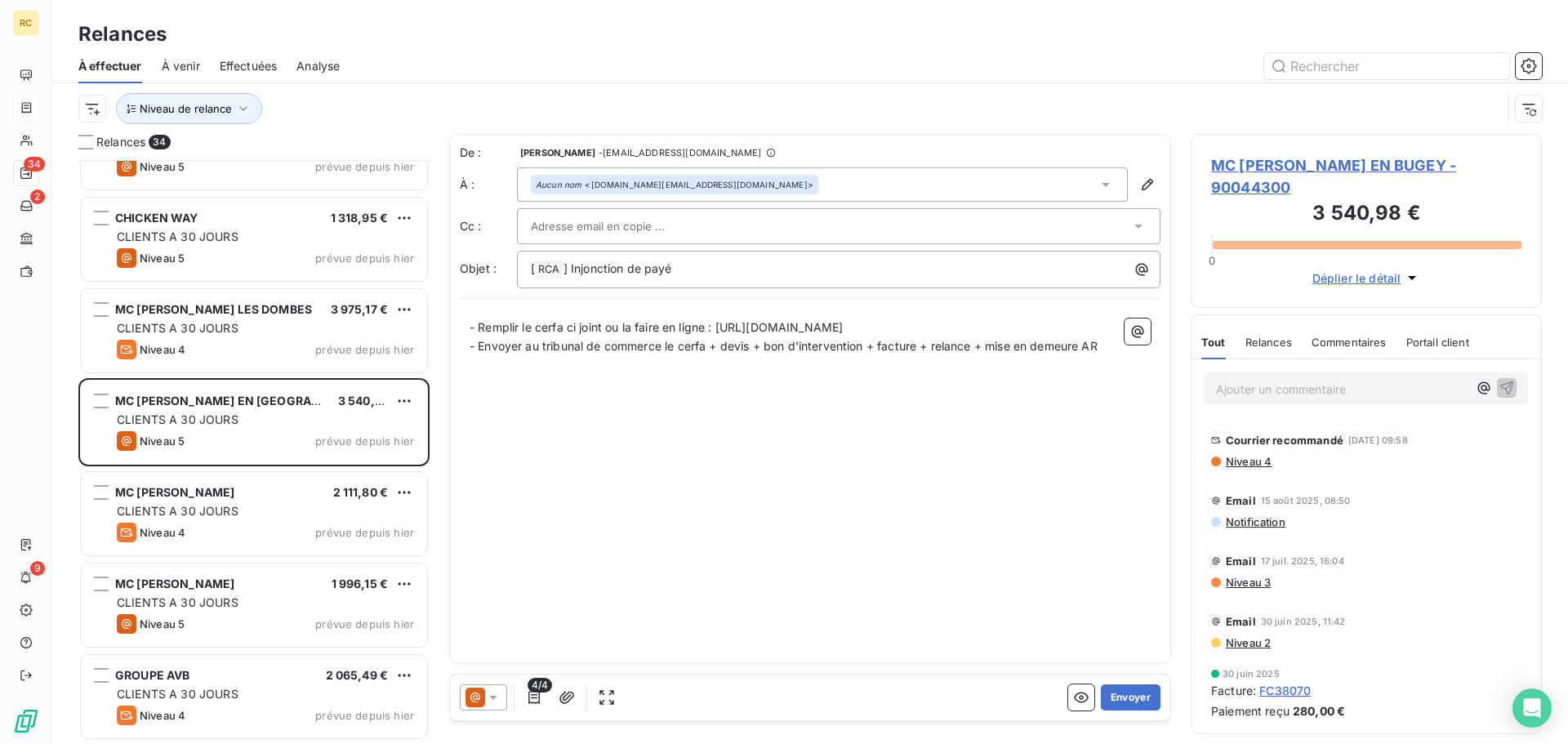
click at [1253, 343] on span "Relances" at bounding box center [1268, 342] width 46 height 13
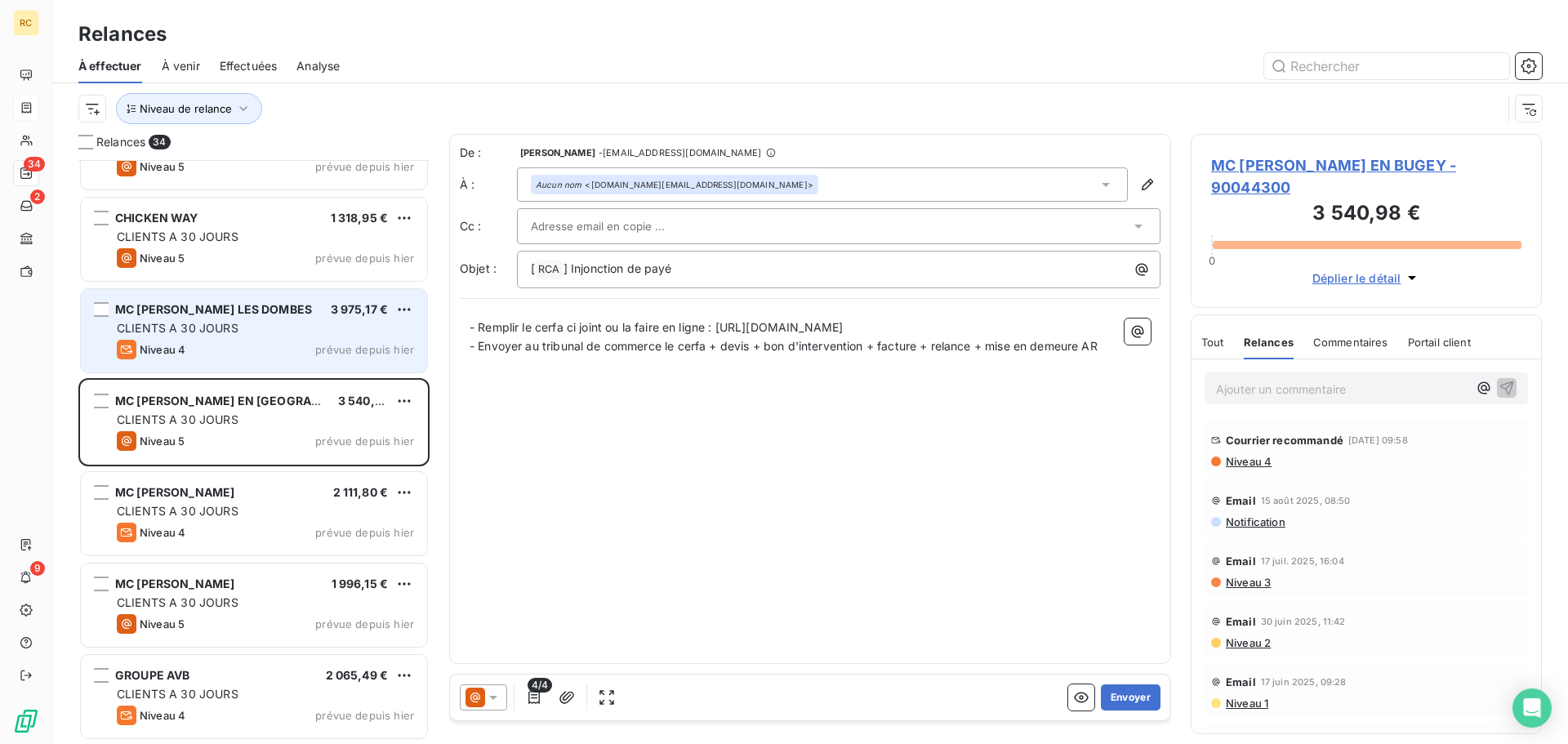
click at [258, 312] on span "MC [PERSON_NAME] LES DOMBES" at bounding box center [214, 309] width 197 height 14
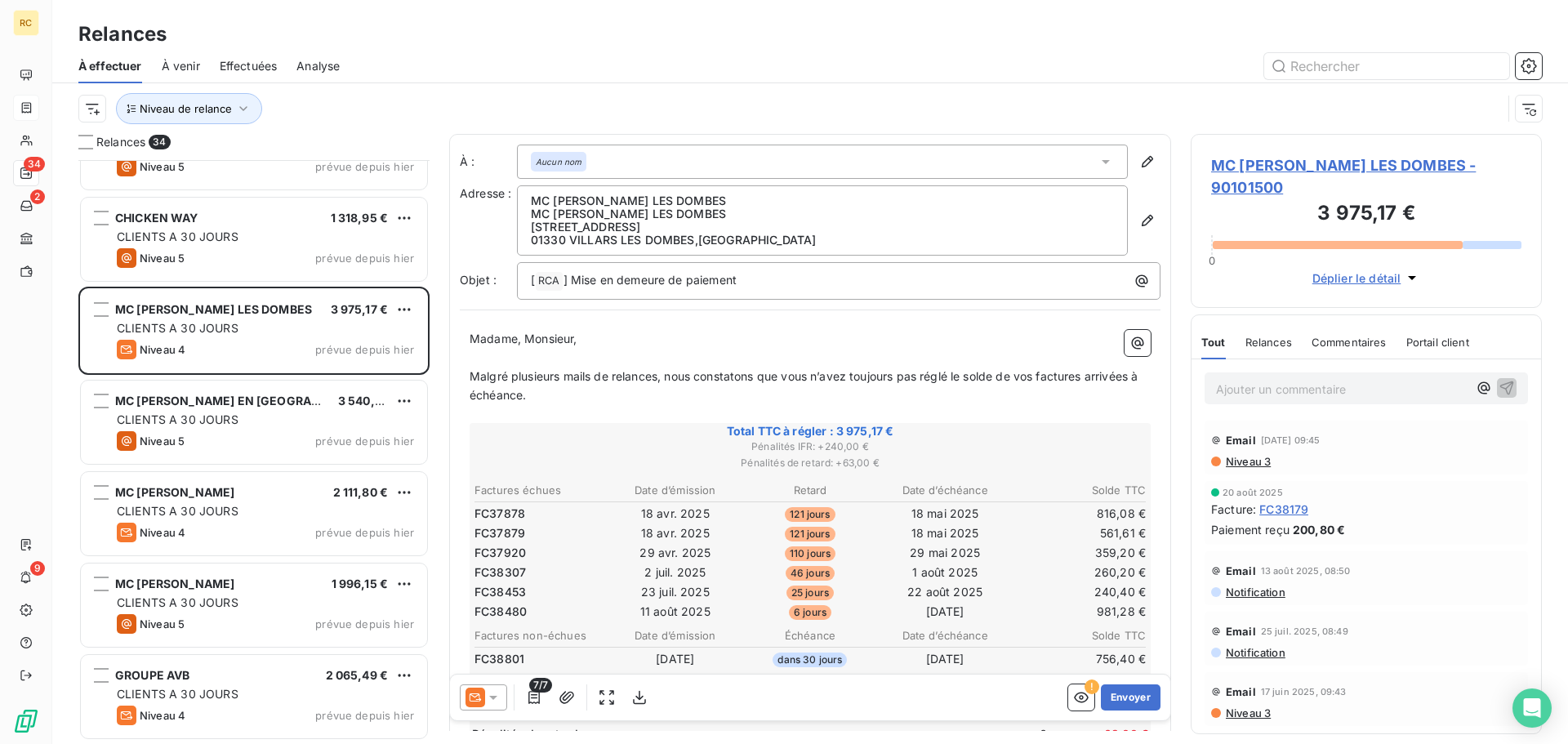
click at [1239, 346] on div "Tout Relances Commentaires Portail client" at bounding box center [1334, 341] width 268 height 34
click at [1248, 346] on span "Relances" at bounding box center [1268, 342] width 46 height 13
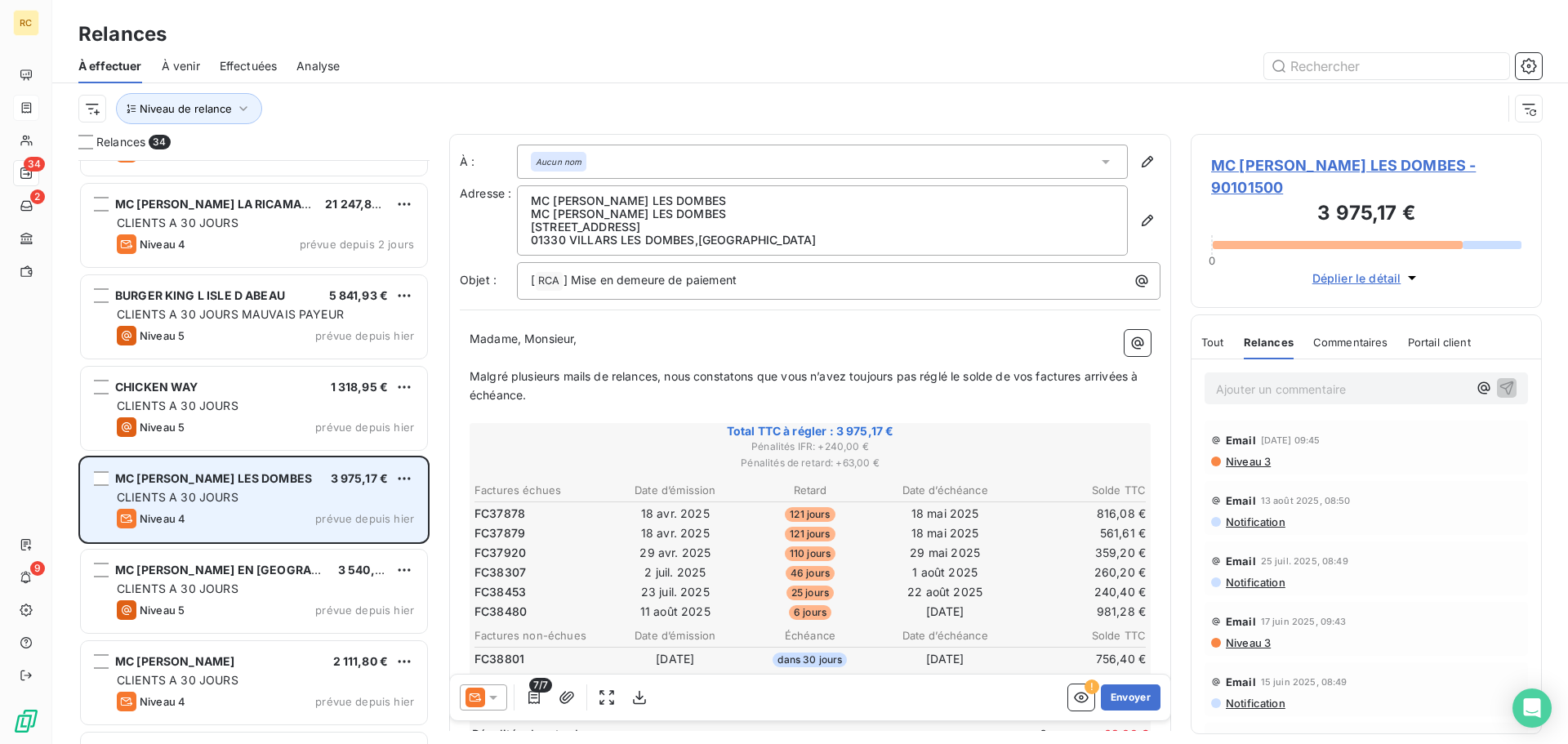
scroll to position [2282, 0]
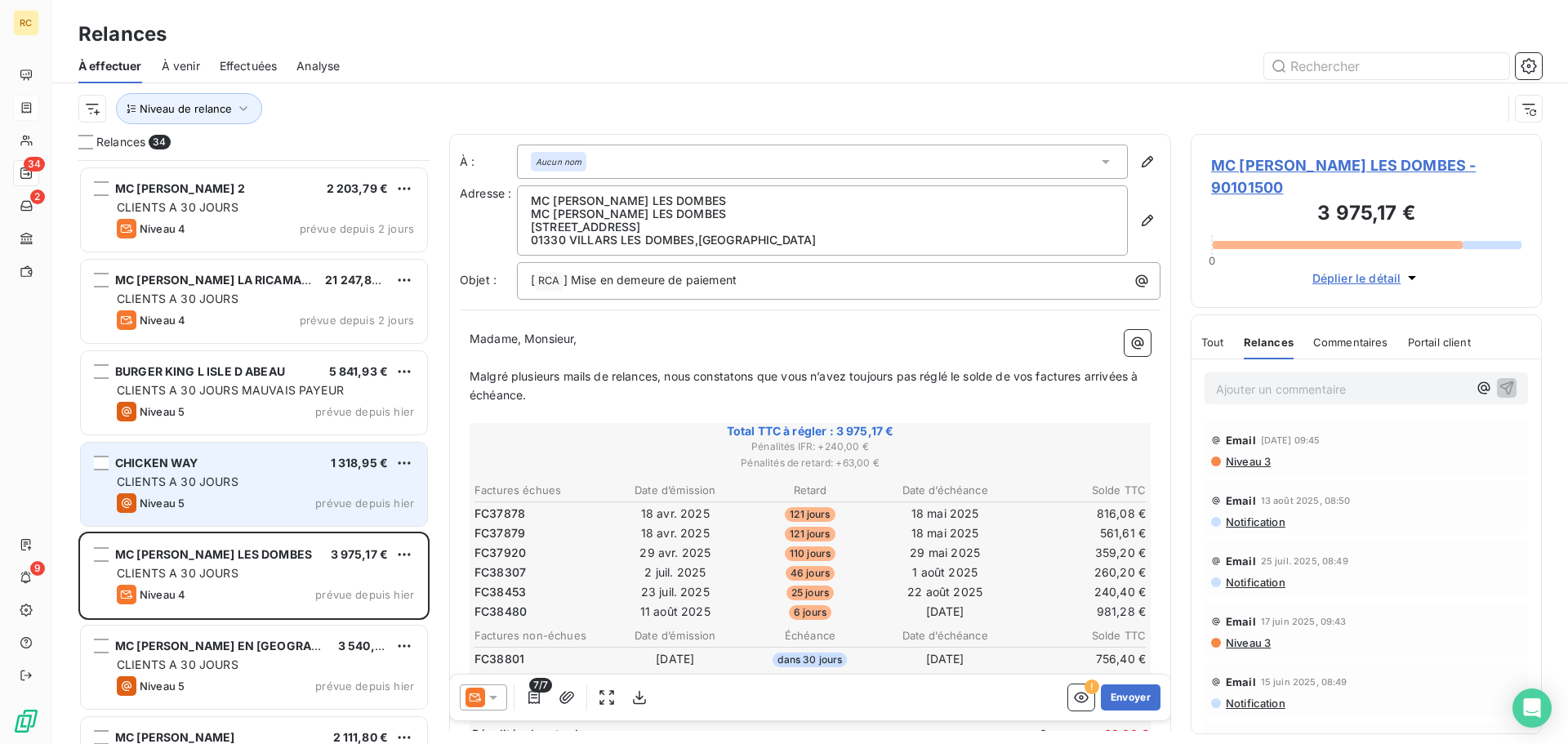
click at [205, 457] on div "CHICKEN WAY 1 318,95 €" at bounding box center [265, 463] width 297 height 15
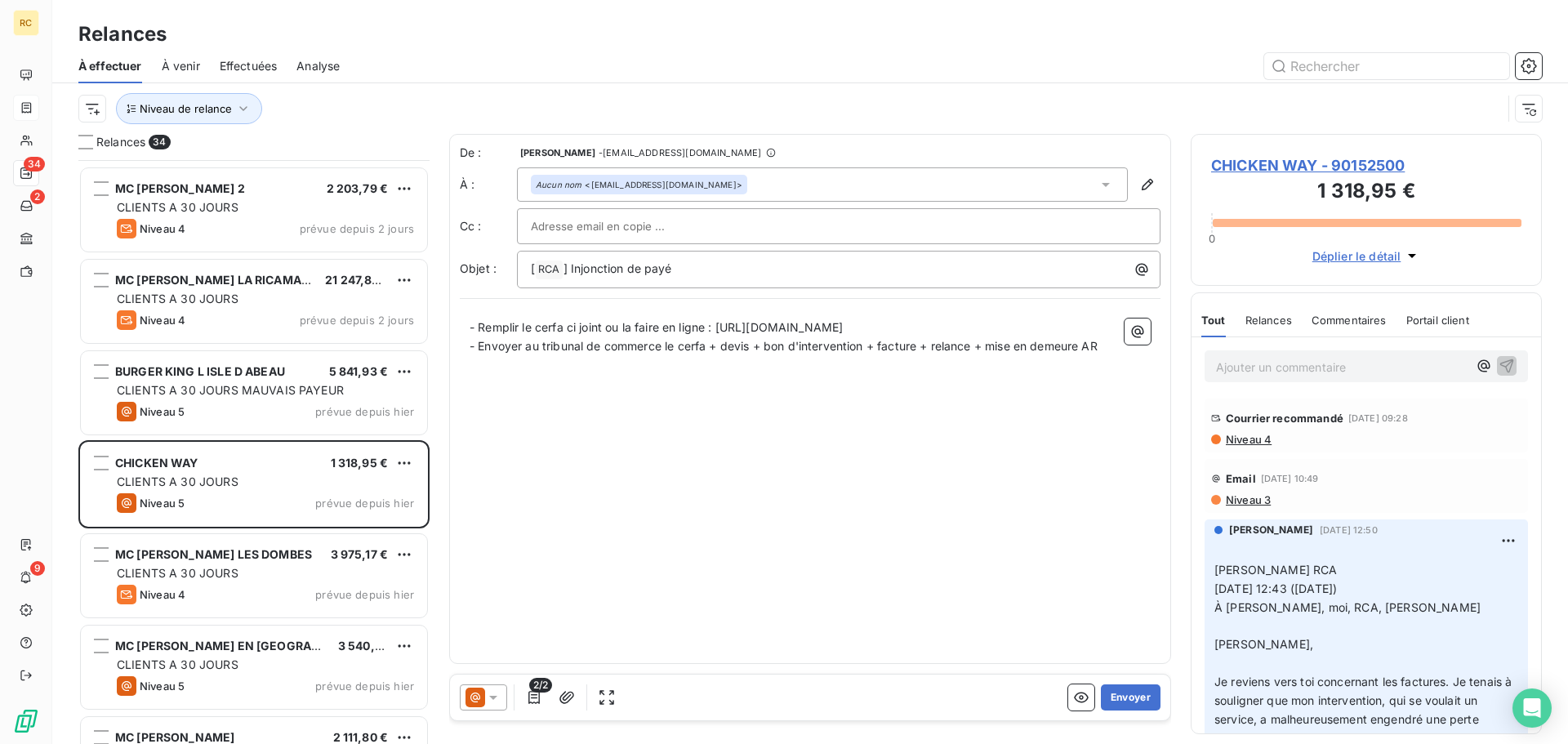
click at [1284, 317] on span "Relances" at bounding box center [1268, 321] width 46 height 13
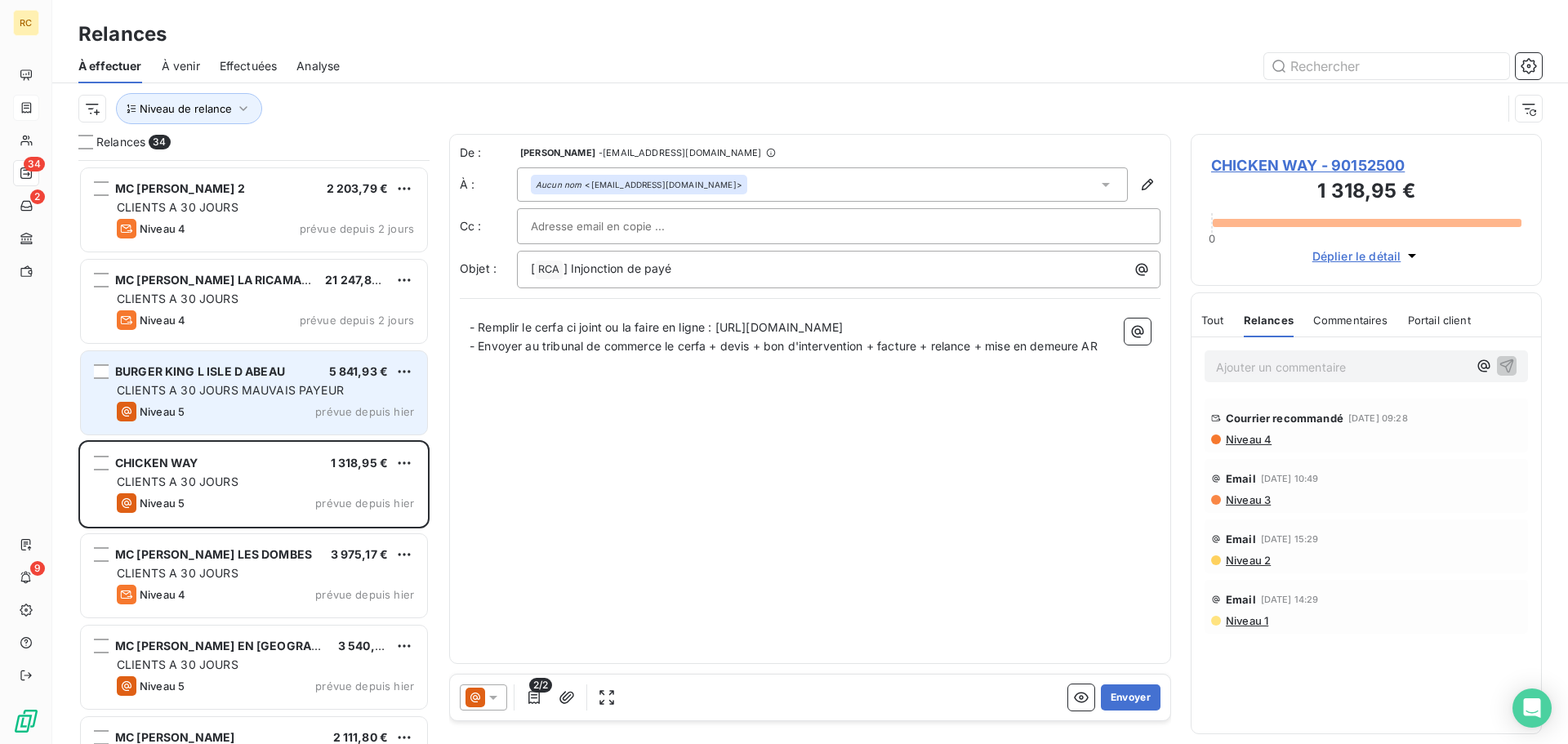
click at [326, 396] on span "CLIENTS A 30 JOURS MAUVAIS PAYEUR" at bounding box center [230, 389] width 227 height 14
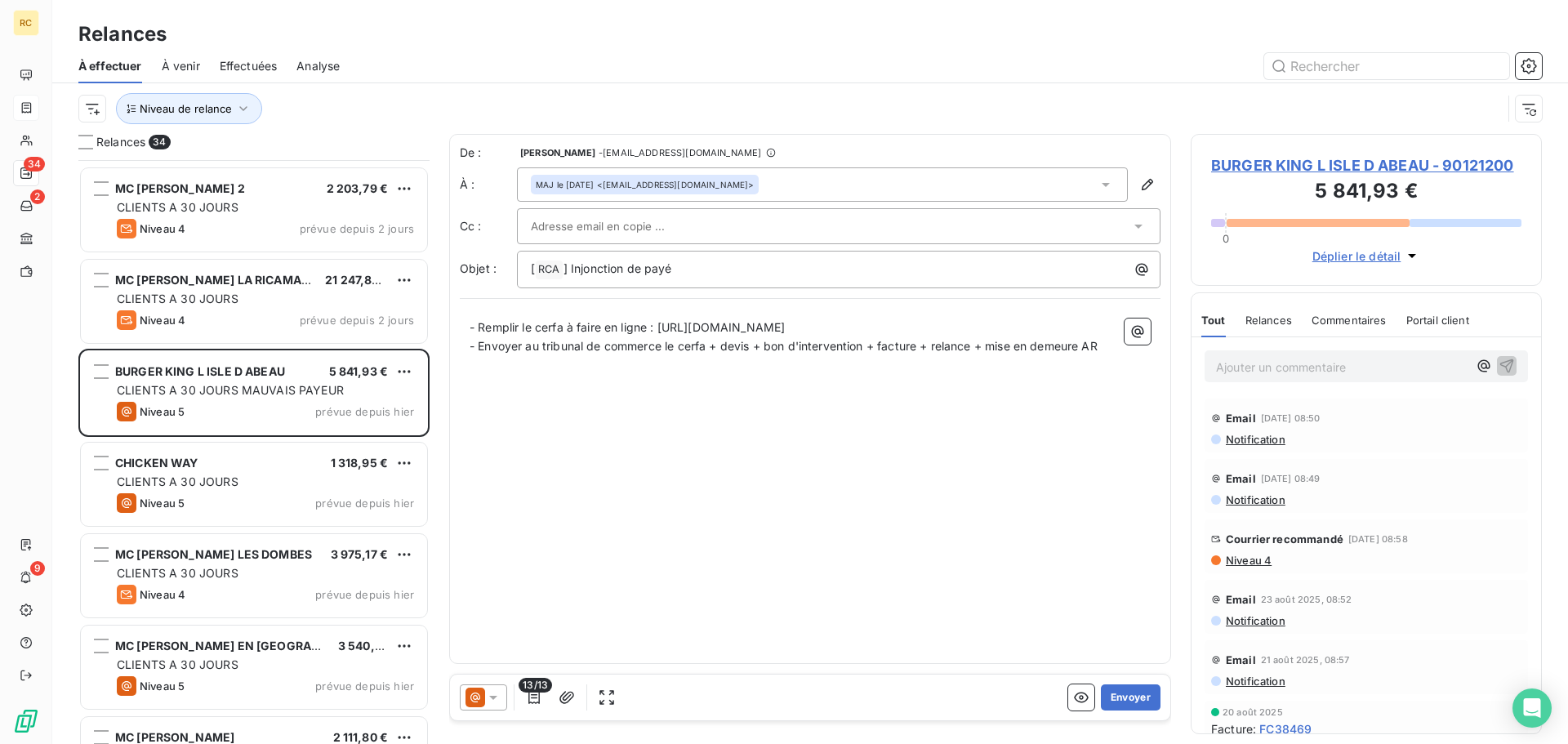
click at [1262, 317] on span "Relances" at bounding box center [1268, 321] width 46 height 13
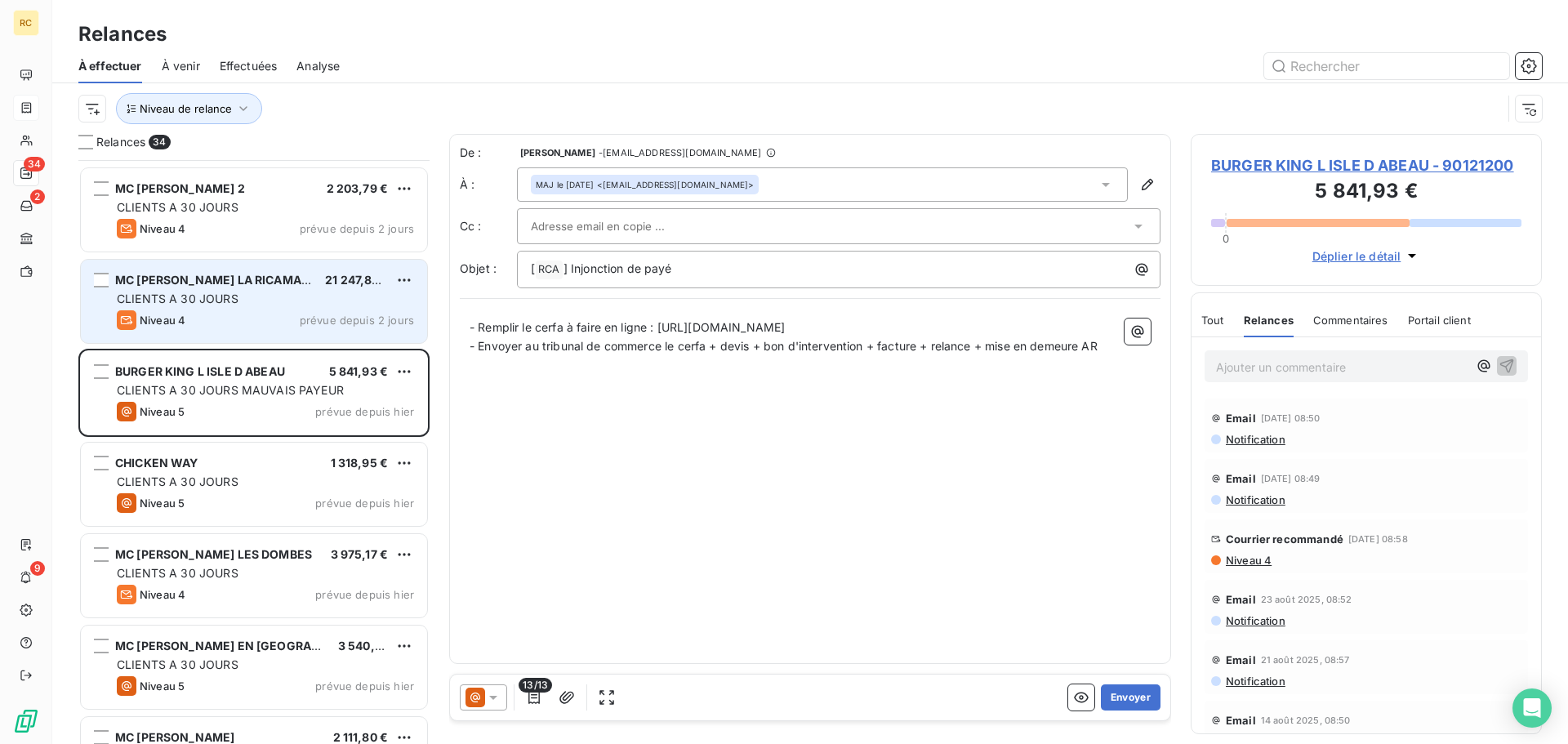
click at [273, 311] on div "Niveau 4 prévue depuis 2 jours" at bounding box center [265, 321] width 297 height 20
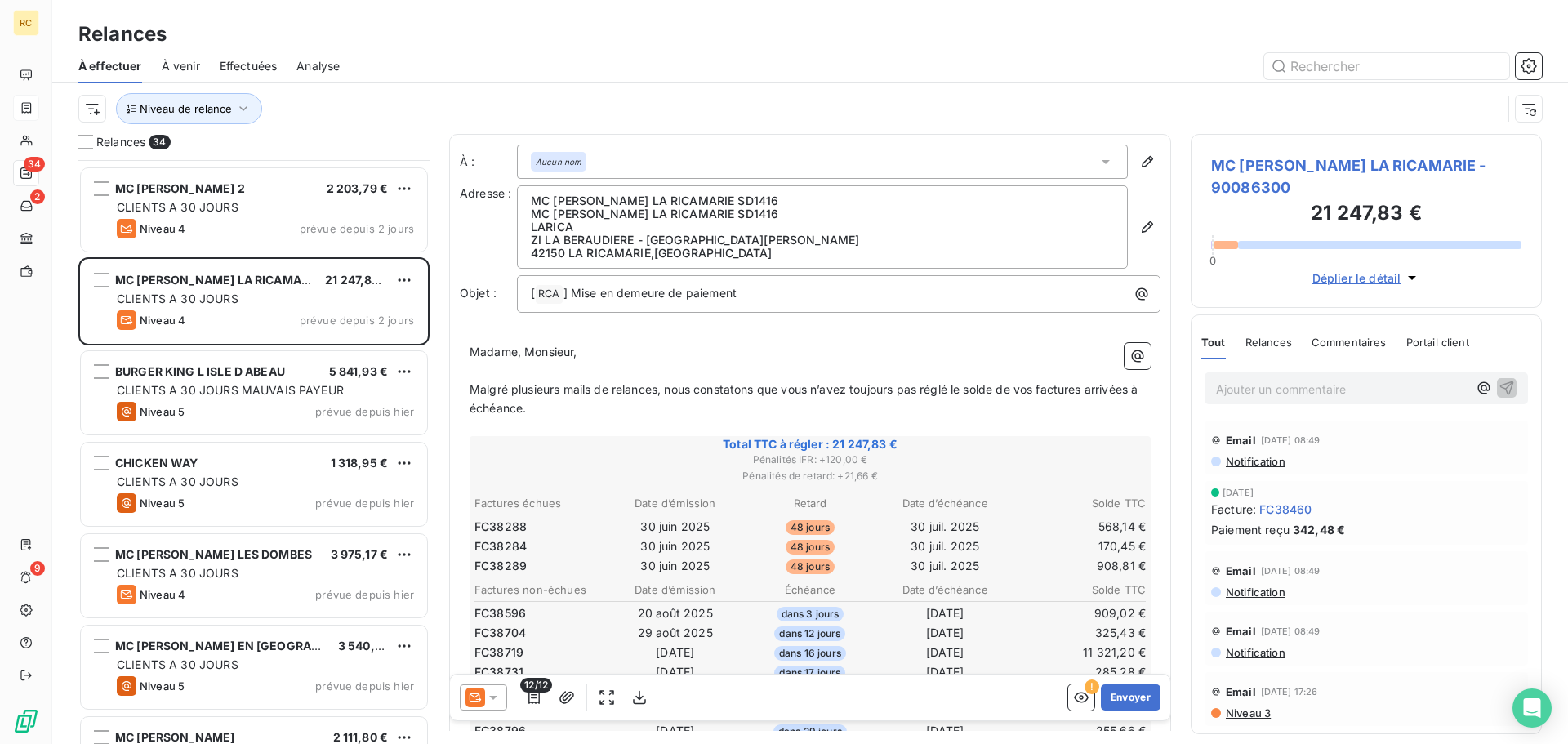
click at [1252, 336] on span "Relances" at bounding box center [1268, 342] width 46 height 13
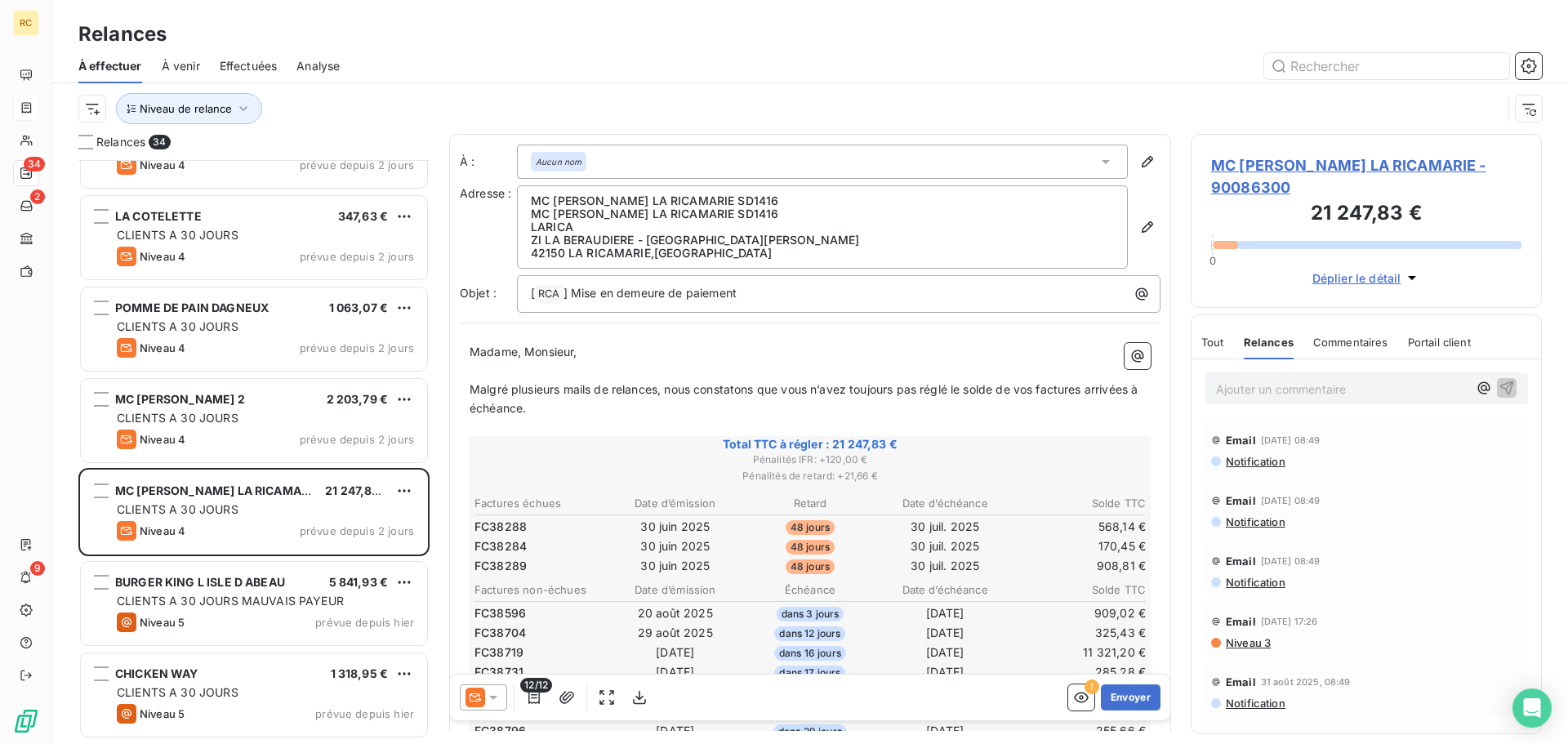
scroll to position [2036, 0]
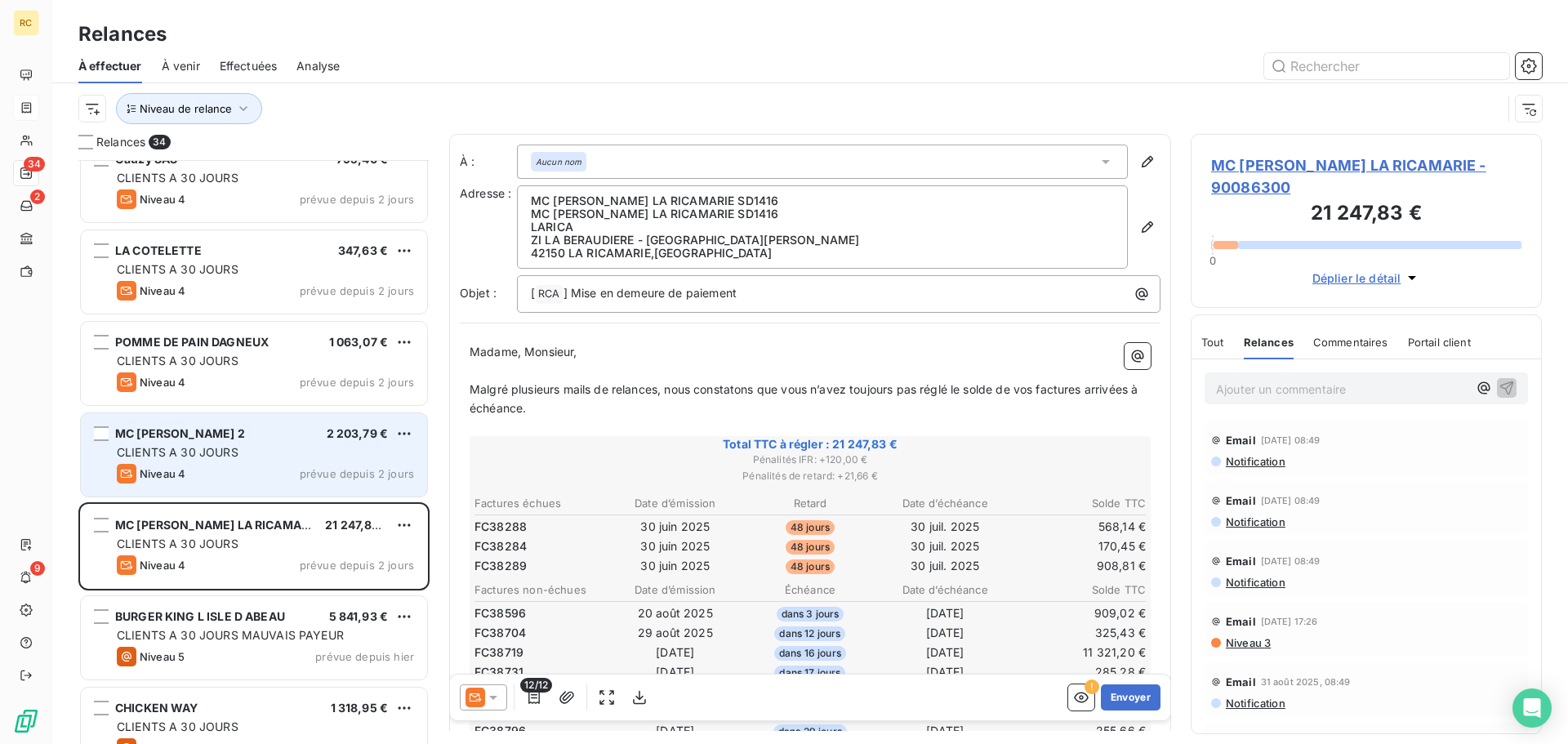
click at [292, 471] on div "Niveau 4 prévue depuis 2 jours" at bounding box center [265, 474] width 297 height 20
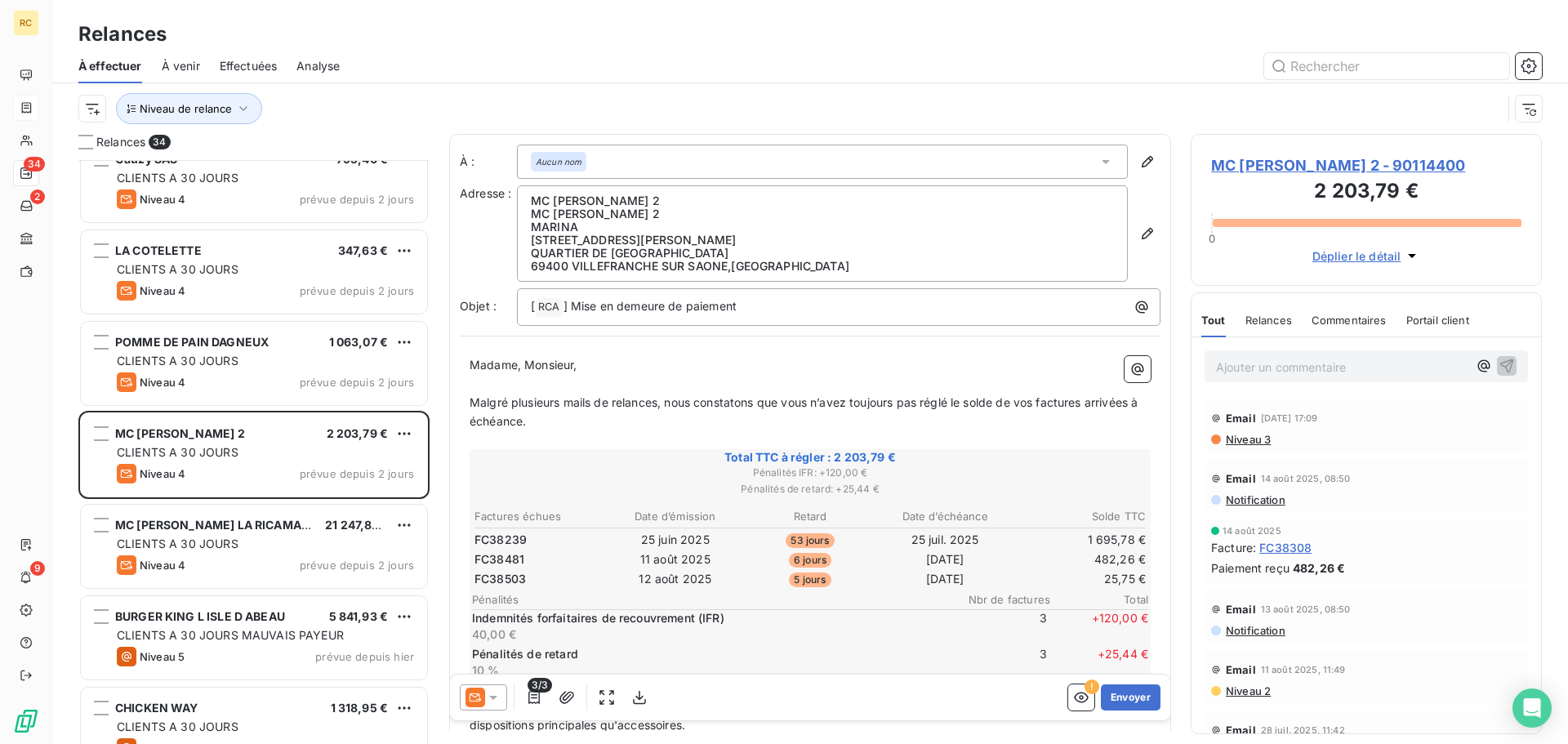
click at [1250, 326] on span "Relances" at bounding box center [1268, 321] width 46 height 13
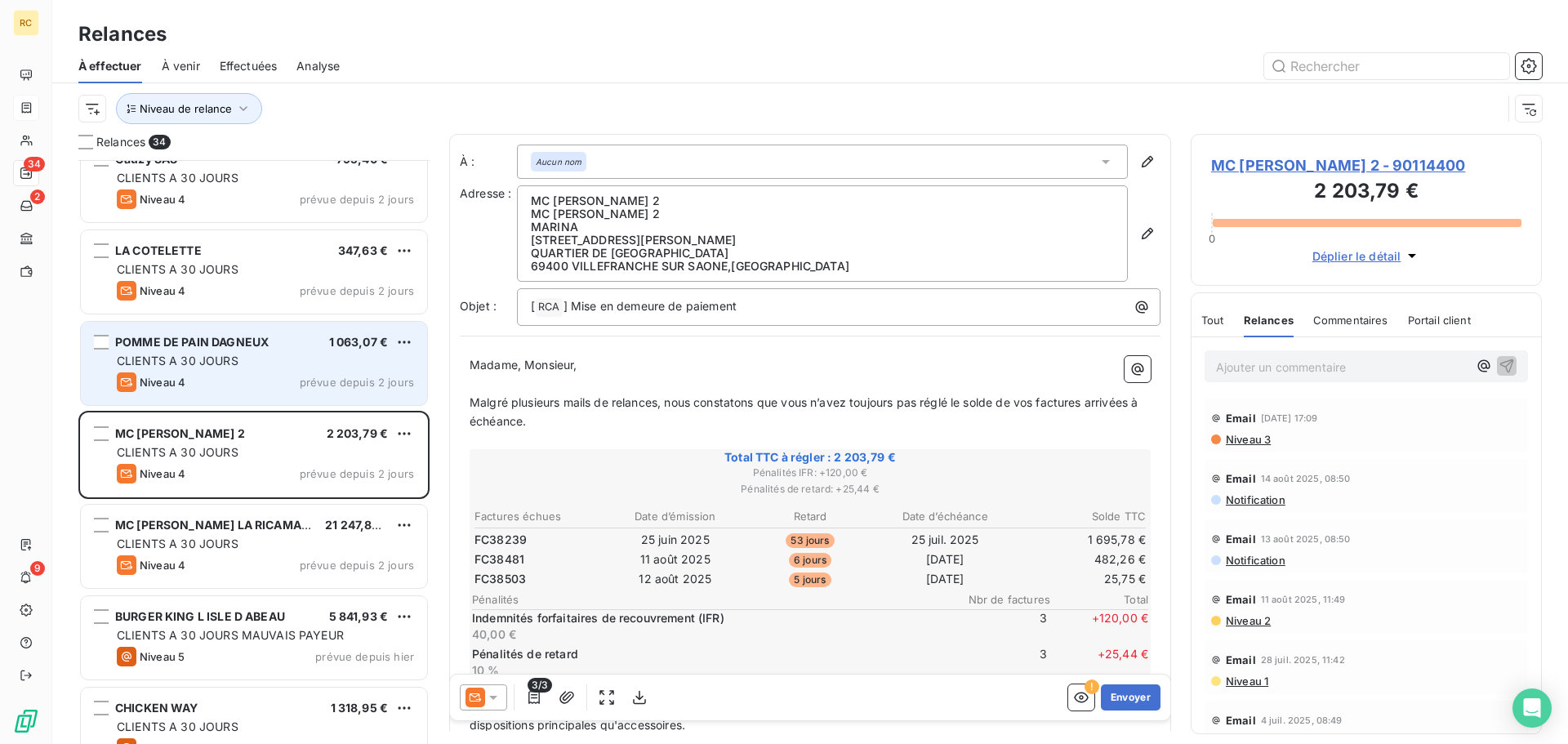
click at [345, 374] on div "Niveau 4 prévue depuis 2 jours" at bounding box center [265, 382] width 297 height 20
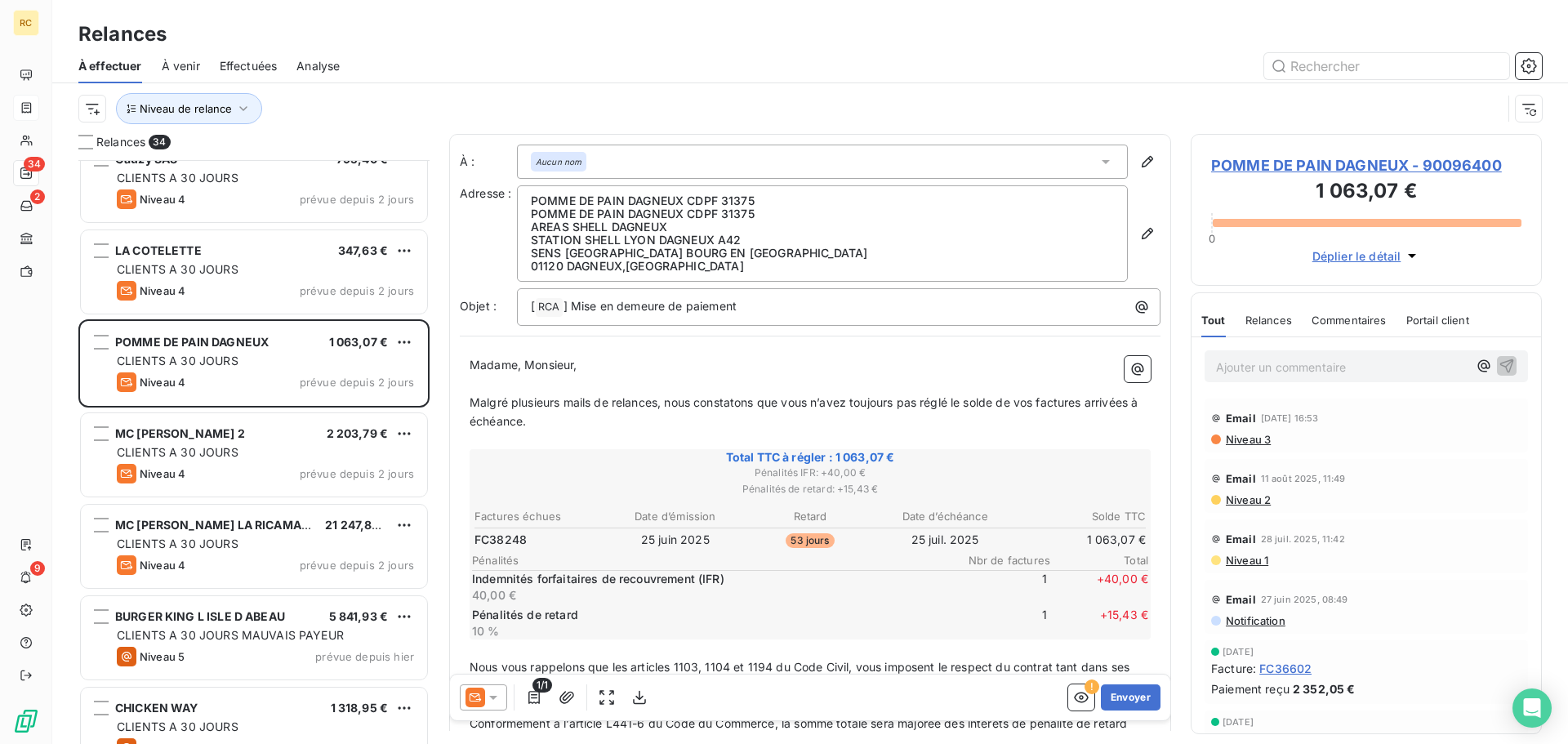
click at [1279, 321] on span "Relances" at bounding box center [1268, 321] width 46 height 13
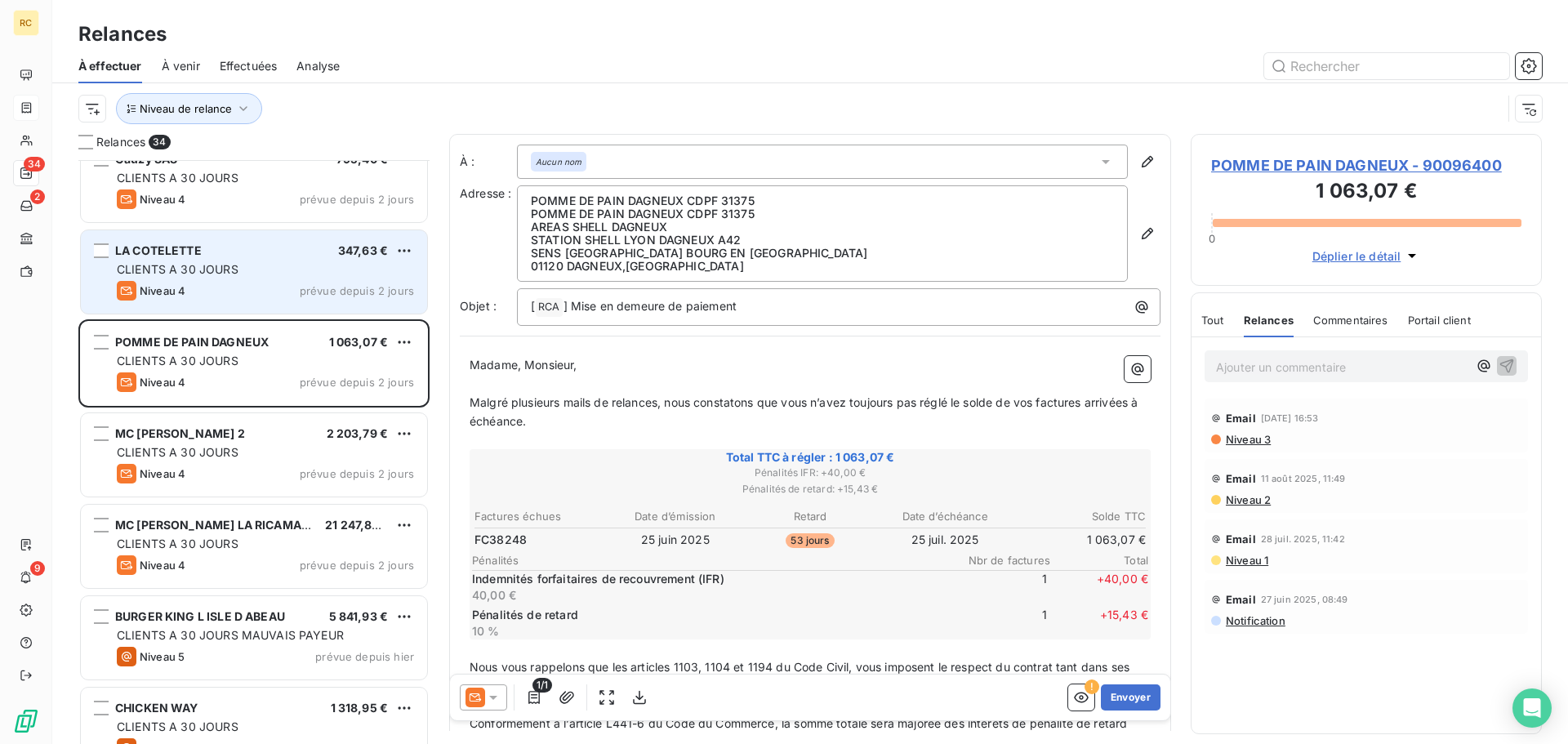
click at [241, 289] on div "Niveau 4 prévue depuis 2 jours" at bounding box center [265, 291] width 297 height 20
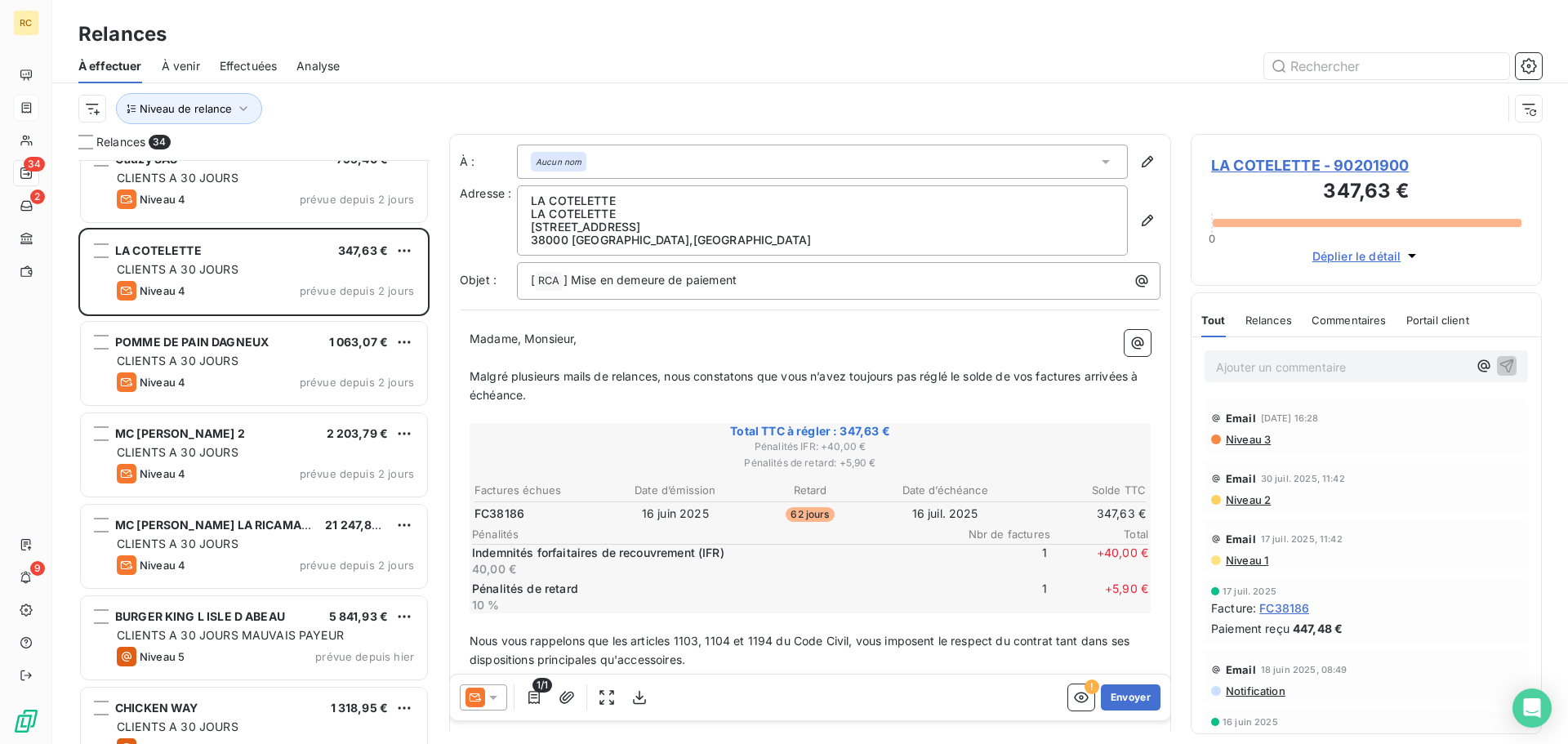
click at [1262, 331] on div "Relances" at bounding box center [1268, 320] width 46 height 34
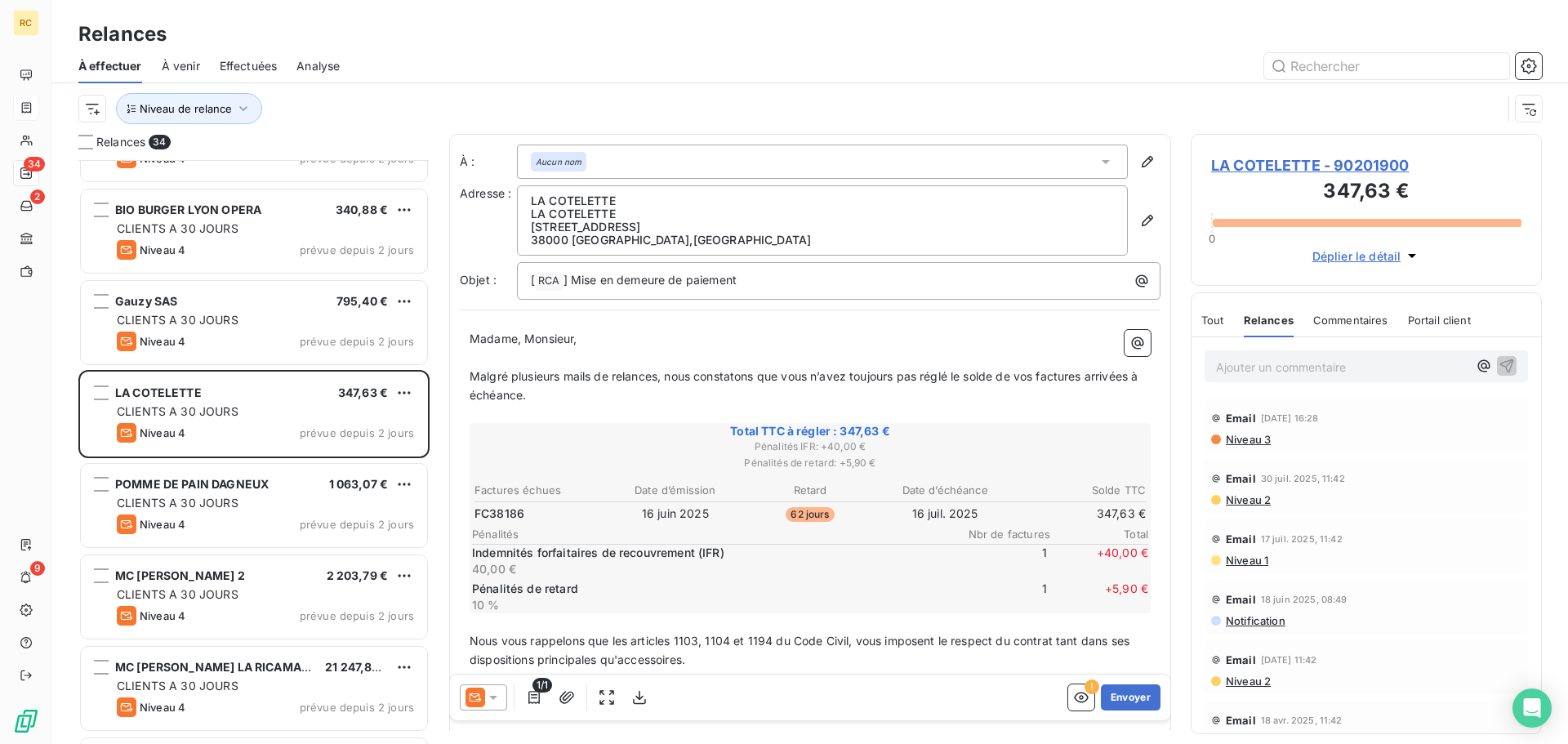
scroll to position [1873, 0]
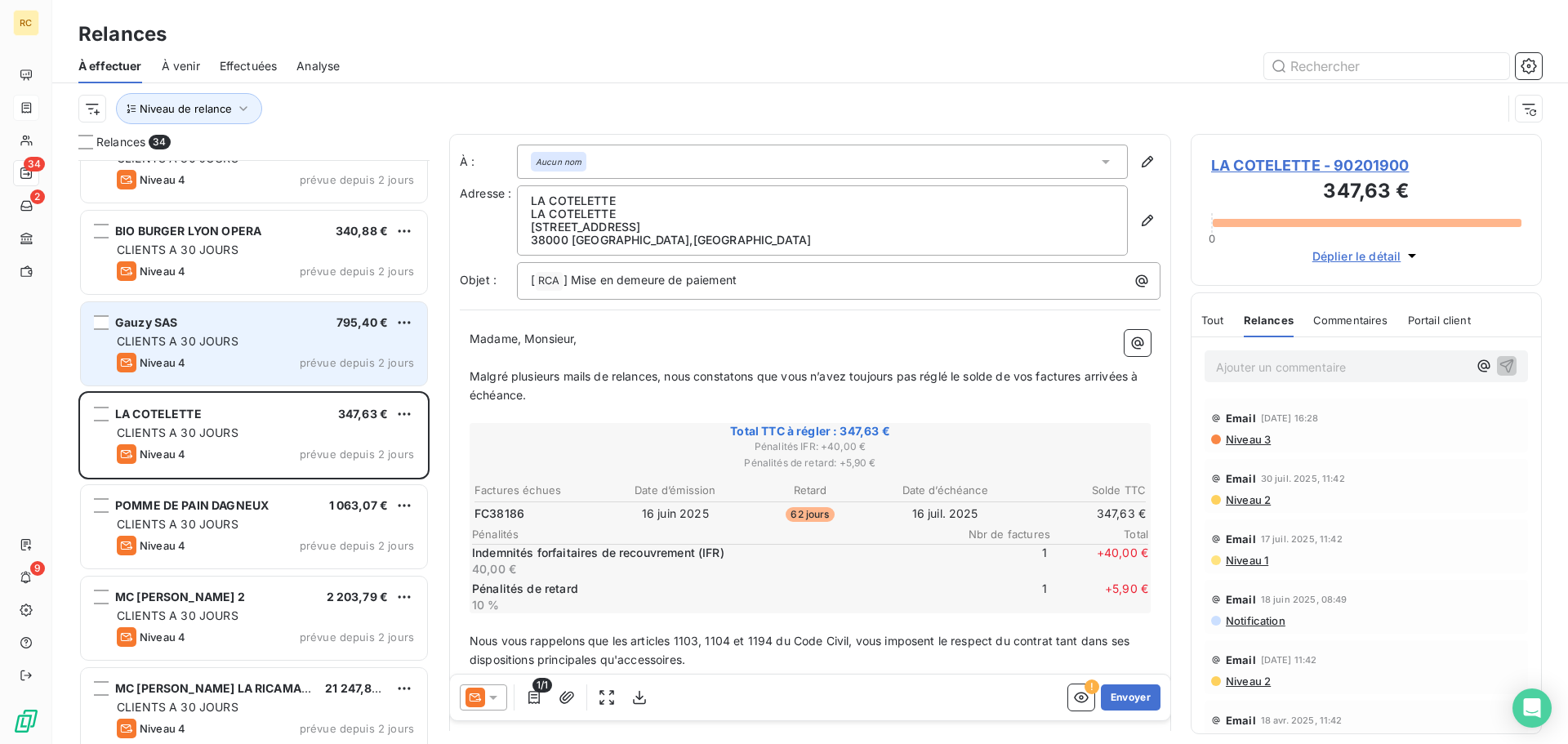
click at [267, 359] on div "Niveau 4 prévue depuis 2 jours" at bounding box center [265, 363] width 297 height 20
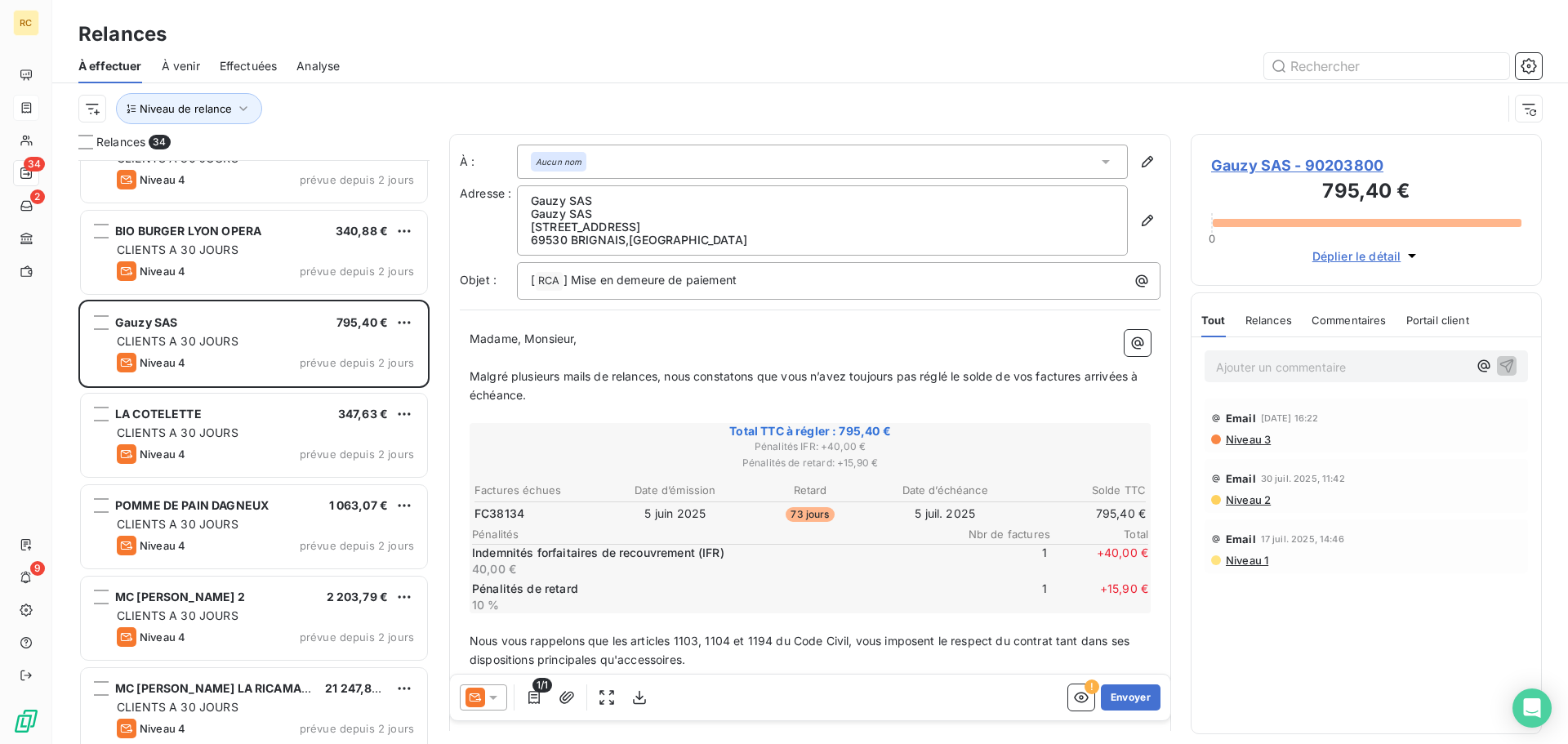
click at [1268, 321] on span "Relances" at bounding box center [1268, 321] width 46 height 13
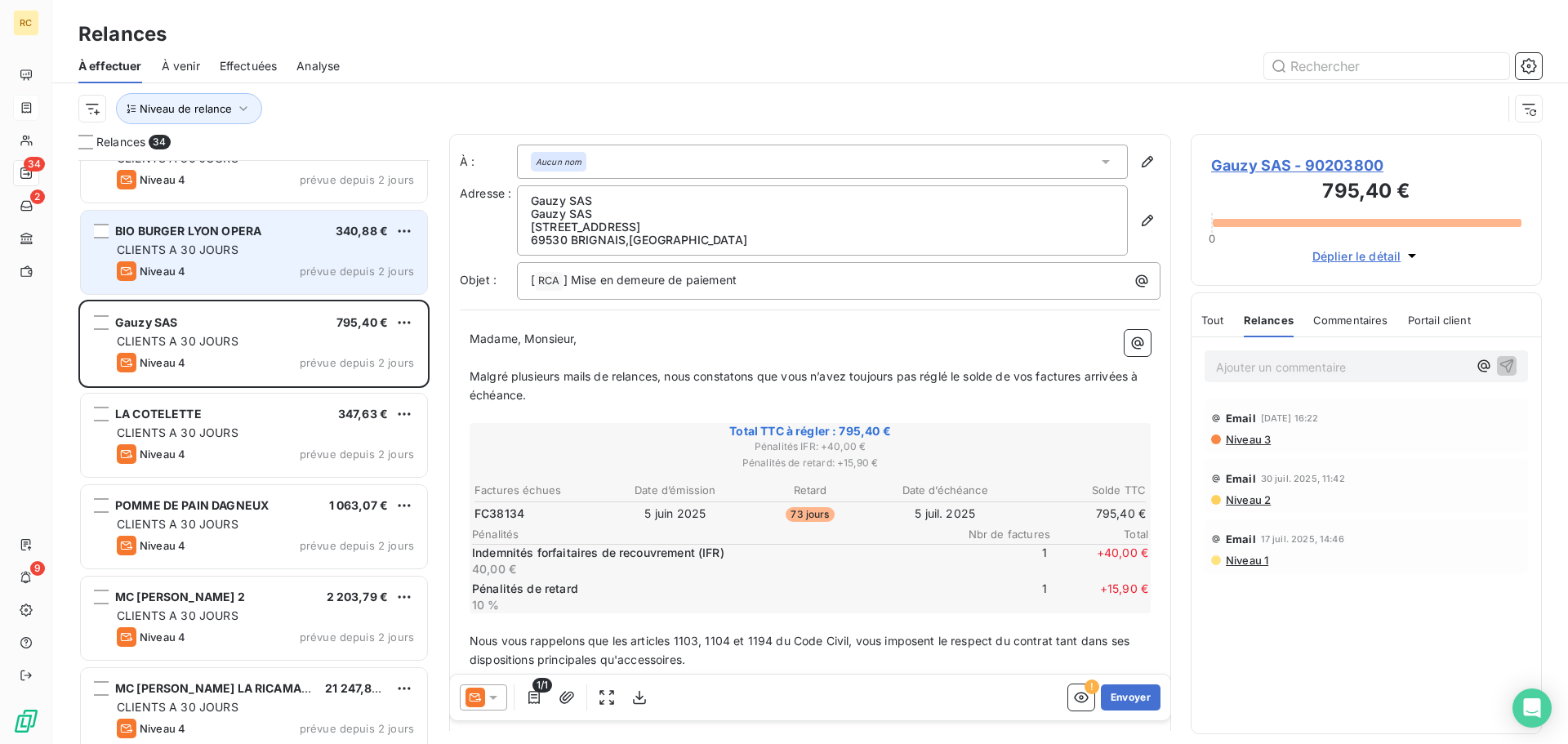
click at [220, 247] on span "CLIENTS A 30 JOURS" at bounding box center [177, 249] width 122 height 14
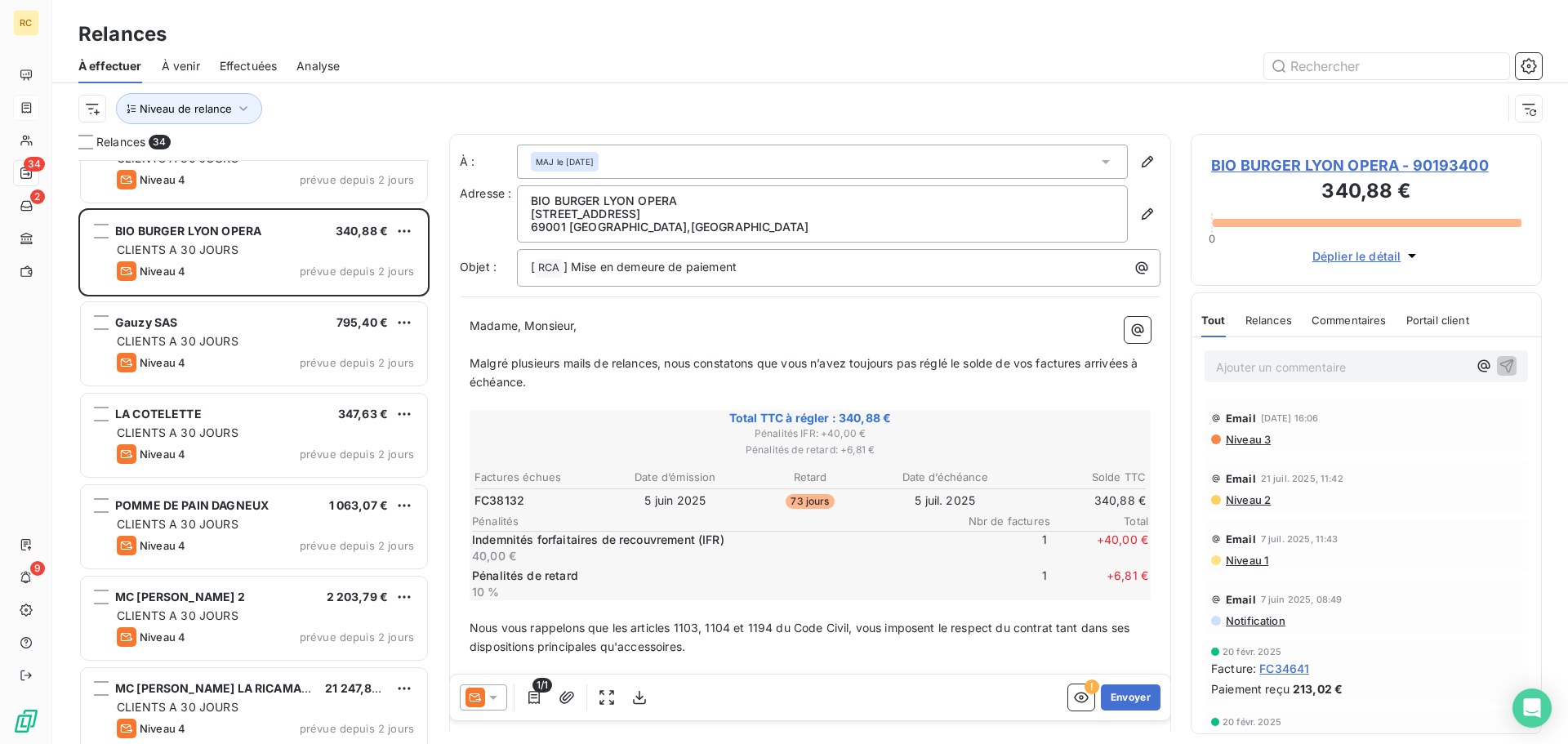
click at [1252, 327] on div "Relances" at bounding box center [1268, 320] width 46 height 34
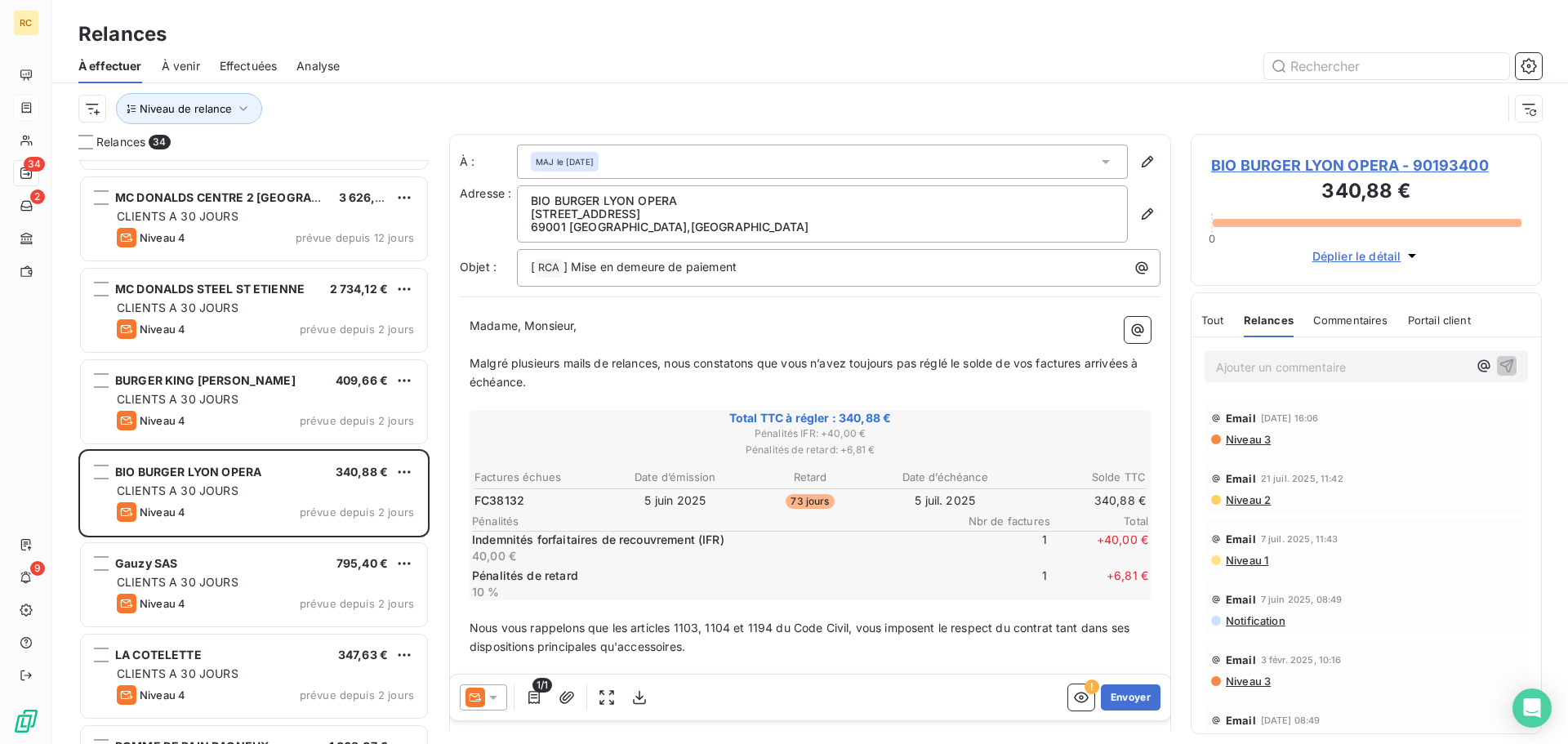
scroll to position [1628, 0]
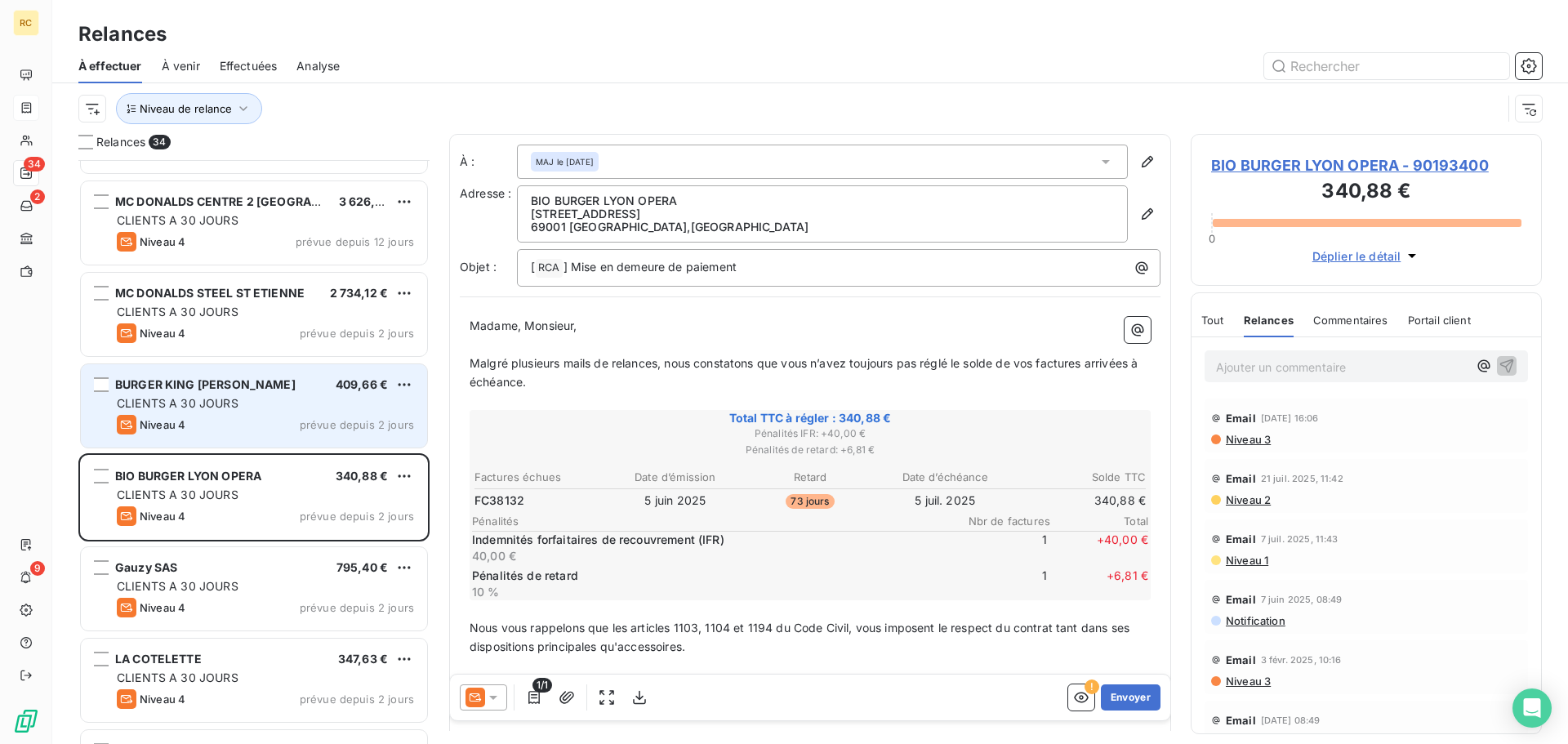
click at [266, 403] on div "CLIENTS A 30 JOURS" at bounding box center [265, 403] width 297 height 17
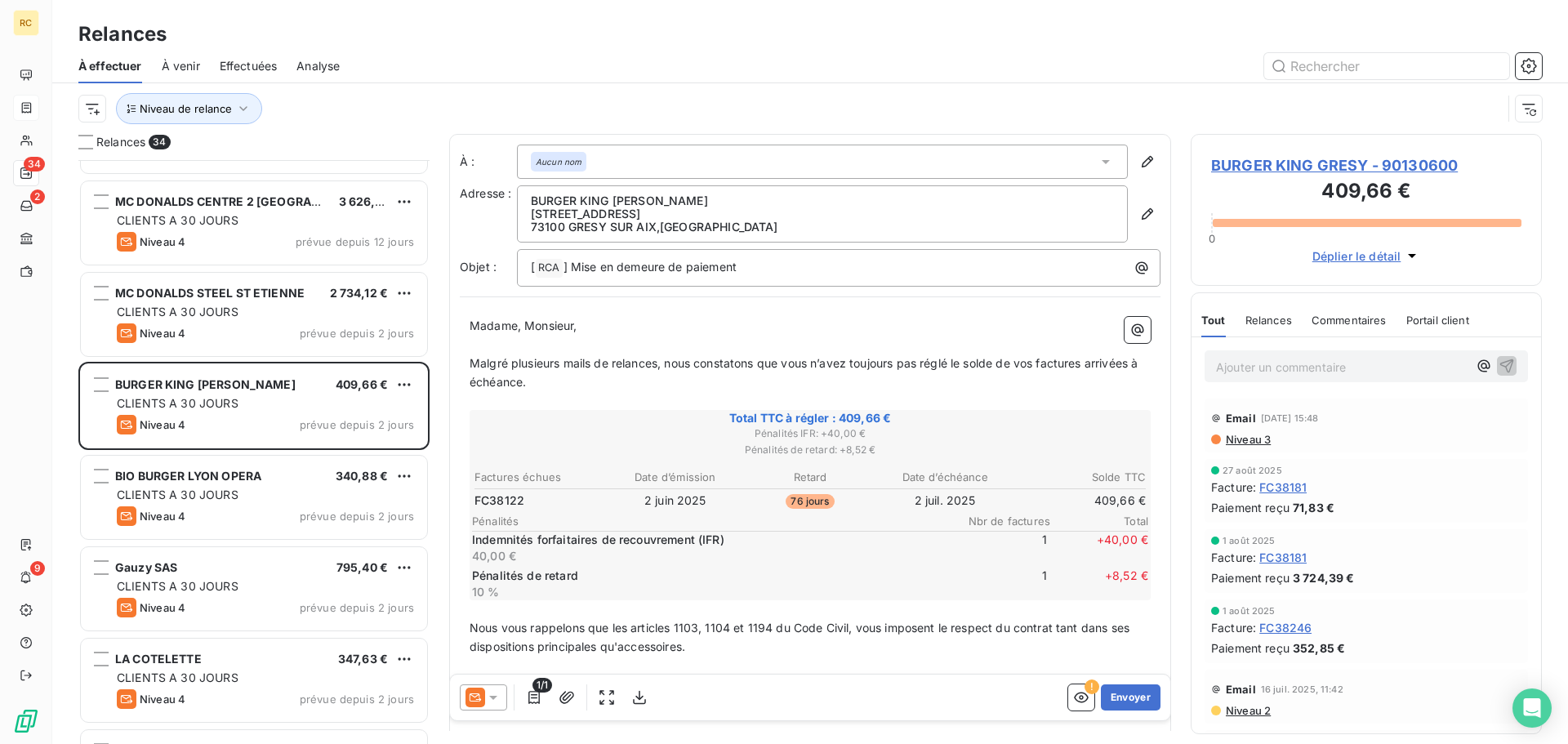
click at [1268, 317] on span "Relances" at bounding box center [1268, 321] width 46 height 13
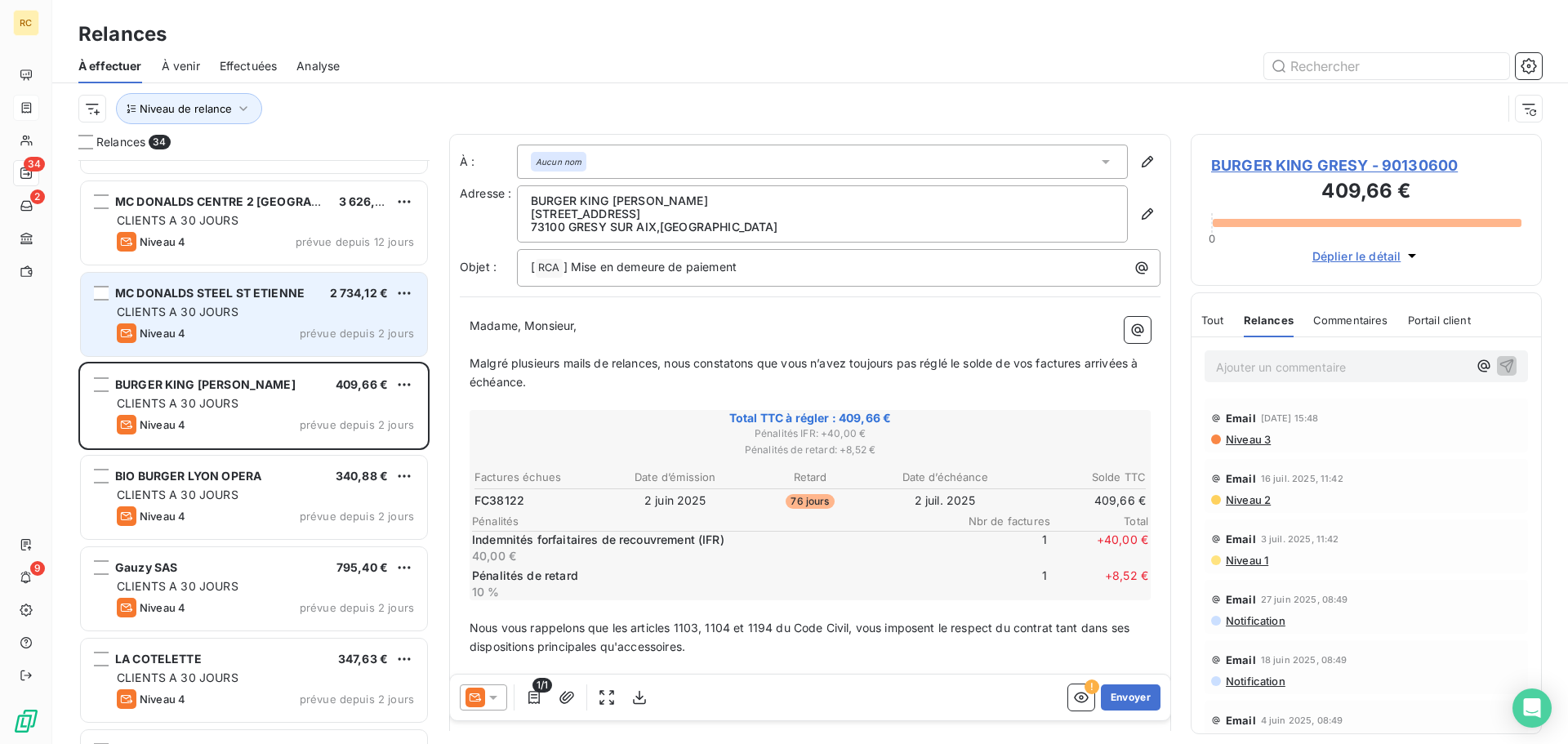
click at [279, 309] on div "CLIENTS A 30 JOURS" at bounding box center [265, 312] width 297 height 17
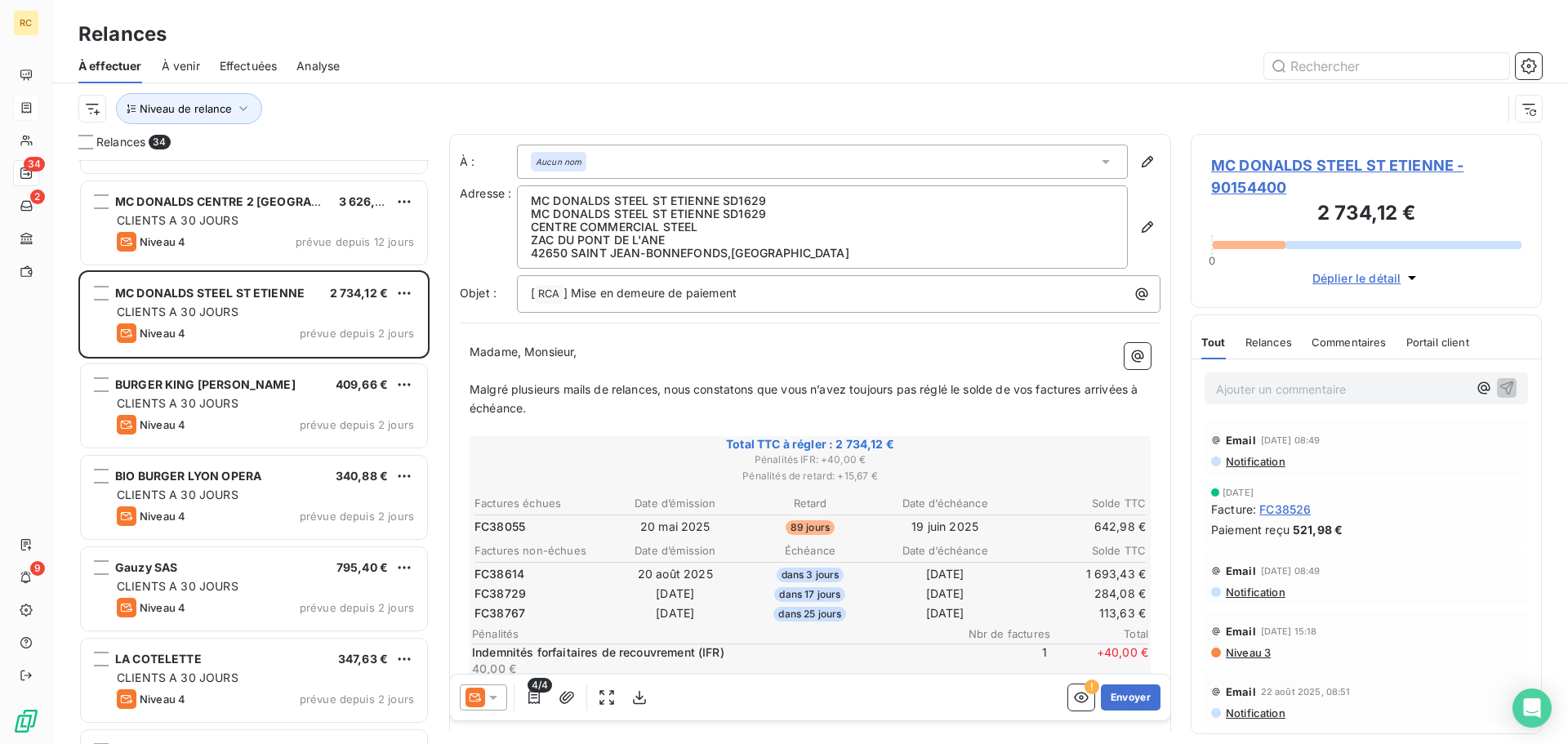
click at [1274, 347] on span "Relances" at bounding box center [1268, 342] width 46 height 13
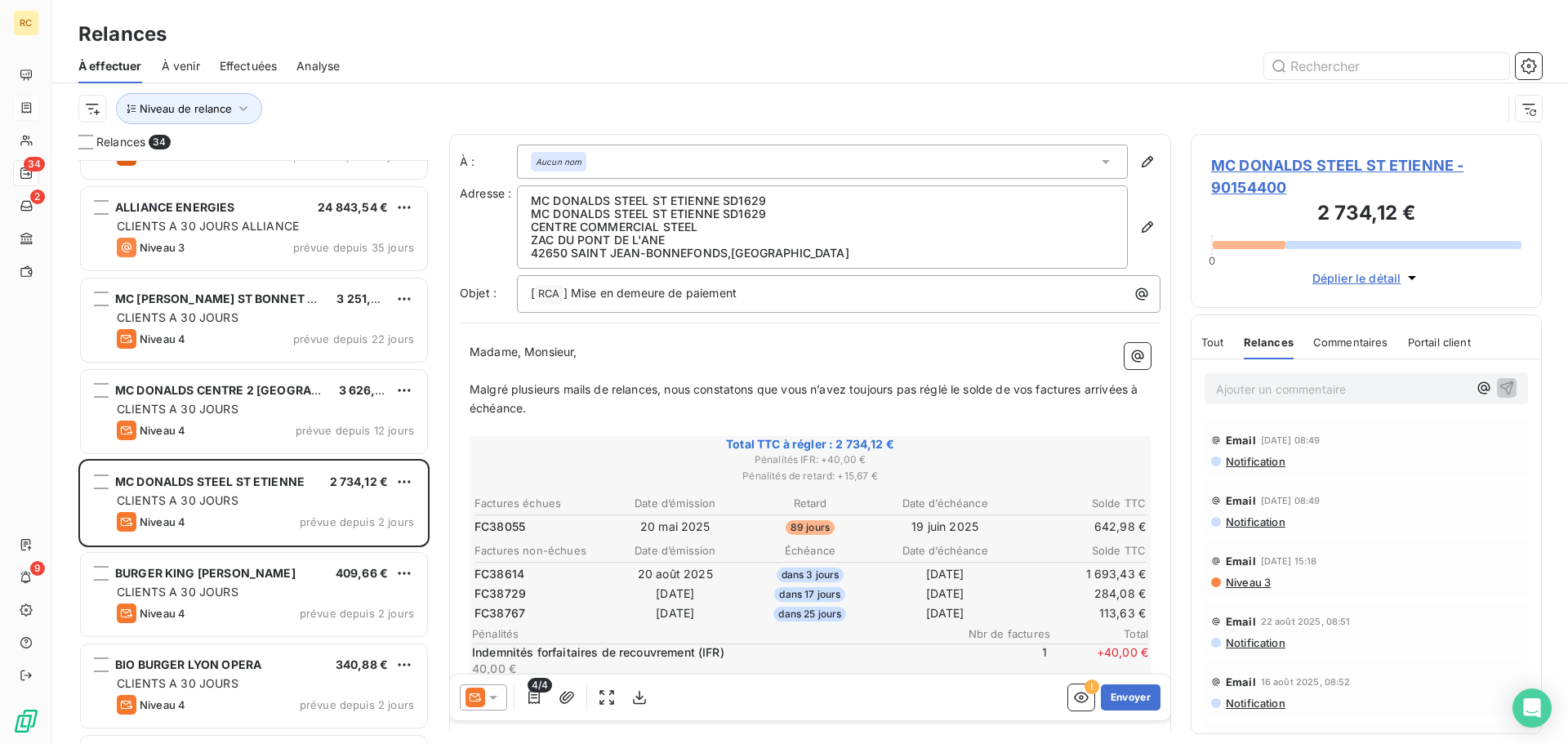
scroll to position [1384, 0]
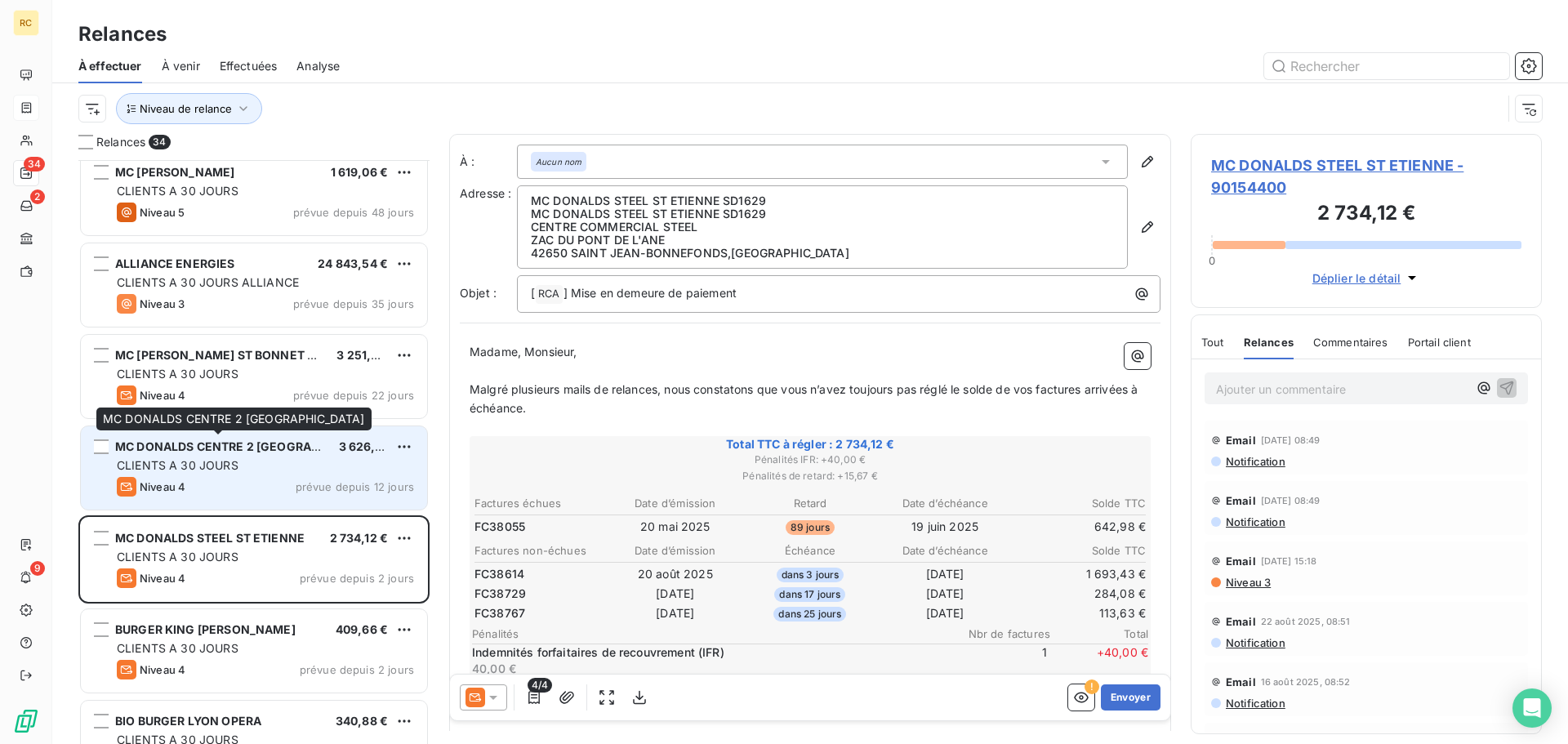
click at [287, 450] on span "MC DONALDS CENTRE 2 [GEOGRAPHIC_DATA]" at bounding box center [246, 446] width 263 height 14
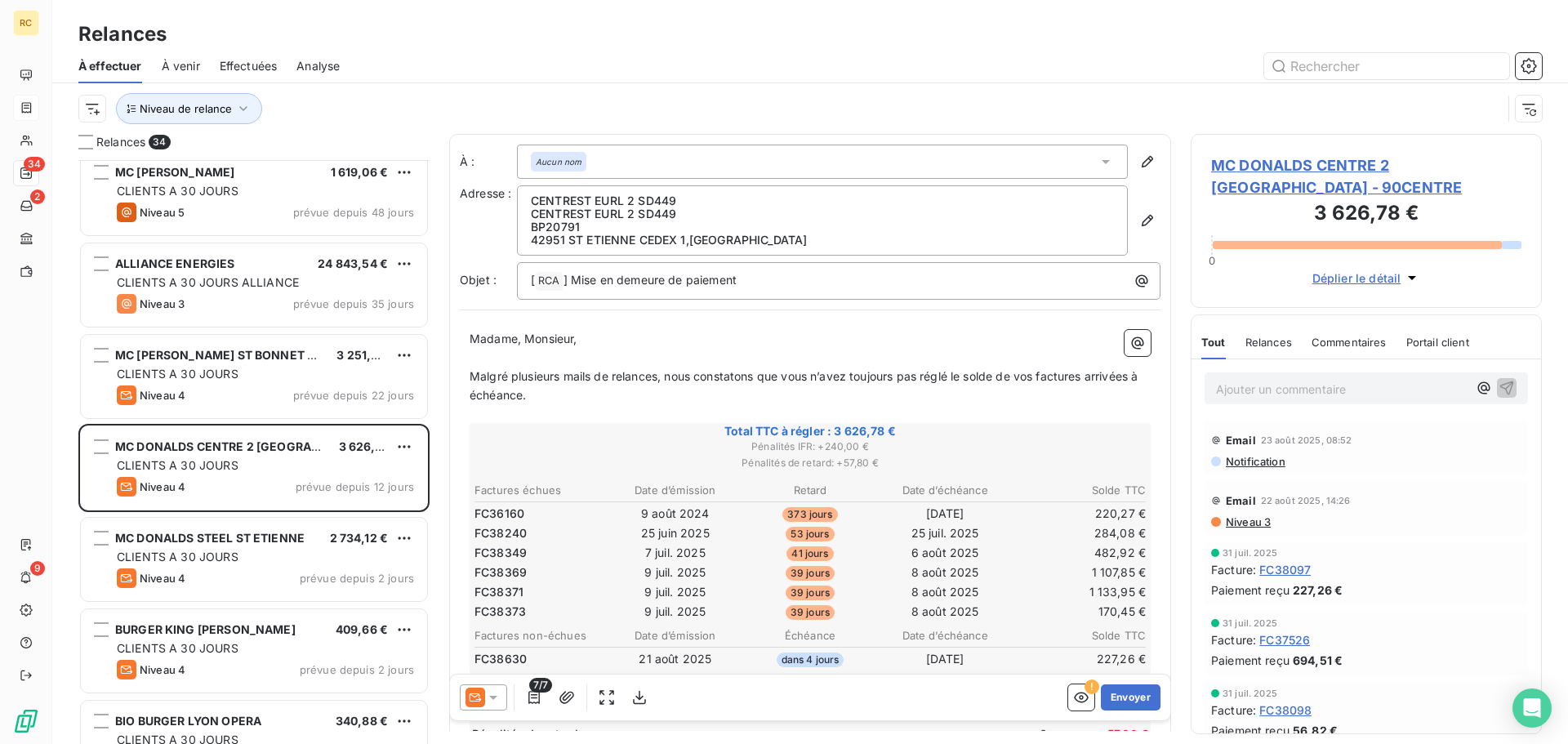
click at [1260, 350] on div "Relances" at bounding box center [1268, 341] width 46 height 34
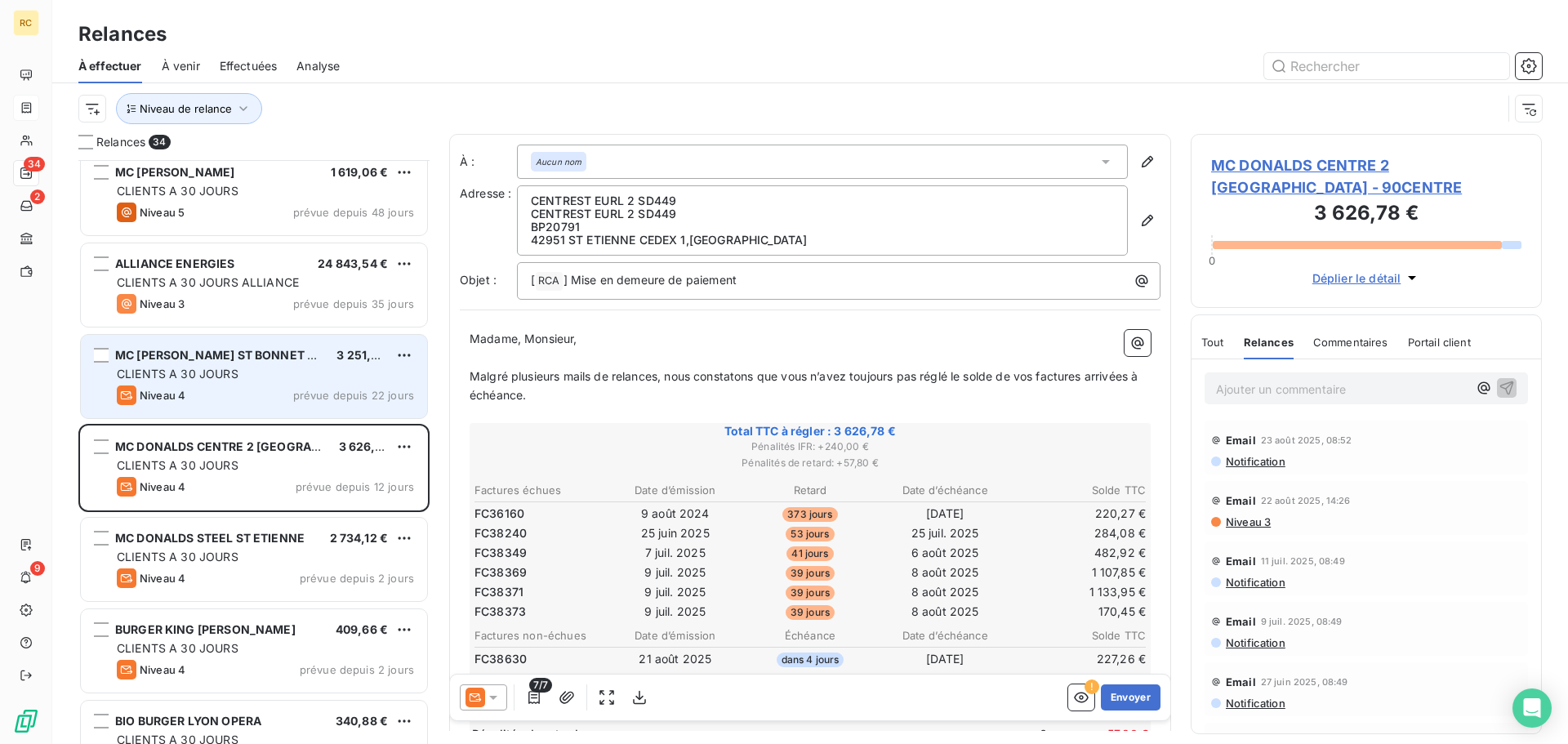
click at [258, 372] on div "CLIENTS A 30 JOURS" at bounding box center [265, 374] width 297 height 17
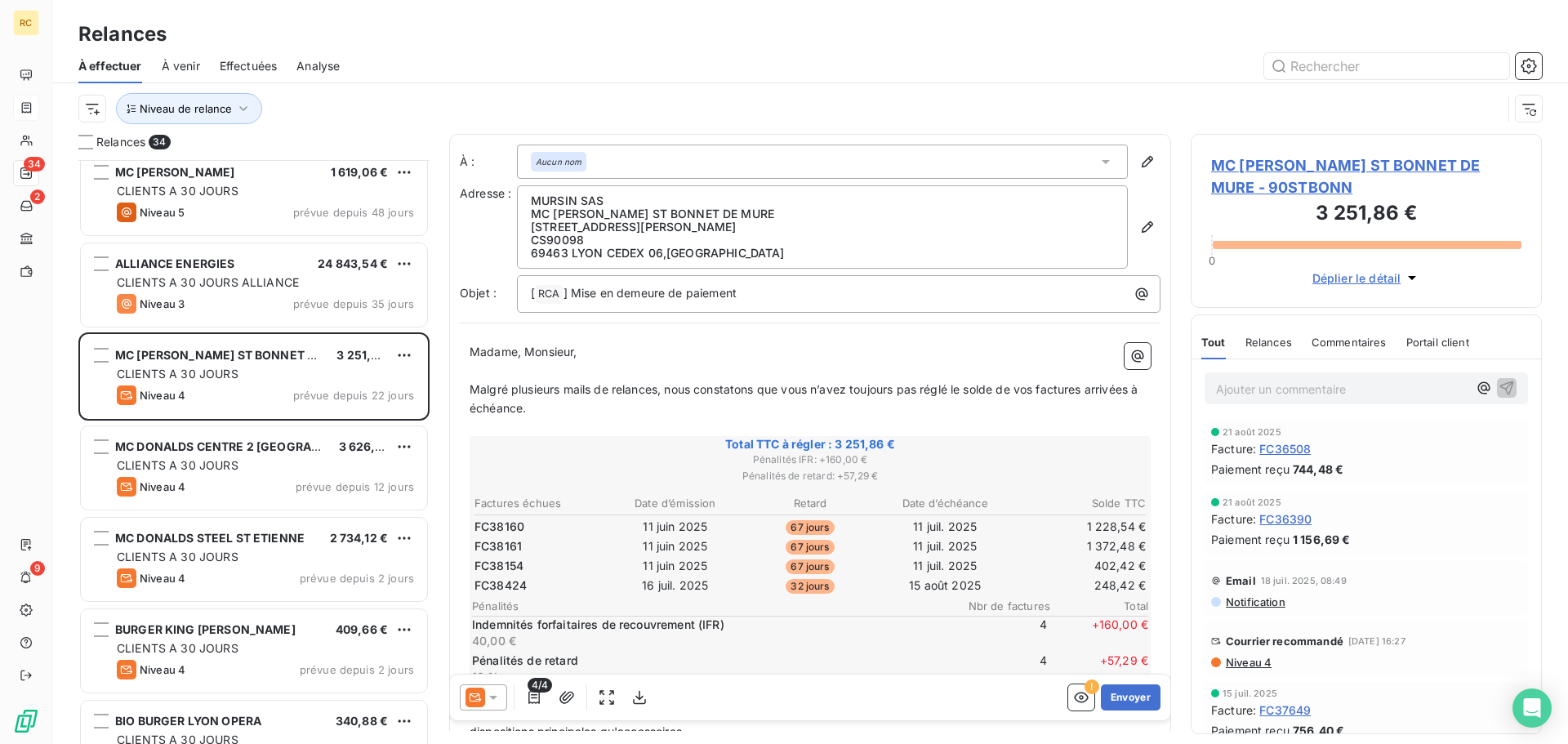
click at [1269, 351] on div "Relances" at bounding box center [1268, 341] width 46 height 34
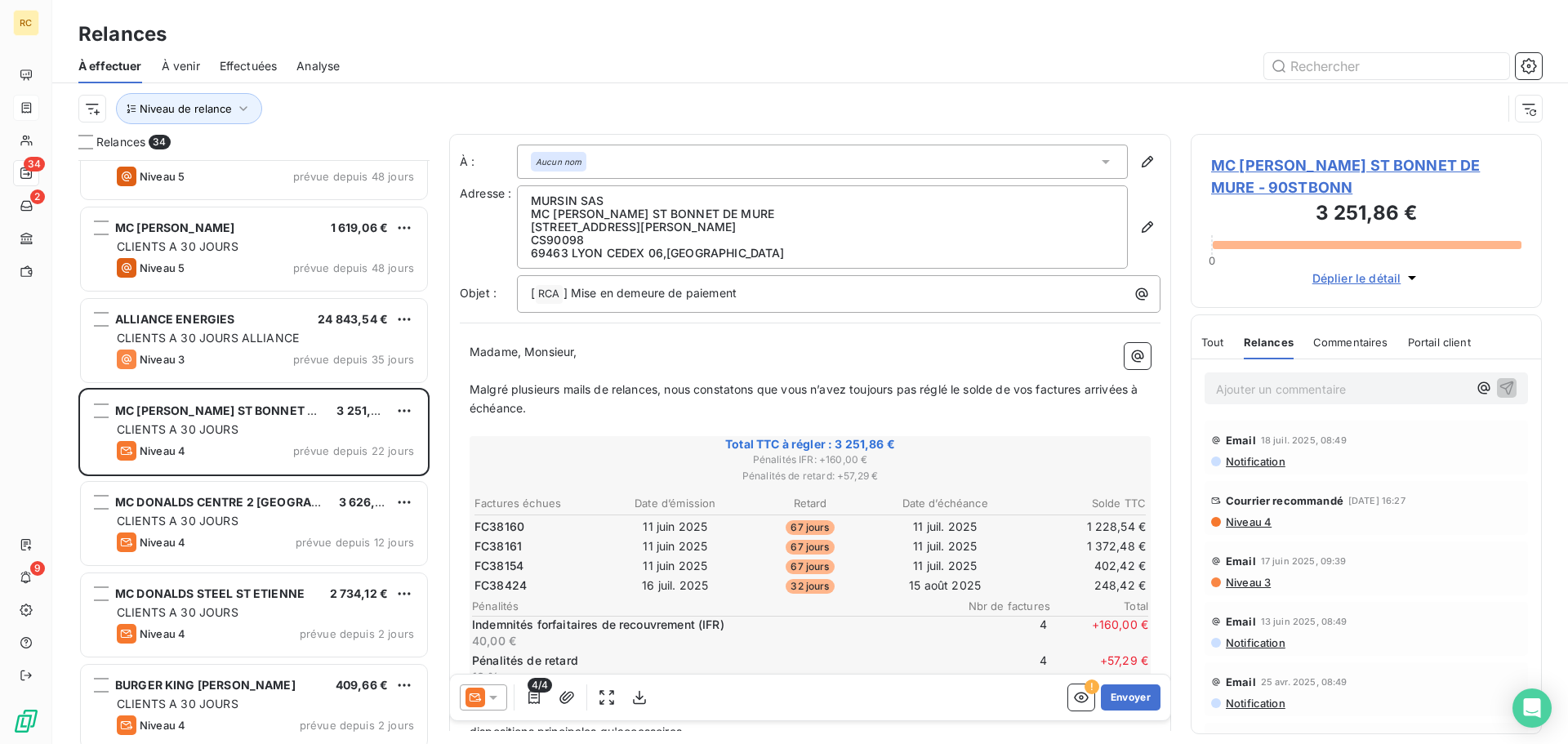
scroll to position [1138, 0]
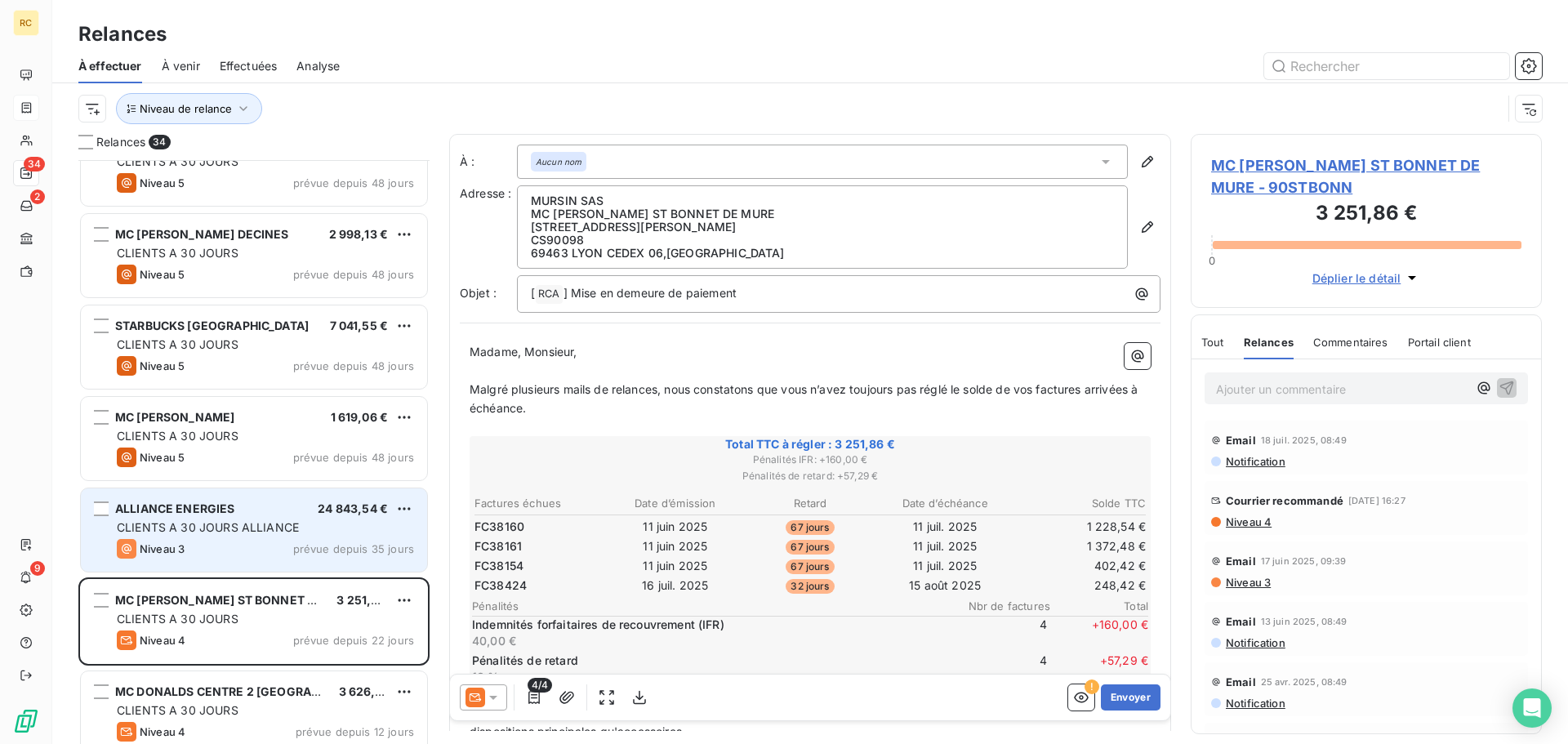
click at [294, 521] on span "CLIENTS A 30 JOURS ALLIANCE" at bounding box center [208, 527] width 182 height 14
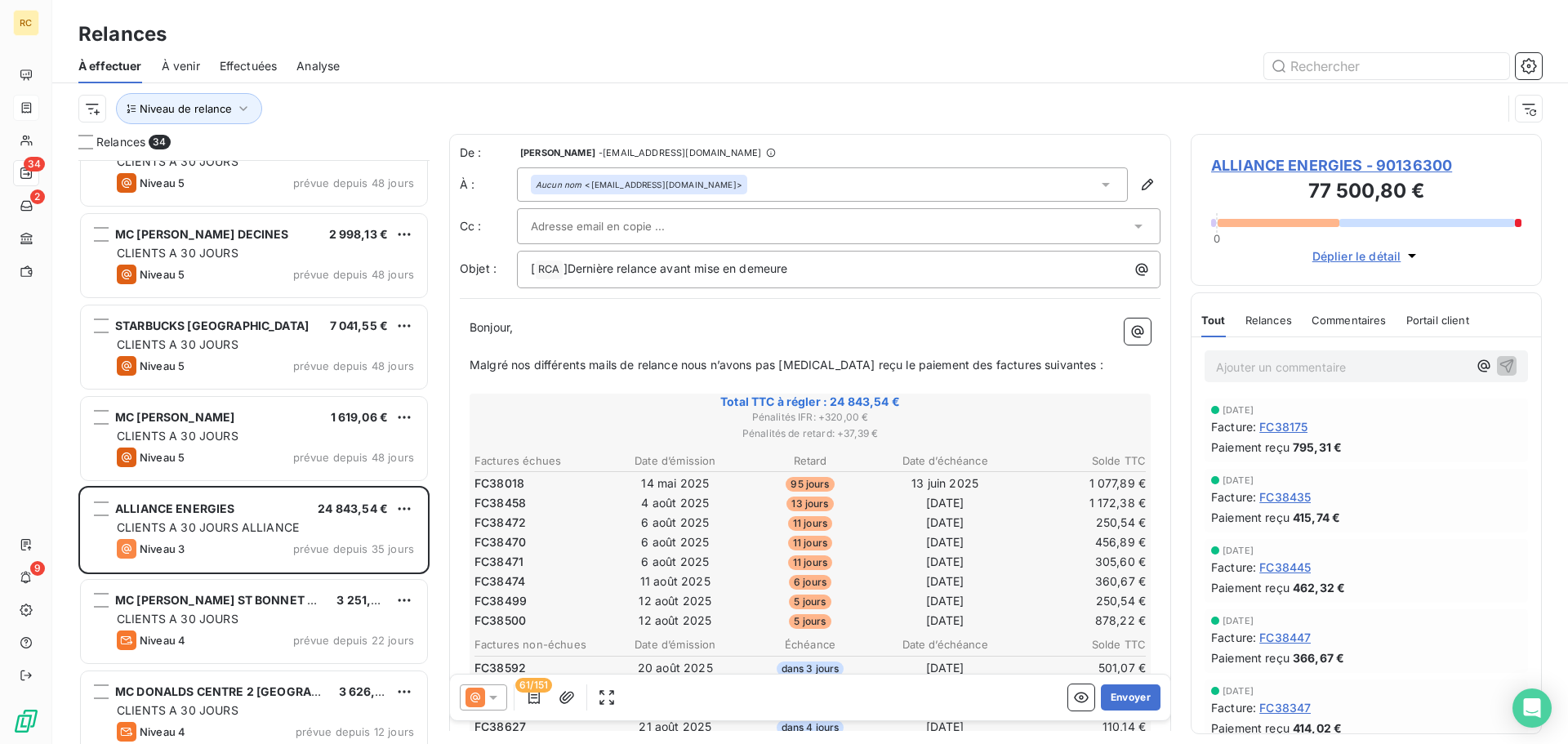
click at [1273, 315] on span "Relances" at bounding box center [1268, 321] width 46 height 13
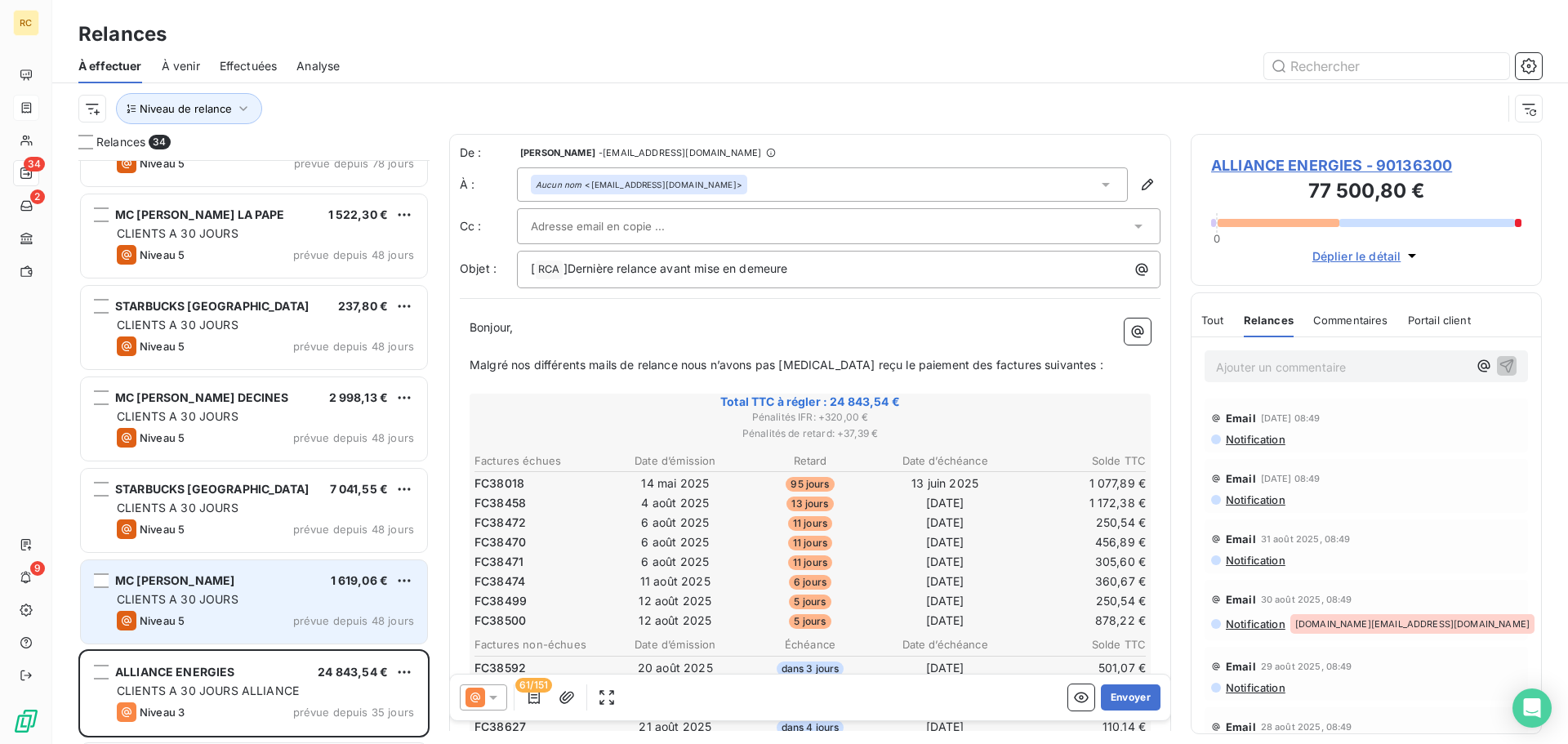
click at [270, 601] on div "CLIENTS A 30 JOURS" at bounding box center [265, 600] width 297 height 17
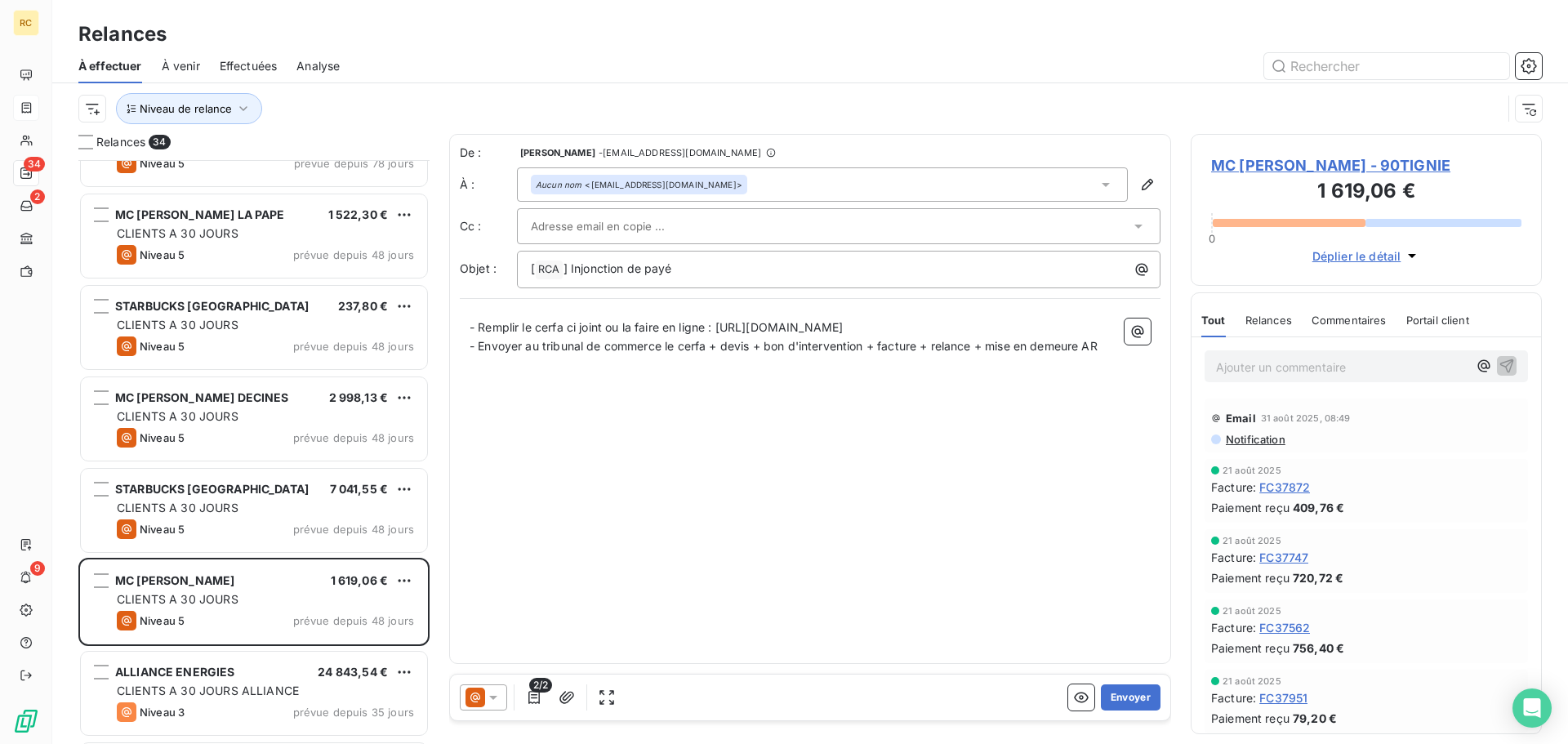
click at [1275, 320] on span "Relances" at bounding box center [1268, 321] width 46 height 13
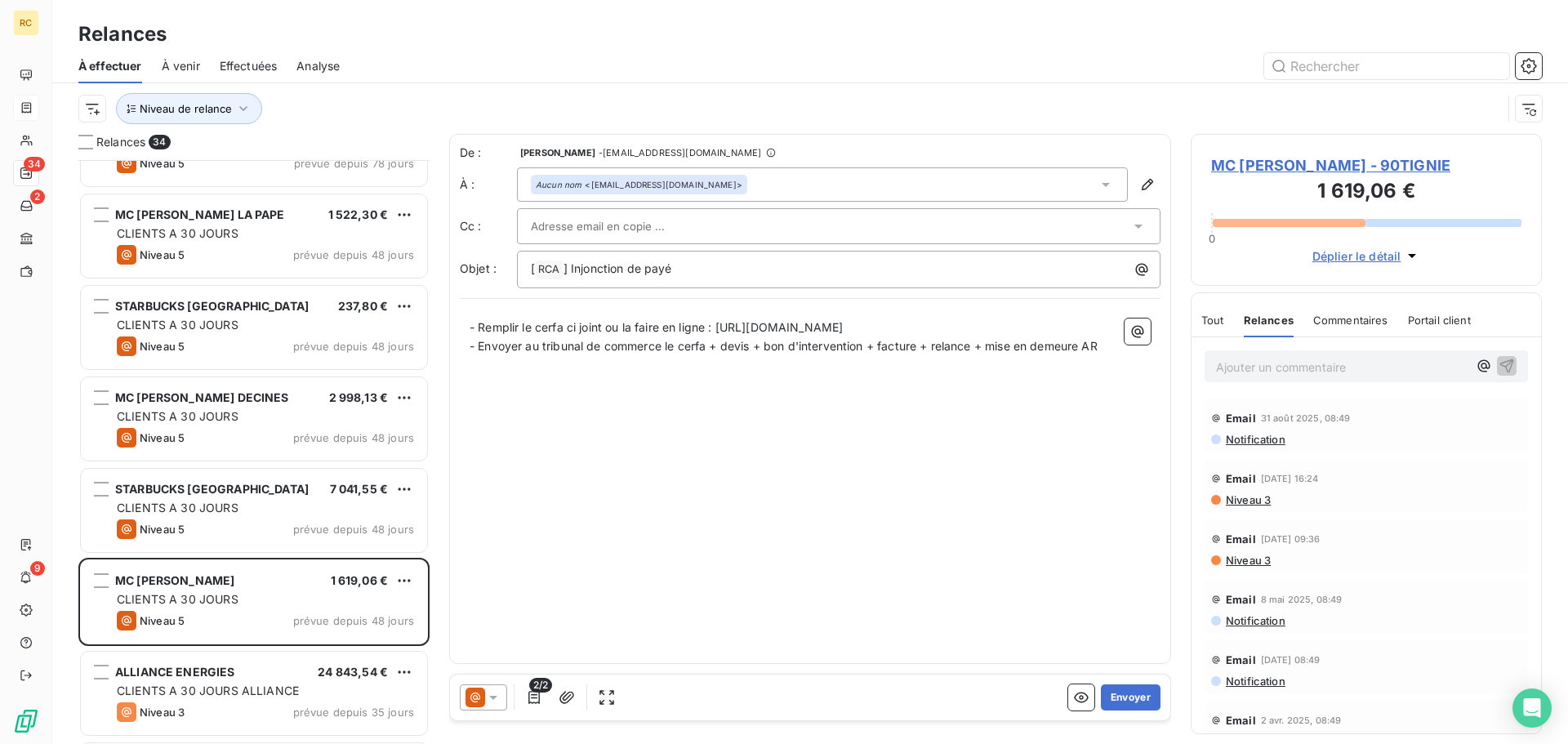
click at [502, 703] on div at bounding box center [483, 698] width 47 height 27
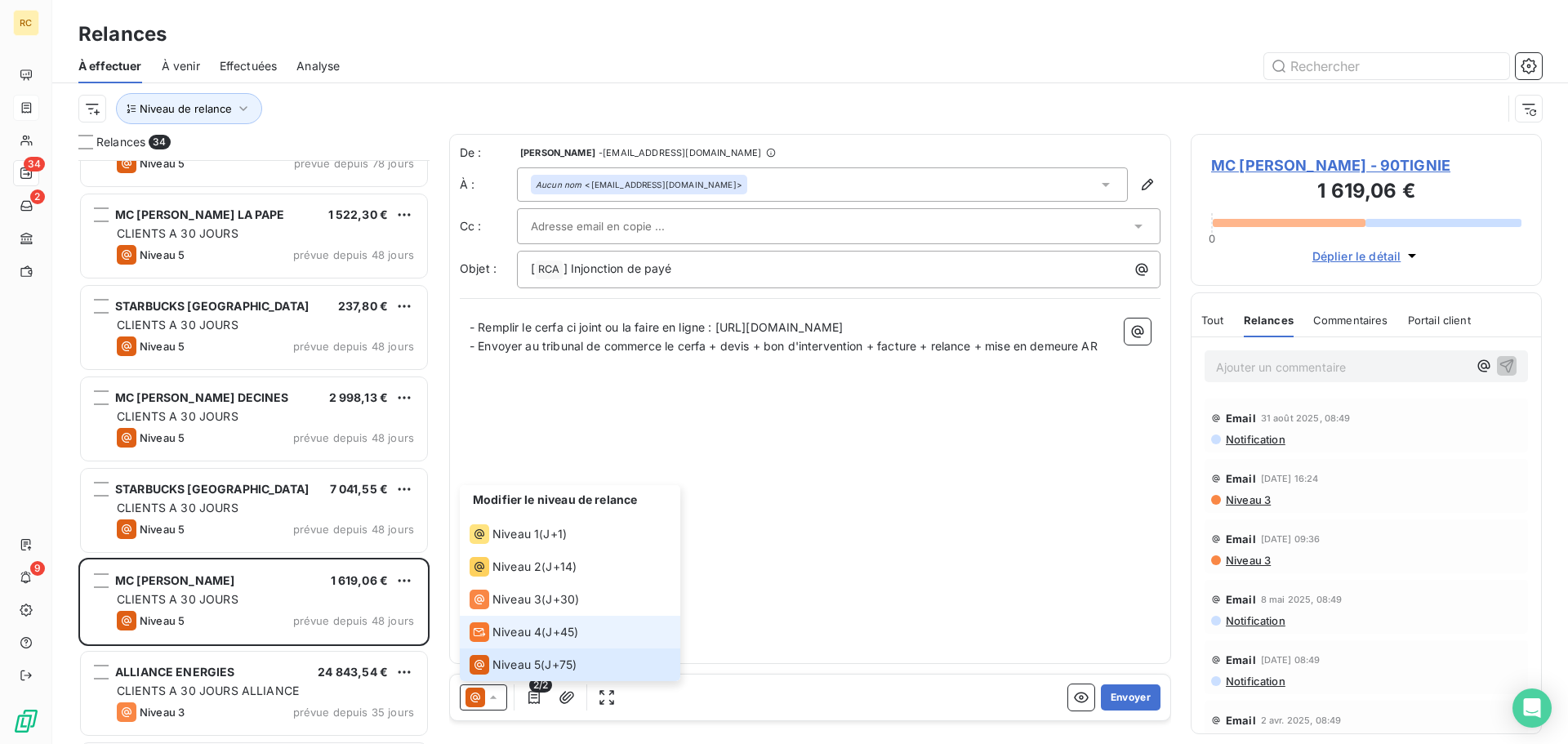
click at [522, 645] on li "Niveau 4 ( J+45 )" at bounding box center [570, 631] width 220 height 32
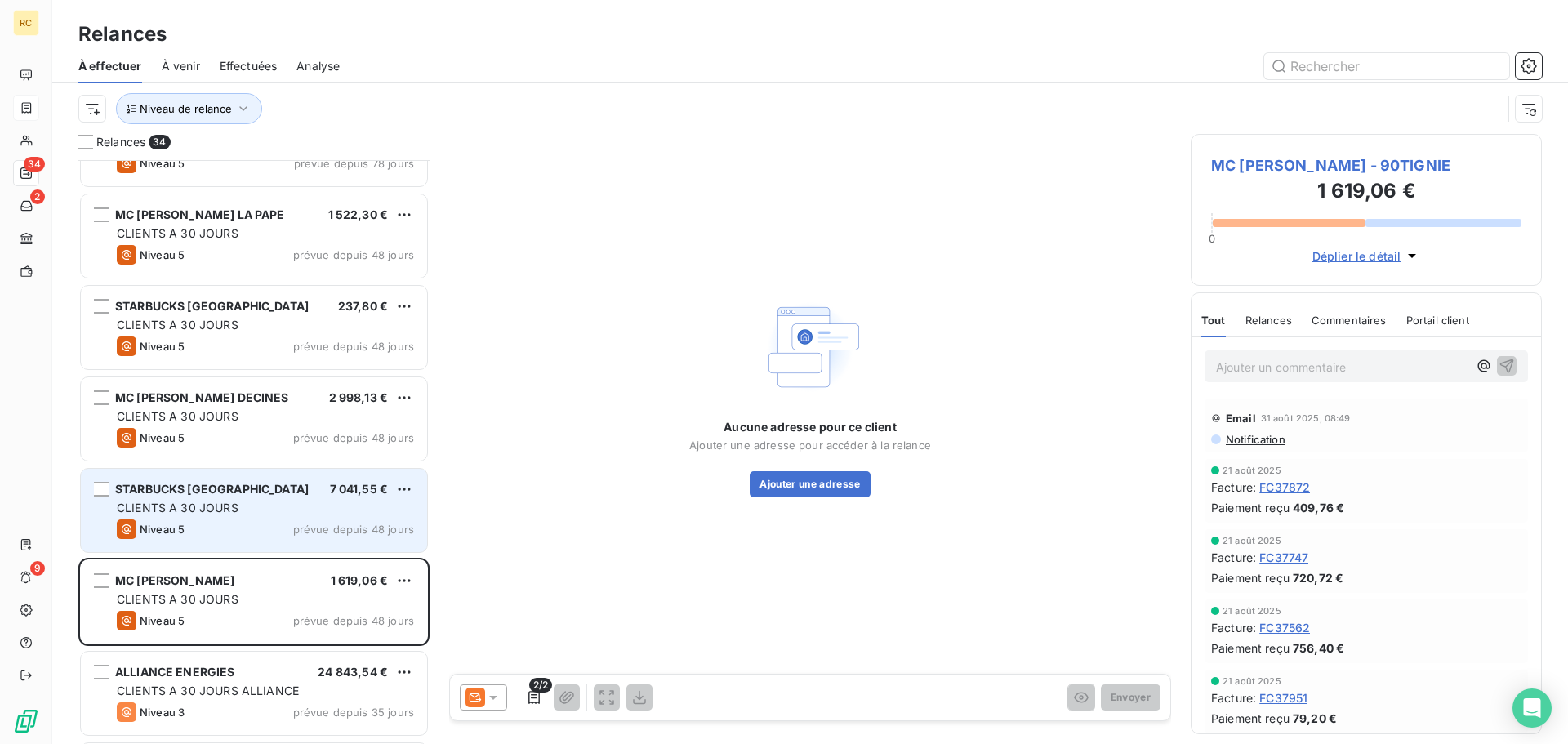
click at [252, 508] on div "CLIENTS A 30 JOURS" at bounding box center [265, 508] width 297 height 17
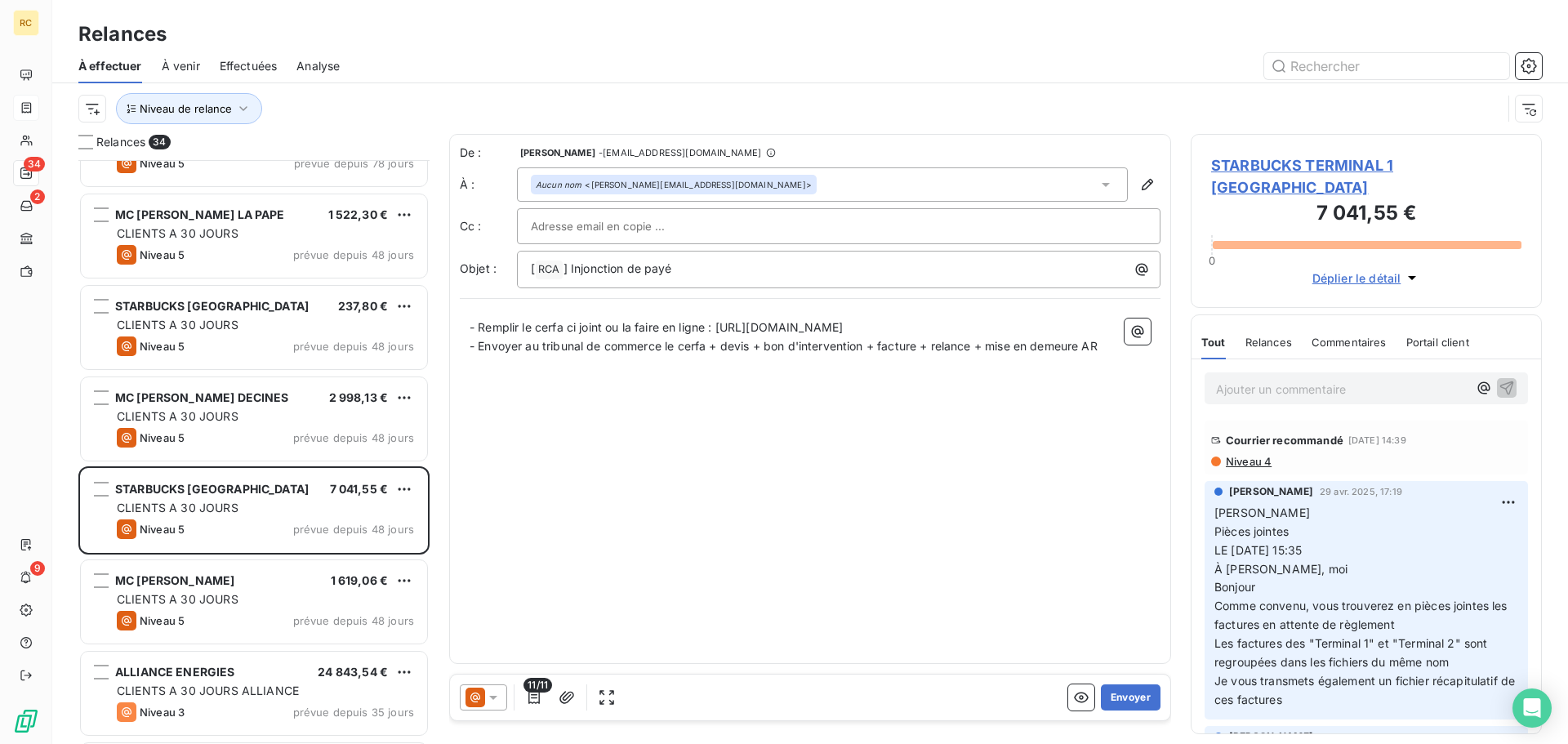
click at [1257, 350] on div "Relances" at bounding box center [1268, 341] width 46 height 34
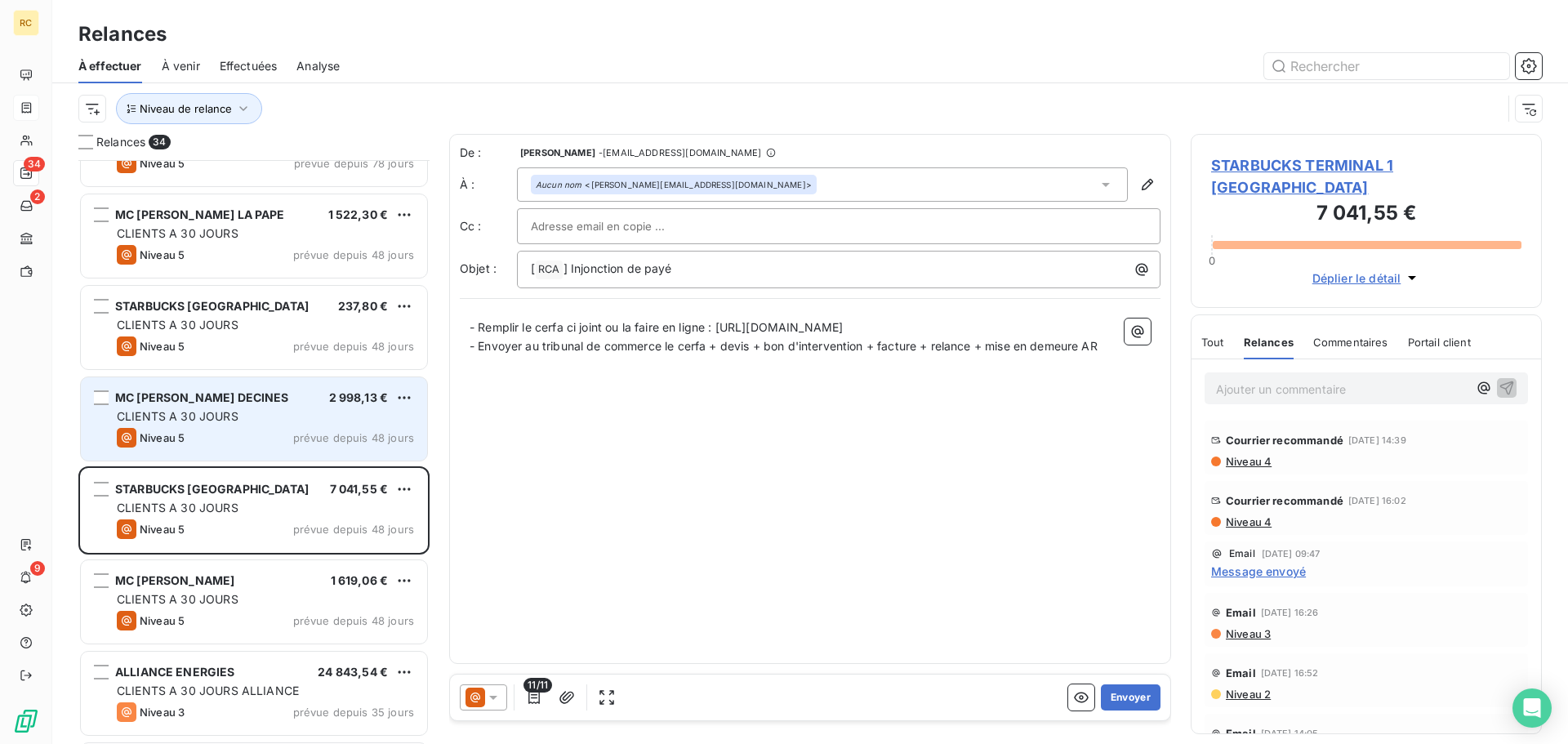
click at [284, 394] on div "MC [PERSON_NAME] DECINES 2 998,13 €" at bounding box center [265, 398] width 297 height 15
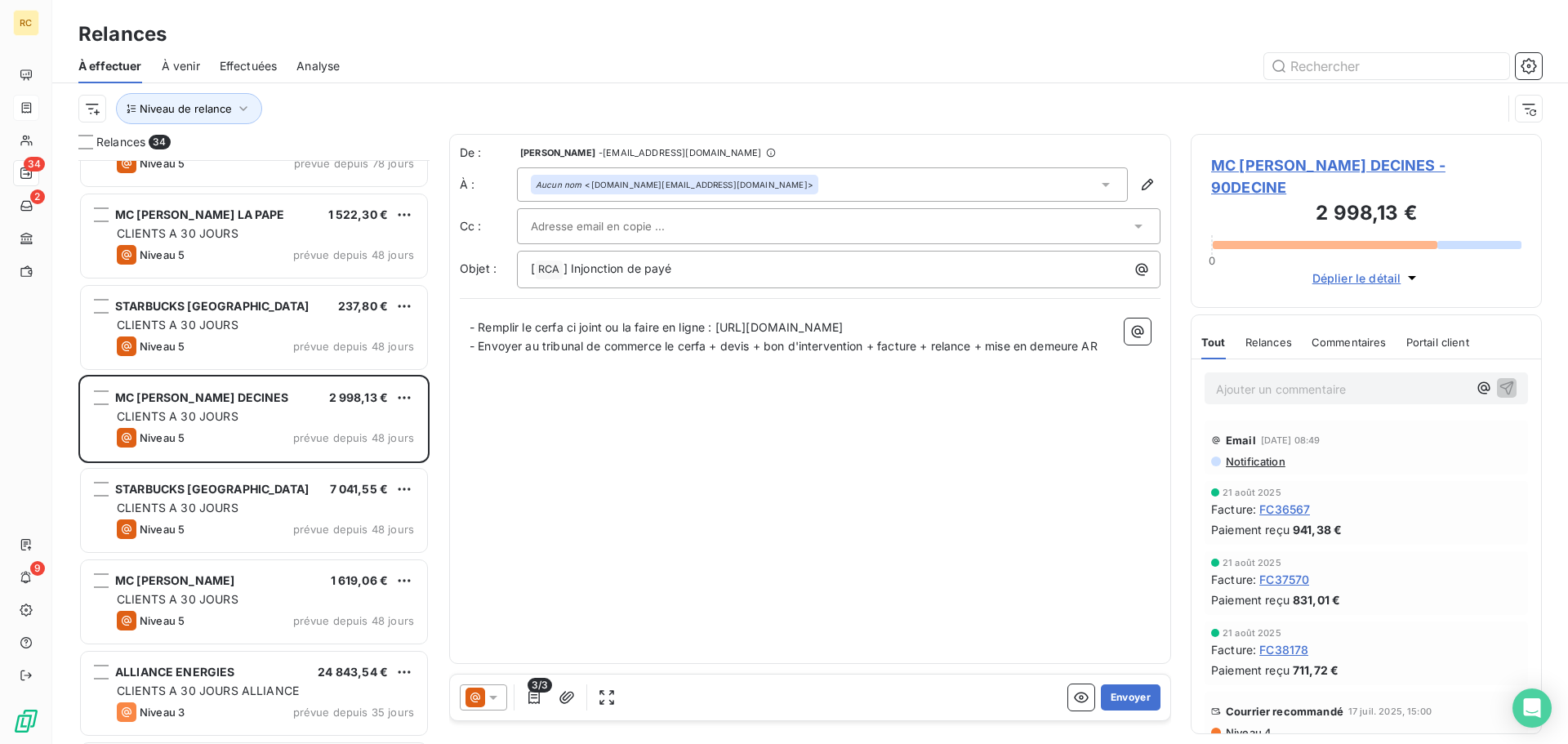
click at [1291, 336] on span "Relances" at bounding box center [1268, 342] width 46 height 13
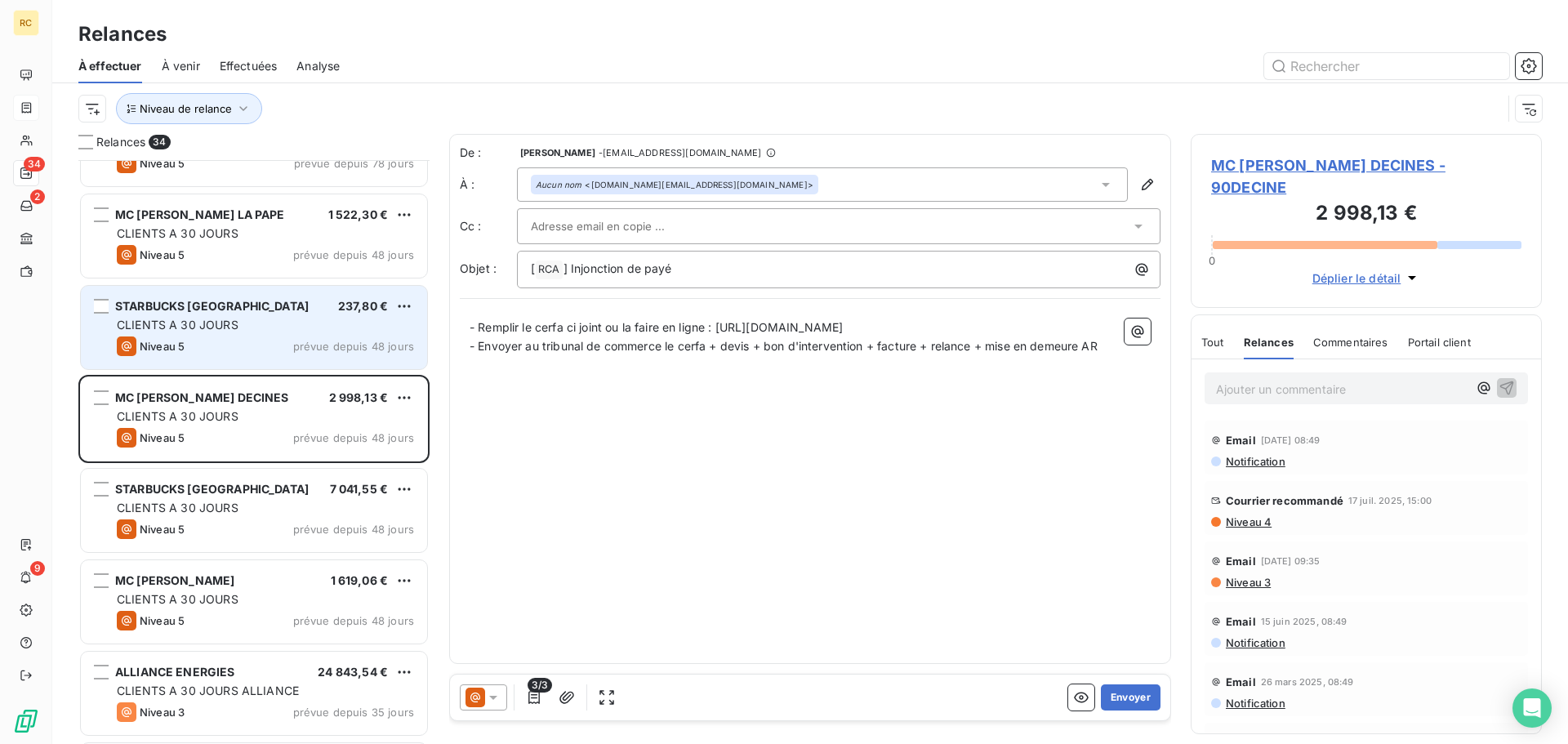
click at [193, 321] on span "CLIENTS A 30 JOURS" at bounding box center [177, 324] width 122 height 14
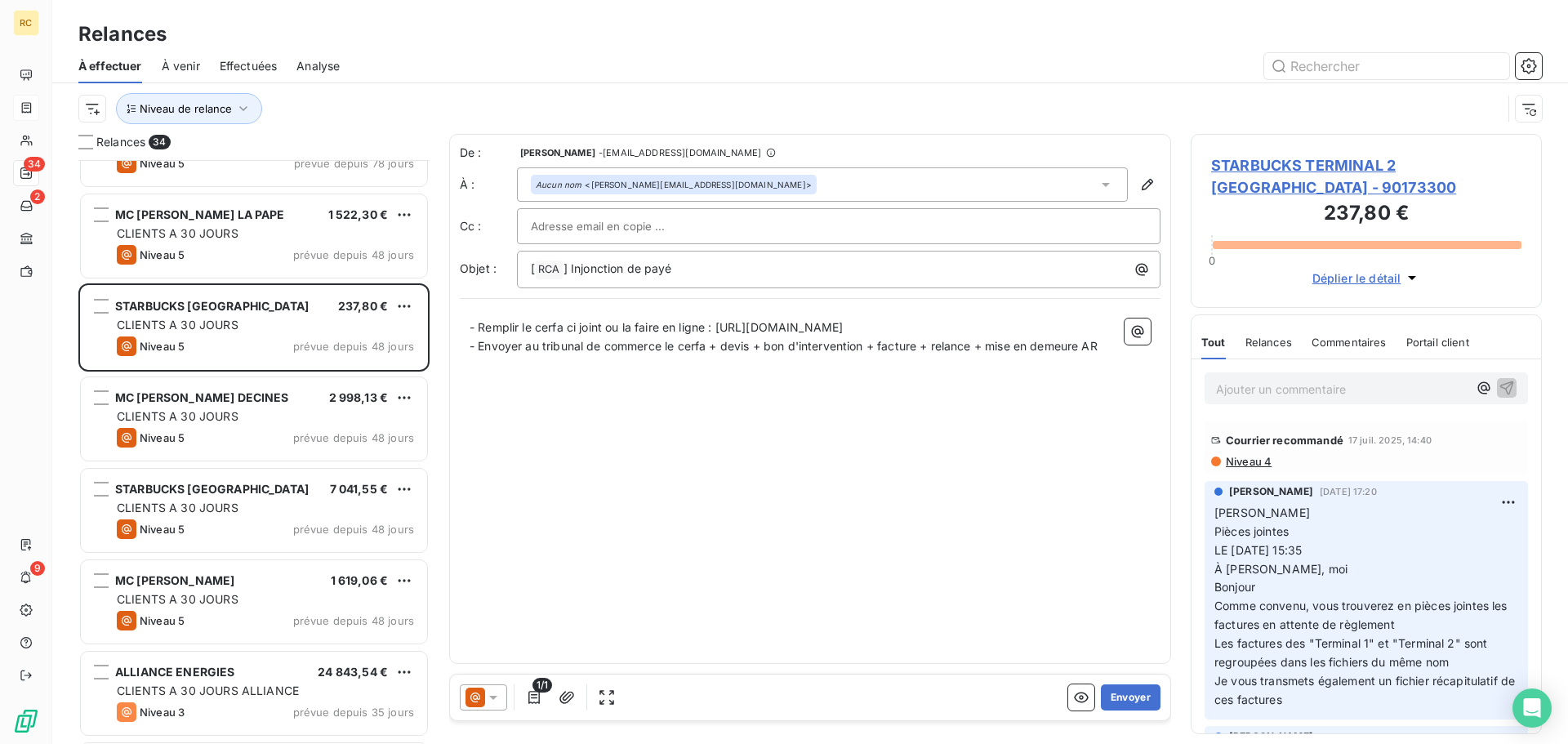
click at [1266, 343] on span "Relances" at bounding box center [1268, 342] width 46 height 13
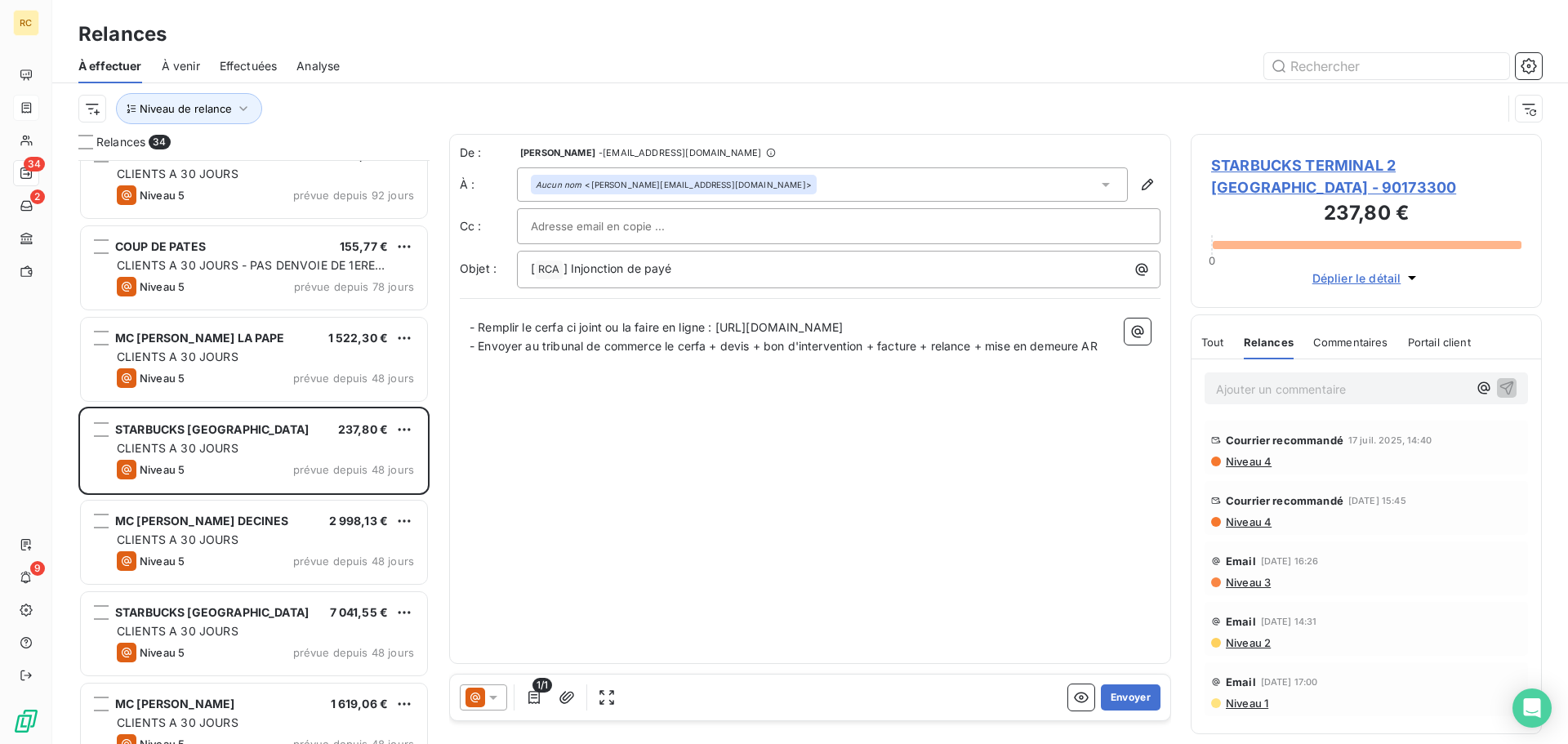
scroll to position [812, 0]
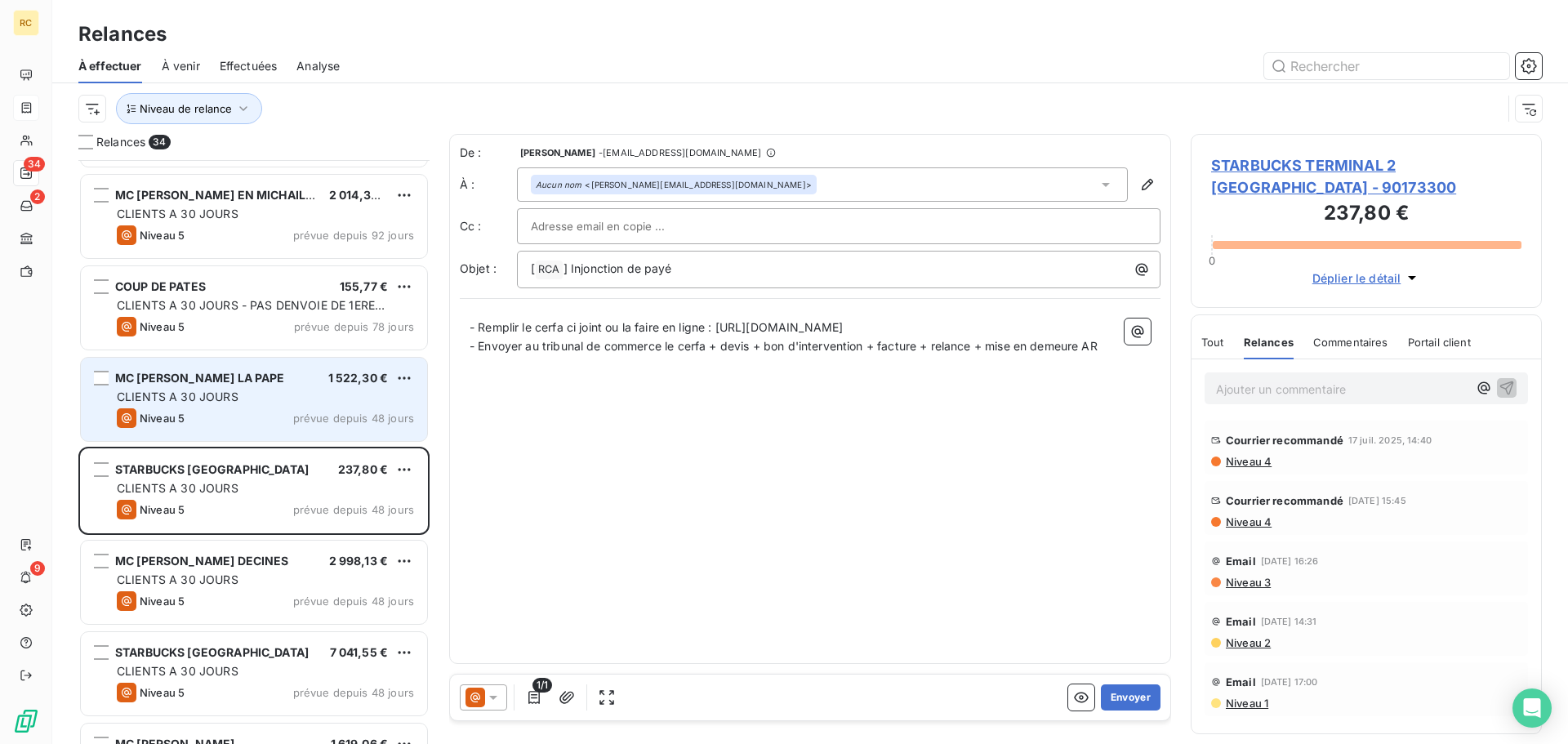
click at [239, 402] on div "CLIENTS A 30 JOURS" at bounding box center [265, 397] width 297 height 17
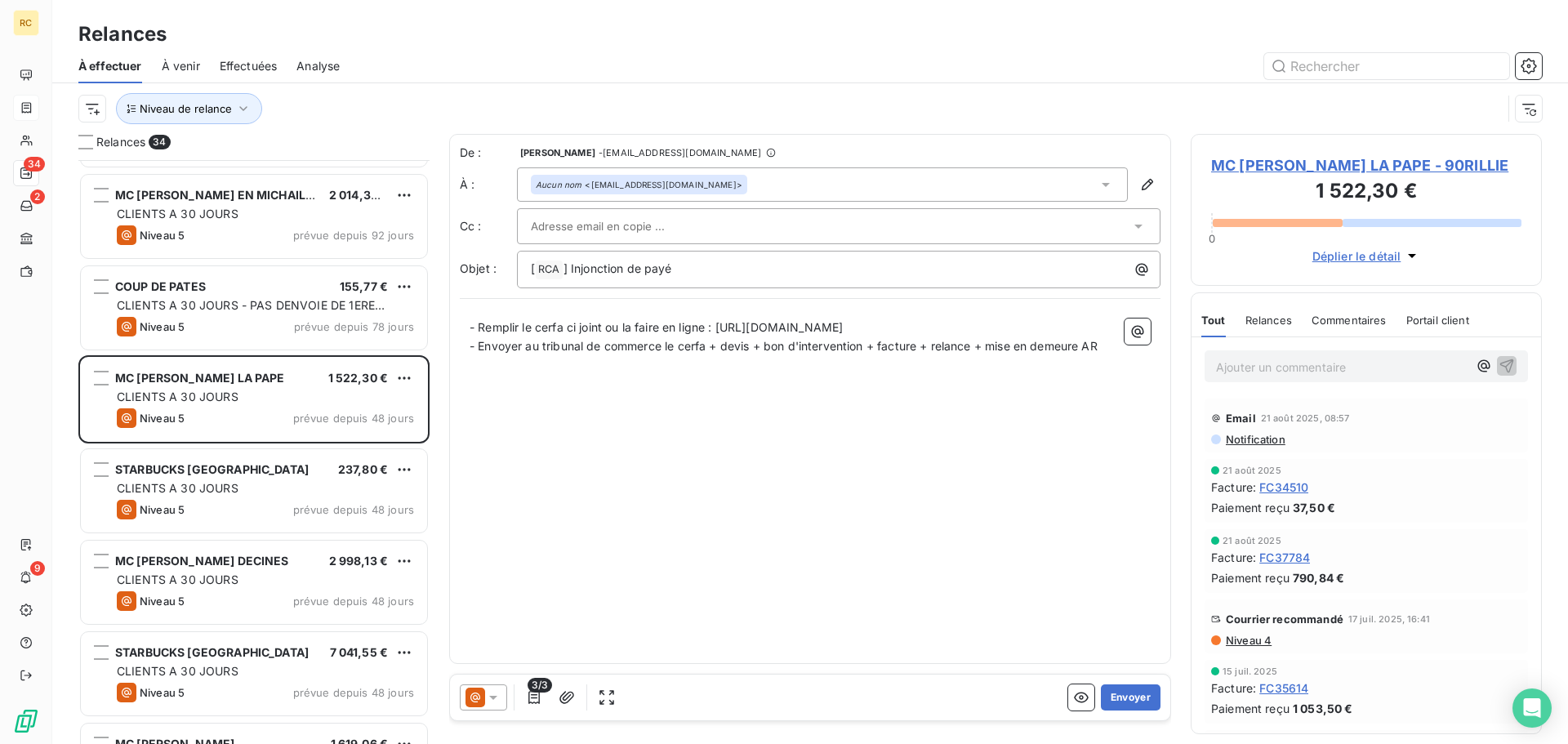
click at [1257, 326] on span "Relances" at bounding box center [1268, 321] width 46 height 13
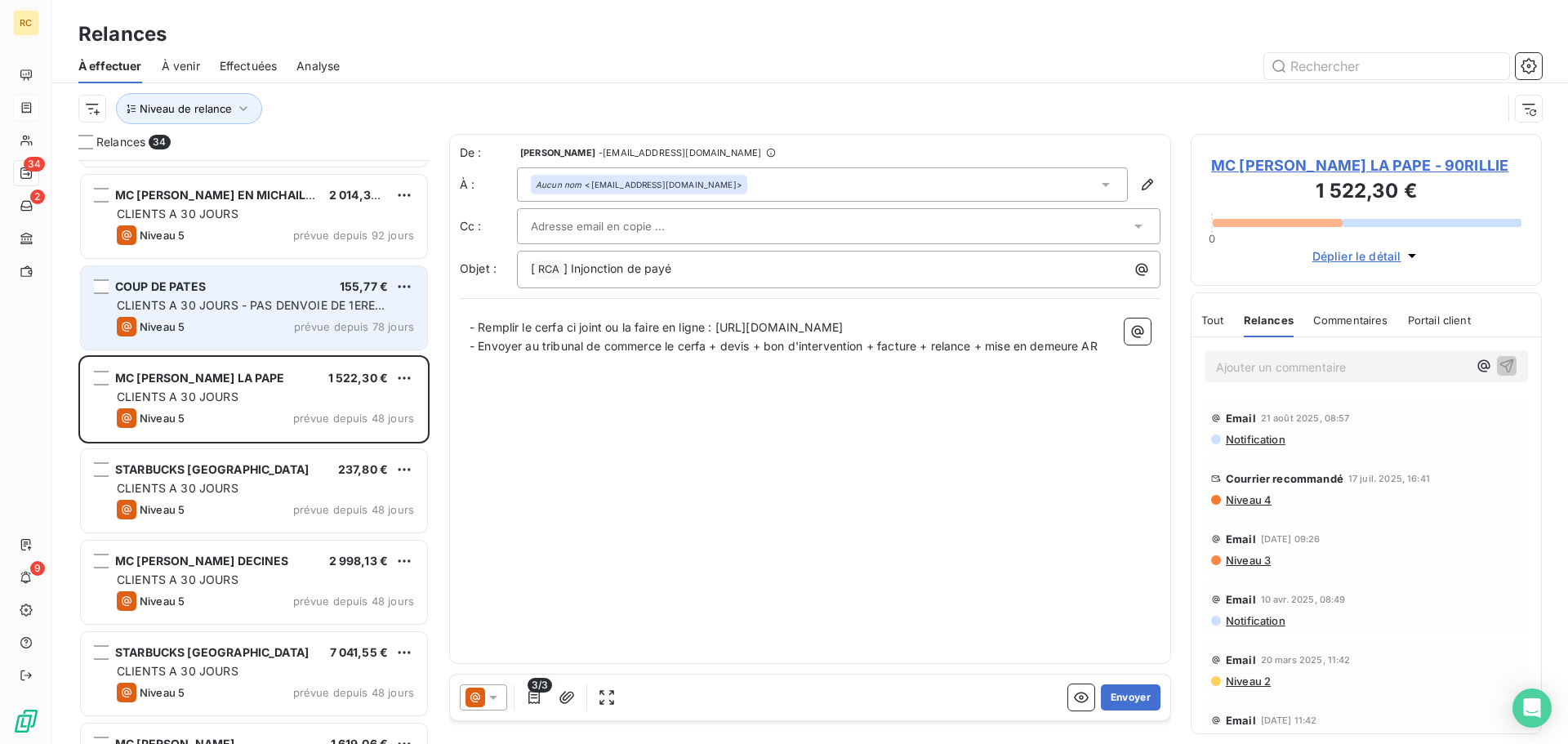
click at [333, 297] on div "CLIENTS A 30 JOURS - PAS DENVOIE DE 1ERE FACTURE" at bounding box center [265, 306] width 297 height 17
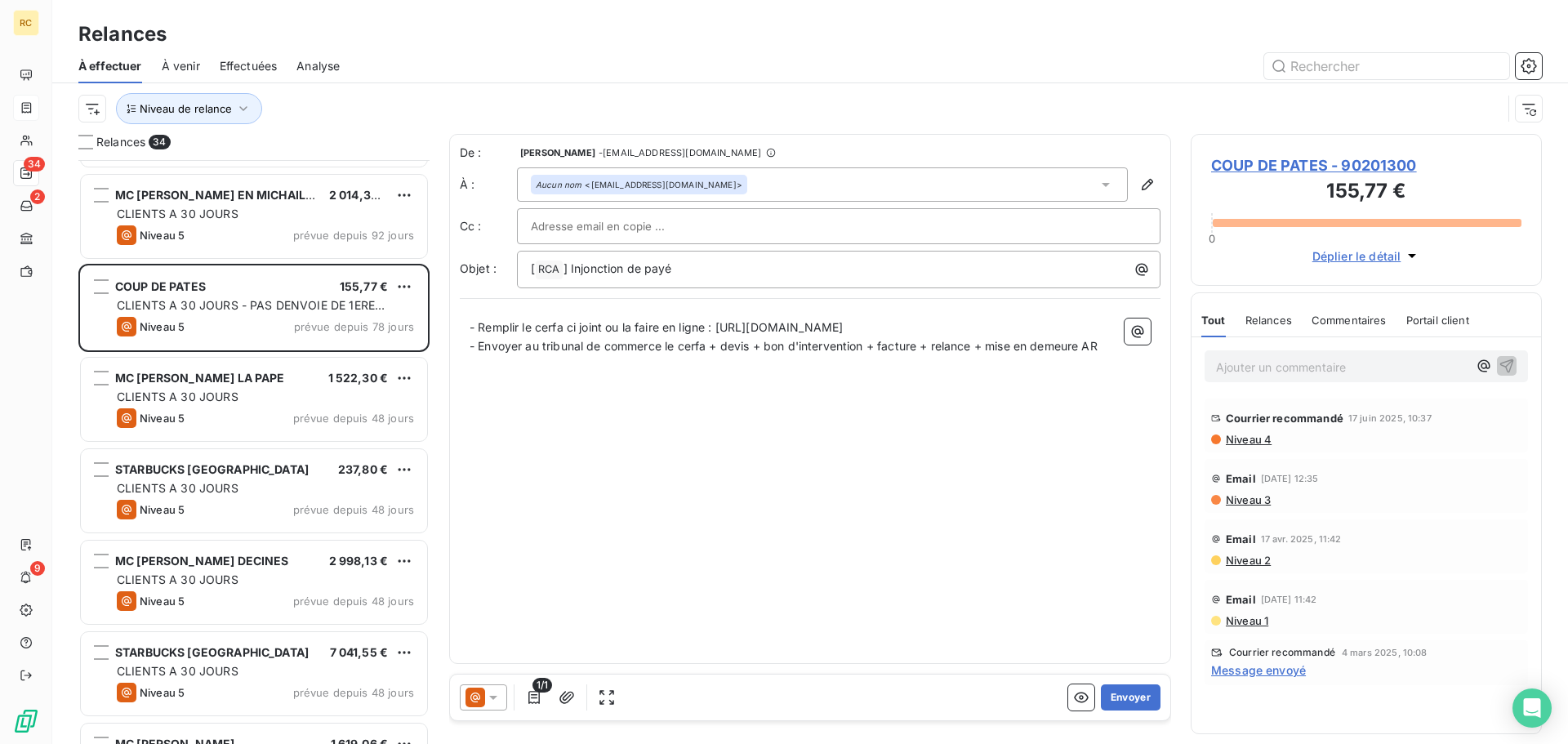
click at [1275, 317] on span "Relances" at bounding box center [1268, 321] width 46 height 13
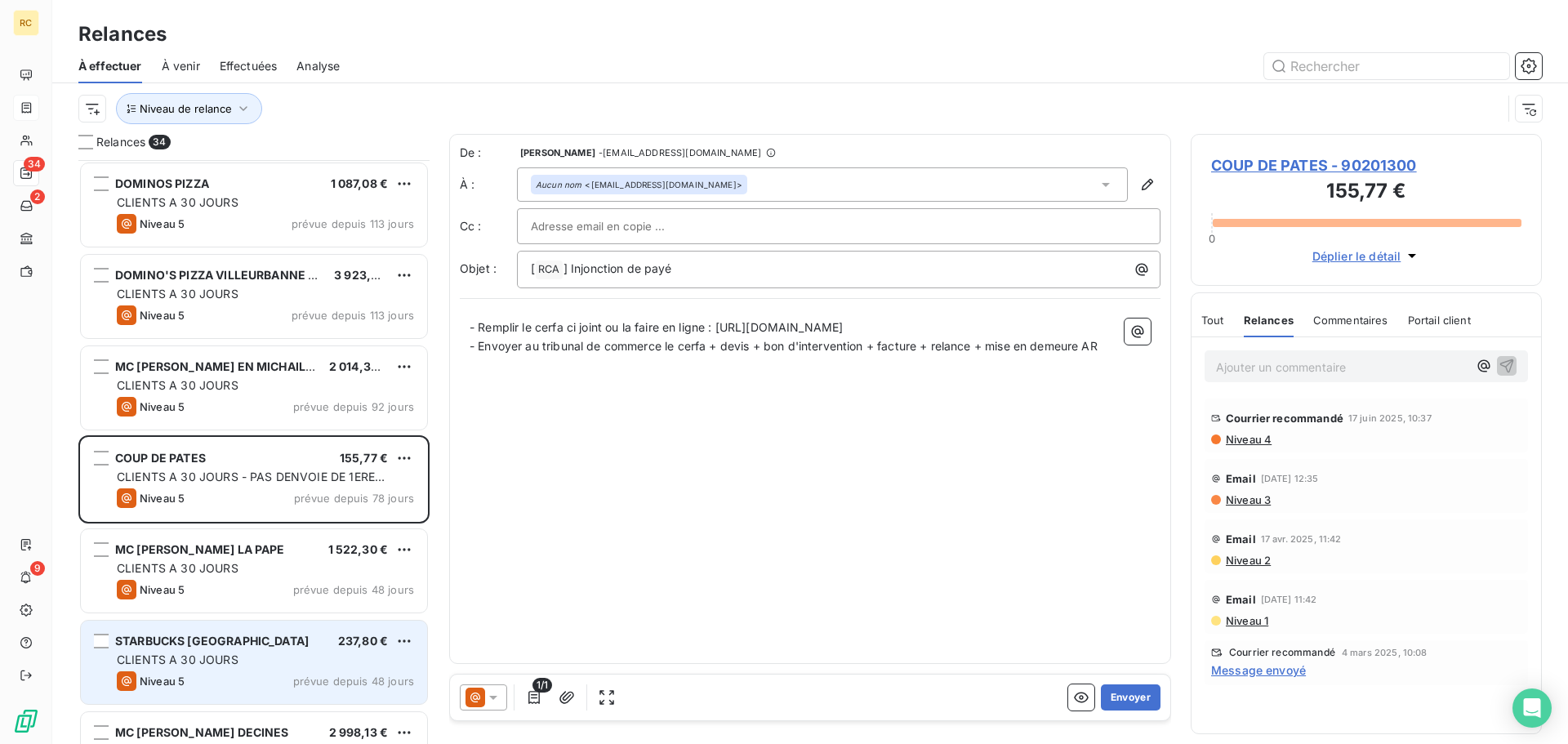
scroll to position [567, 0]
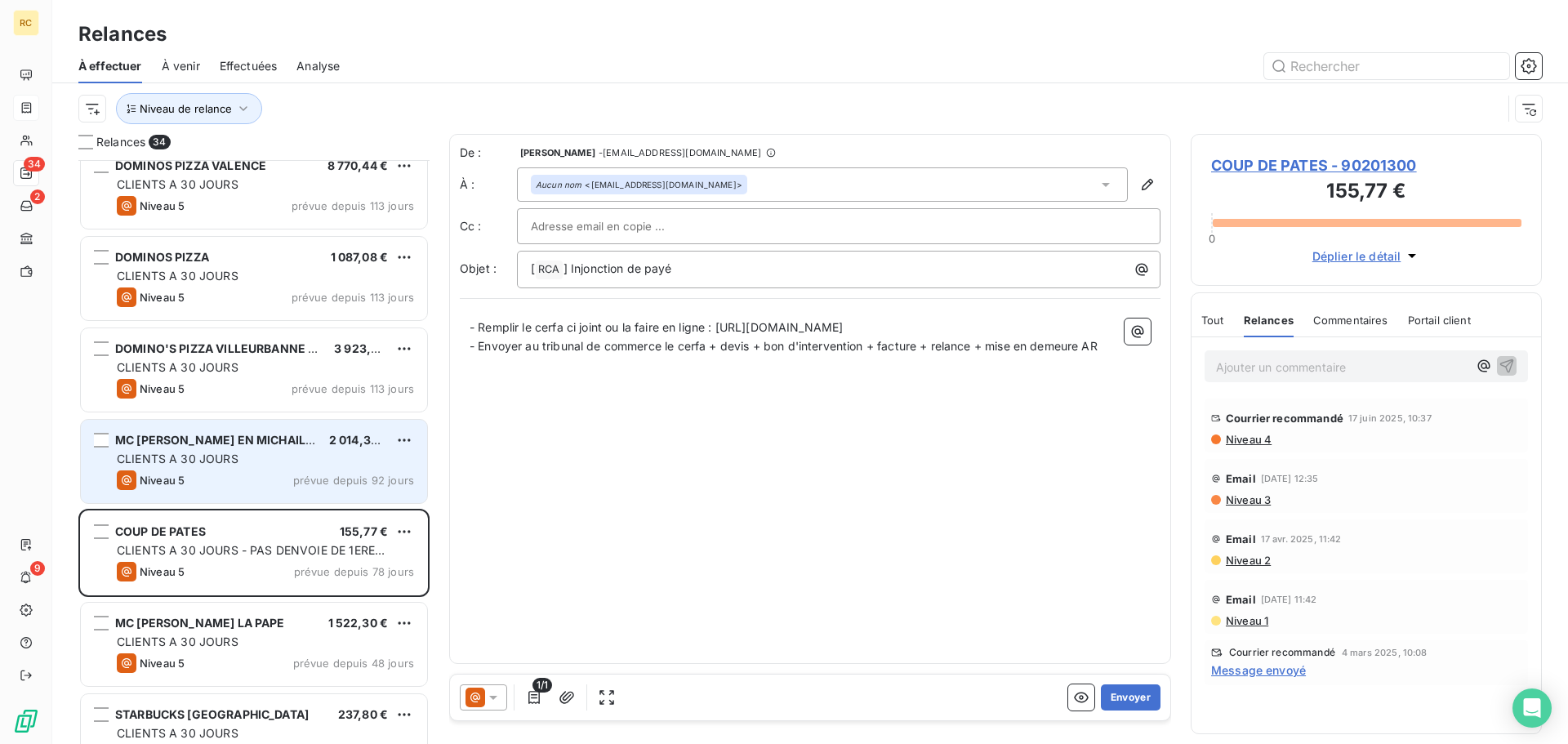
click at [282, 448] on div "MC [PERSON_NAME] EN MICHAILLE" at bounding box center [215, 440] width 200 height 17
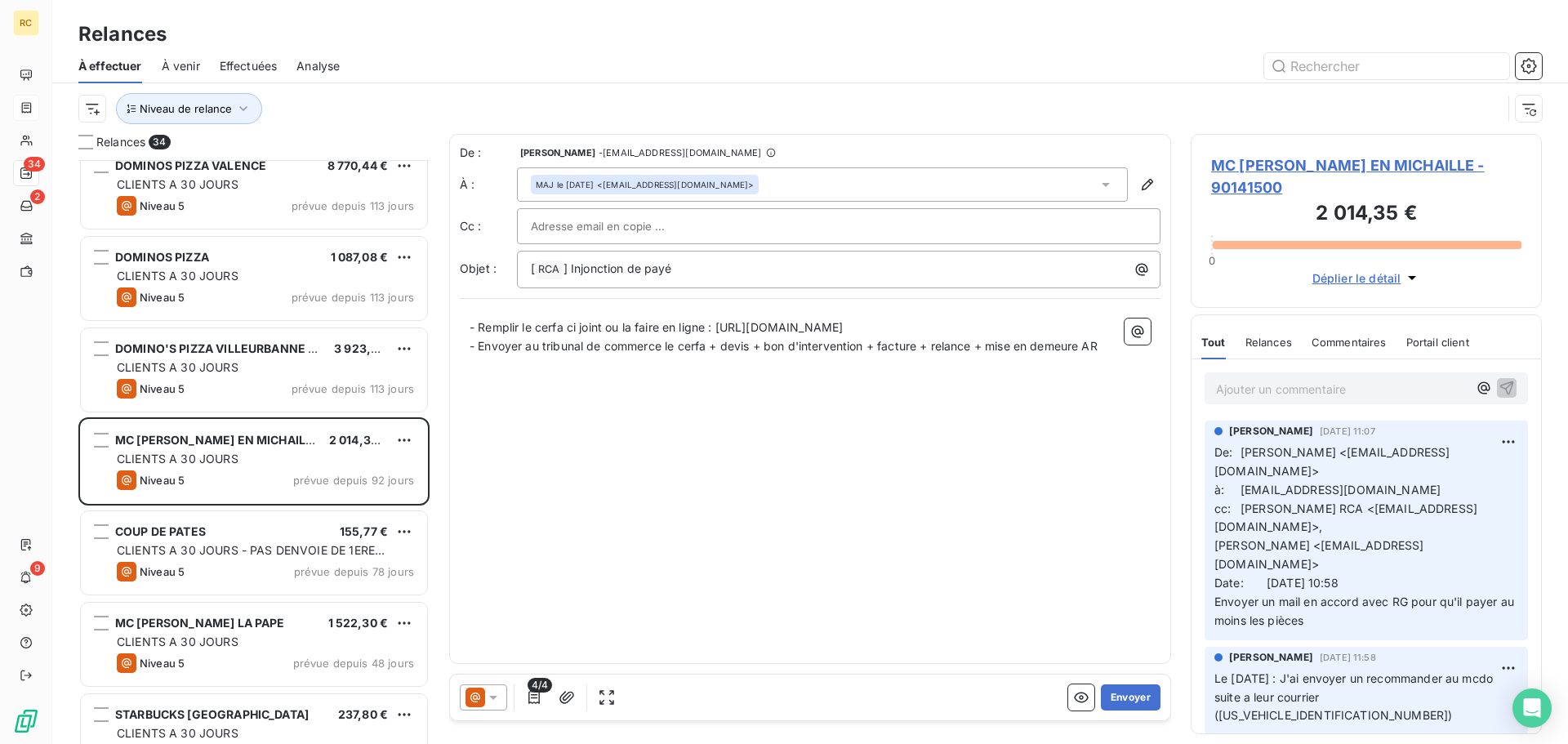
click at [1278, 349] on div "Relances" at bounding box center [1268, 341] width 46 height 34
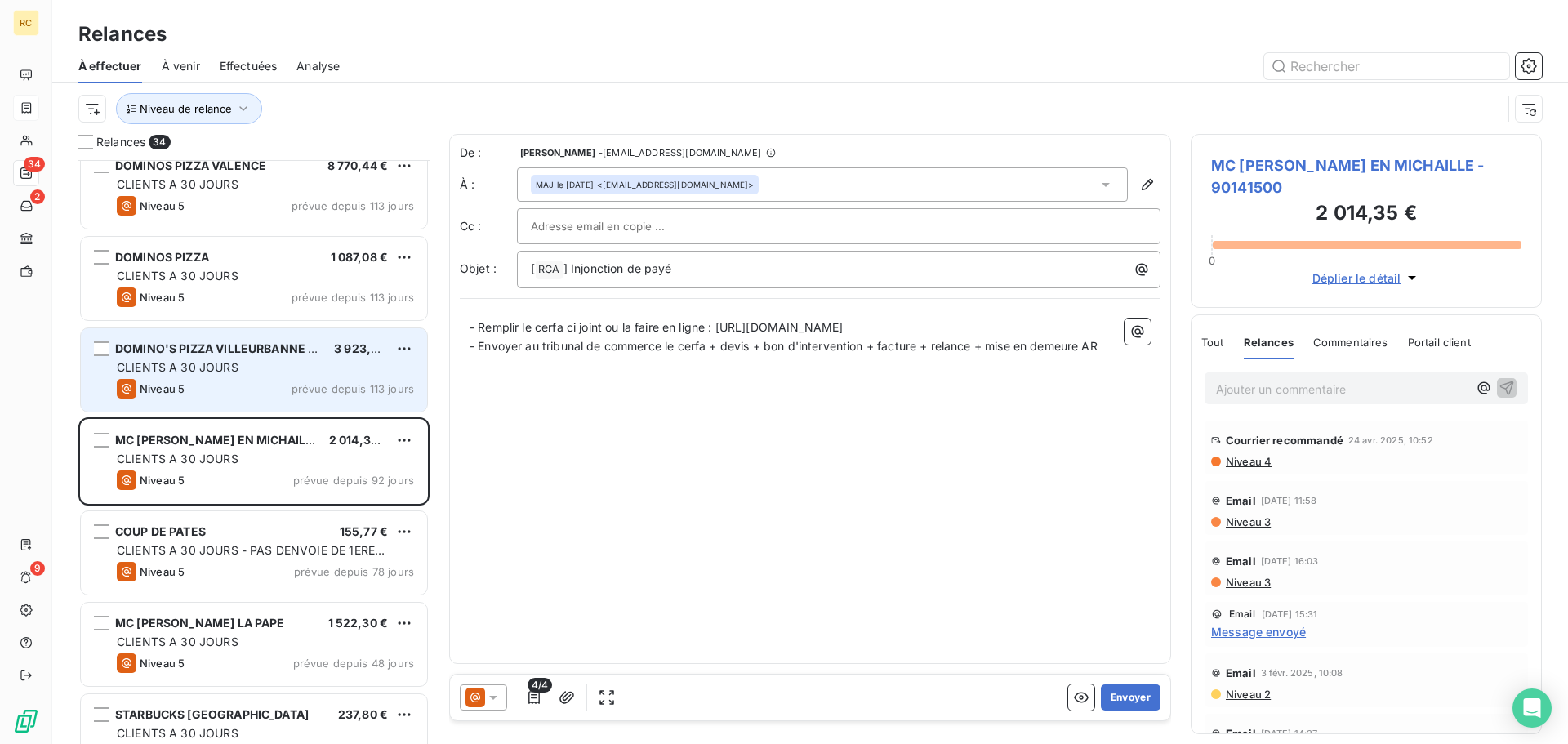
click at [277, 370] on div "CLIENTS A 30 JOURS" at bounding box center [265, 368] width 297 height 17
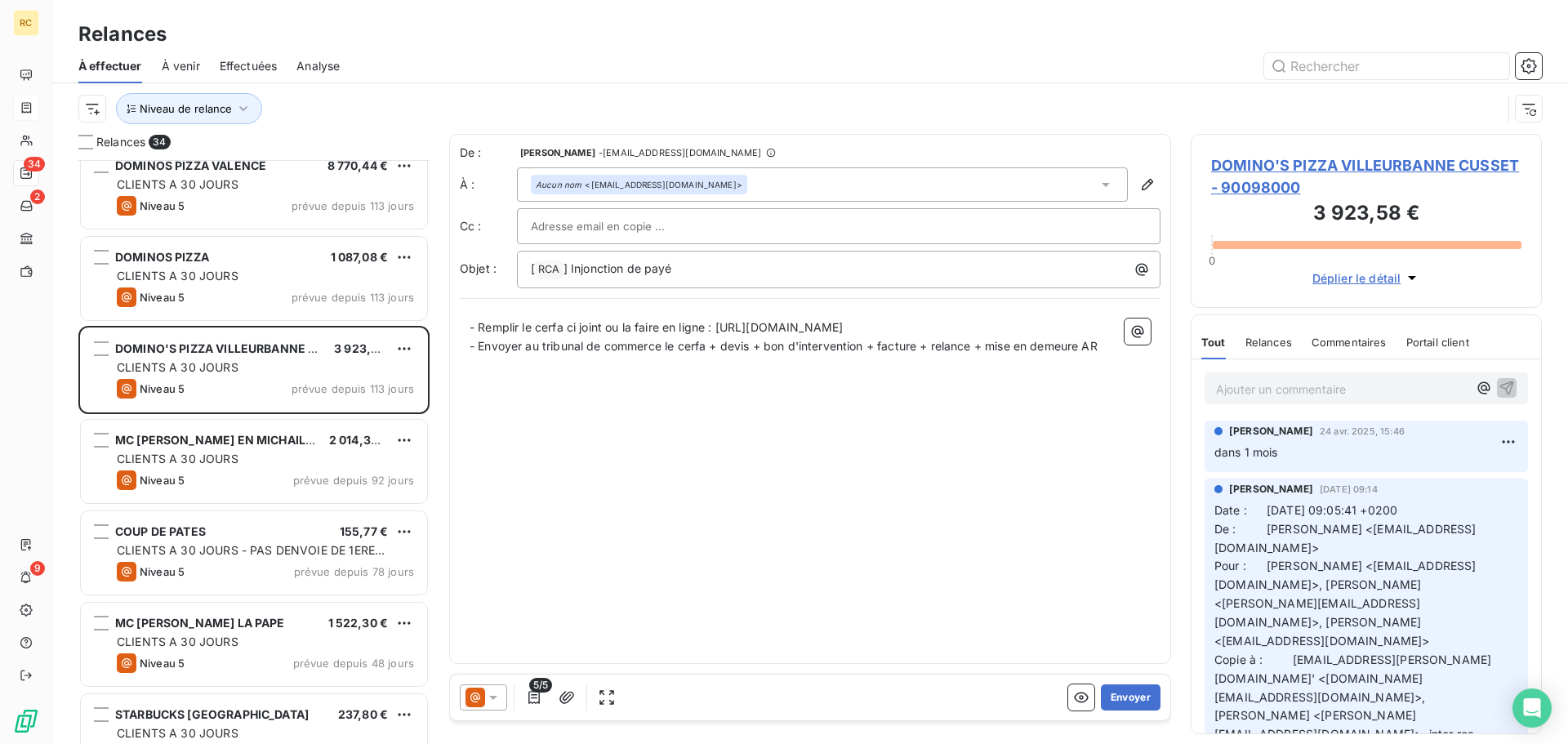
click at [1255, 345] on span "Relances" at bounding box center [1268, 342] width 46 height 13
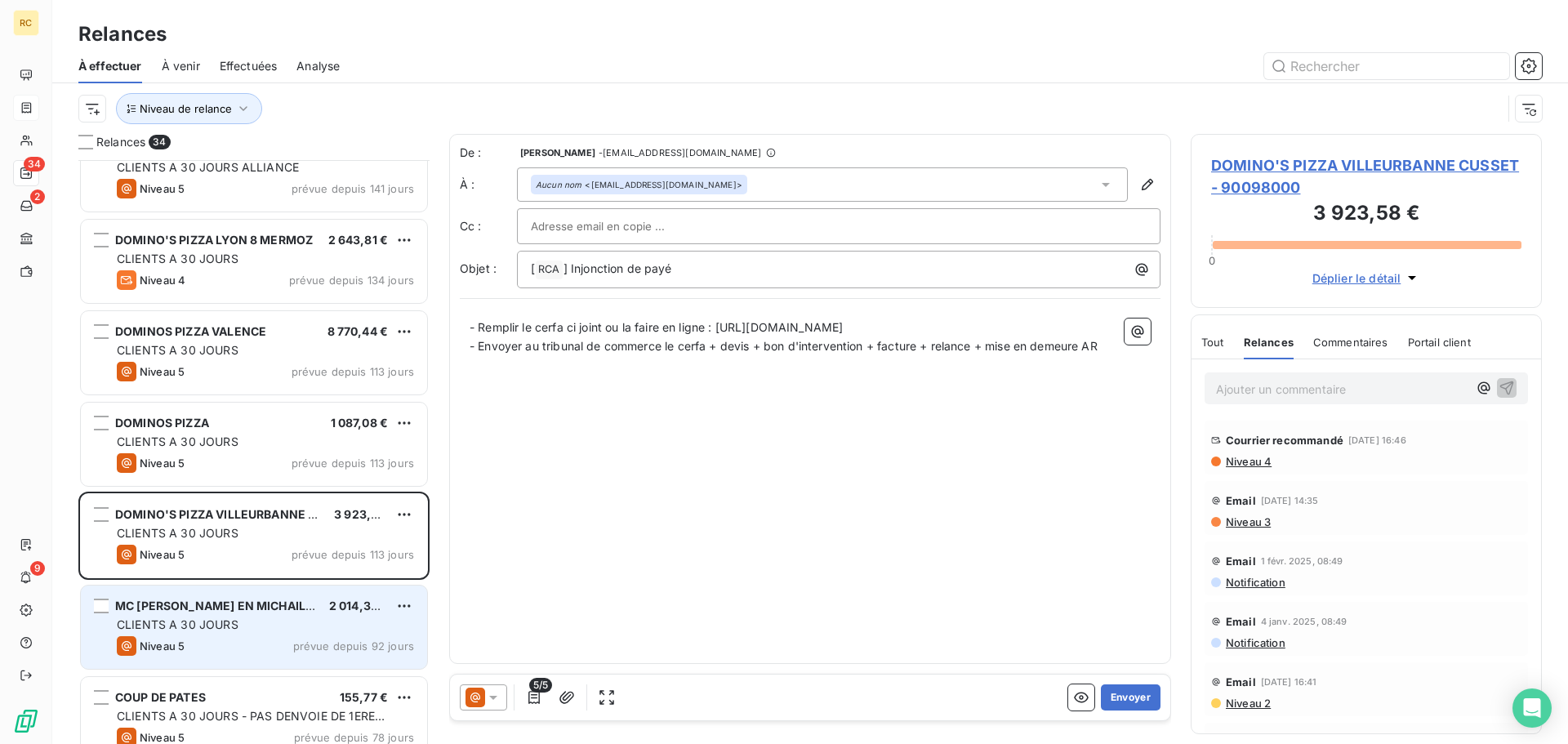
scroll to position [321, 0]
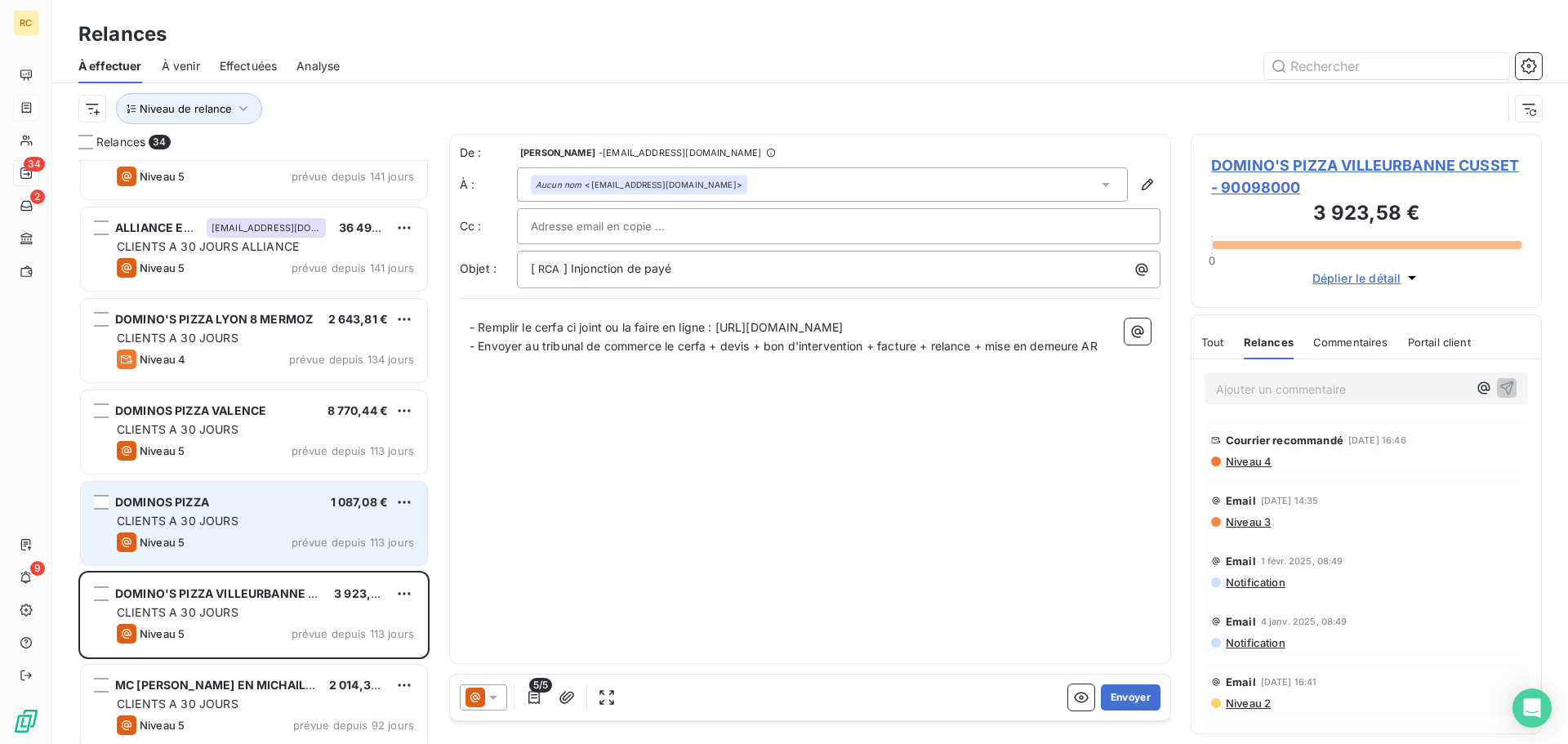
click at [271, 530] on div "DOMINOS PIZZA 1 087,08 € CLIENTS A 30 JOURS Niveau 5 prévue depuis 113 jours" at bounding box center [254, 524] width 346 height 84
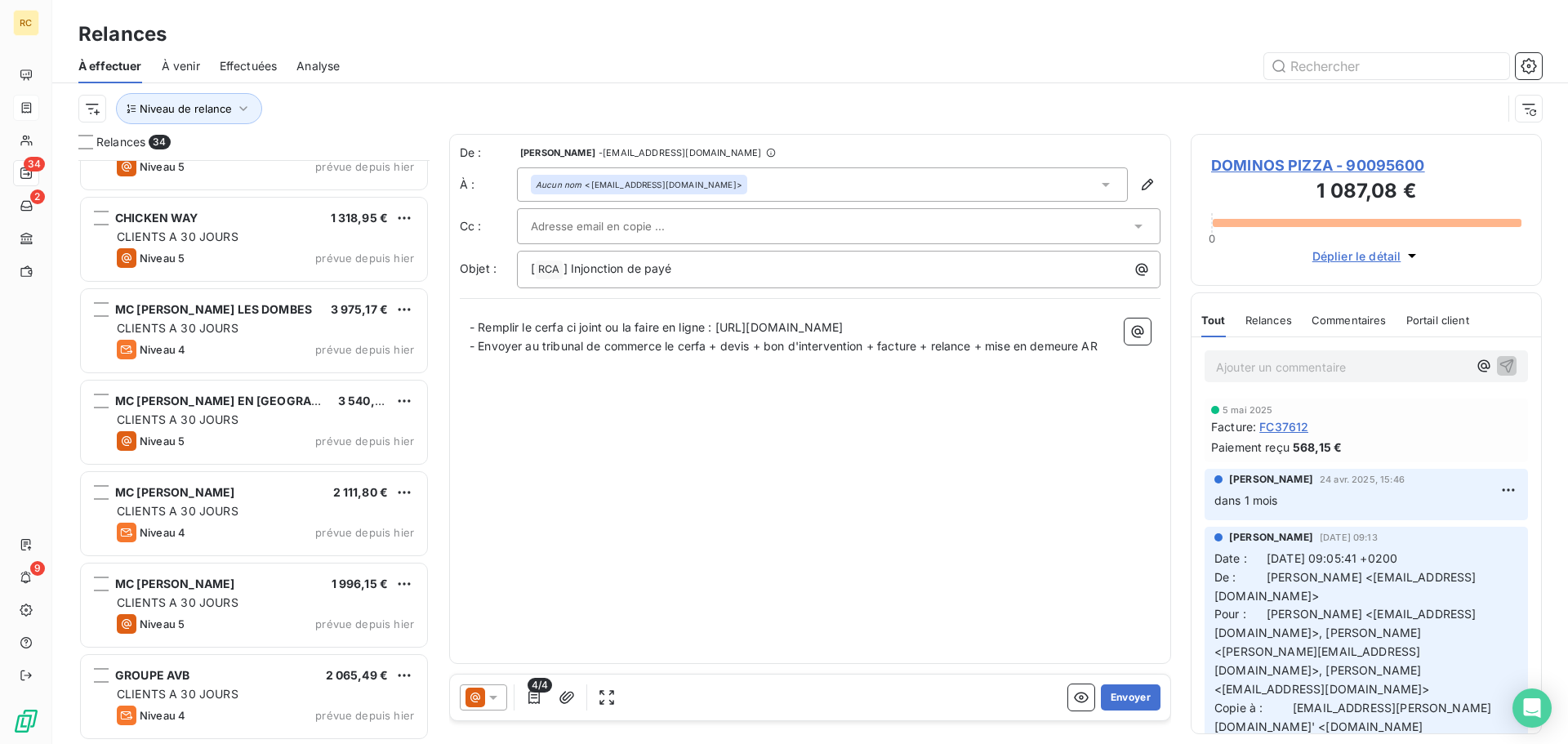
scroll to position [2200, 0]
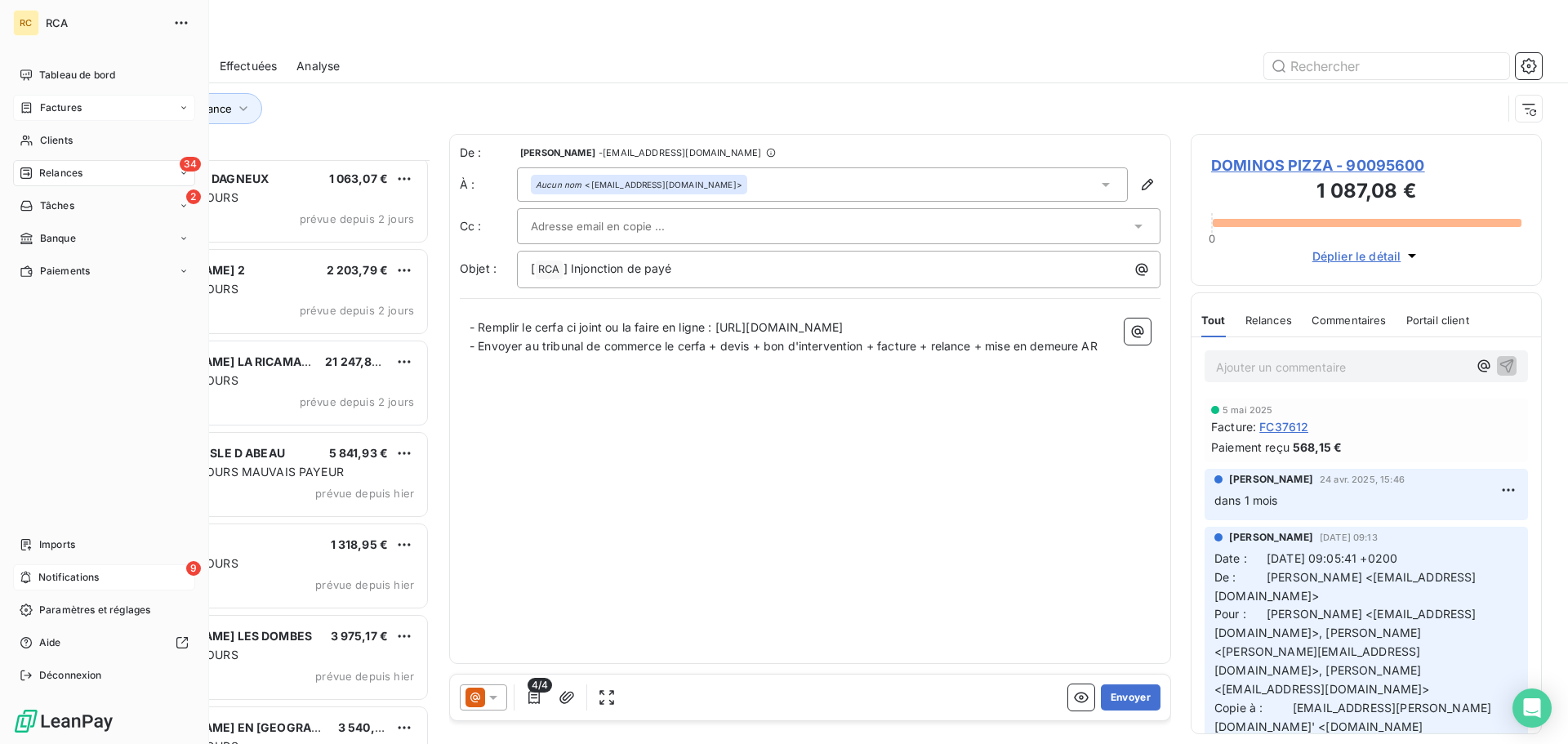
click at [65, 568] on div "9 Notifications" at bounding box center [104, 577] width 182 height 27
click at [104, 201] on div "2 Tâches" at bounding box center [104, 206] width 182 height 27
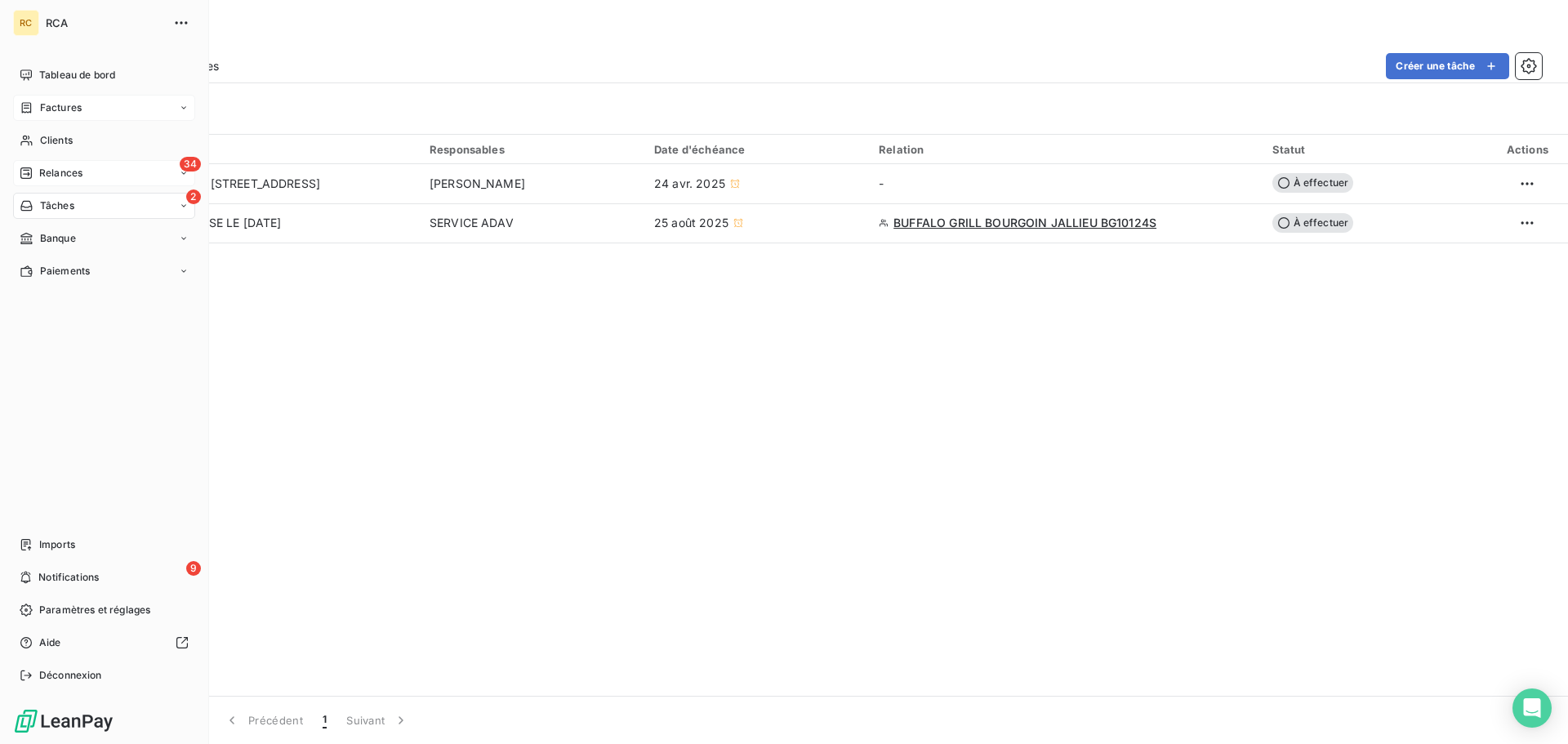
click at [48, 171] on span "Relances" at bounding box center [60, 173] width 43 height 15
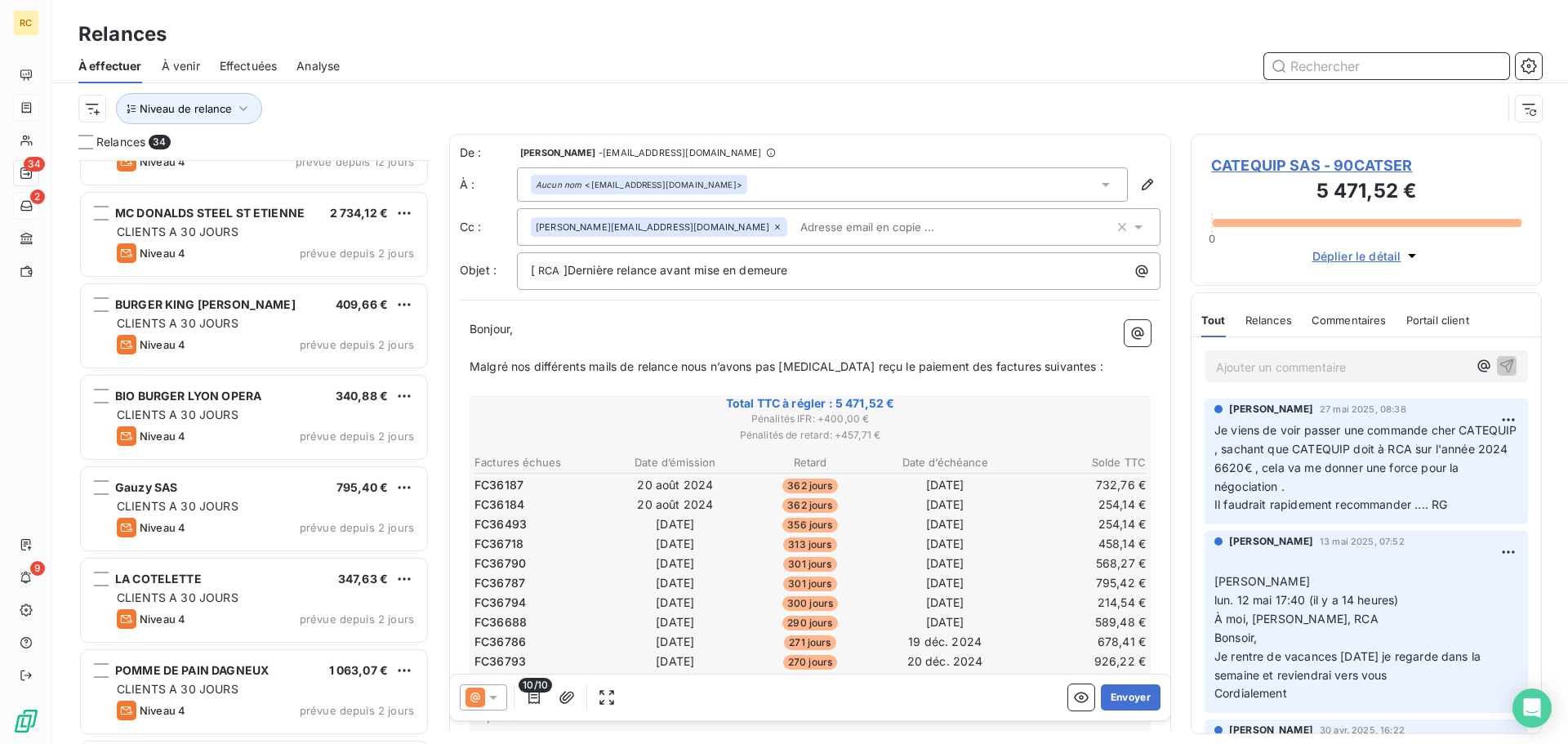
scroll to position [1710, 0]
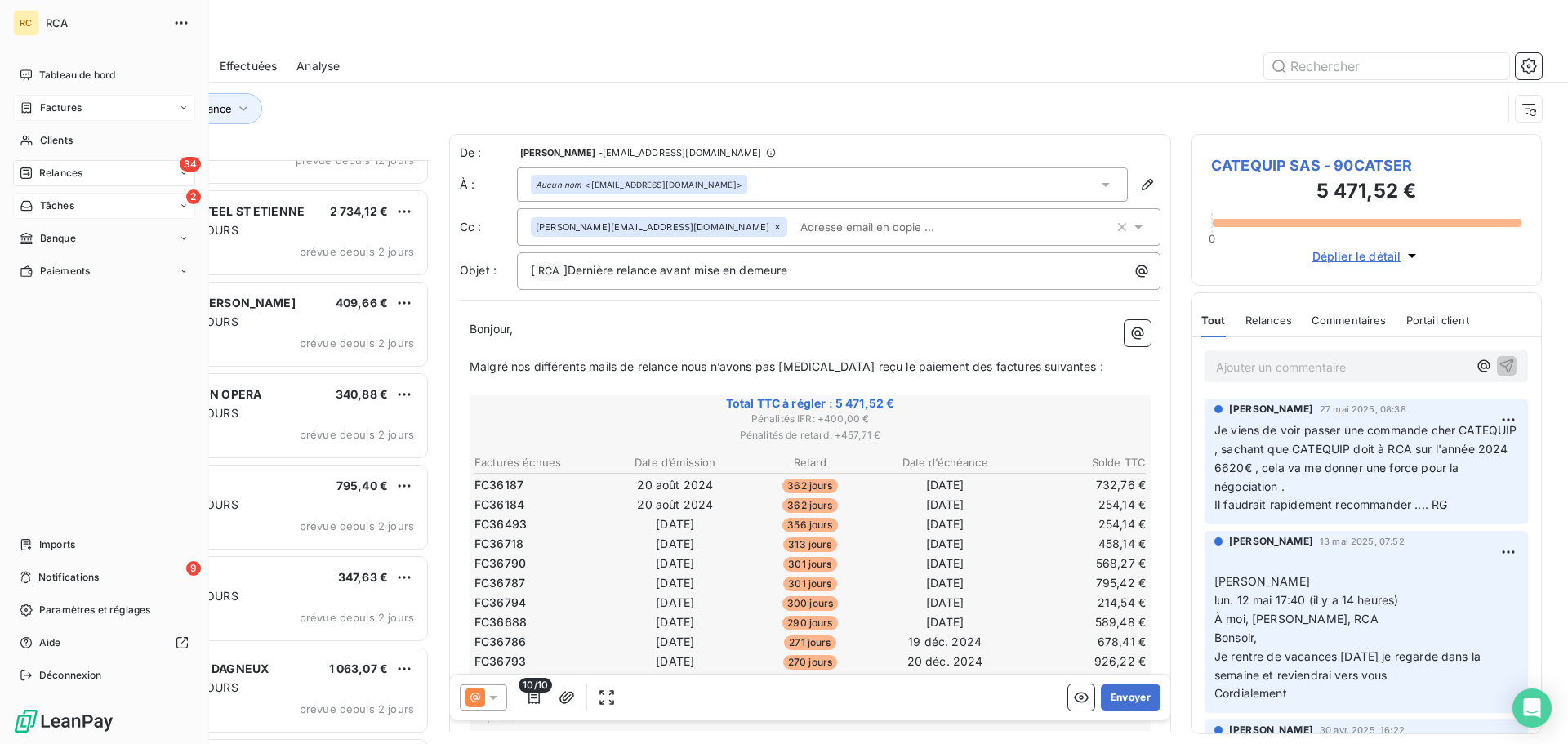
click at [128, 200] on div "2 Tâches" at bounding box center [104, 206] width 182 height 27
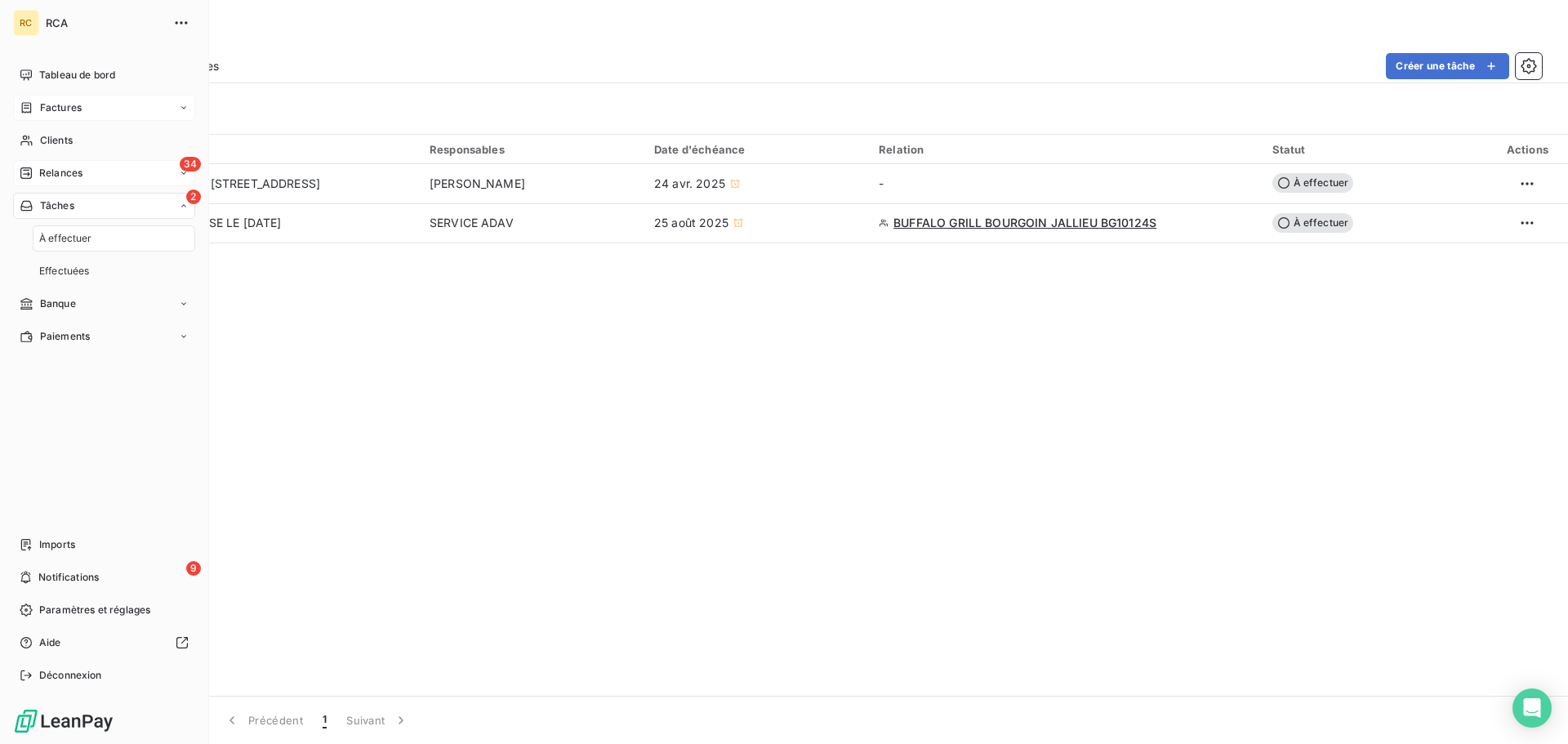
click at [68, 104] on span "Factures" at bounding box center [60, 108] width 41 height 15
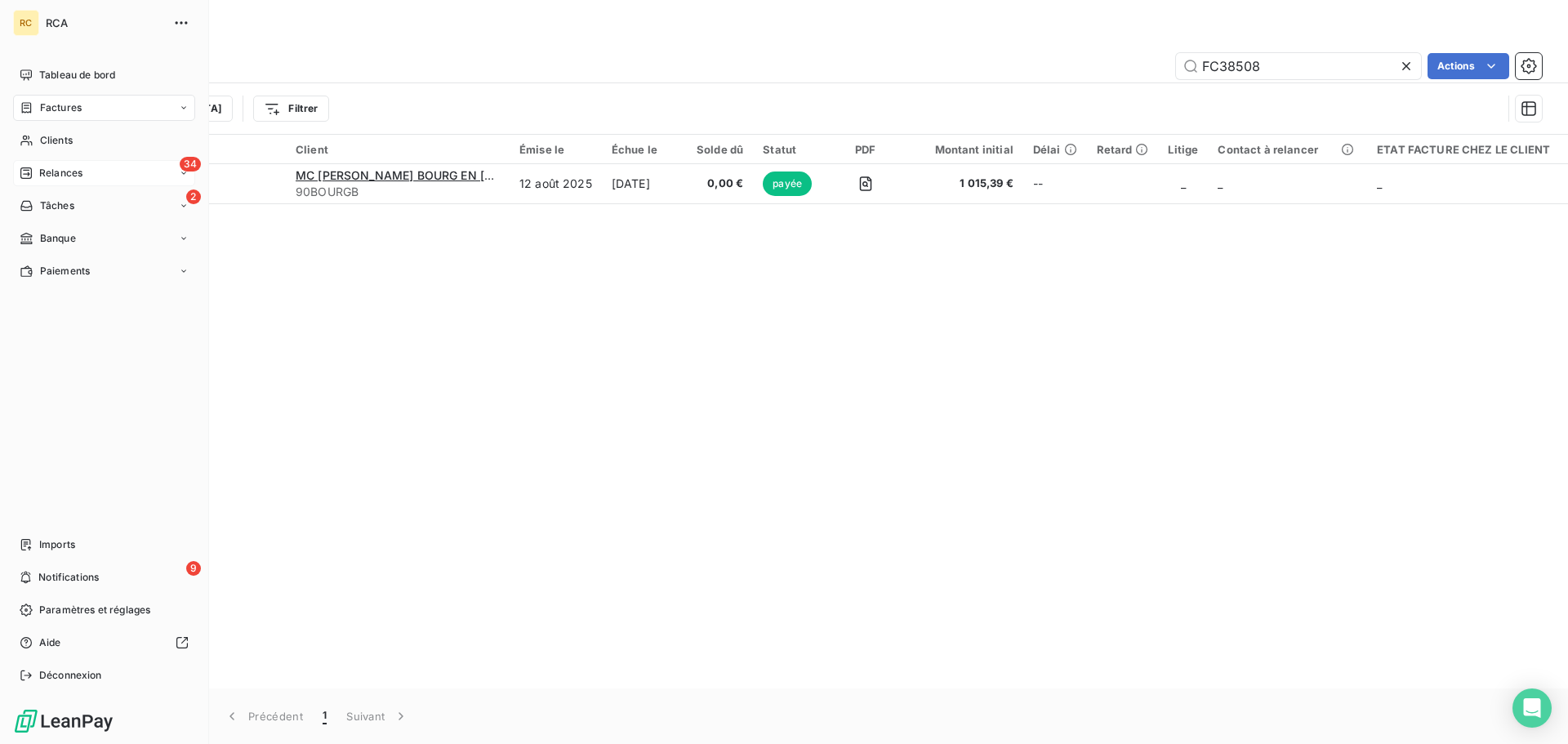
click at [42, 168] on span "Relances" at bounding box center [60, 173] width 43 height 15
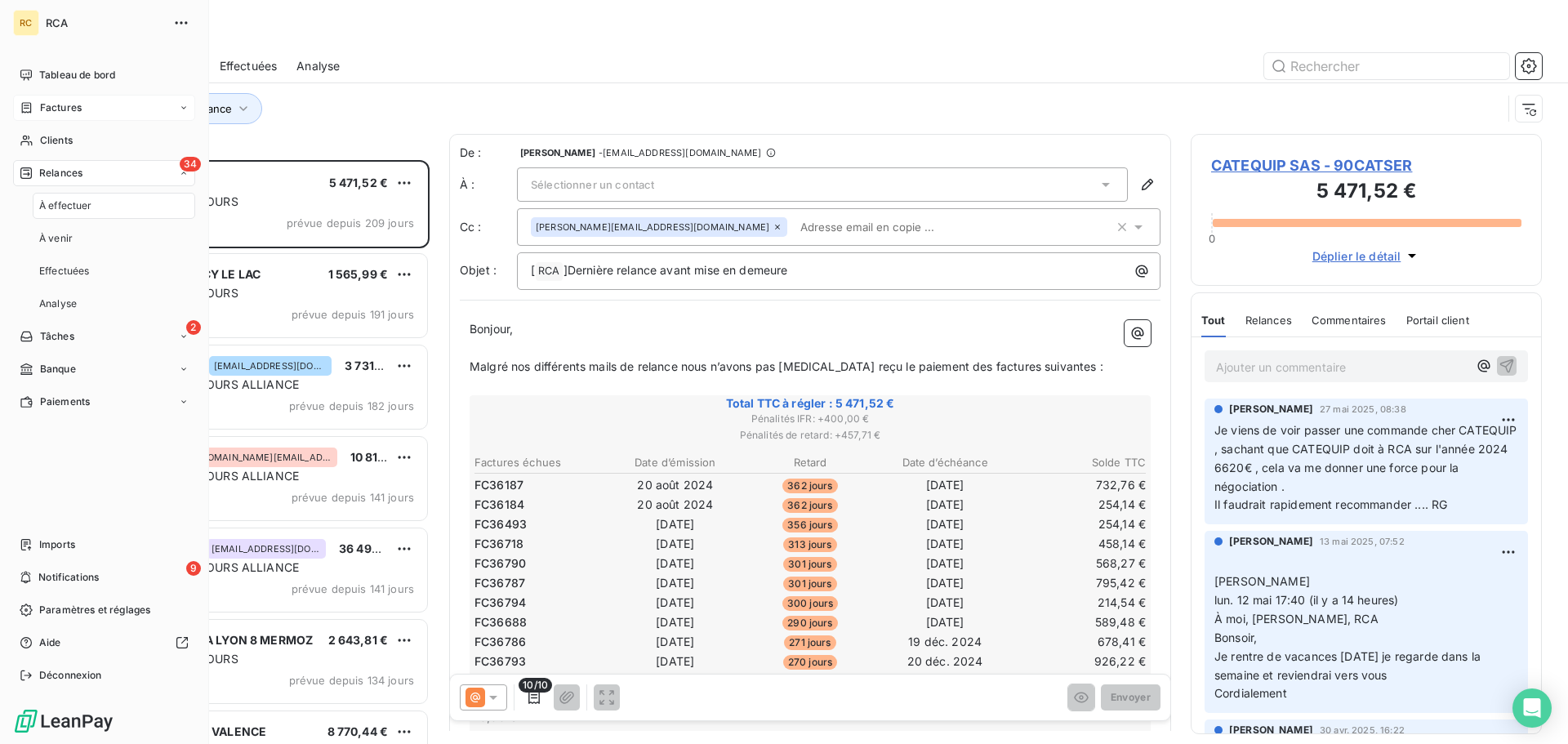
scroll to position [572, 339]
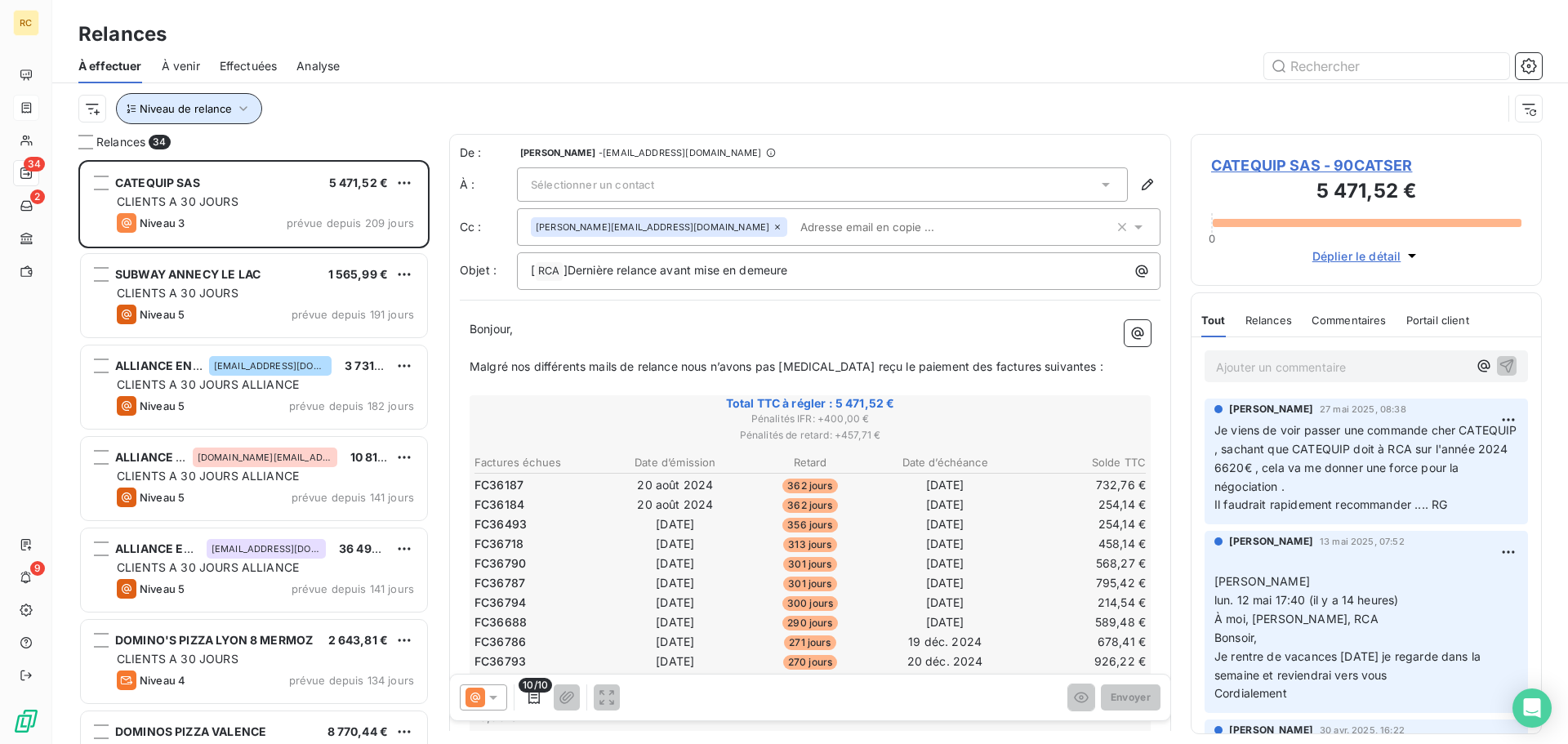
click at [242, 112] on icon "button" at bounding box center [244, 109] width 17 height 17
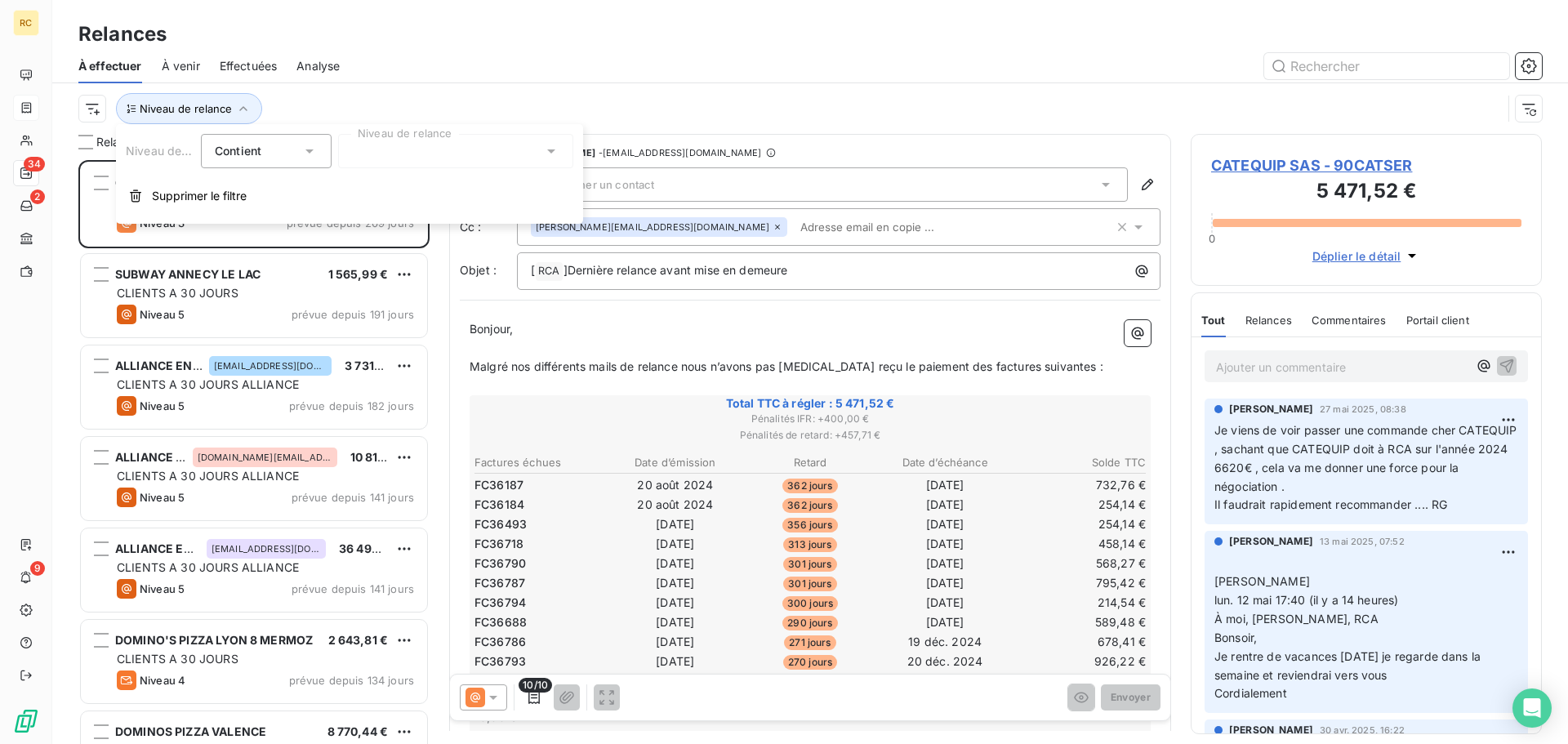
click at [374, 155] on div at bounding box center [456, 151] width 235 height 34
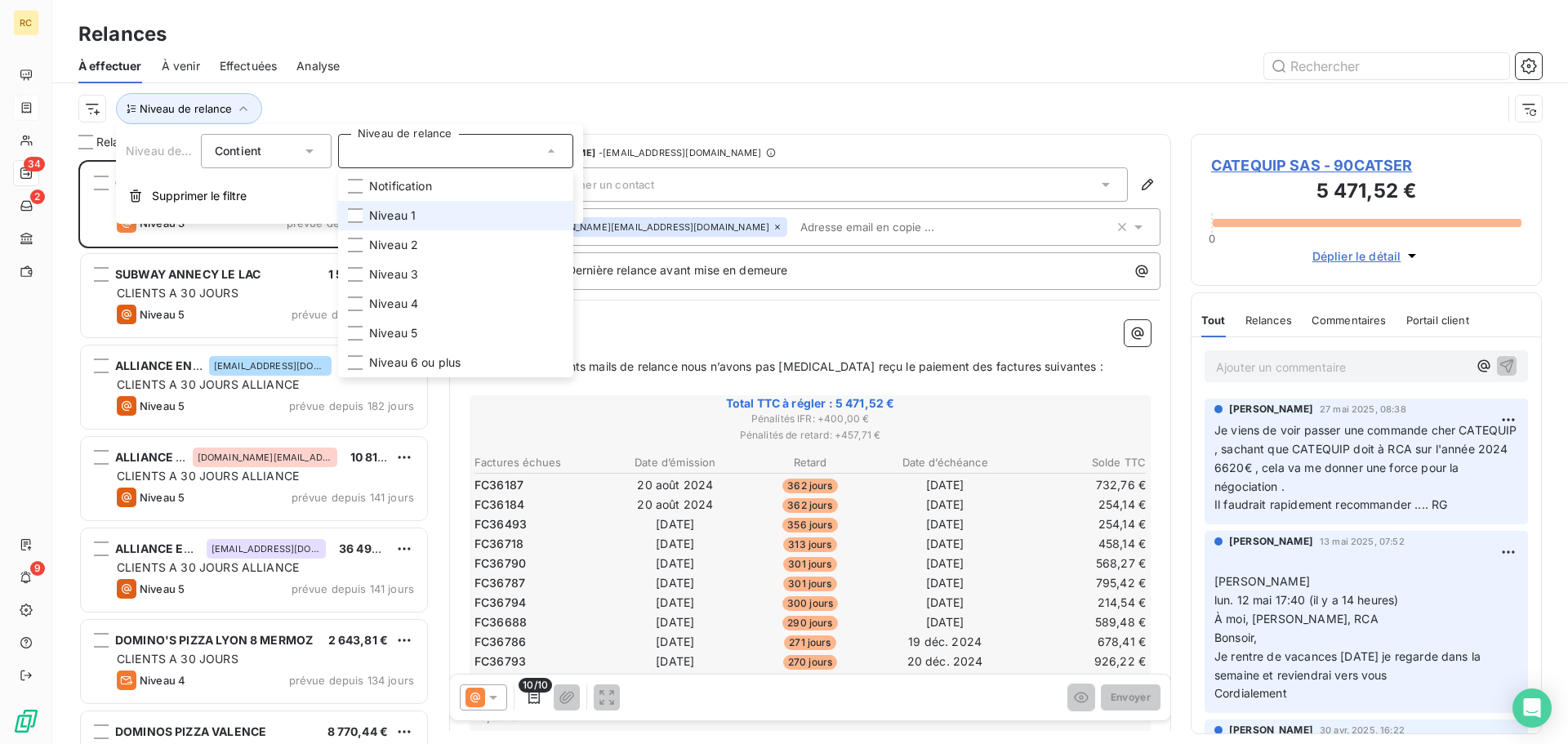
click at [394, 209] on span "Niveau 1" at bounding box center [393, 215] width 46 height 17
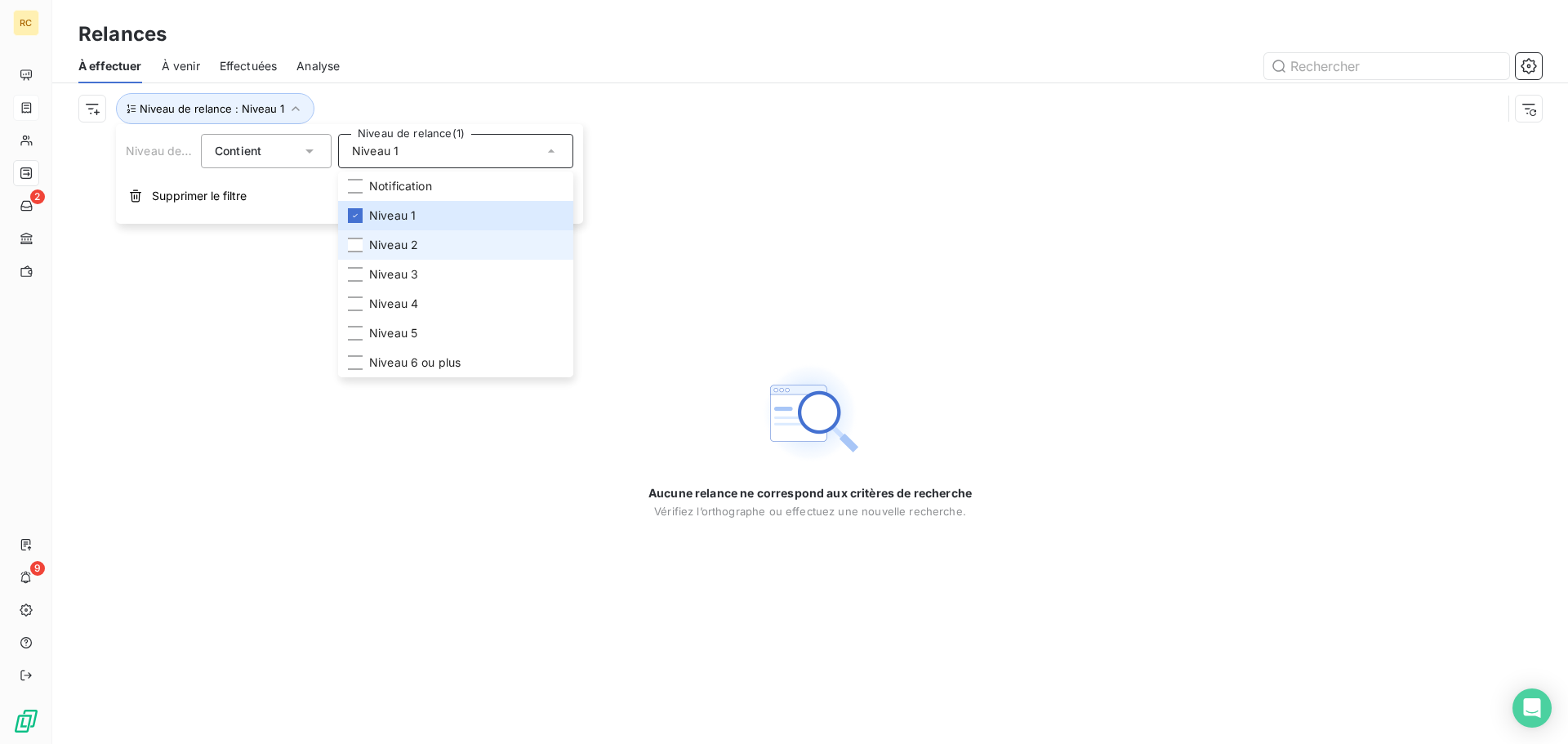
click at [472, 237] on li "Niveau 2" at bounding box center [456, 244] width 235 height 29
click at [420, 269] on li "Niveau 3" at bounding box center [456, 273] width 235 height 29
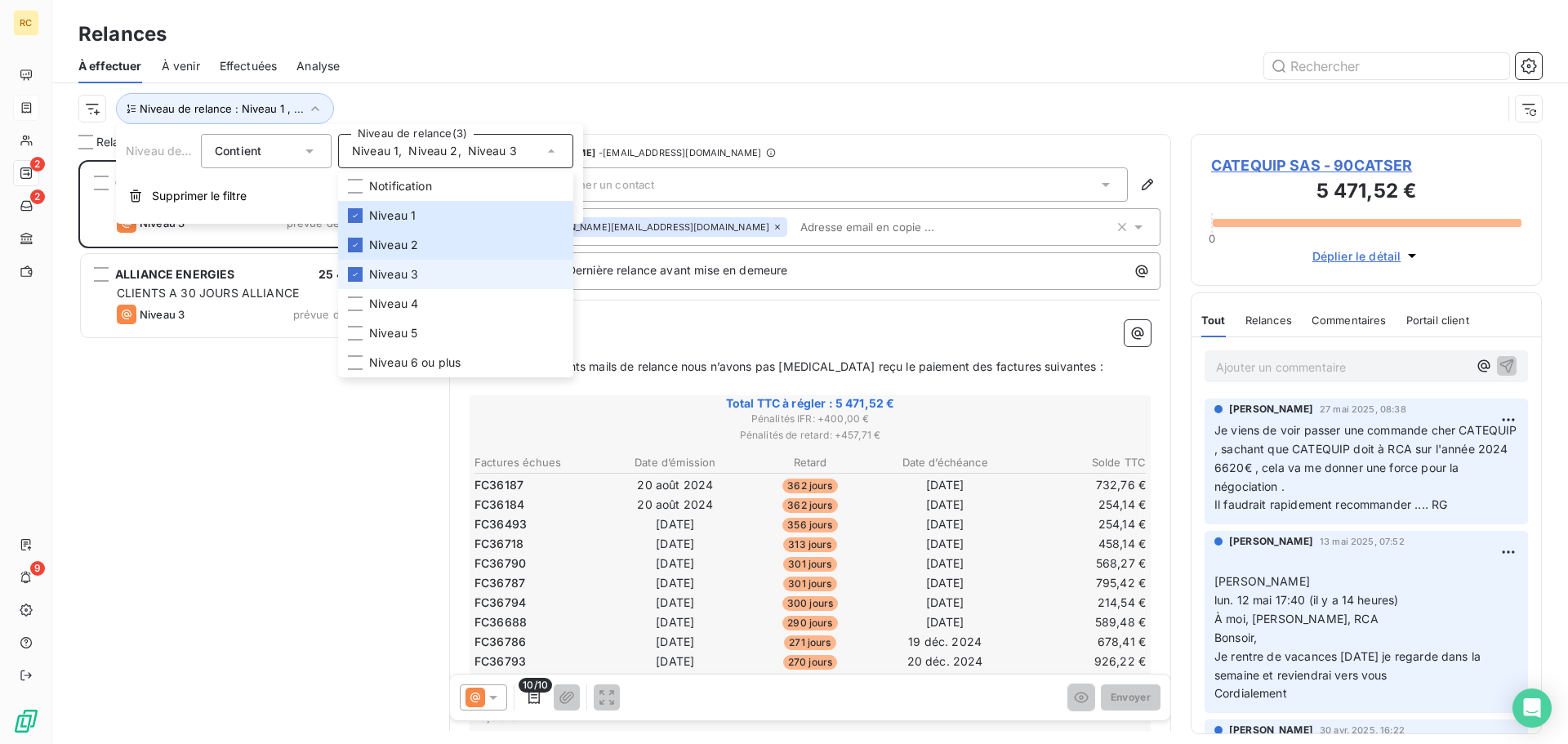
scroll to position [572, 339]
click at [385, 311] on span "Niveau 4" at bounding box center [393, 304] width 49 height 17
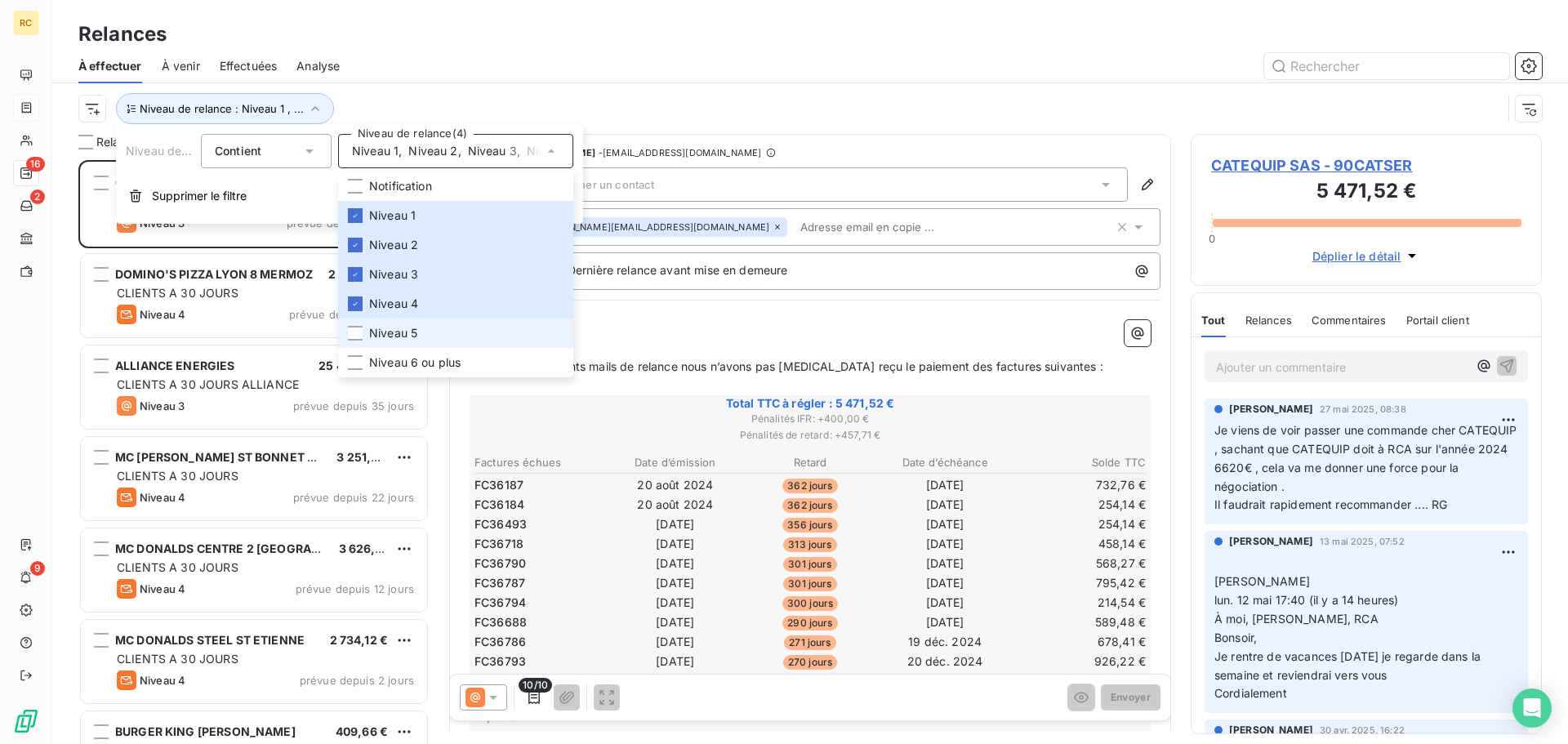
click at [413, 332] on span "Niveau 5" at bounding box center [393, 333] width 48 height 17
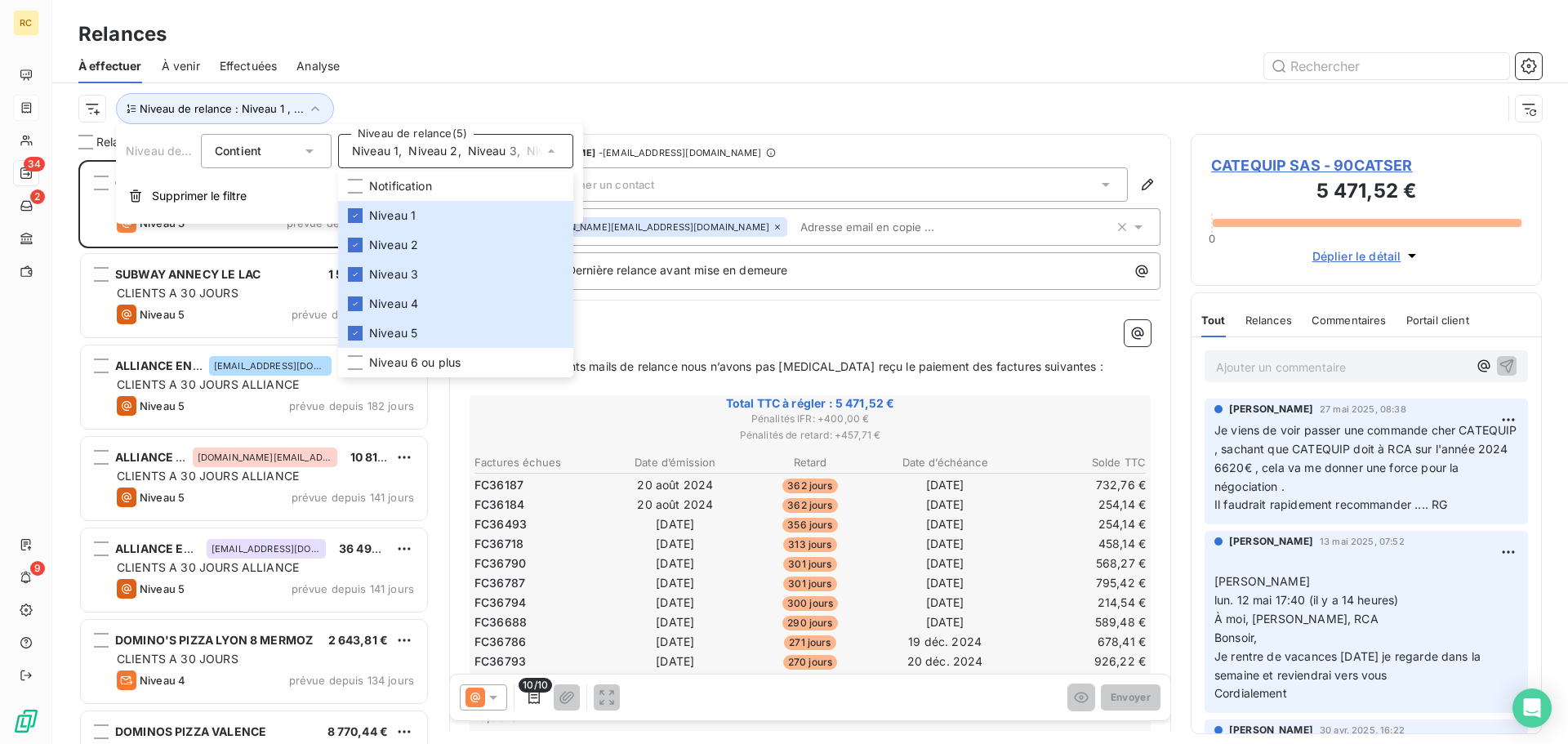
click at [750, 71] on div at bounding box center [950, 66] width 1182 height 27
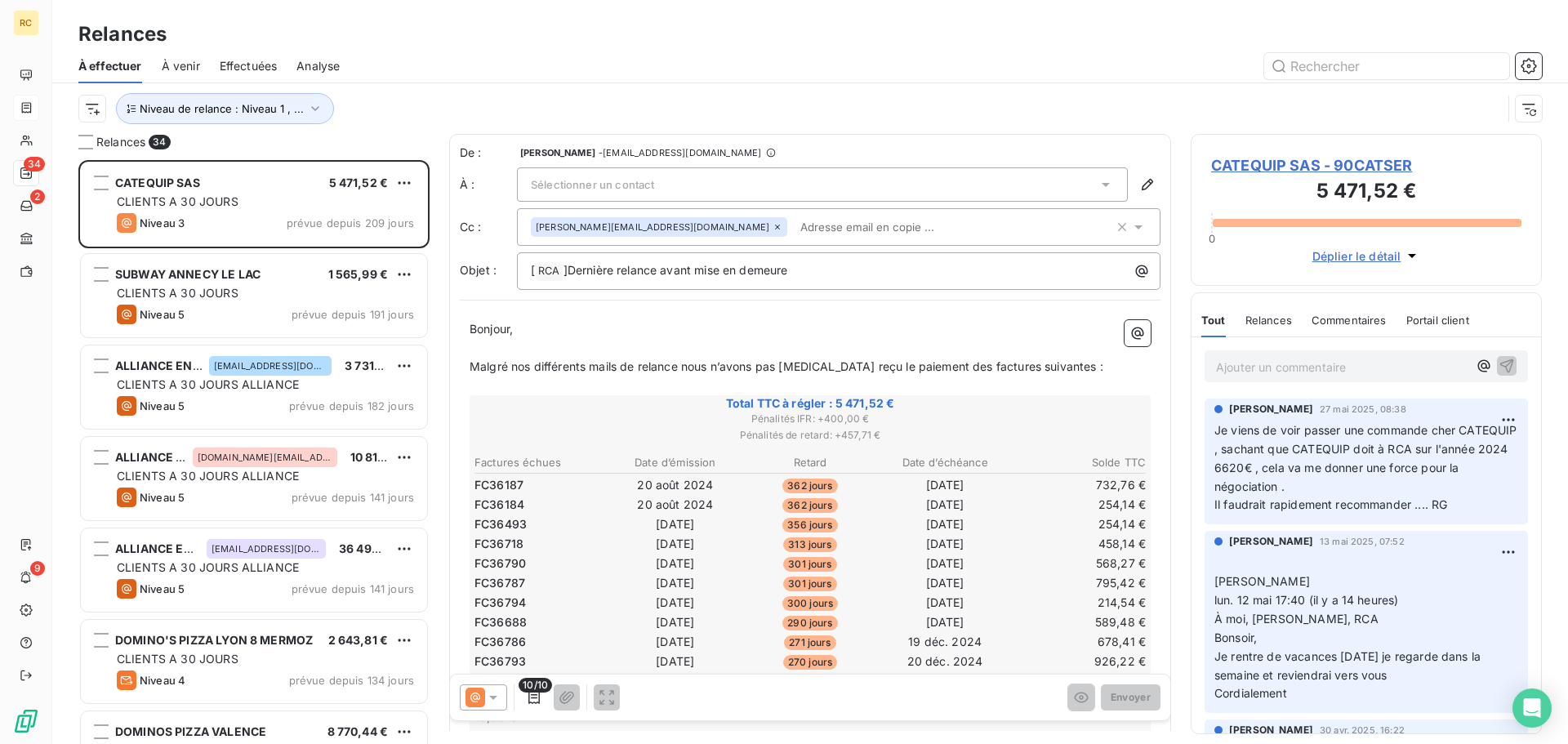
click at [221, 69] on span "Effectuées" at bounding box center [248, 66] width 58 height 17
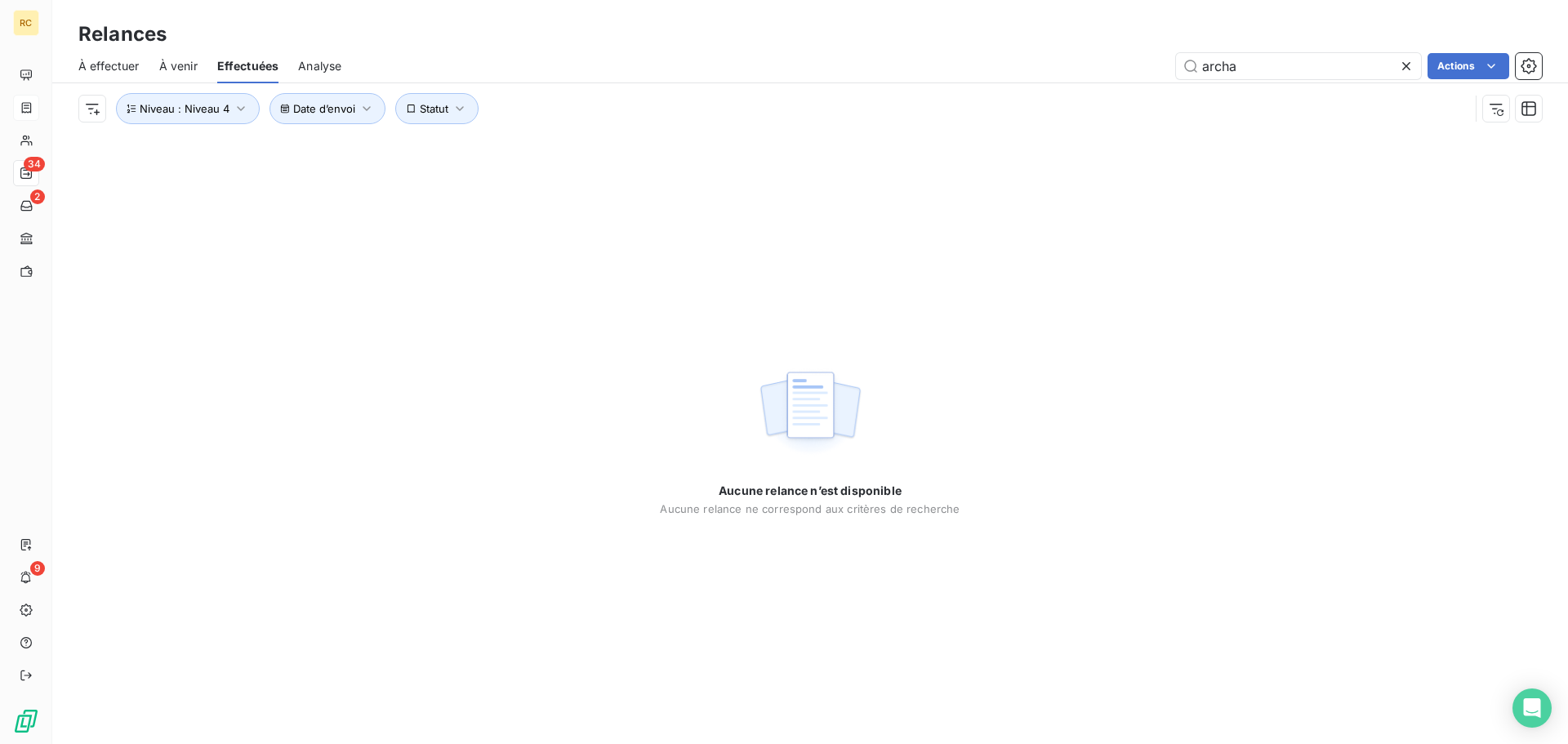
click at [167, 65] on span "À venir" at bounding box center [178, 66] width 38 height 17
